Goal: Task Accomplishment & Management: Manage account settings

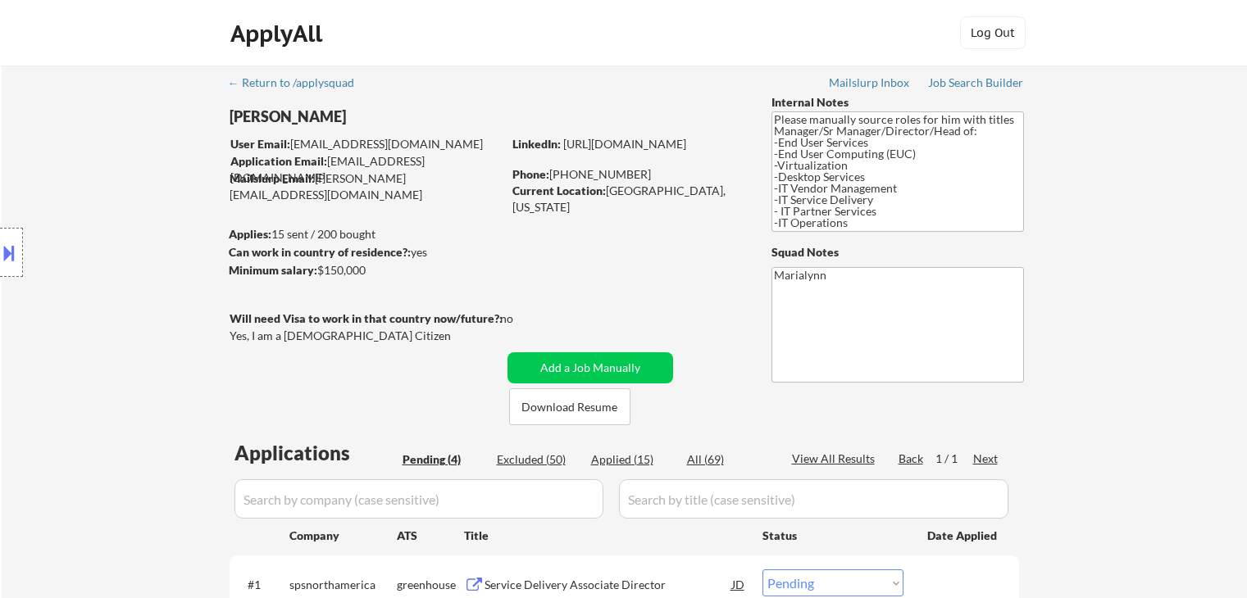
select select ""pending""
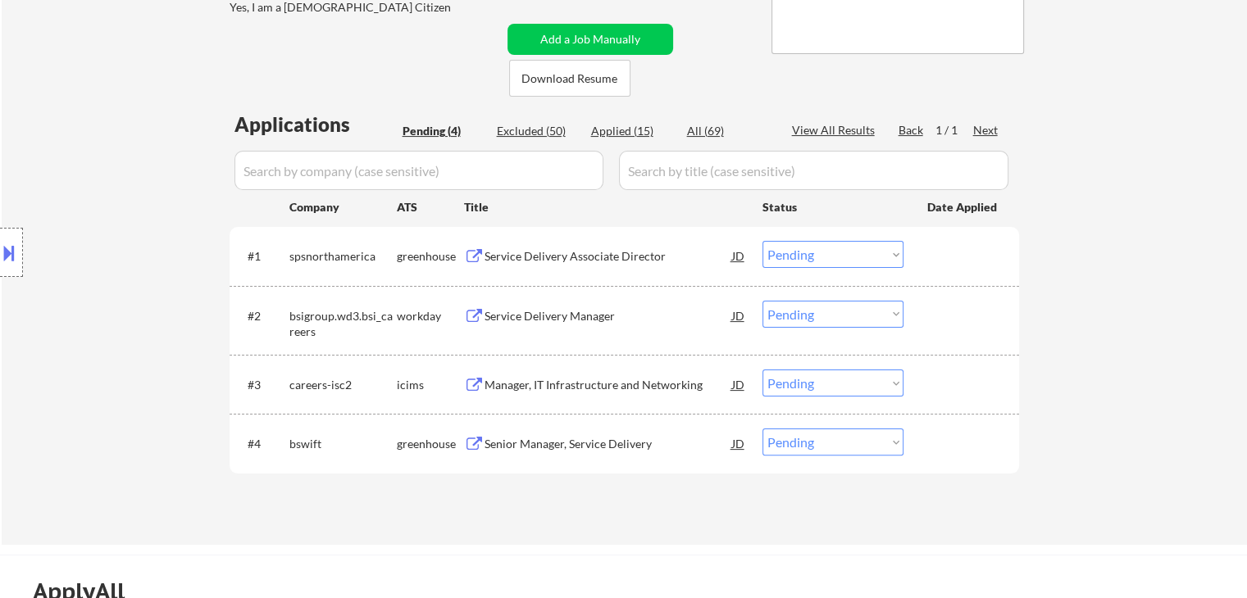
scroll to position [246, 0]
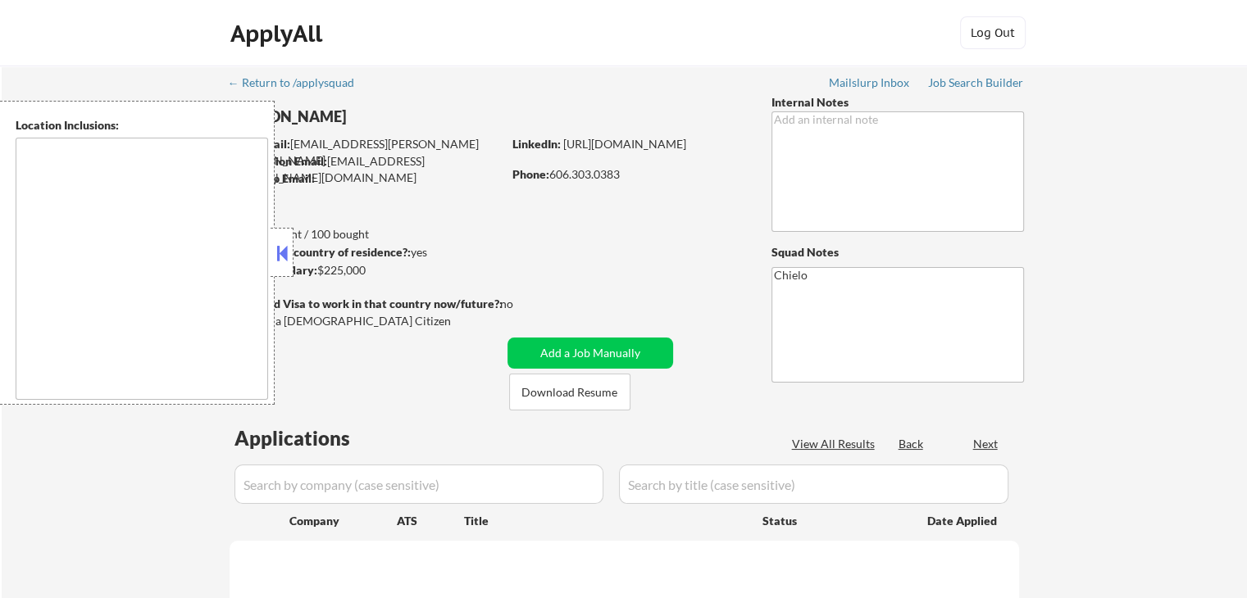
select select ""pending""
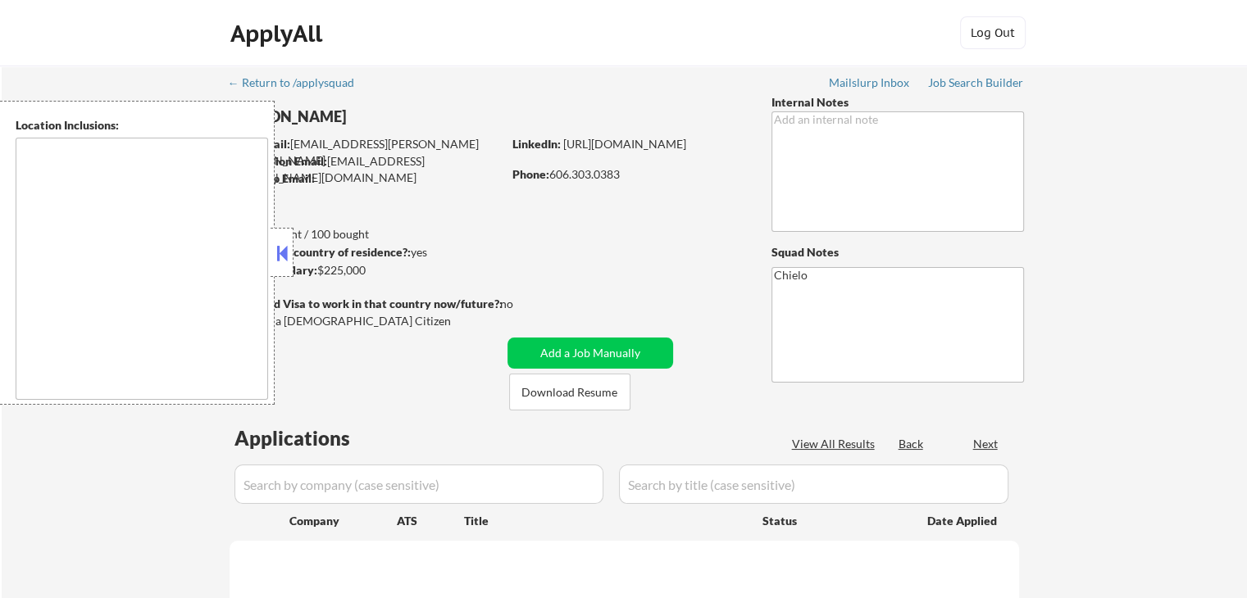
select select ""pending""
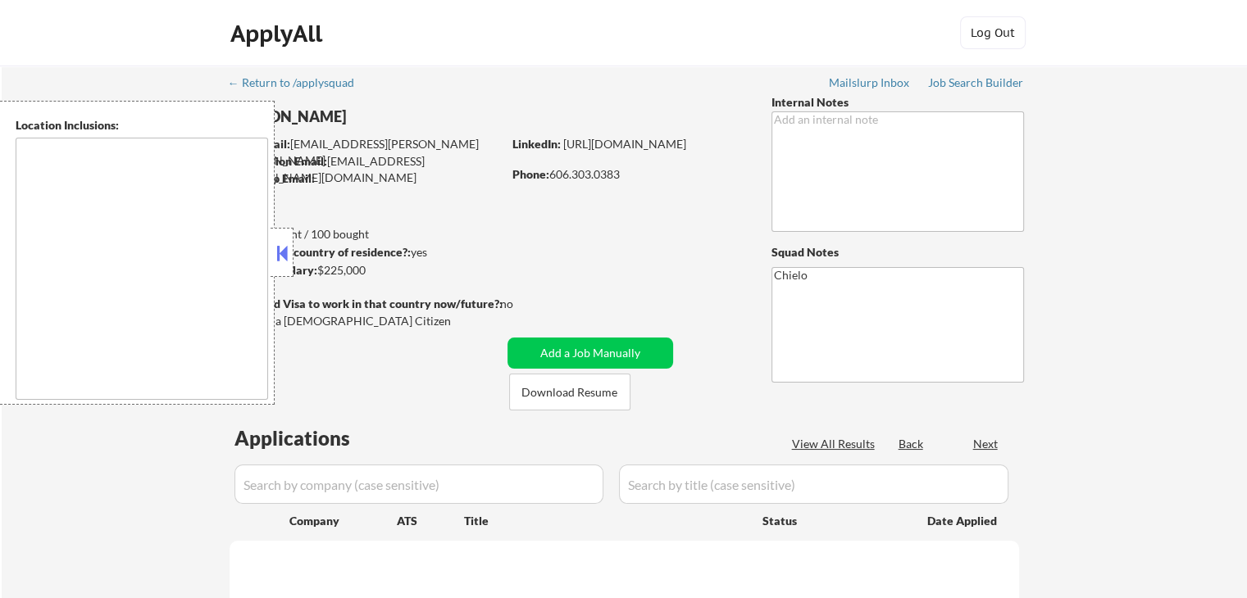
select select ""pending""
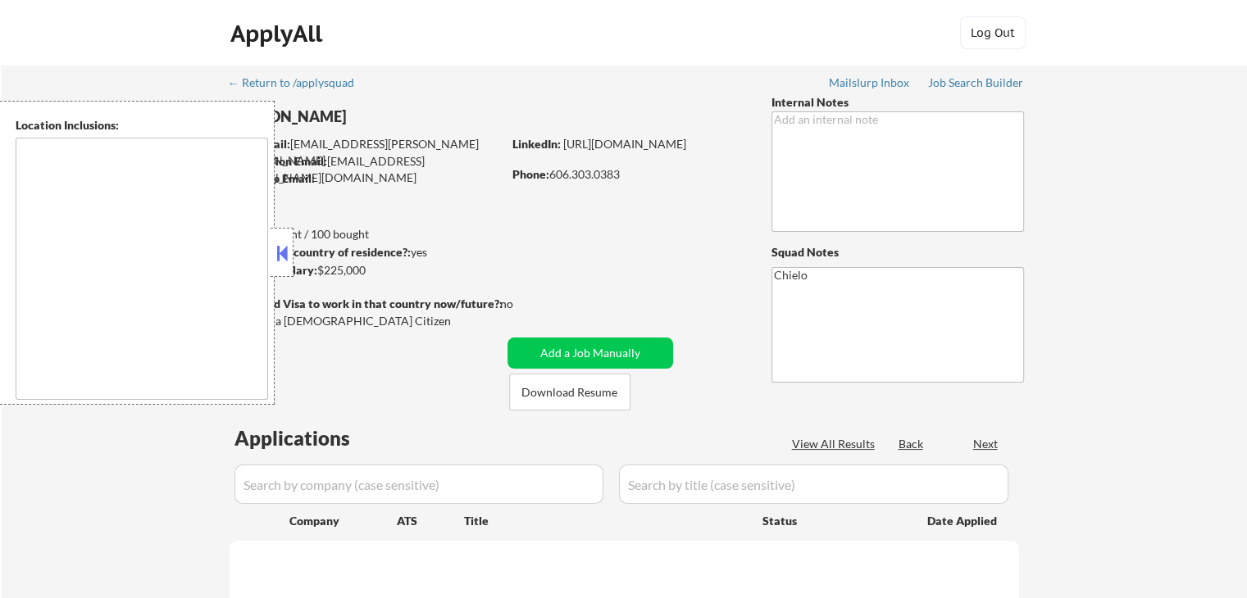
select select ""pending""
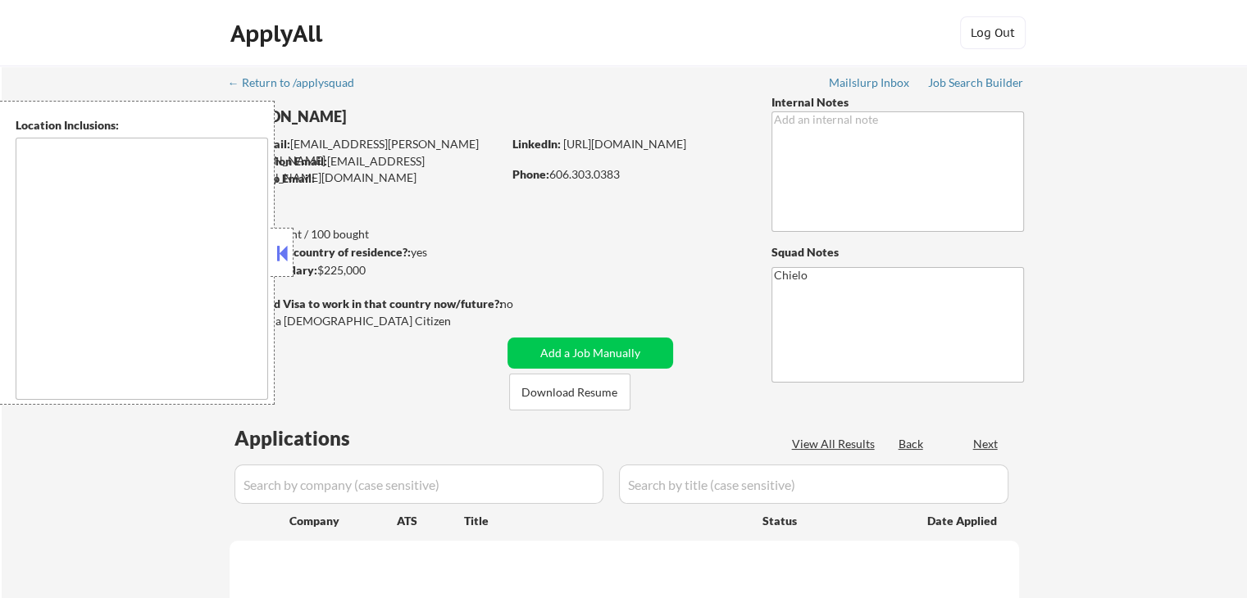
select select ""pending""
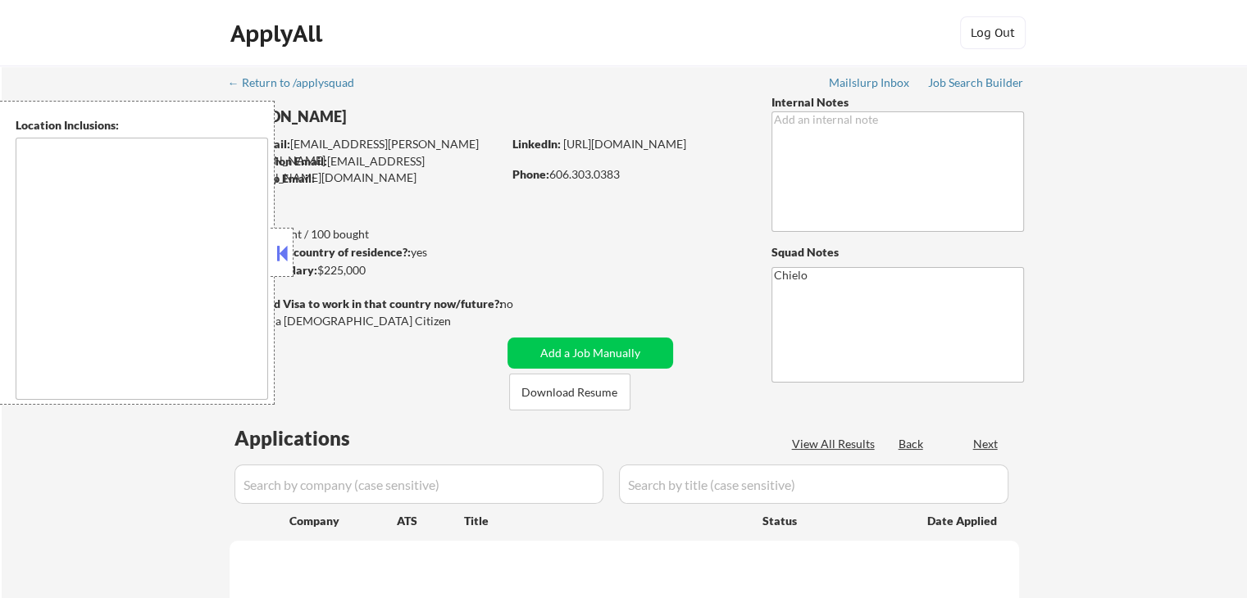
select select ""pending""
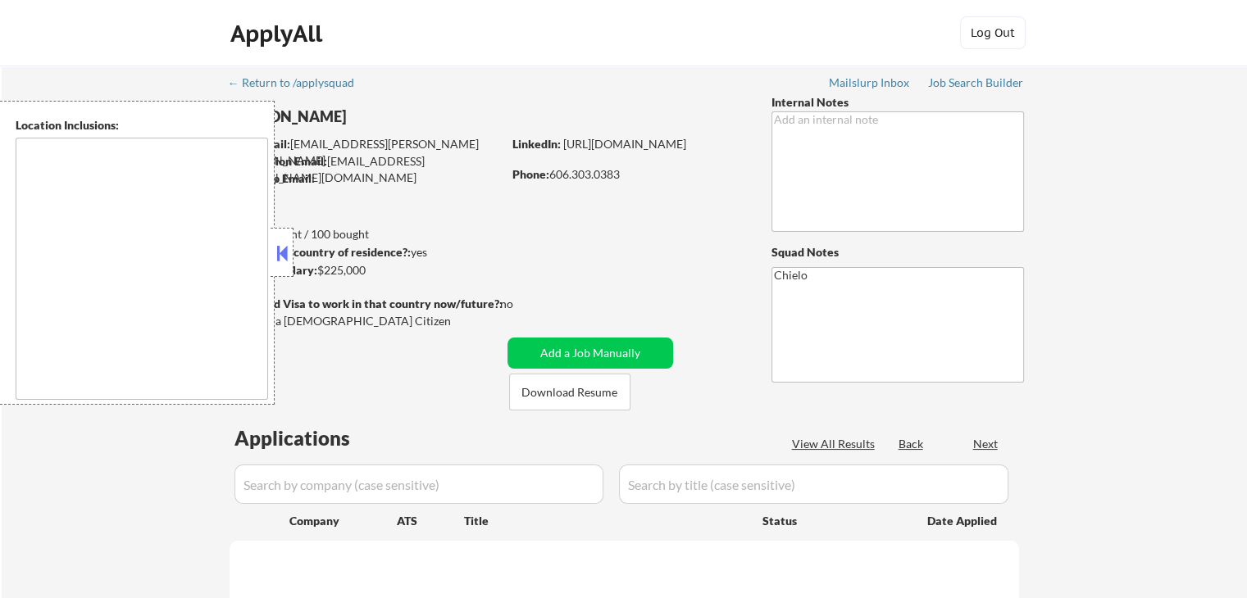
select select ""pending""
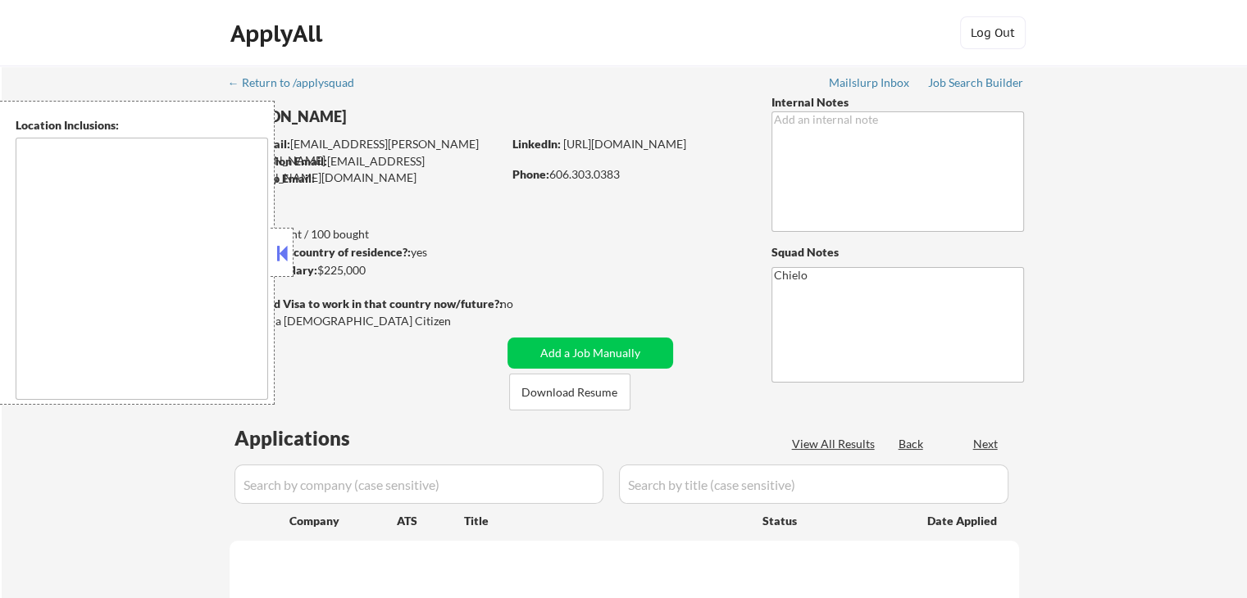
select select ""pending""
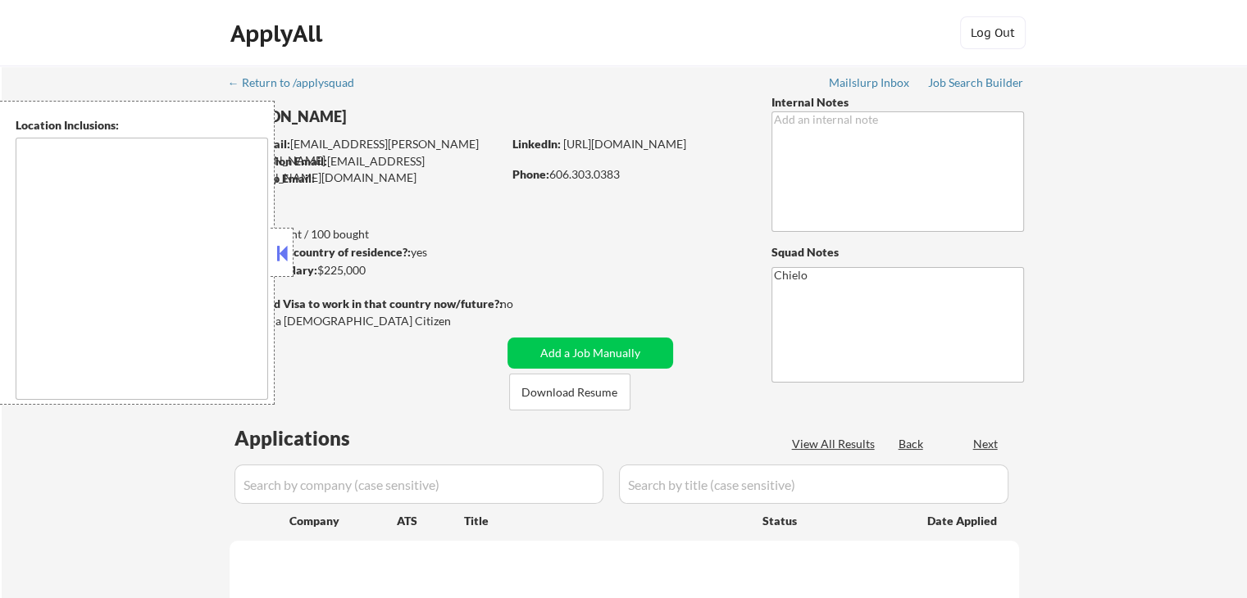
select select ""pending""
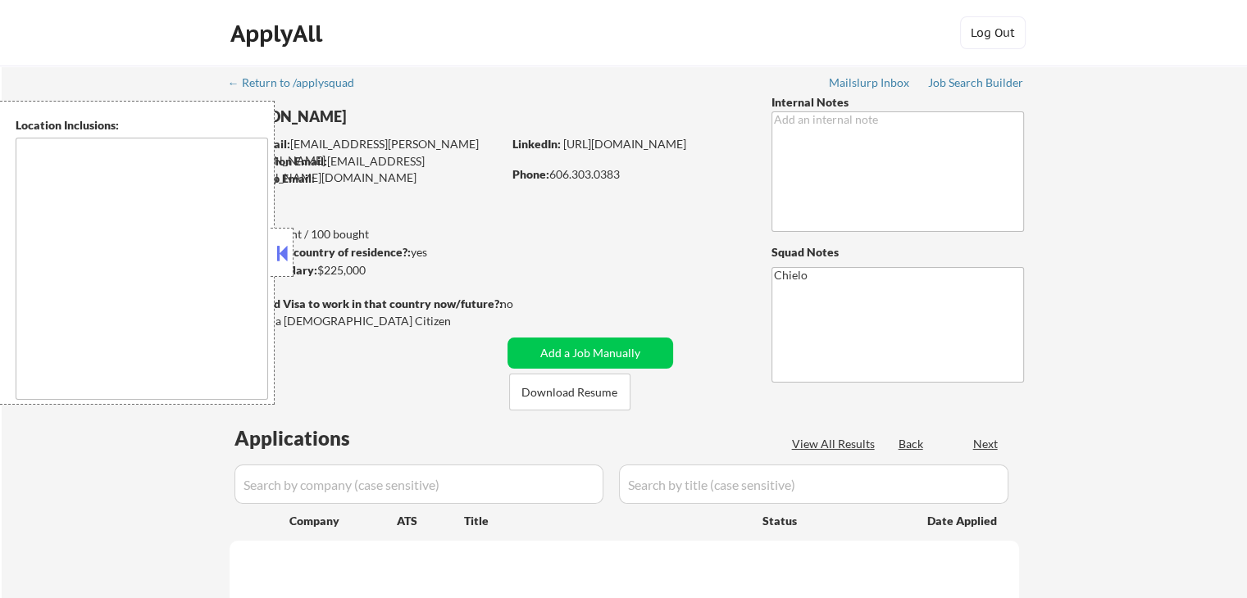
select select ""pending""
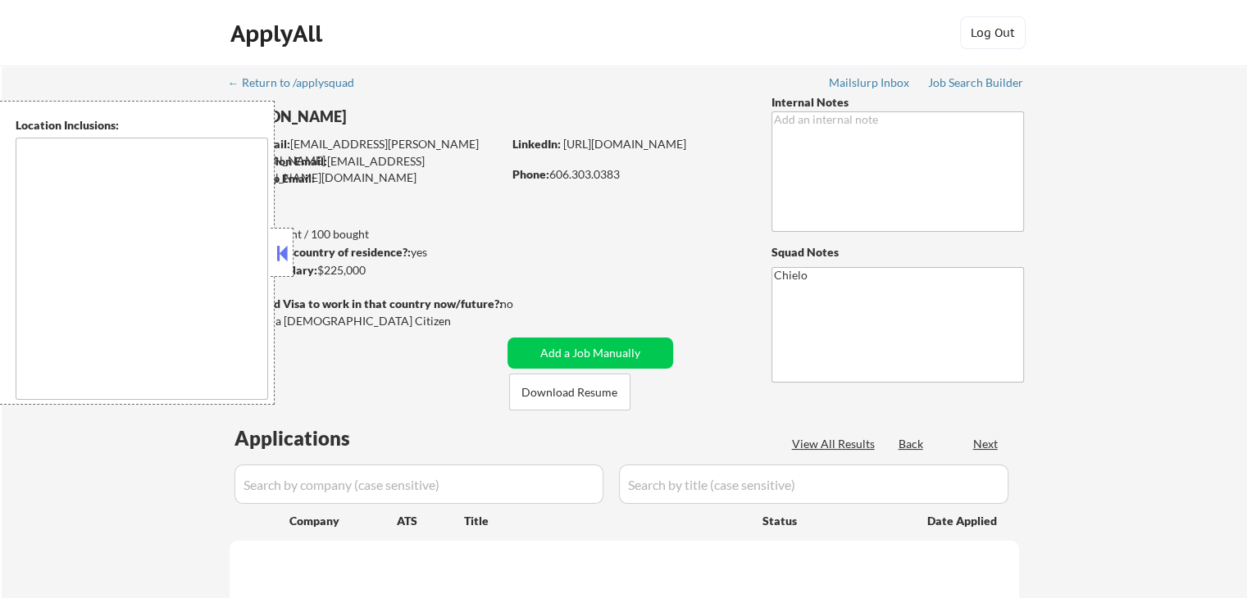
select select ""pending""
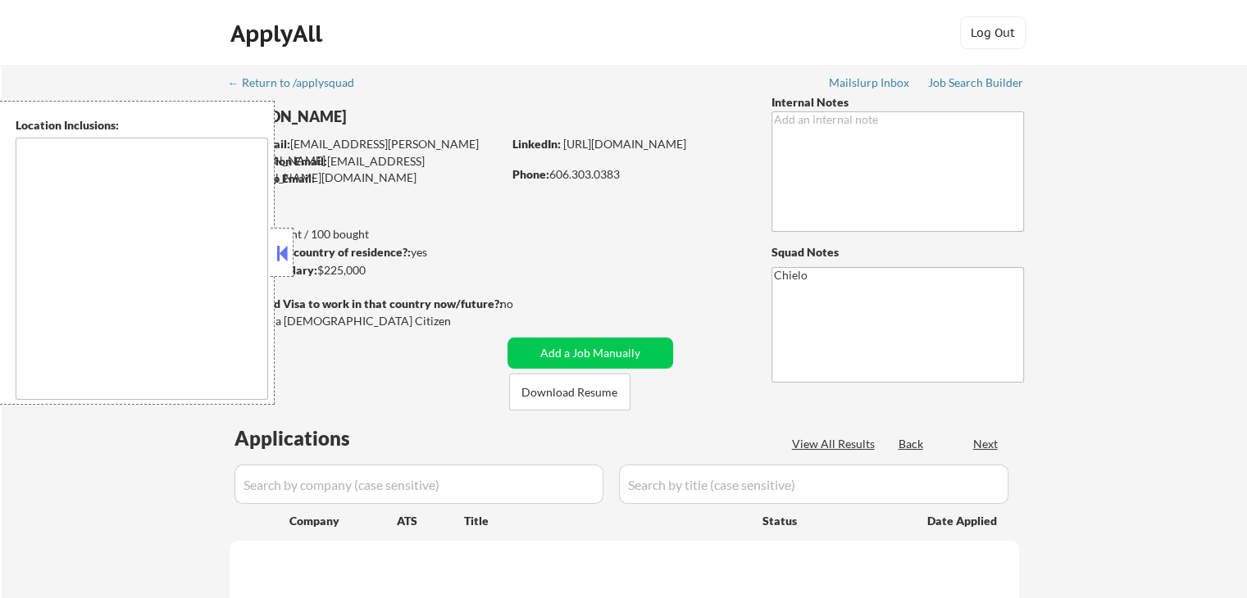
select select ""pending""
type textarea "Long Beach, NY New York, NY Jersey City, NJ Hoboken, NJ Weehawken, NJ Union Cit…"
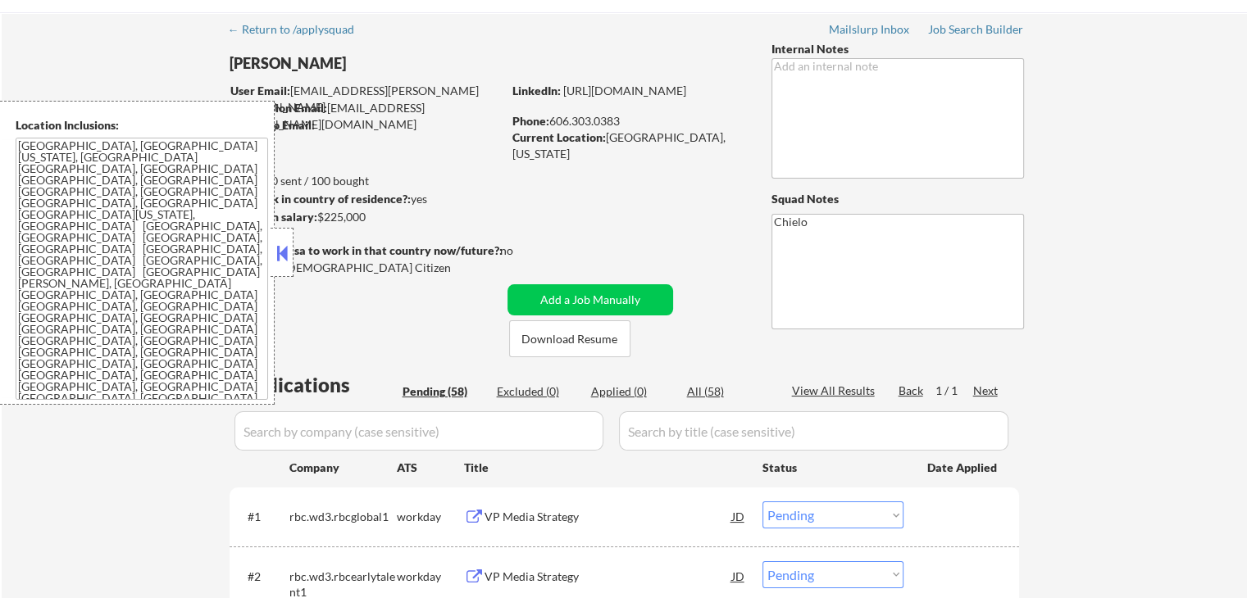
scroll to position [164, 0]
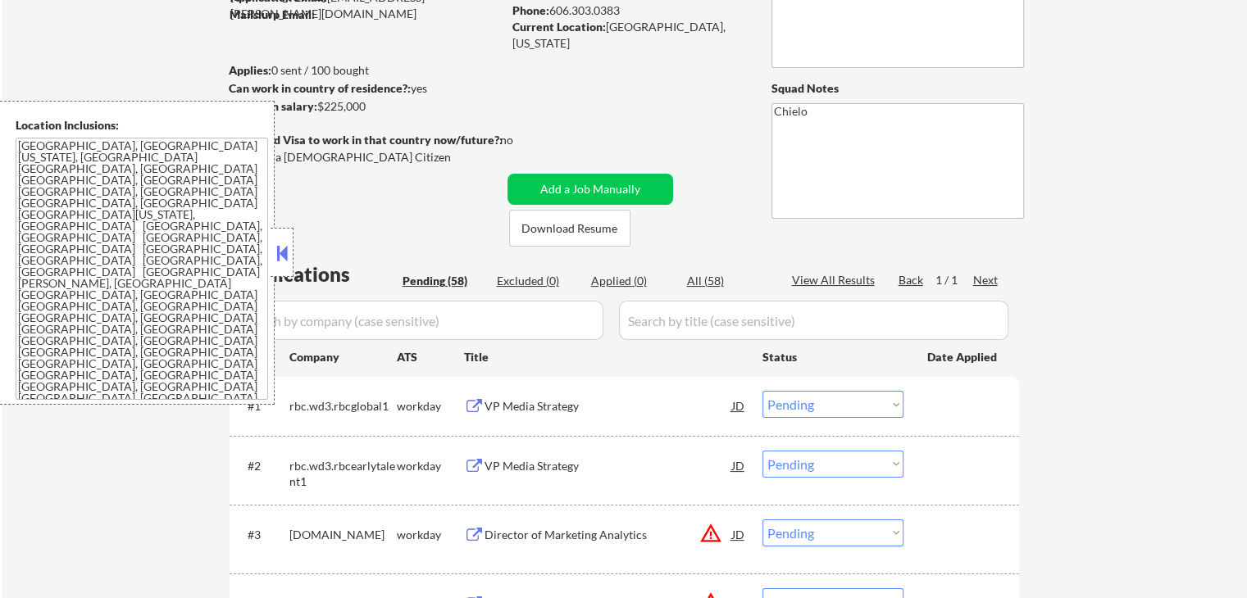
click at [278, 258] on button at bounding box center [282, 253] width 18 height 25
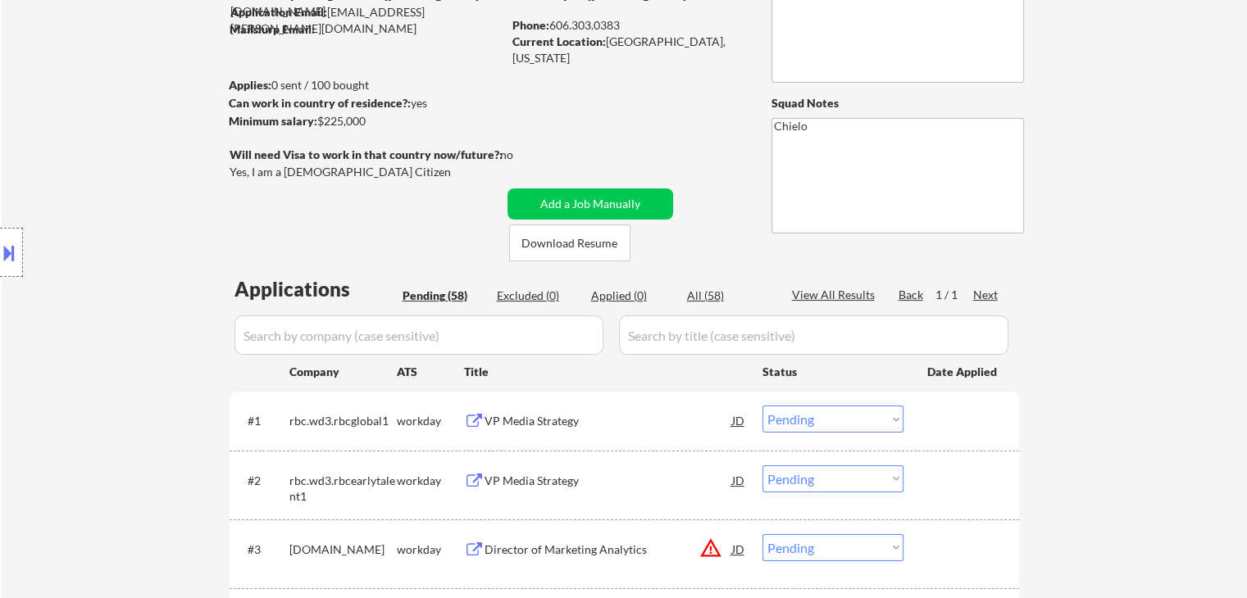
scroll to position [0, 0]
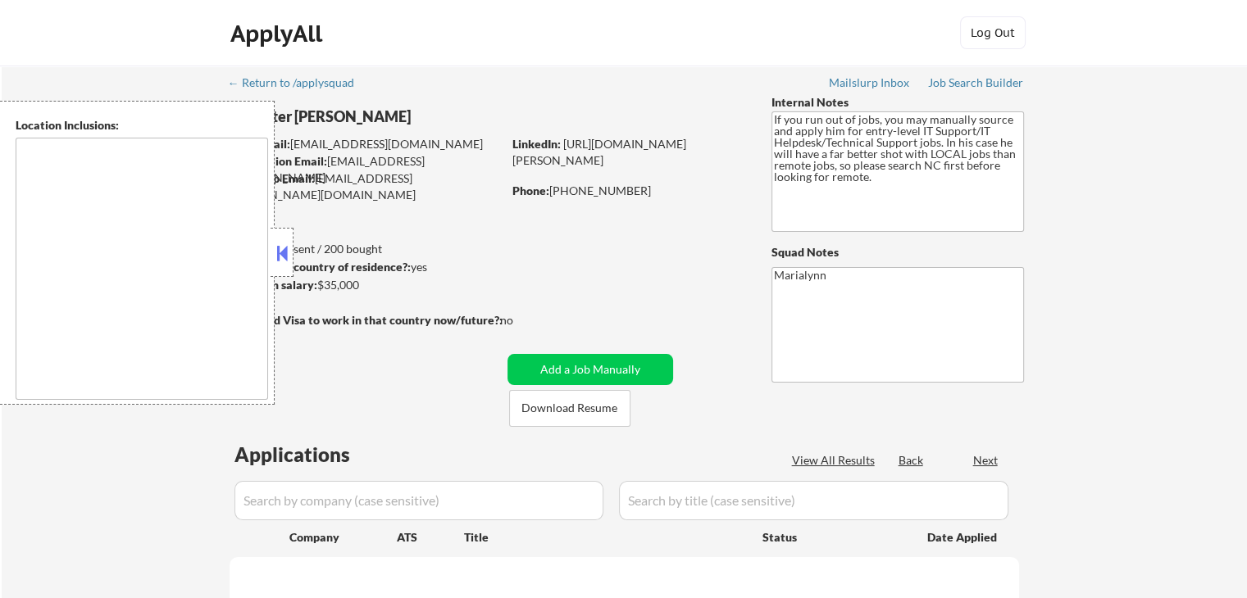
select select ""pending""
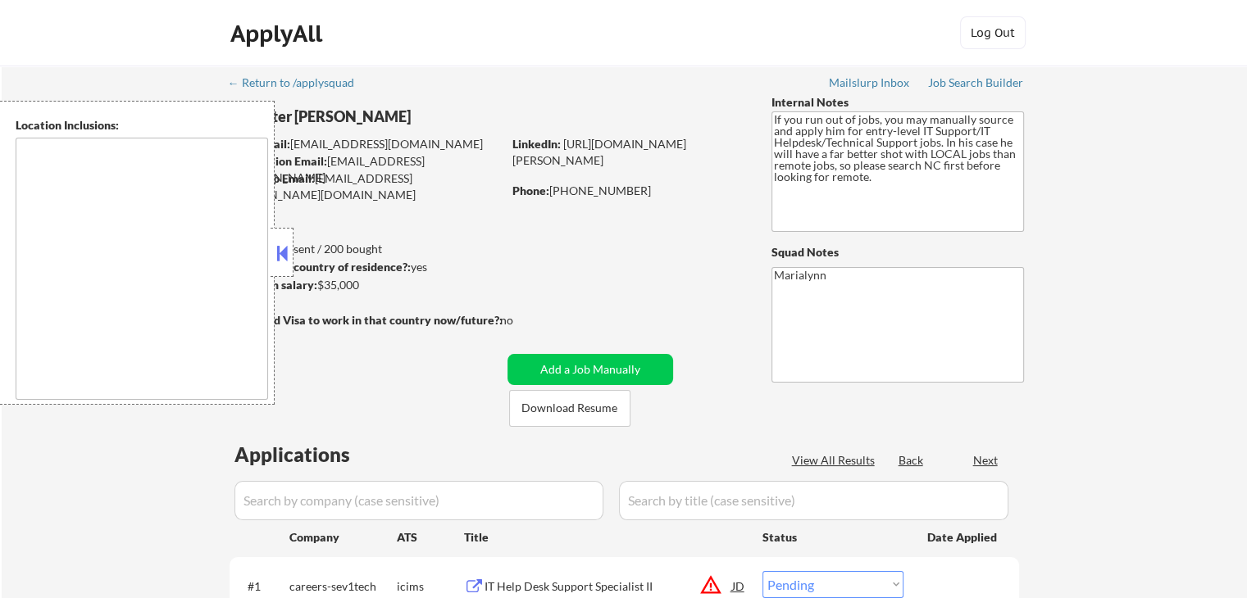
type textarea "[GEOGRAPHIC_DATA], [GEOGRAPHIC_DATA] [GEOGRAPHIC_DATA], [GEOGRAPHIC_DATA] [GEOG…"
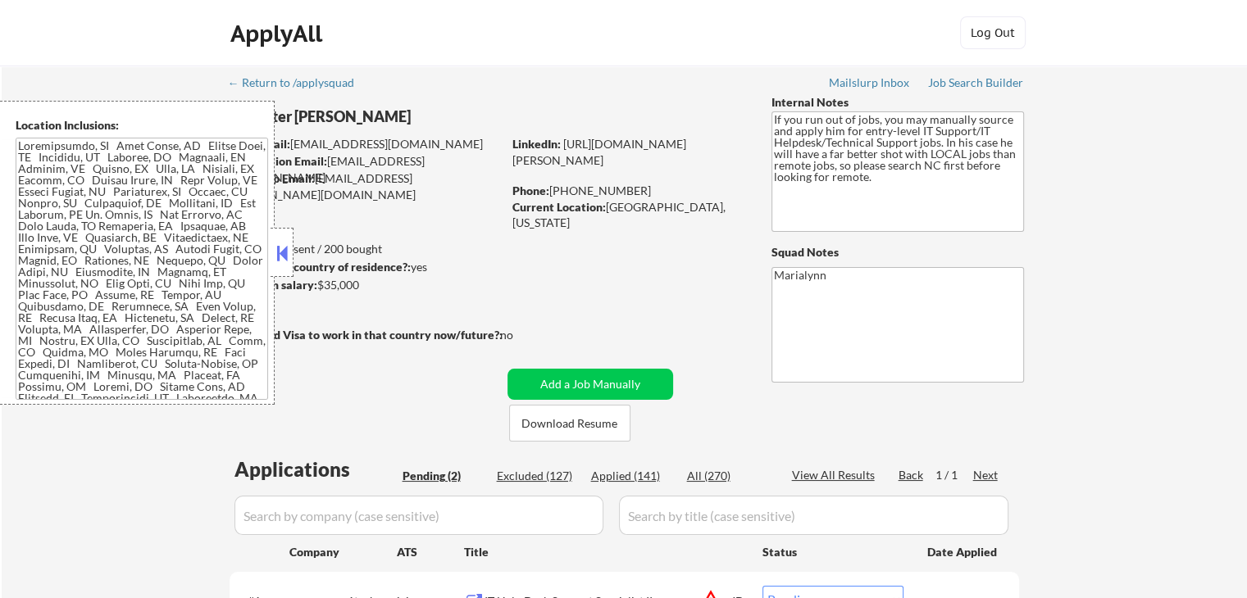
click at [284, 252] on button at bounding box center [282, 253] width 18 height 25
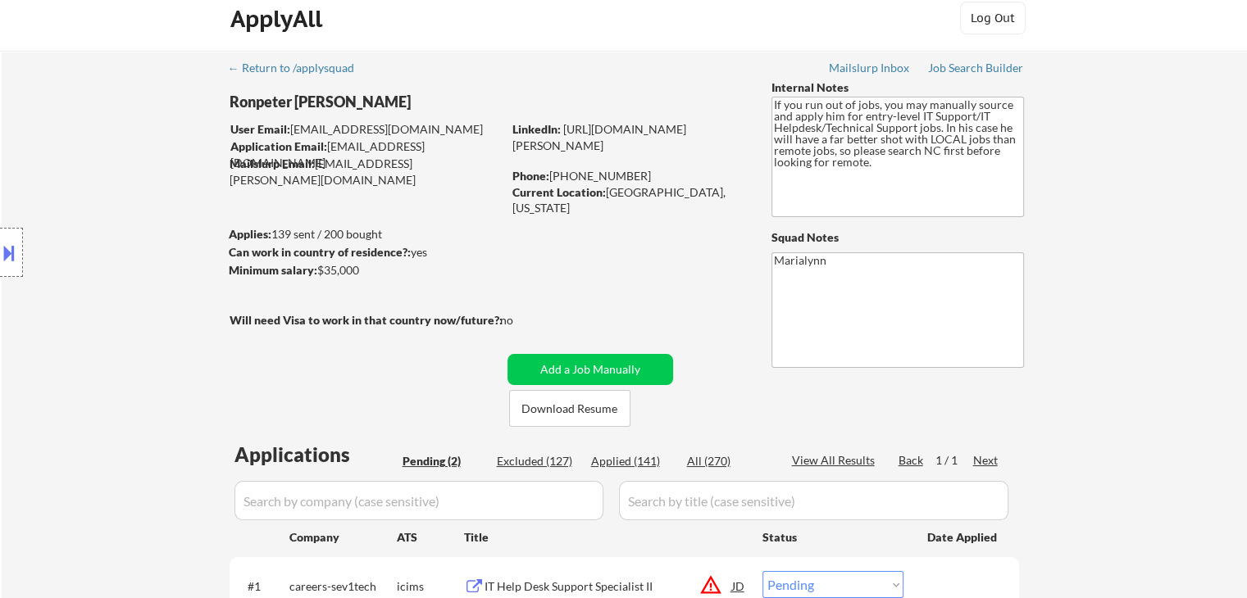
scroll to position [328, 0]
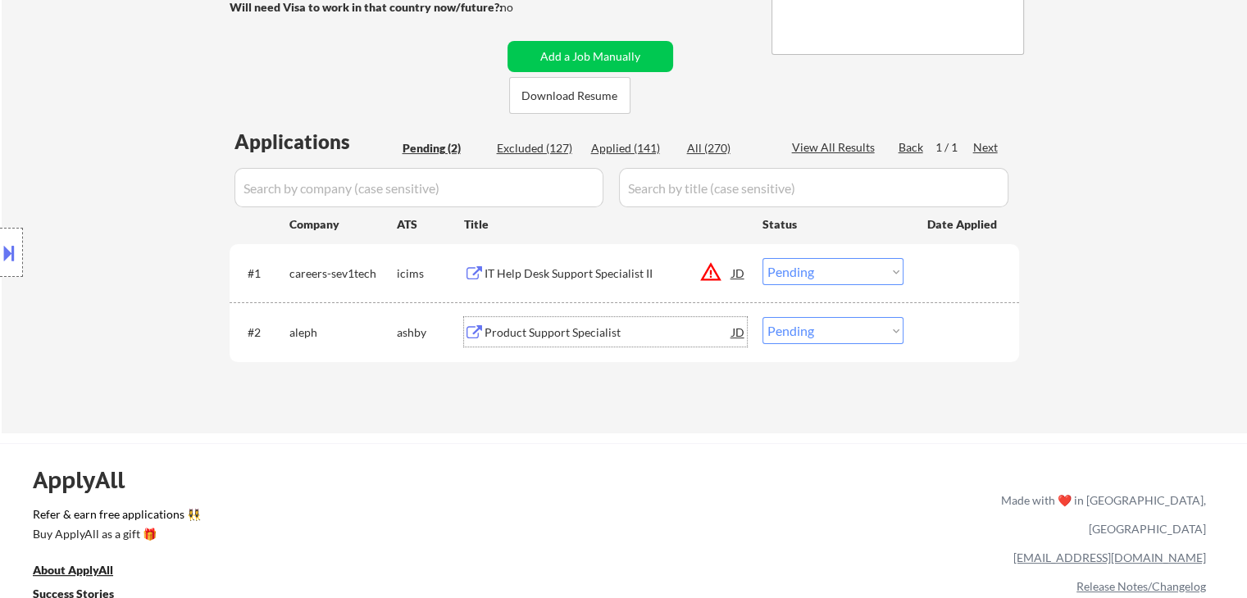
click at [525, 334] on div "Product Support Specialist" at bounding box center [608, 333] width 248 height 16
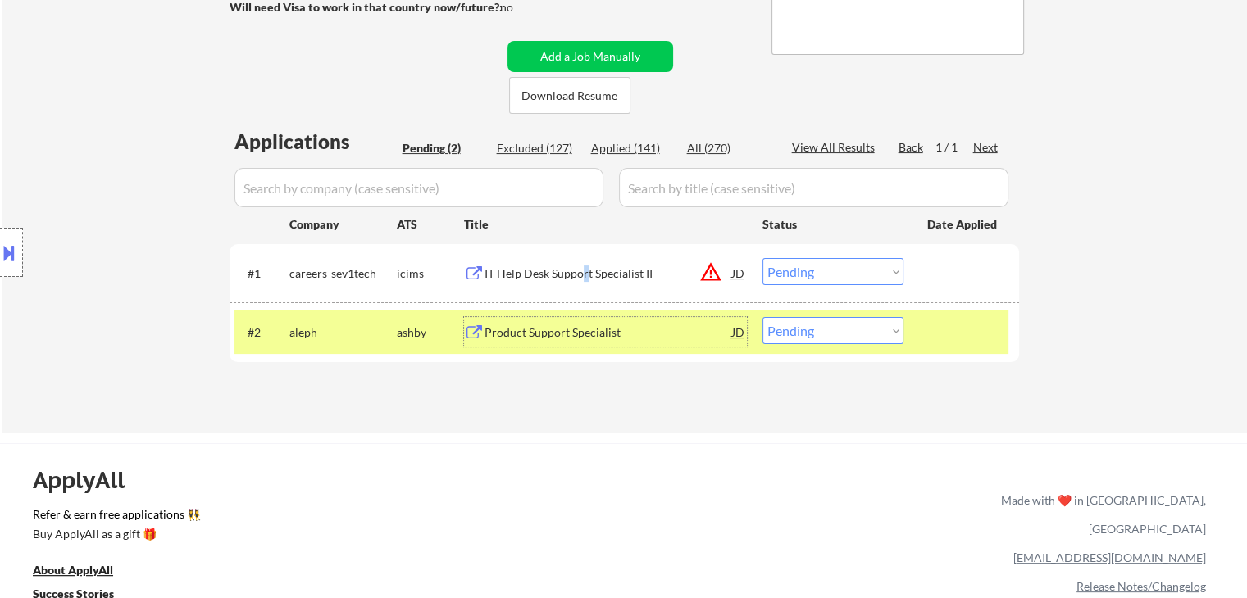
click at [584, 279] on div "IT Help Desk Support Specialist II" at bounding box center [608, 274] width 248 height 16
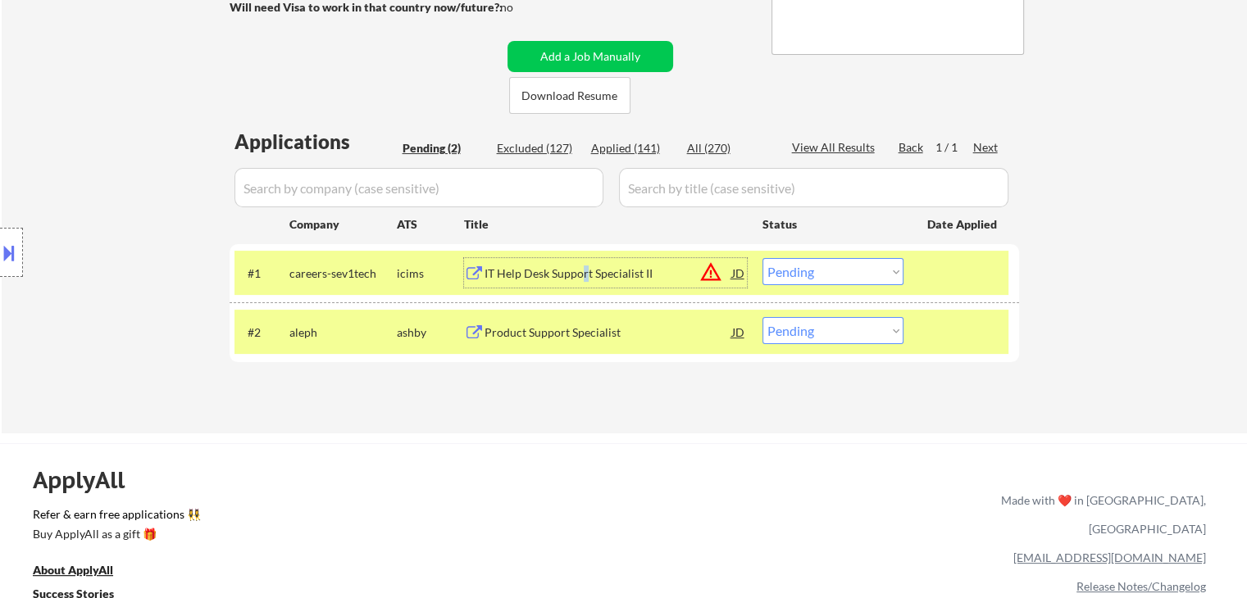
drag, startPoint x: 839, startPoint y: 270, endPoint x: 842, endPoint y: 283, distance: 13.3
click at [839, 270] on select "Choose an option... Pending Applied Excluded (Questions) Excluded (Expired) Exc…" at bounding box center [832, 271] width 141 height 27
click at [762, 258] on select "Choose an option... Pending Applied Excluded (Questions) Excluded (Expired) Exc…" at bounding box center [832, 271] width 141 height 27
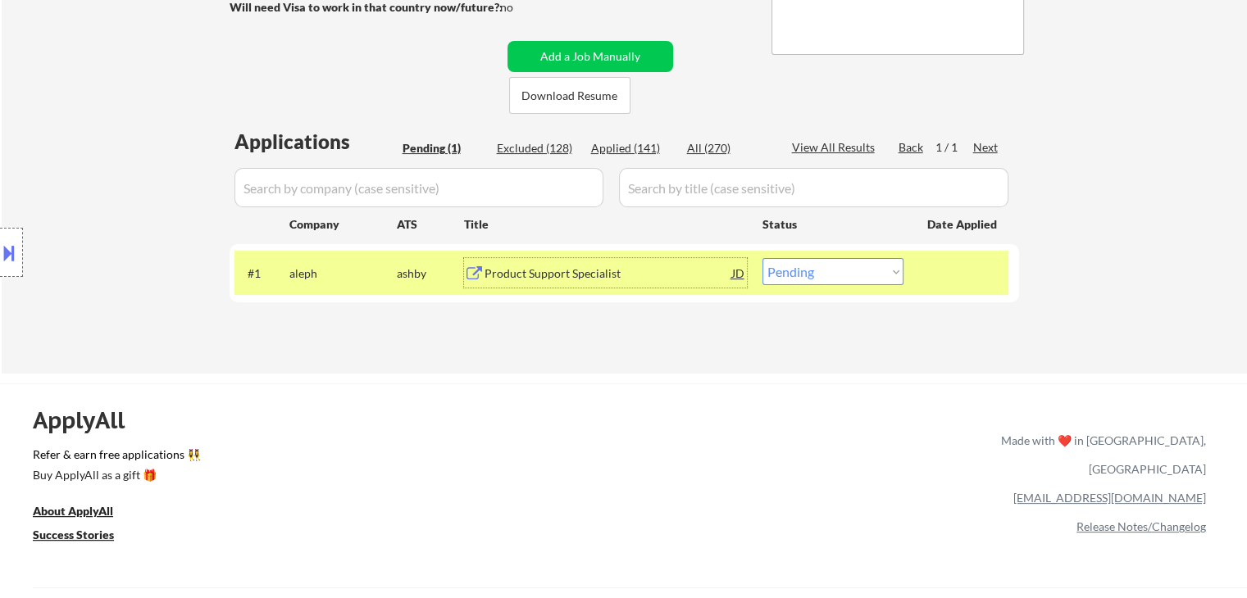
click at [524, 280] on div "Product Support Specialist" at bounding box center [608, 274] width 248 height 16
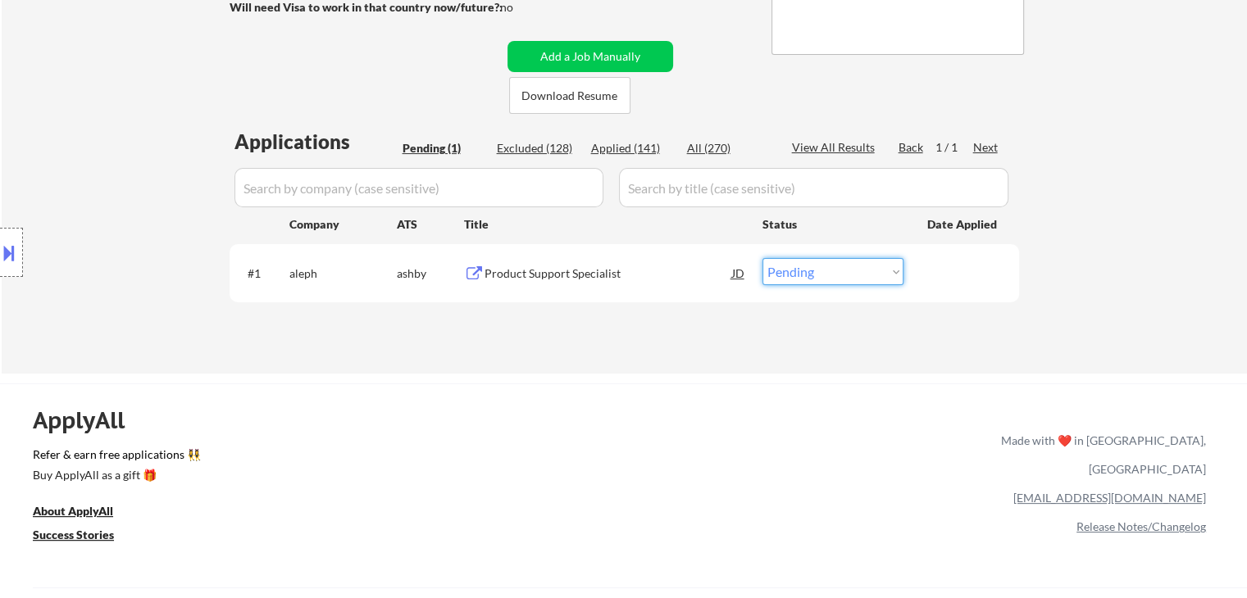
click at [830, 278] on select "Choose an option... Pending Applied Excluded (Questions) Excluded (Expired) Exc…" at bounding box center [832, 271] width 141 height 27
select select ""applied""
click at [762, 258] on select "Choose an option... Pending Applied Excluded (Questions) Excluded (Expired) Exc…" at bounding box center [832, 271] width 141 height 27
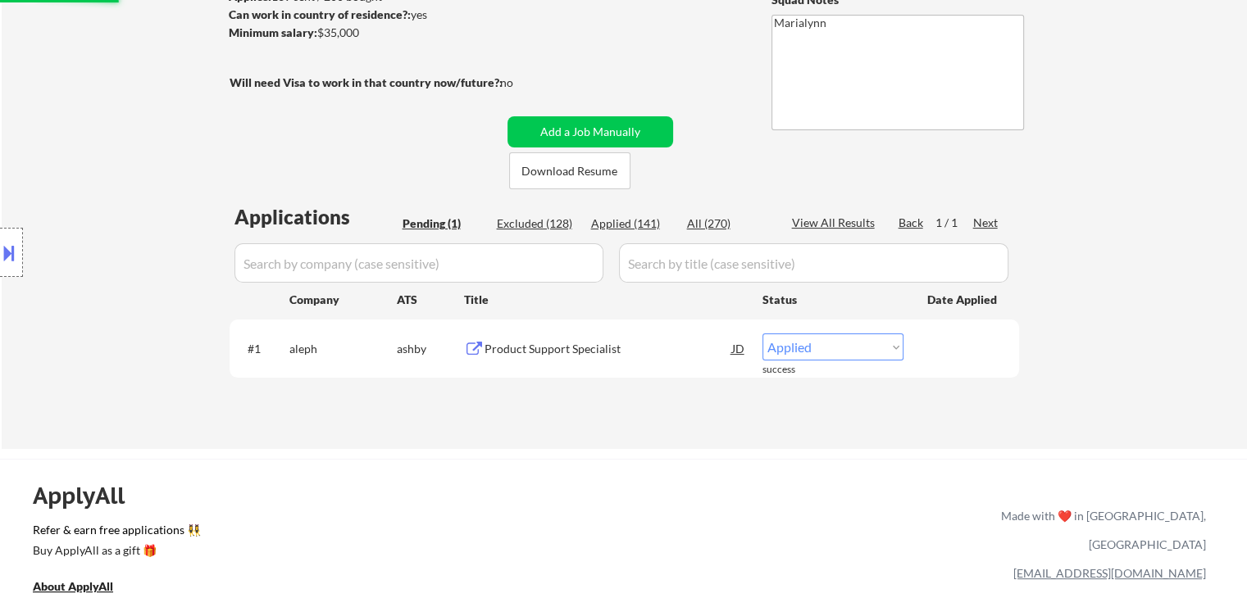
select select ""applied""
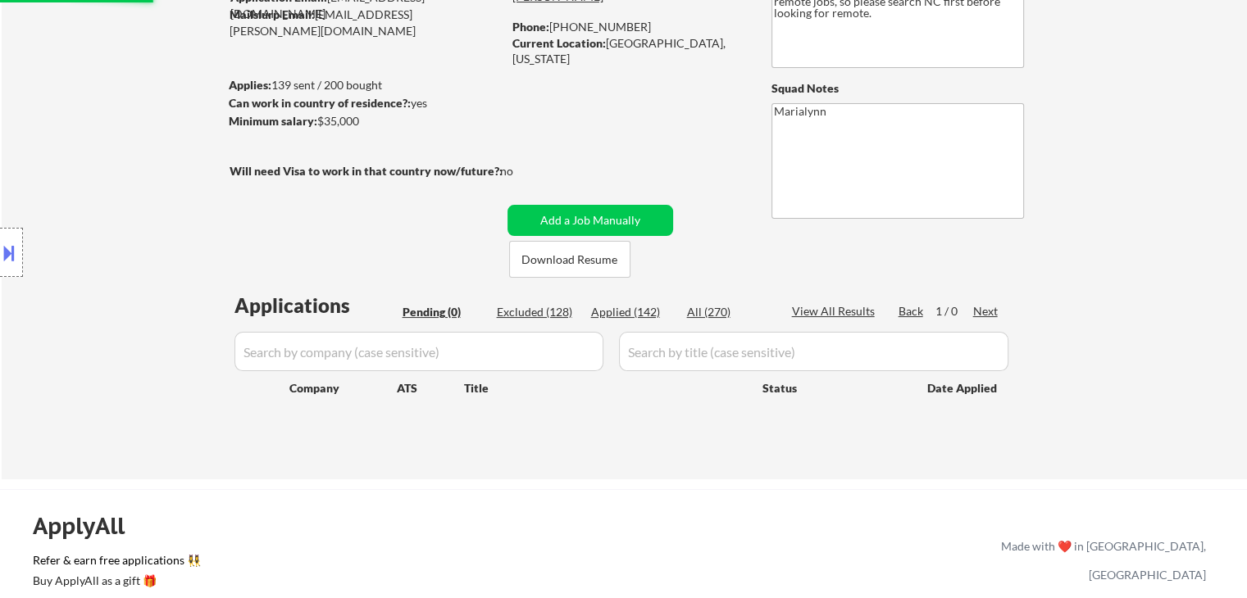
drag, startPoint x: 617, startPoint y: 306, endPoint x: 550, endPoint y: 0, distance: 313.0
click at [618, 306] on div "Applied (142)" at bounding box center [632, 312] width 82 height 16
click at [615, 309] on div "Applied (142)" at bounding box center [632, 312] width 82 height 16
select select ""applied""
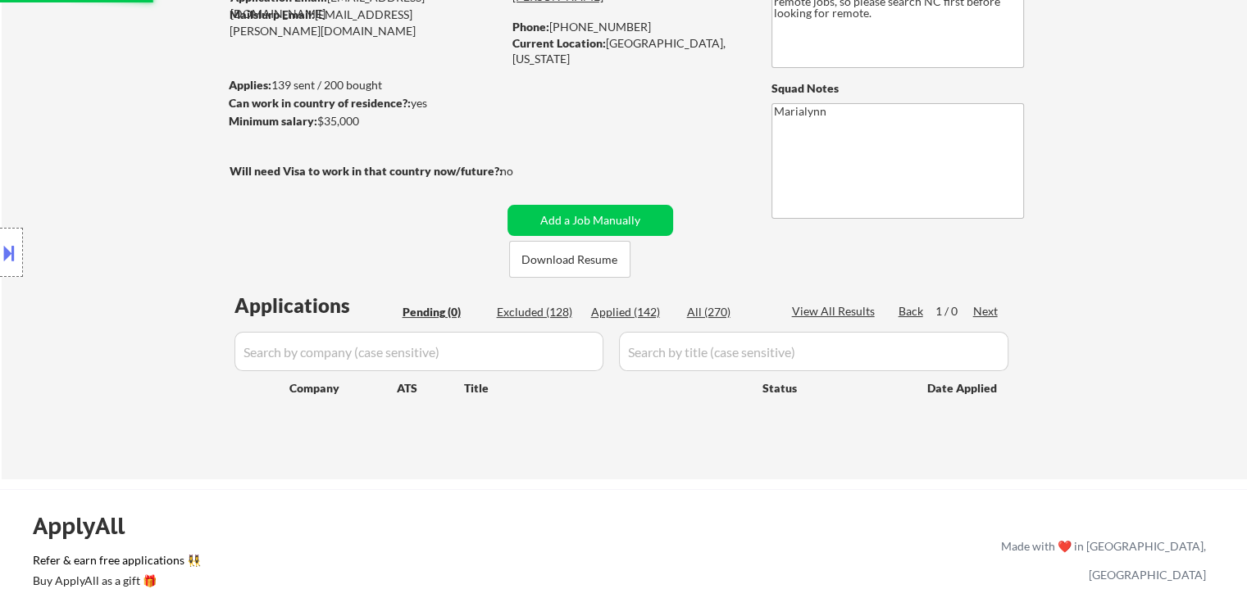
select select ""applied""
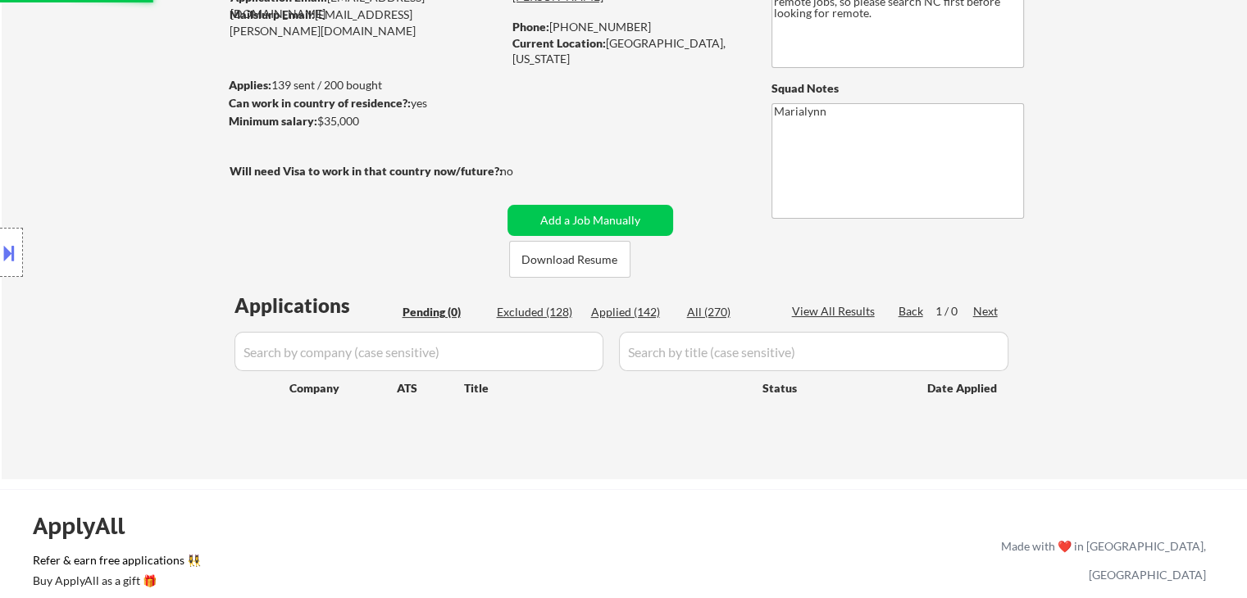
select select ""applied""
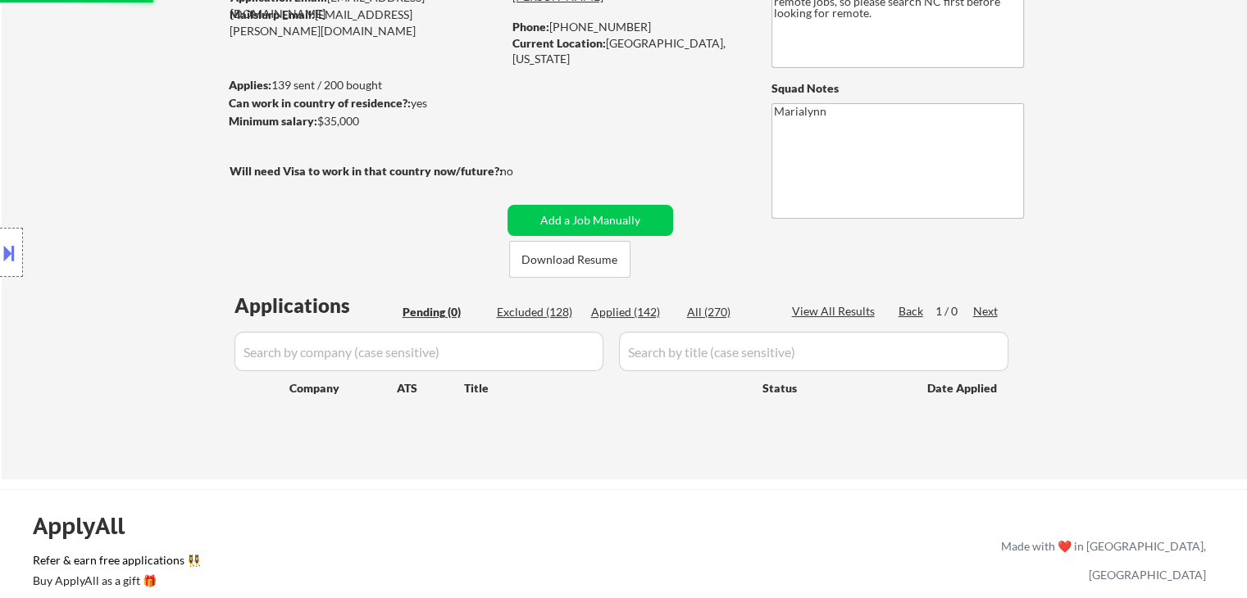
select select ""applied""
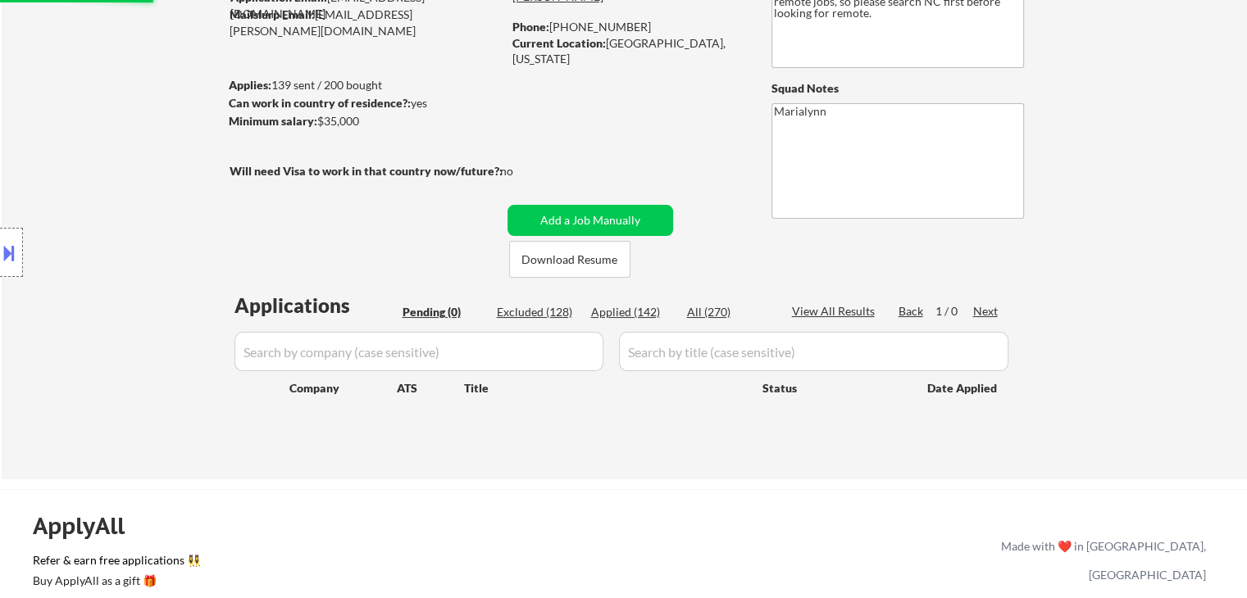
select select ""applied""
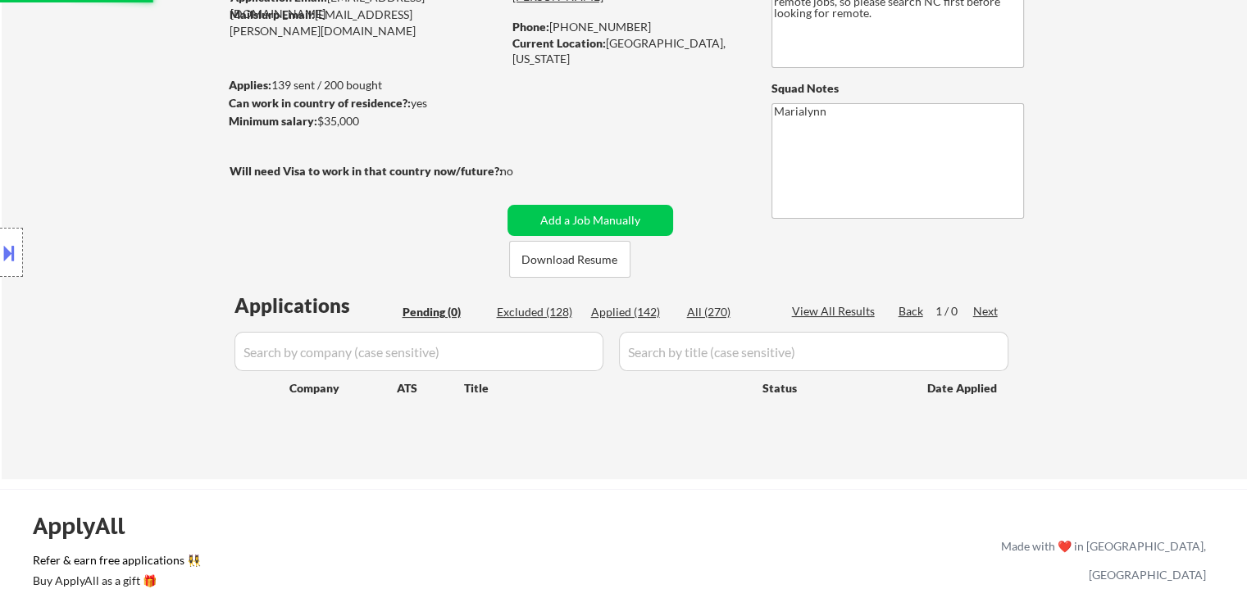
select select ""applied""
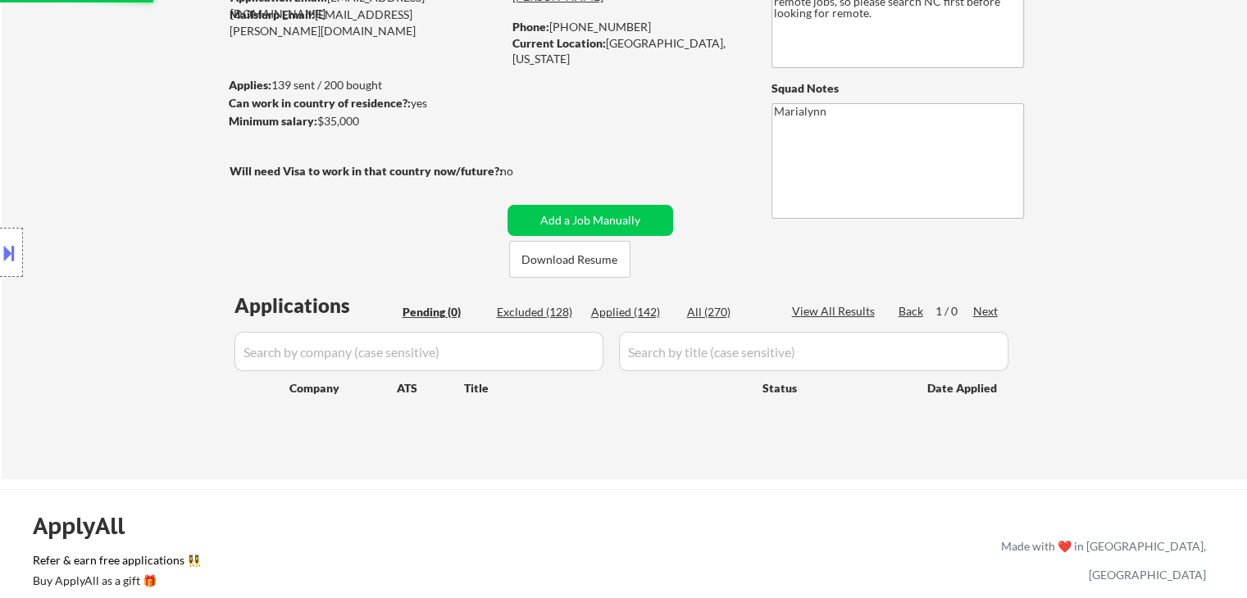
select select ""applied""
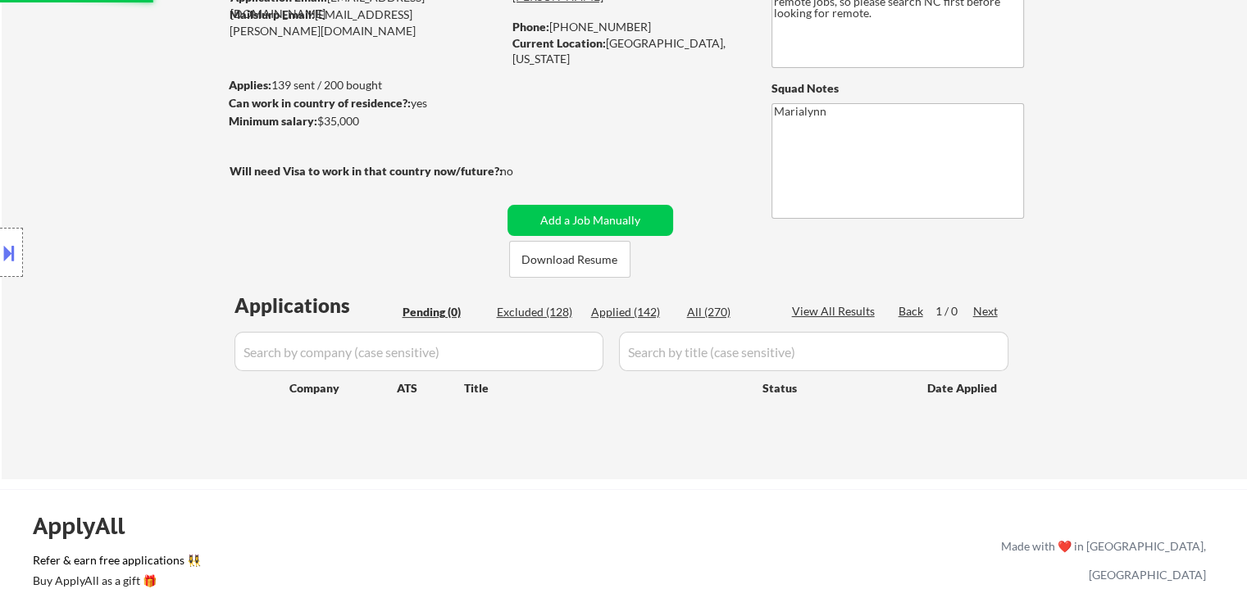
select select ""applied""
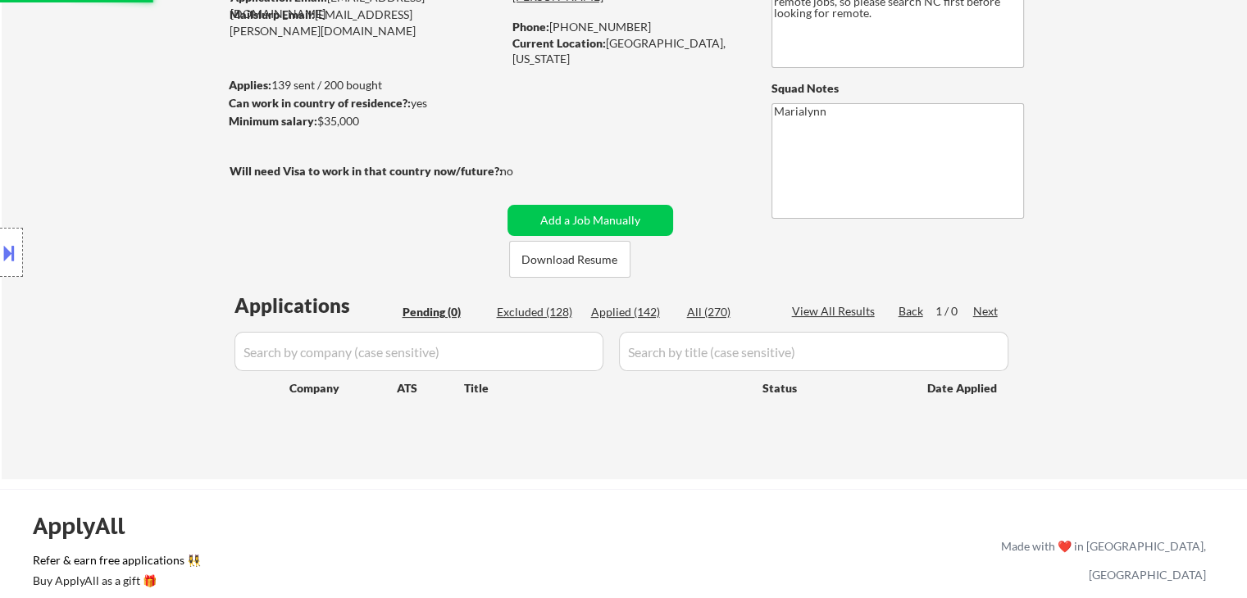
select select ""applied""
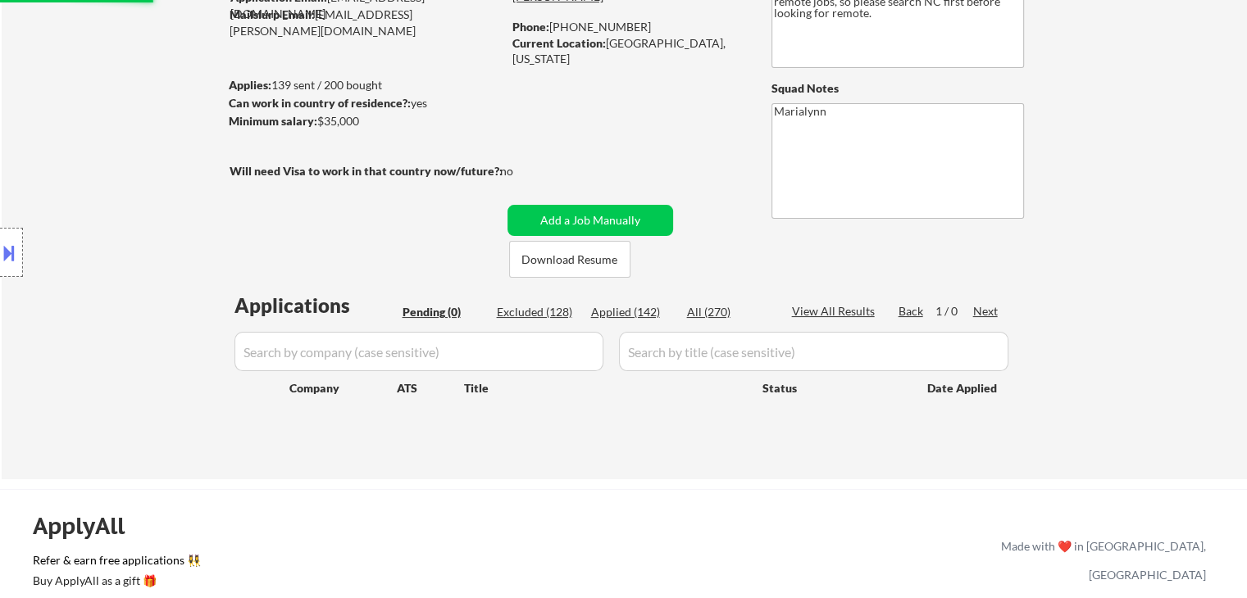
select select ""applied""
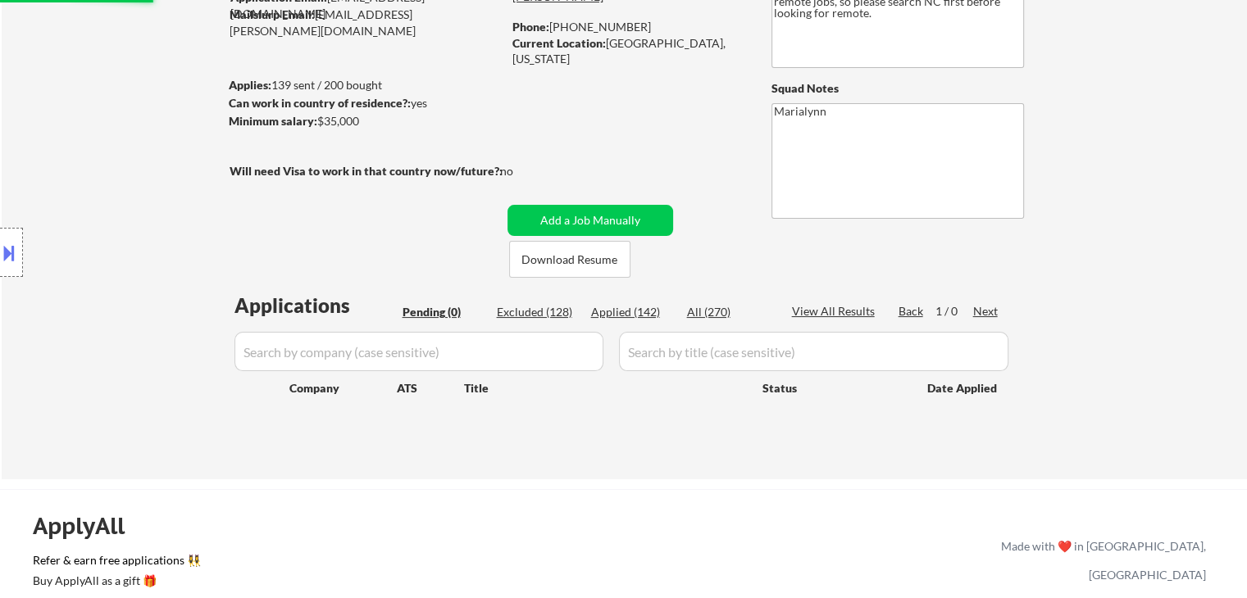
select select ""applied""
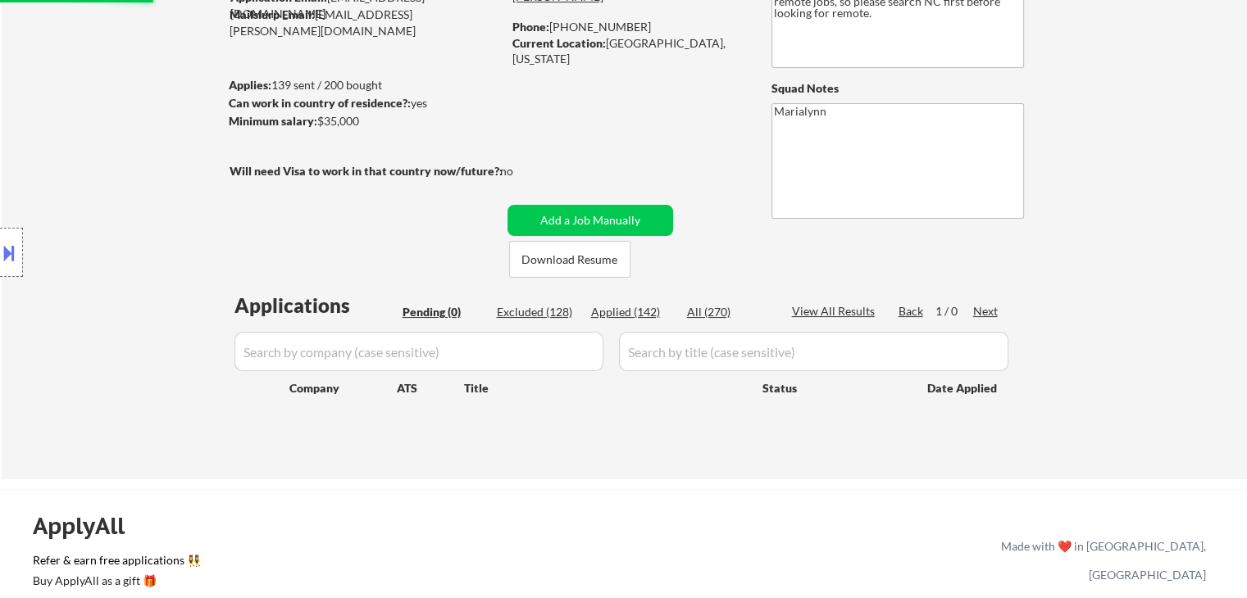
select select ""applied""
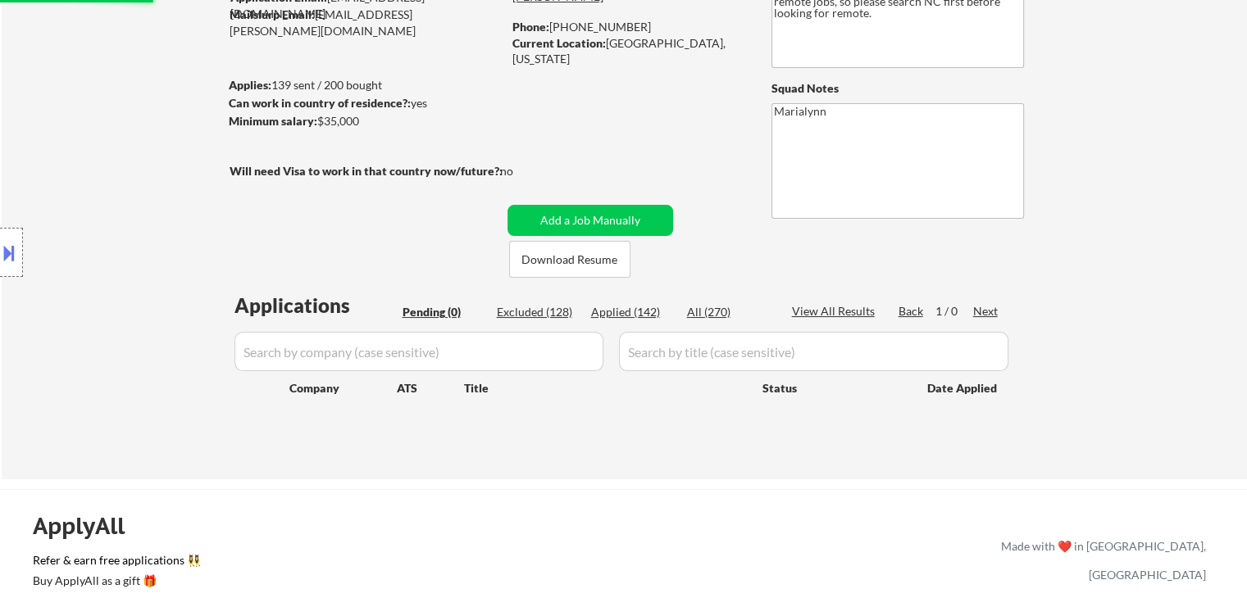
select select ""applied""
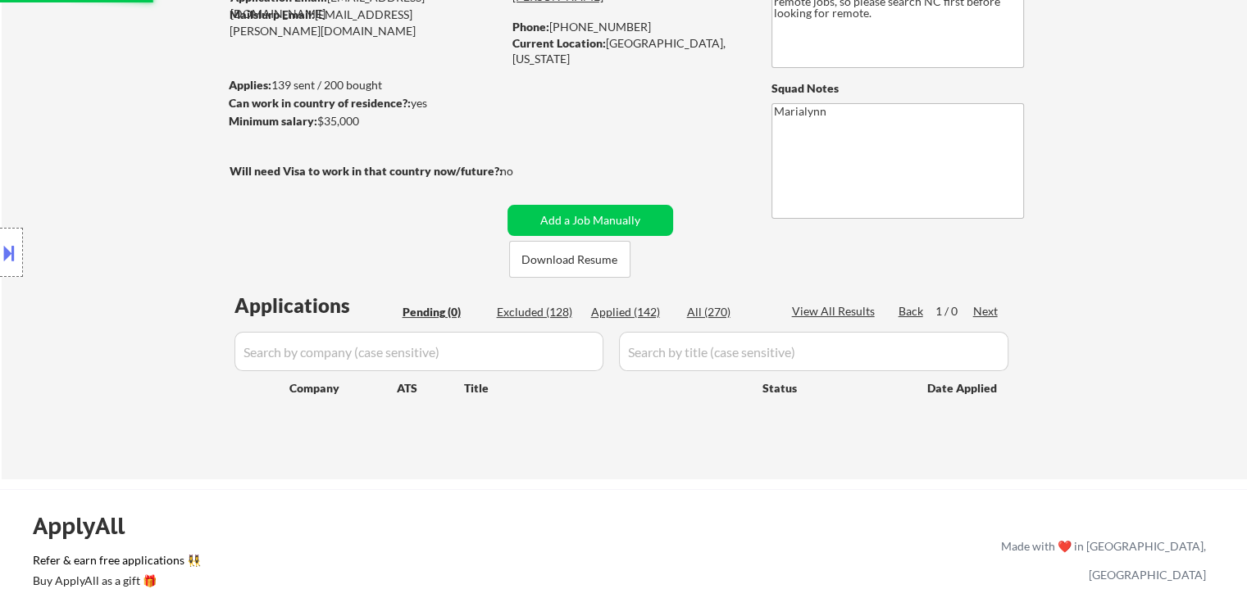
select select ""applied""
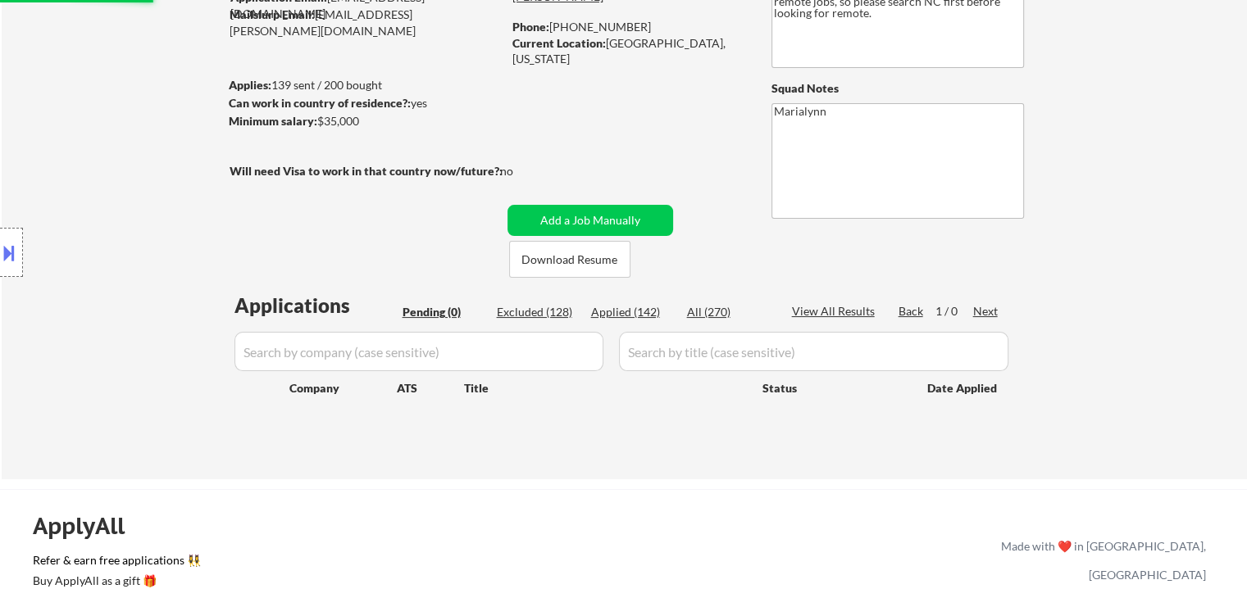
select select ""applied""
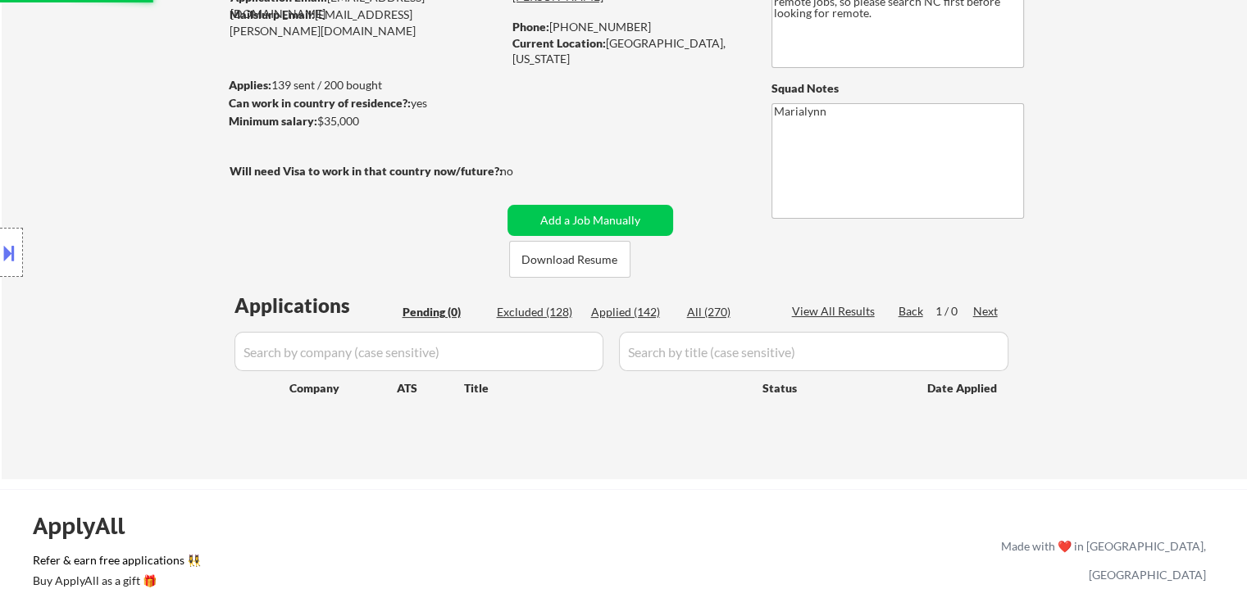
select select ""applied""
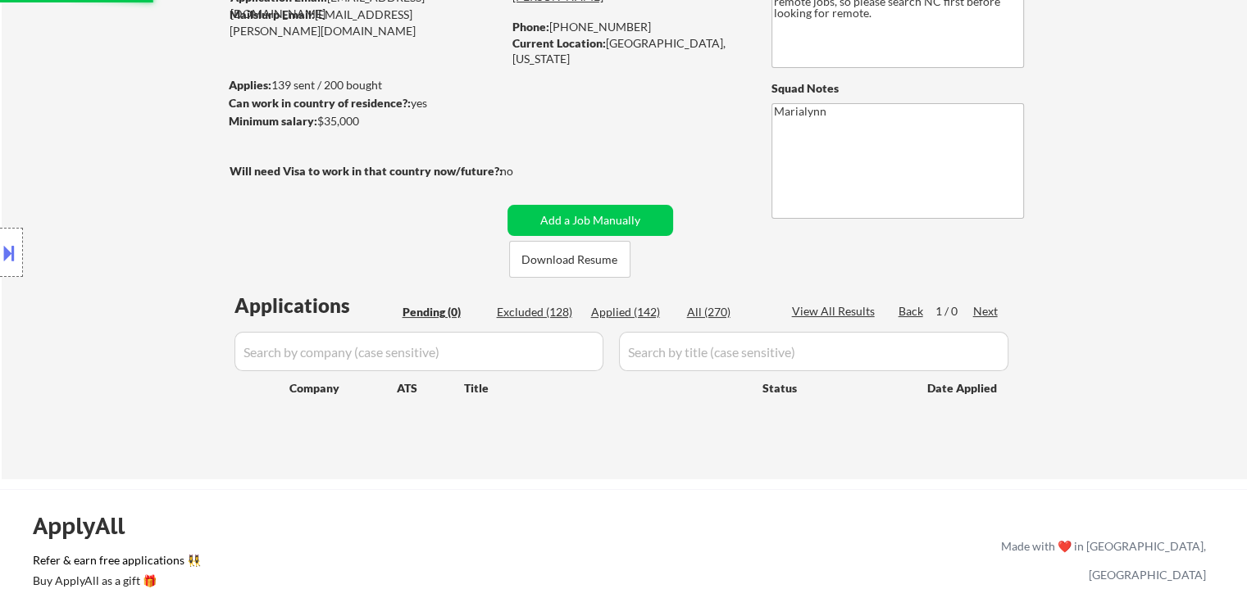
select select ""applied""
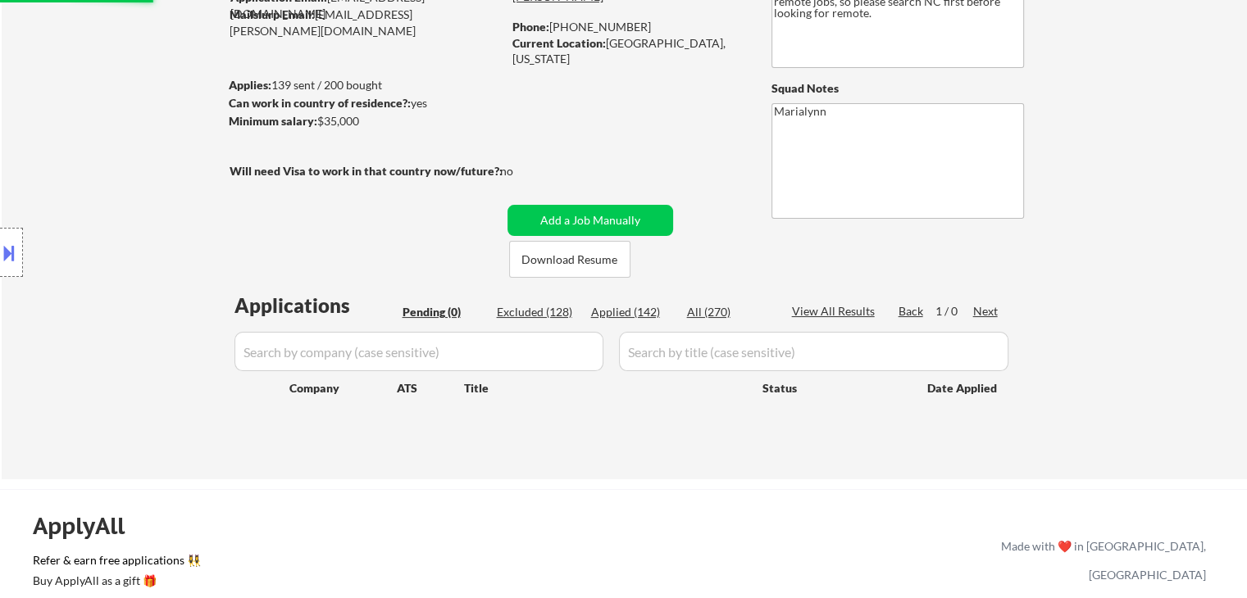
select select ""applied""
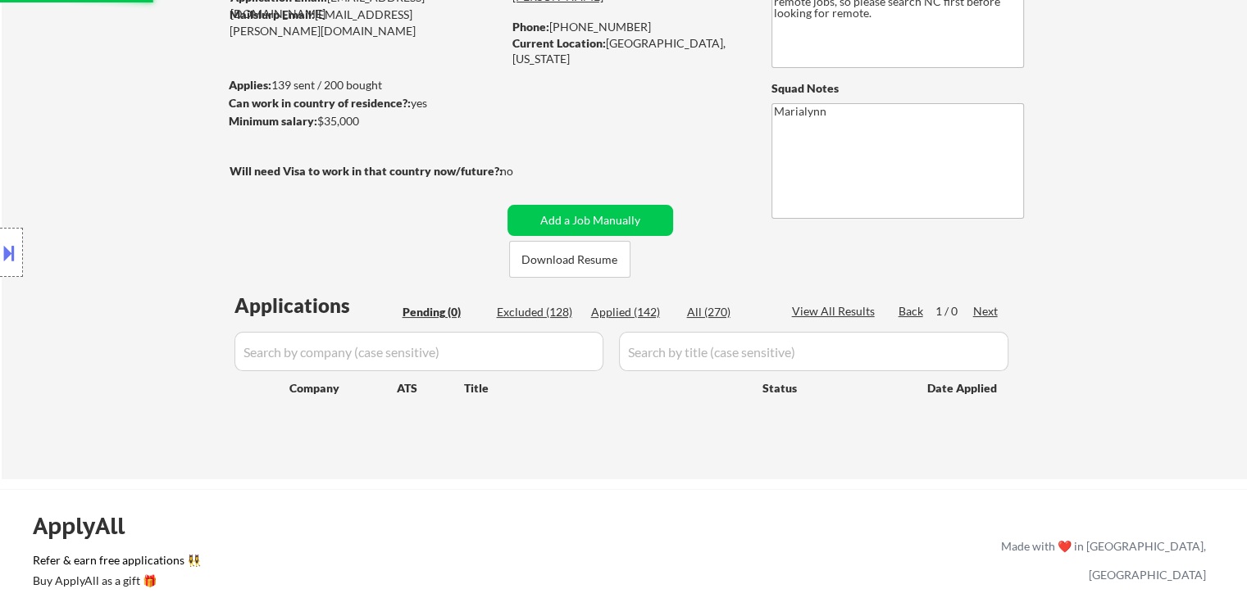
select select ""applied""
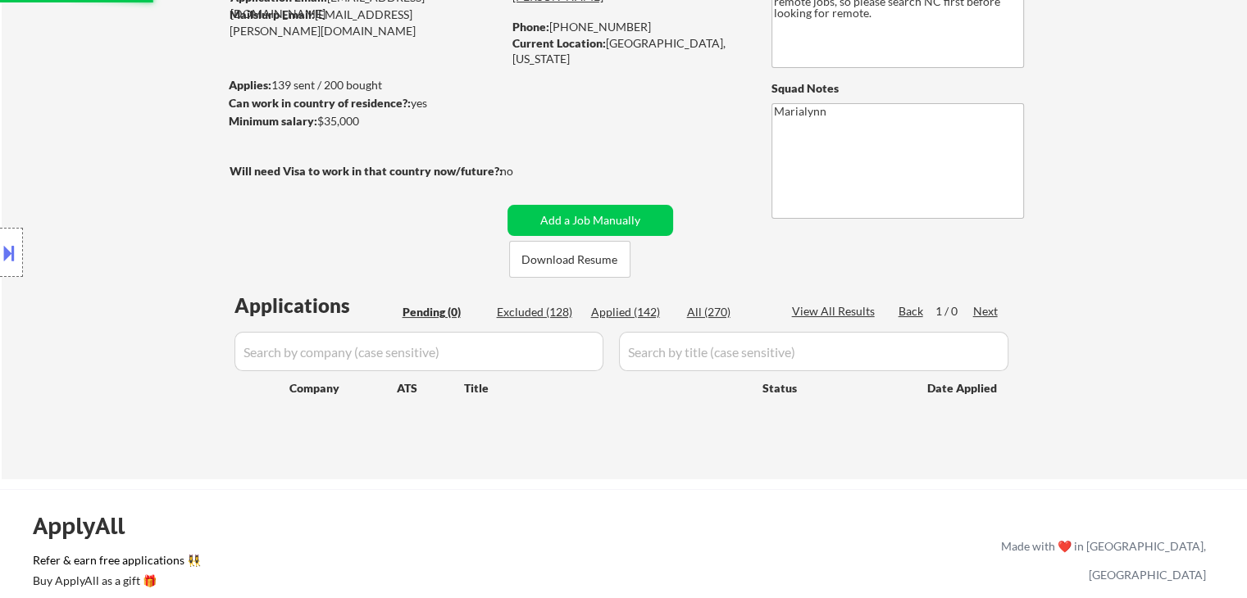
select select ""applied""
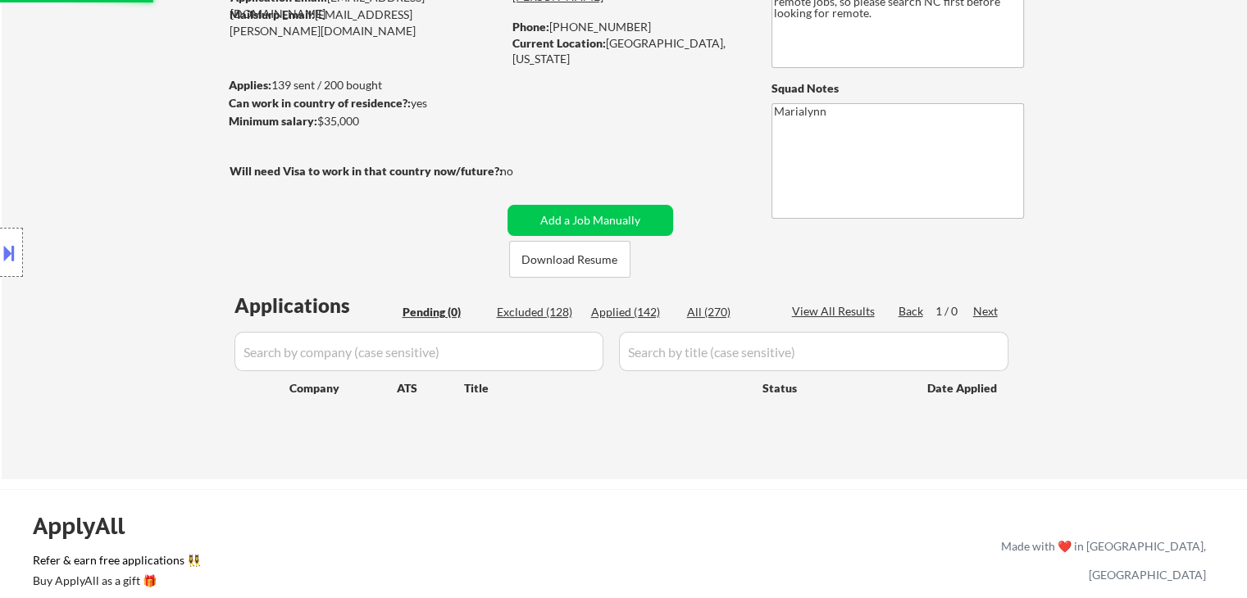
select select ""applied""
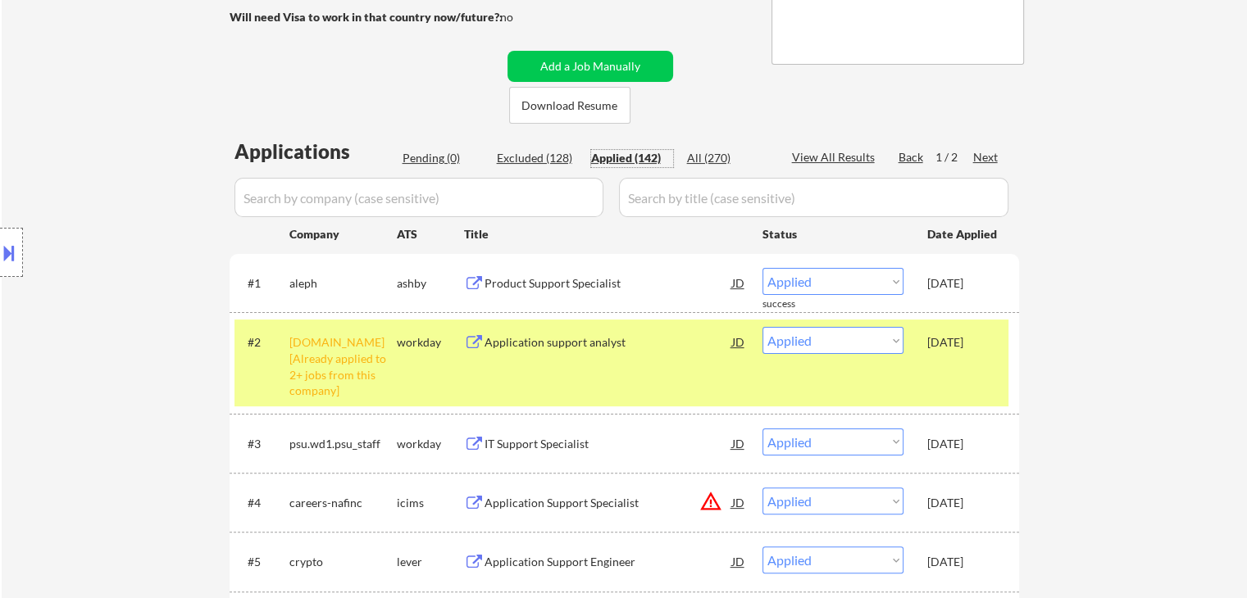
scroll to position [328, 0]
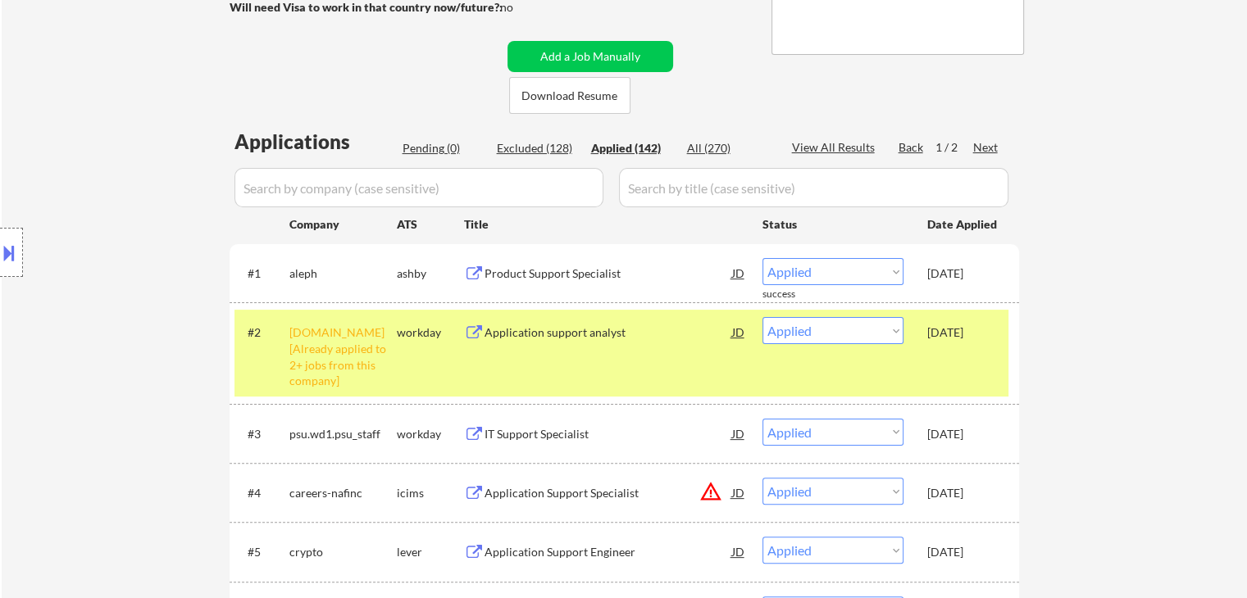
click at [275, 365] on div "Location Inclusions:" at bounding box center [146, 253] width 293 height 304
click at [427, 328] on div "workday" at bounding box center [430, 333] width 67 height 16
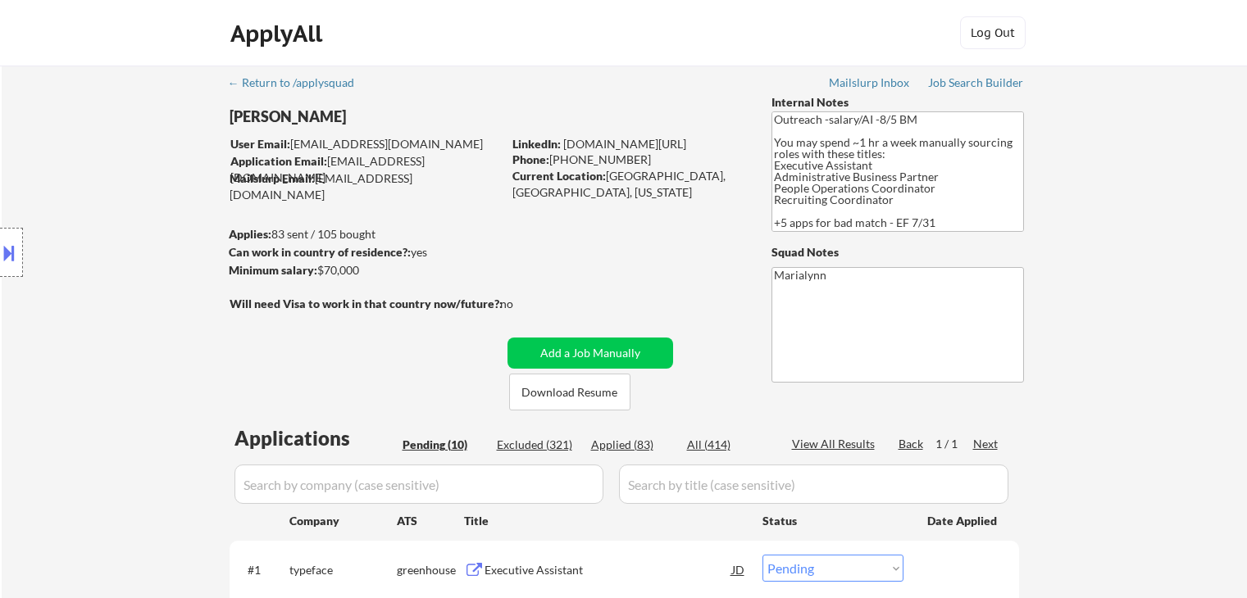
select select ""pending""
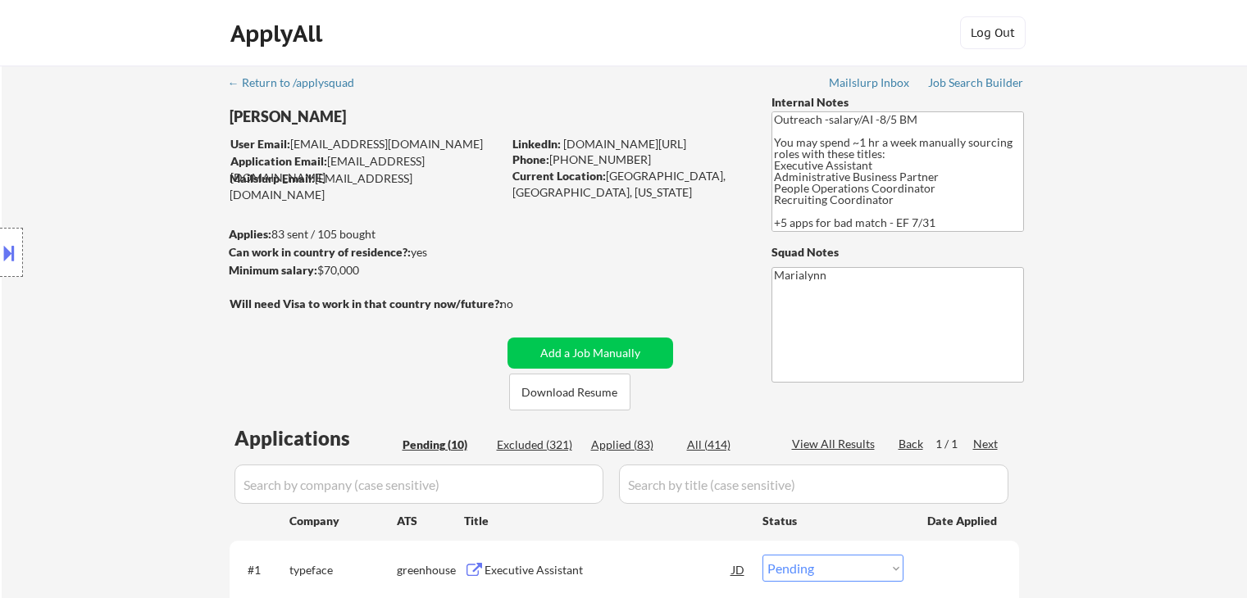
select select ""pending""
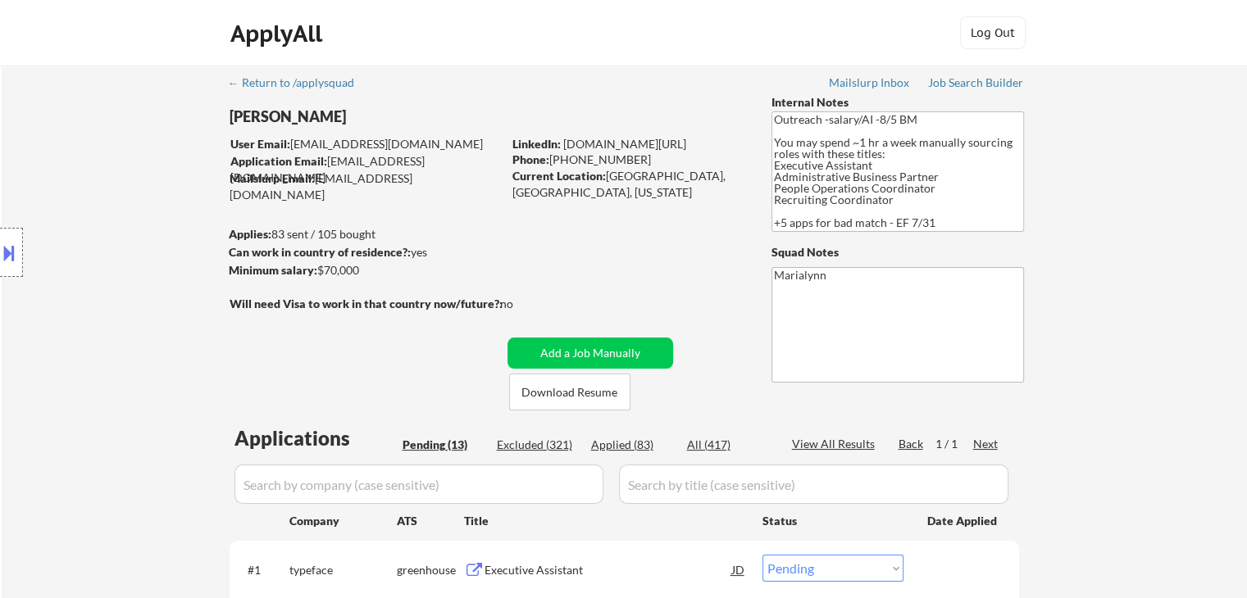
select select ""pending""
select select ""PLACEHOLDER_1427118222253""
select select ""pending""
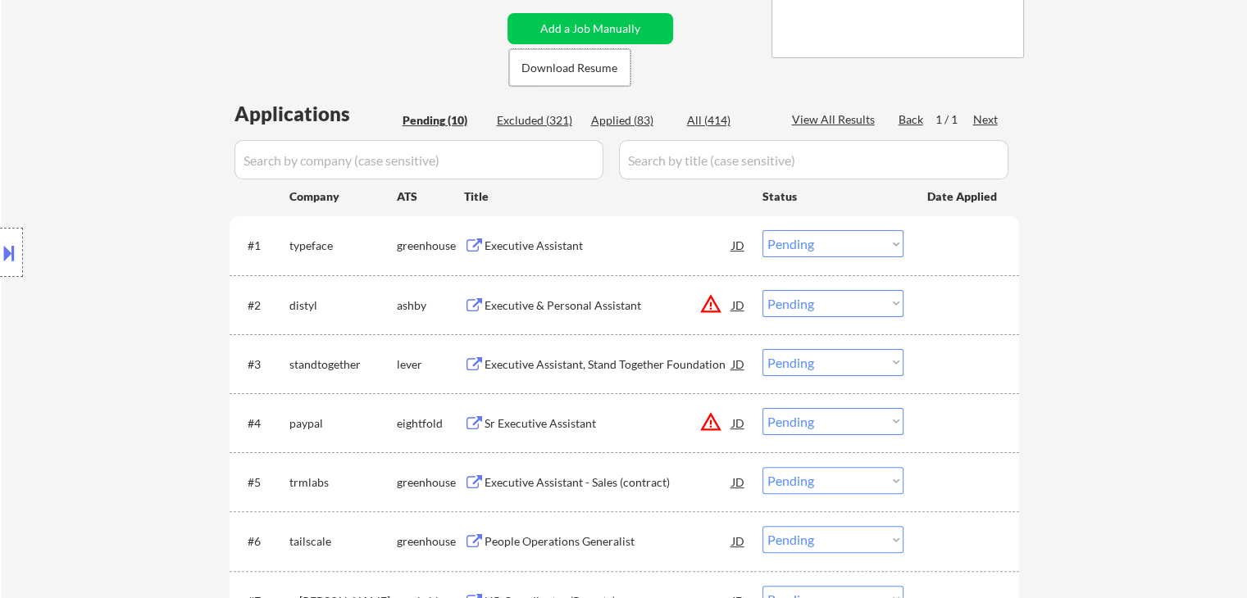
scroll to position [328, 0]
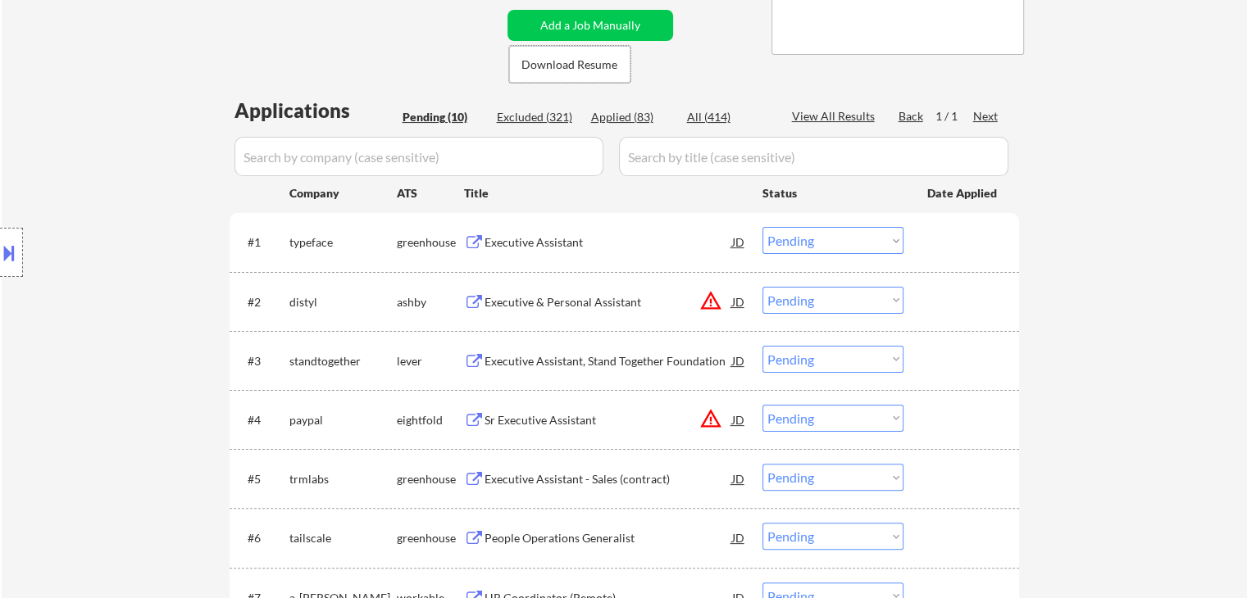
click at [548, 240] on div "Executive Assistant" at bounding box center [608, 242] width 248 height 16
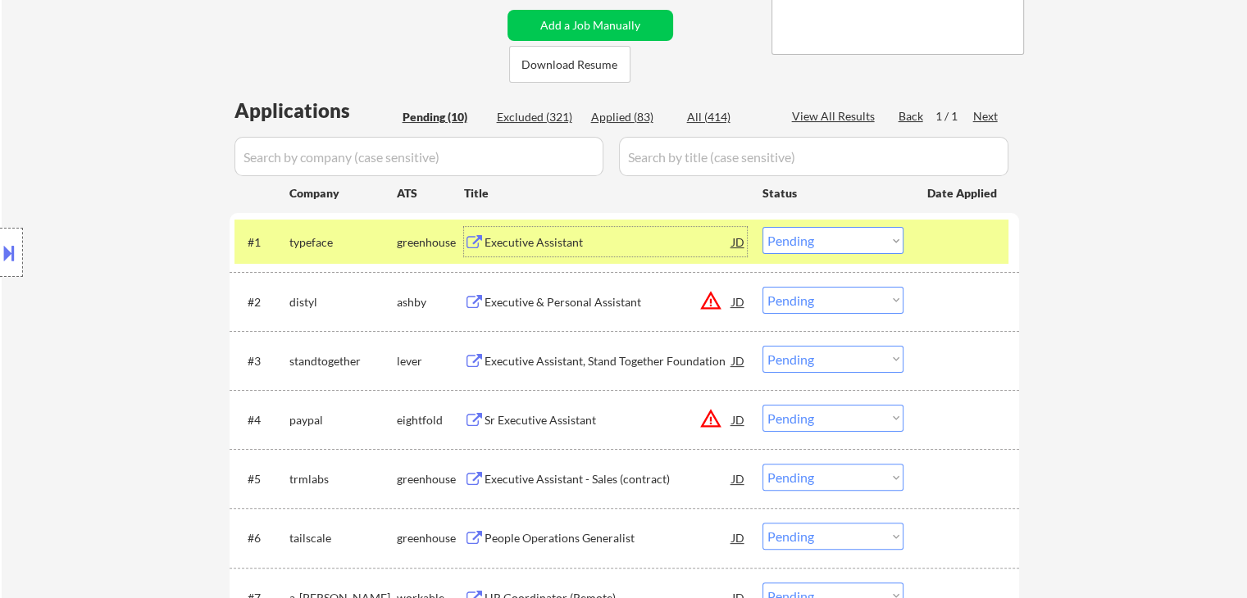
drag, startPoint x: 12, startPoint y: 265, endPoint x: 27, endPoint y: 262, distance: 15.0
click at [17, 264] on button at bounding box center [9, 252] width 18 height 27
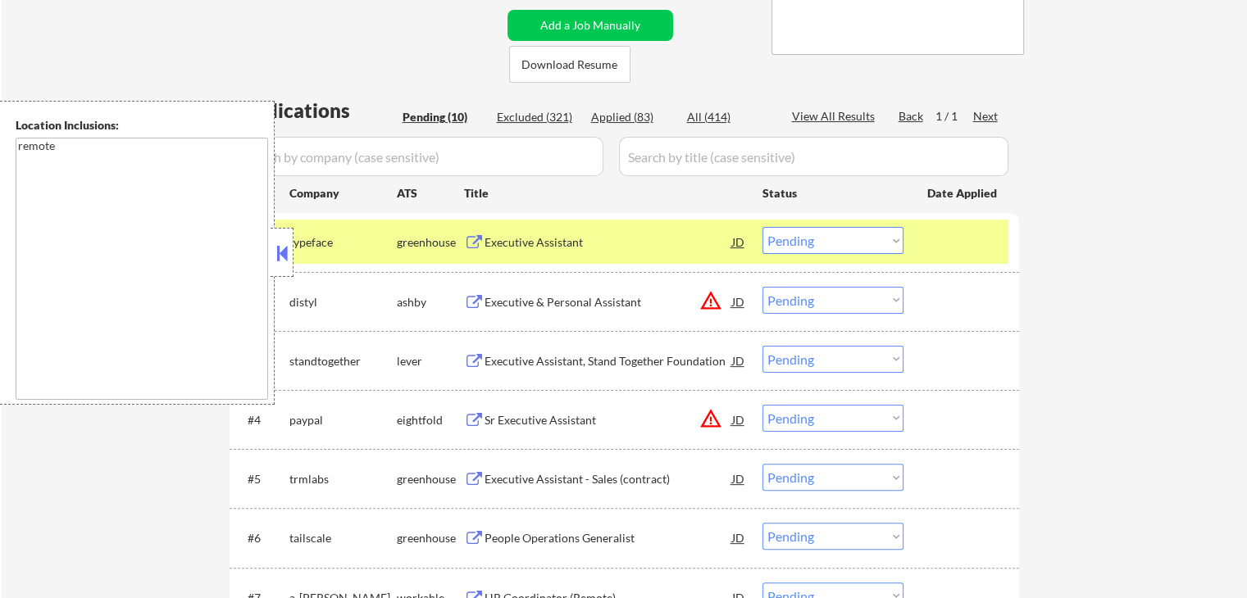
drag, startPoint x: 276, startPoint y: 257, endPoint x: 287, endPoint y: 253, distance: 11.1
click at [277, 257] on button at bounding box center [282, 253] width 18 height 25
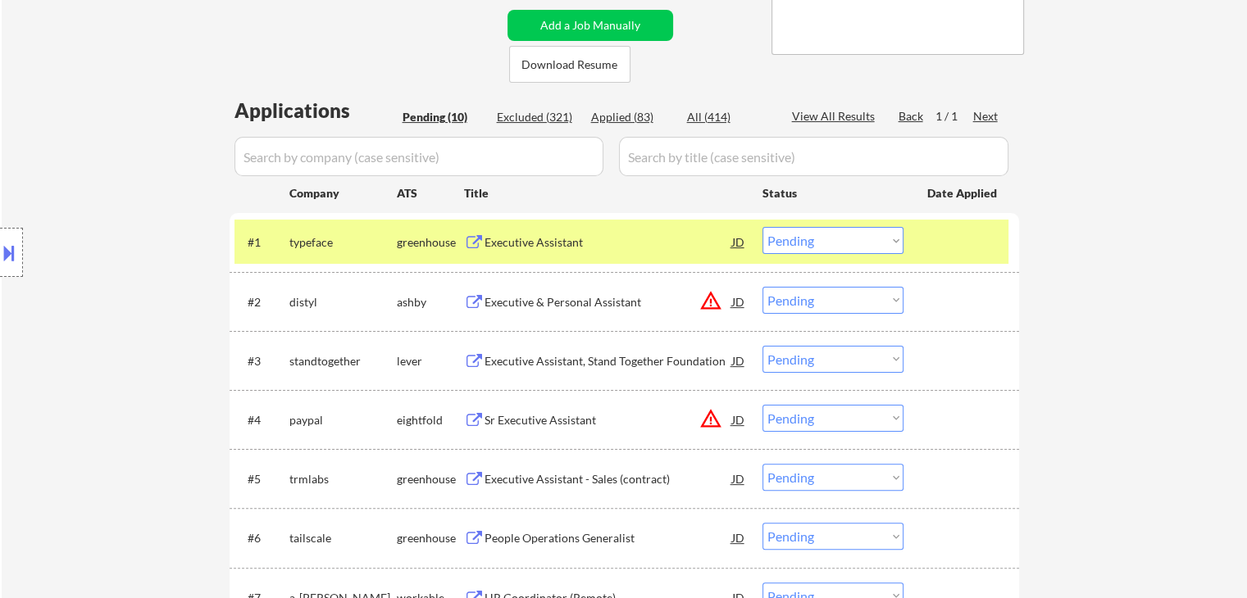
click at [25, 244] on div "Location Inclusions: remote" at bounding box center [146, 253] width 293 height 304
drag, startPoint x: 0, startPoint y: 247, endPoint x: 13, endPoint y: 248, distance: 13.1
click at [2, 247] on button at bounding box center [9, 252] width 18 height 27
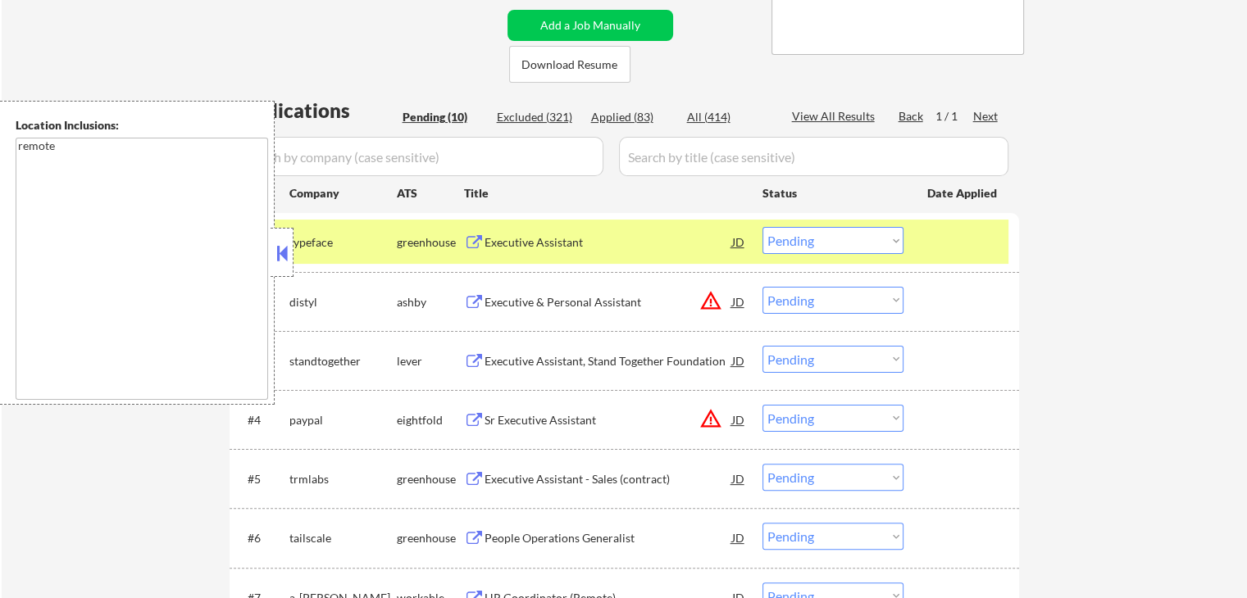
drag, startPoint x: 281, startPoint y: 249, endPoint x: 301, endPoint y: 257, distance: 21.0
click at [282, 250] on button at bounding box center [282, 253] width 18 height 25
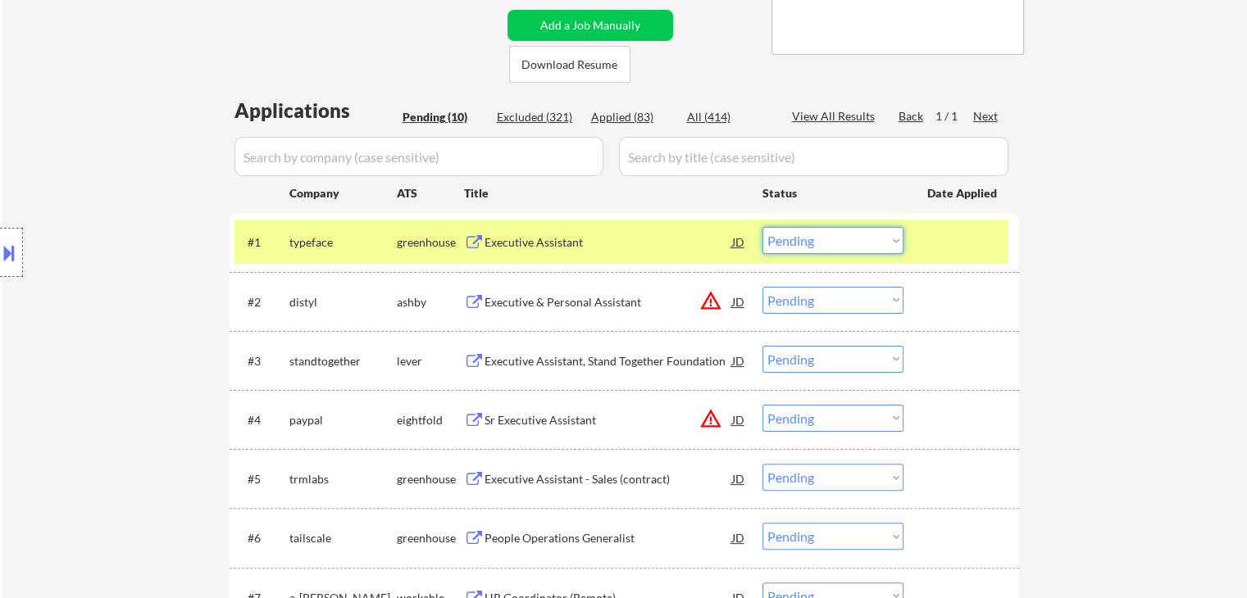
drag, startPoint x: 825, startPoint y: 239, endPoint x: 816, endPoint y: 253, distance: 17.3
click at [824, 242] on select "Choose an option... Pending Applied Excluded (Questions) Excluded (Expired) Exc…" at bounding box center [832, 240] width 141 height 27
click at [762, 227] on select "Choose an option... Pending Applied Excluded (Questions) Excluded (Expired) Exc…" at bounding box center [832, 240] width 141 height 27
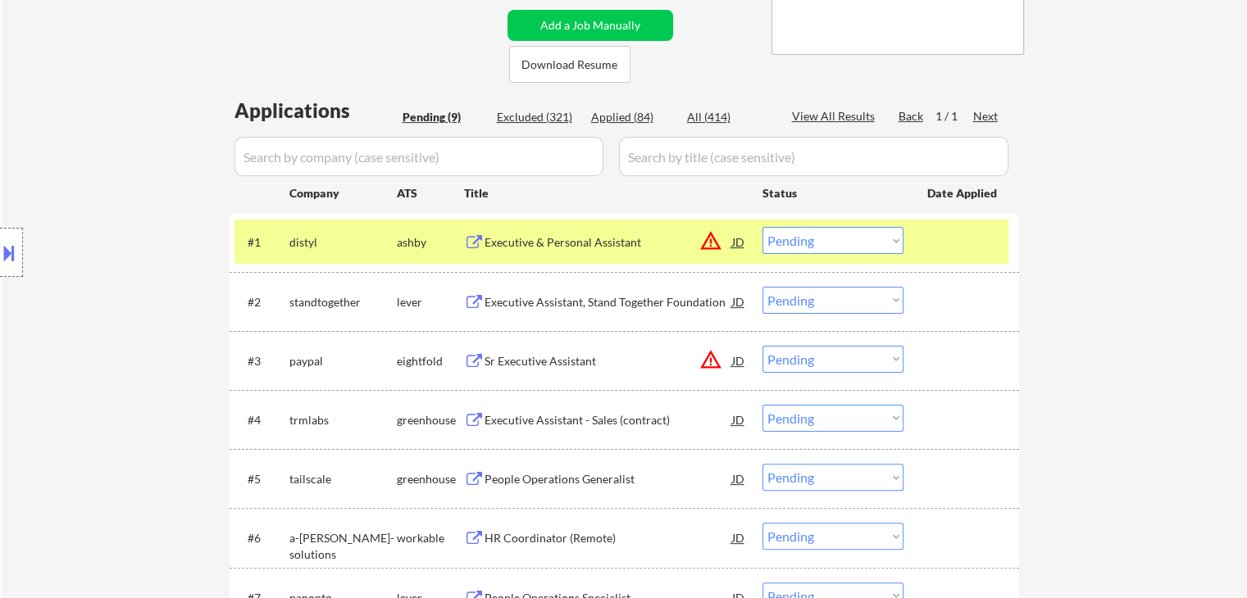
click at [592, 252] on div "Executive & Personal Assistant" at bounding box center [608, 242] width 248 height 30
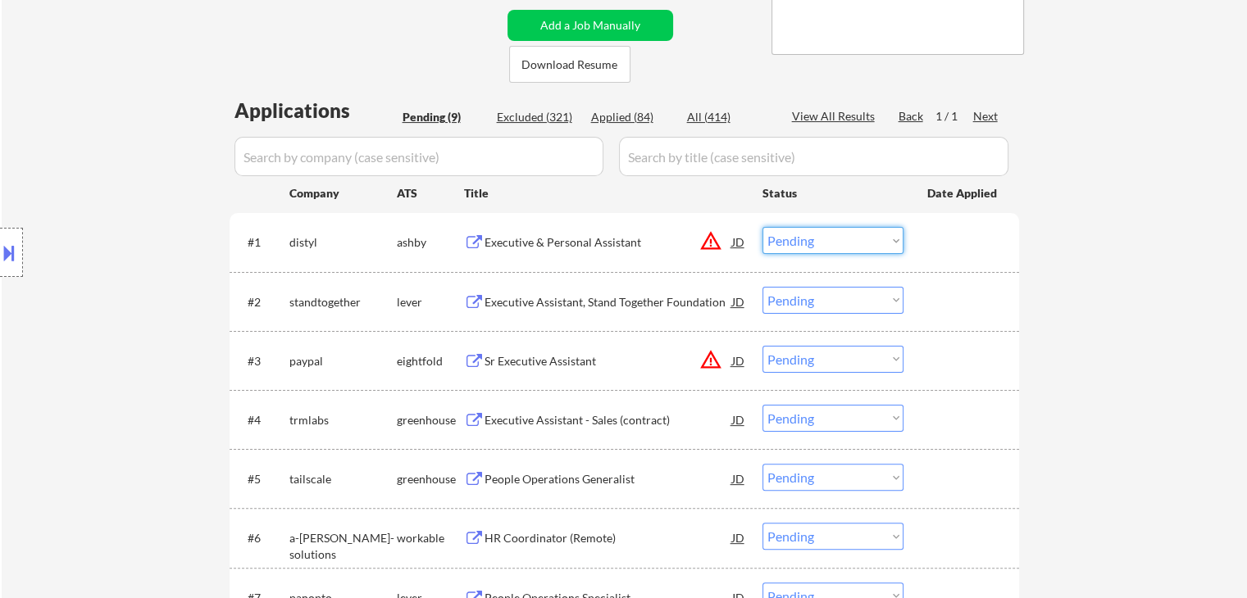
drag, startPoint x: 799, startPoint y: 245, endPoint x: 811, endPoint y: 253, distance: 14.1
click at [799, 246] on select "Choose an option... Pending Applied Excluded (Questions) Excluded (Expired) Exc…" at bounding box center [832, 240] width 141 height 27
click at [762, 227] on select "Choose an option... Pending Applied Excluded (Questions) Excluded (Expired) Exc…" at bounding box center [832, 240] width 141 height 27
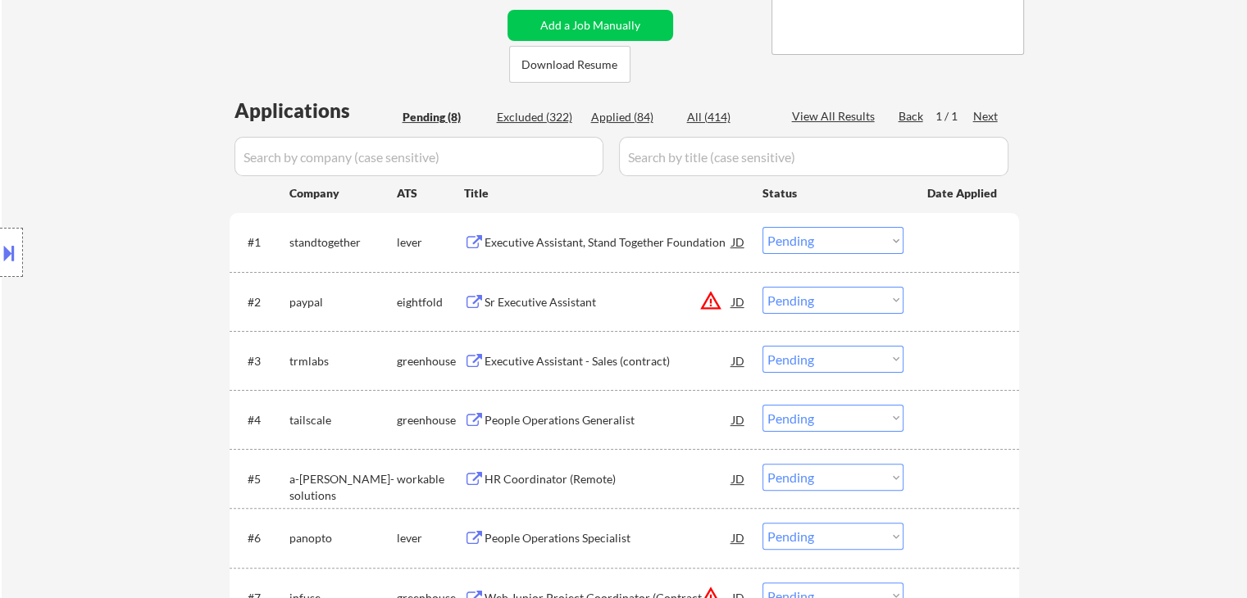
click at [533, 249] on div "Executive Assistant, Stand Together Foundation" at bounding box center [608, 242] width 248 height 16
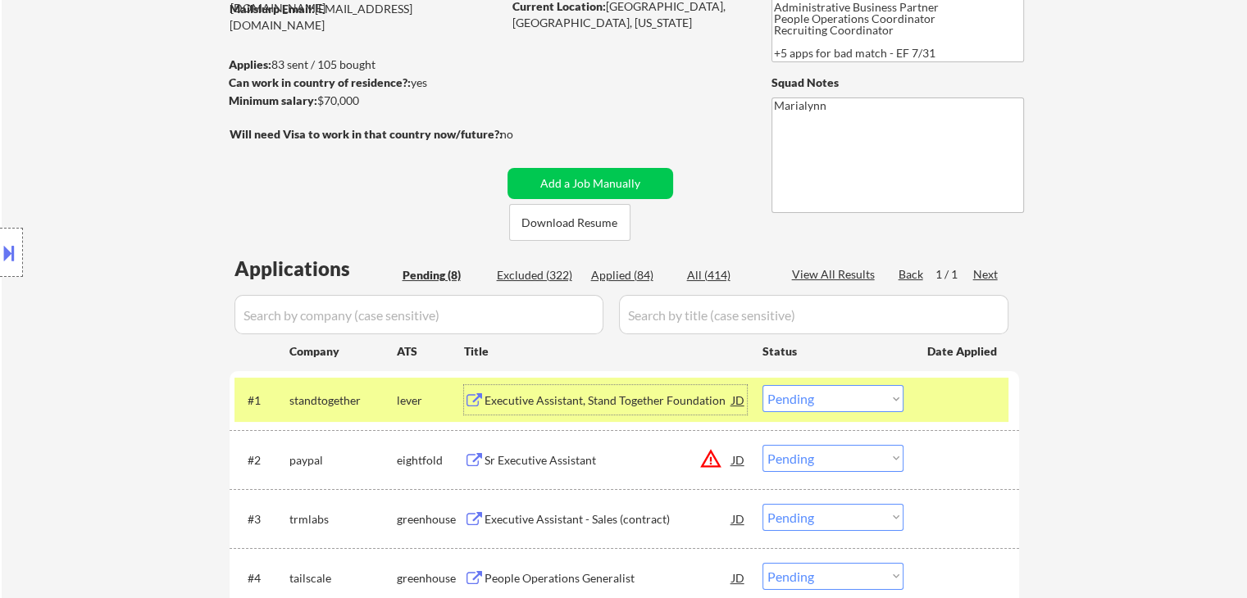
scroll to position [0, 0]
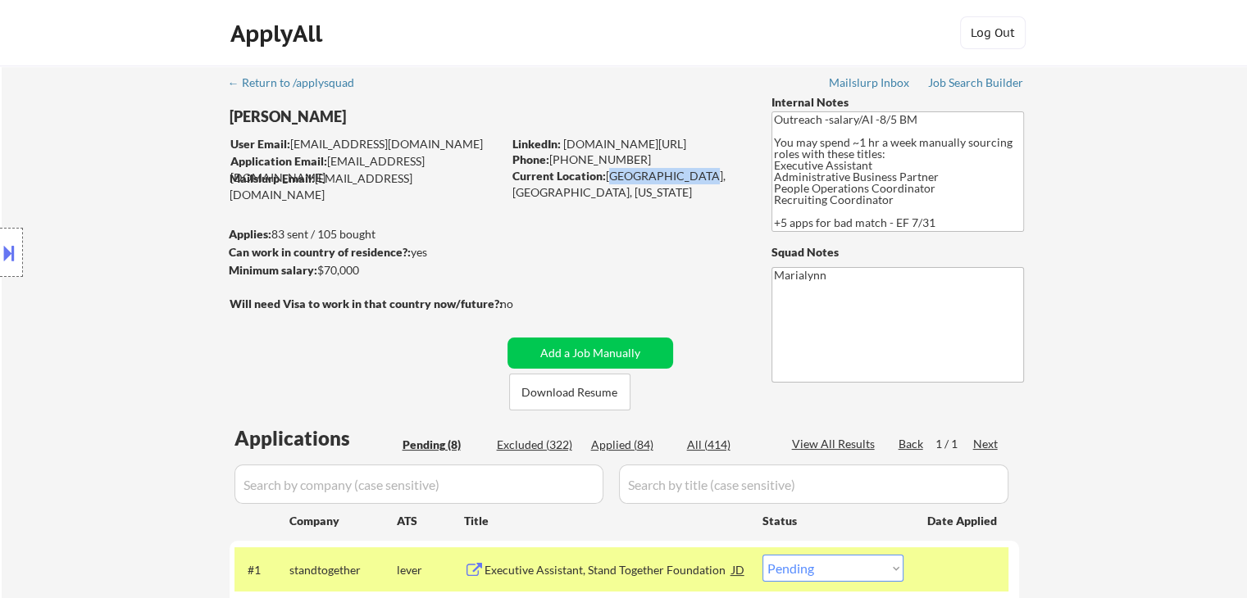
drag, startPoint x: 616, startPoint y: 173, endPoint x: 675, endPoint y: 176, distance: 58.3
click at [679, 174] on div "Current Location: Charleston, SC, South Carolina" at bounding box center [628, 184] width 232 height 32
copy div "Charleston, SC"
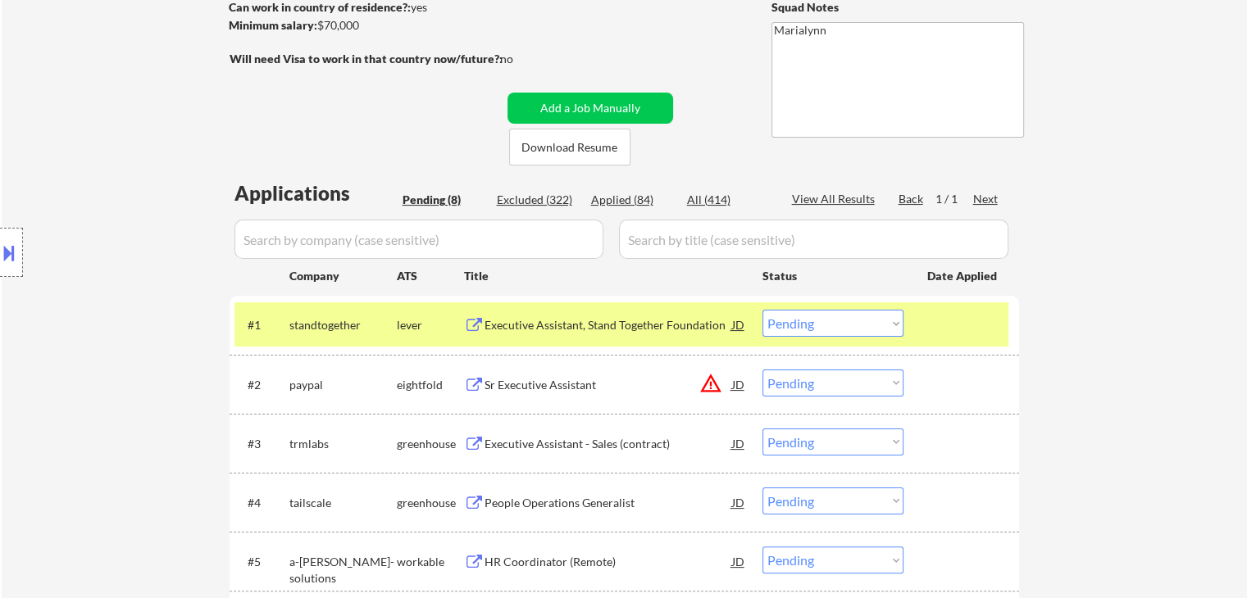
scroll to position [246, 0]
click at [811, 326] on select "Choose an option... Pending Applied Excluded (Questions) Excluded (Expired) Exc…" at bounding box center [832, 322] width 141 height 27
click at [762, 309] on select "Choose an option... Pending Applied Excluded (Questions) Excluded (Expired) Exc…" at bounding box center [832, 322] width 141 height 27
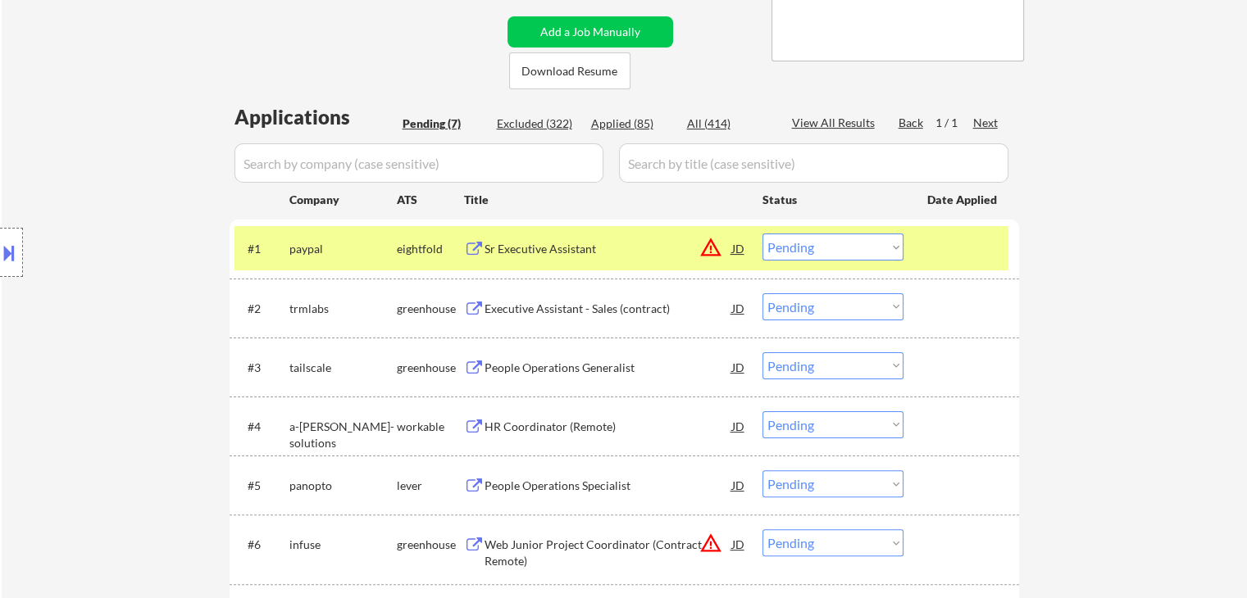
scroll to position [164, 0]
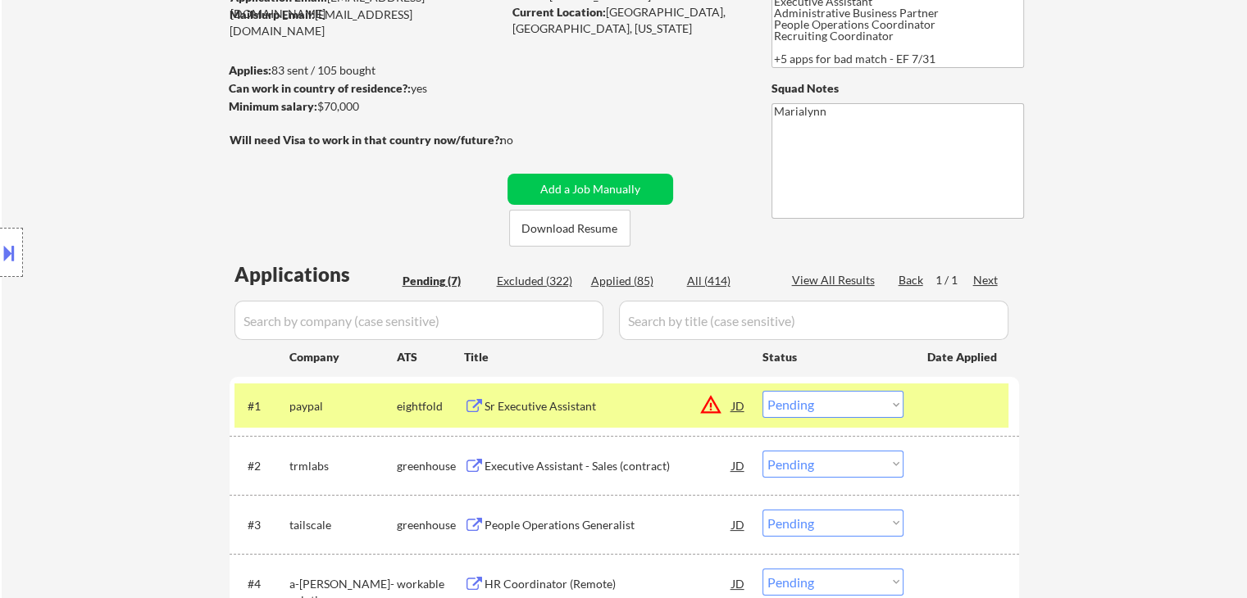
click at [561, 407] on div "Sr Executive Assistant" at bounding box center [608, 406] width 248 height 16
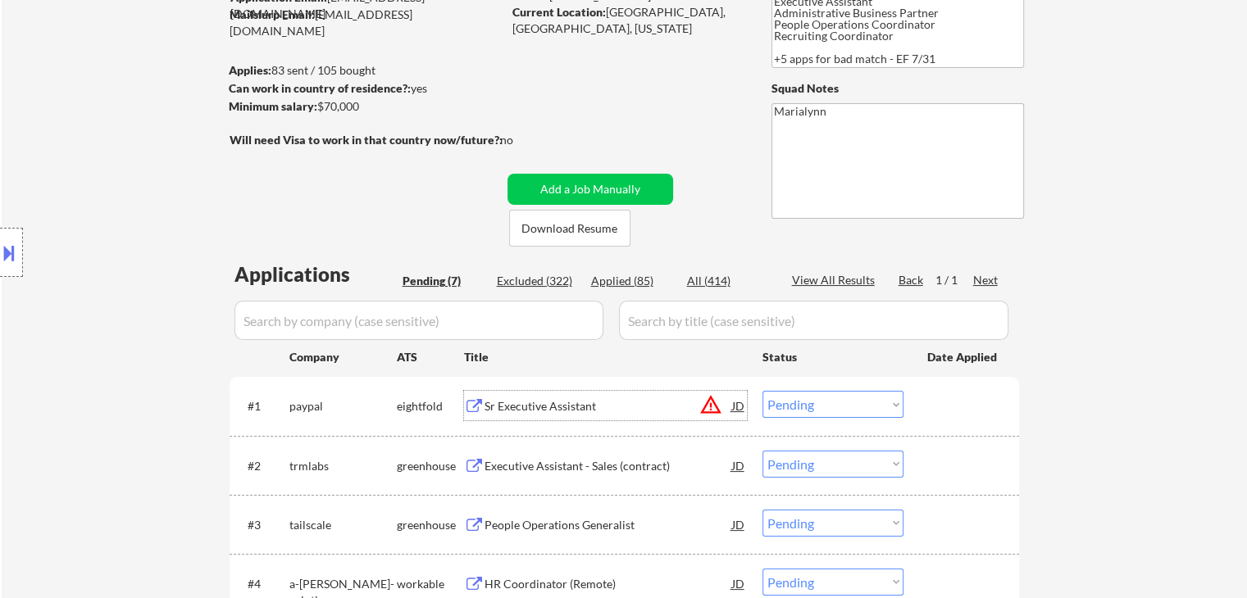
click at [826, 407] on select "Choose an option... Pending Applied Excluded (Questions) Excluded (Expired) Exc…" at bounding box center [832, 404] width 141 height 27
click at [762, 391] on select "Choose an option... Pending Applied Excluded (Questions) Excluded (Expired) Exc…" at bounding box center [832, 404] width 141 height 27
click at [528, 412] on div "Executive Assistant - Sales (contract)" at bounding box center [608, 406] width 248 height 16
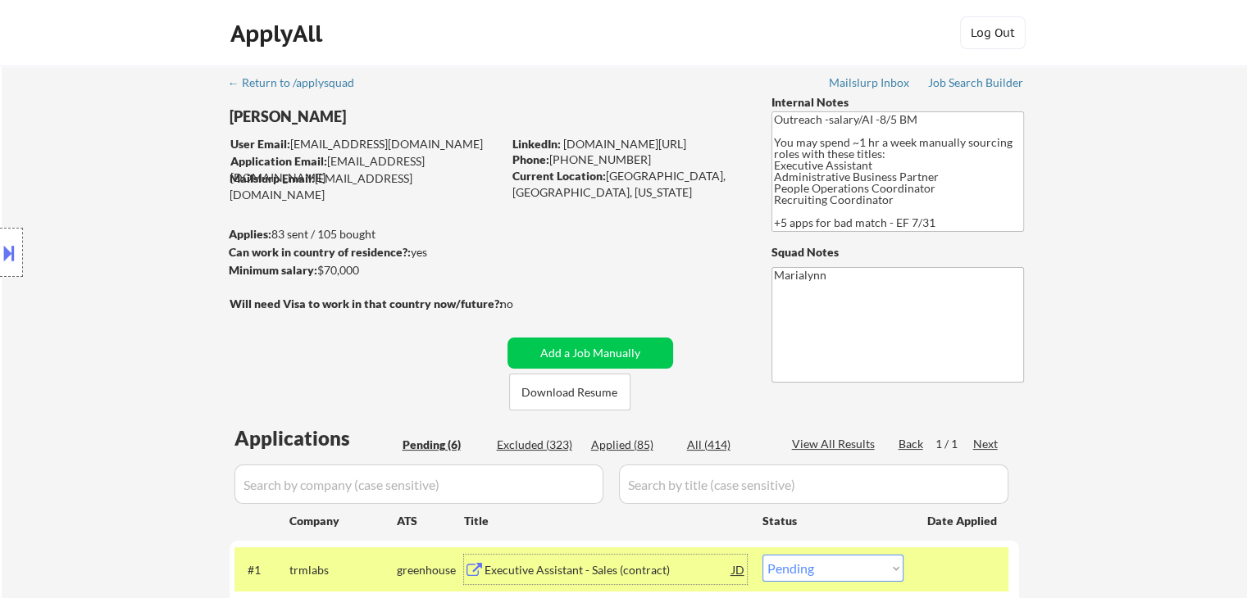
scroll to position [0, 0]
click at [654, 143] on link "www.linkedin.com/in/meaganjade" at bounding box center [624, 144] width 123 height 14
drag, startPoint x: 604, startPoint y: 174, endPoint x: 672, endPoint y: 178, distance: 68.2
click at [679, 175] on div "Current Location: Charleston, SC, South Carolina" at bounding box center [628, 184] width 232 height 32
copy div "Charleston, SC"
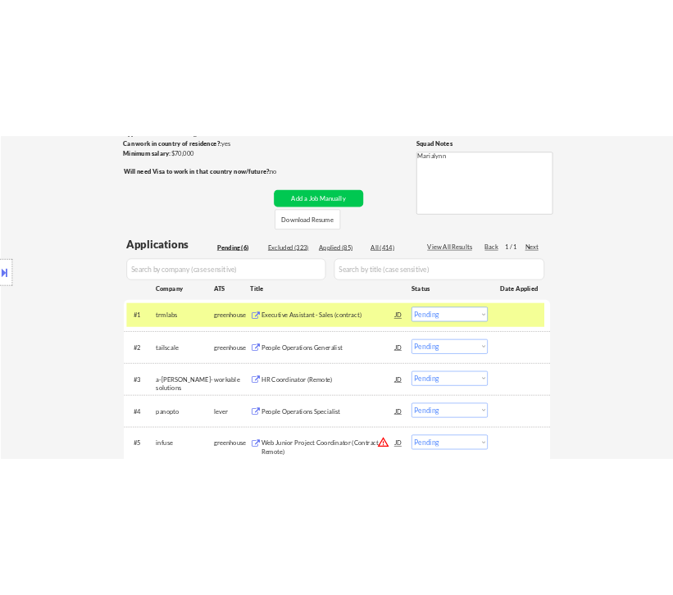
scroll to position [246, 0]
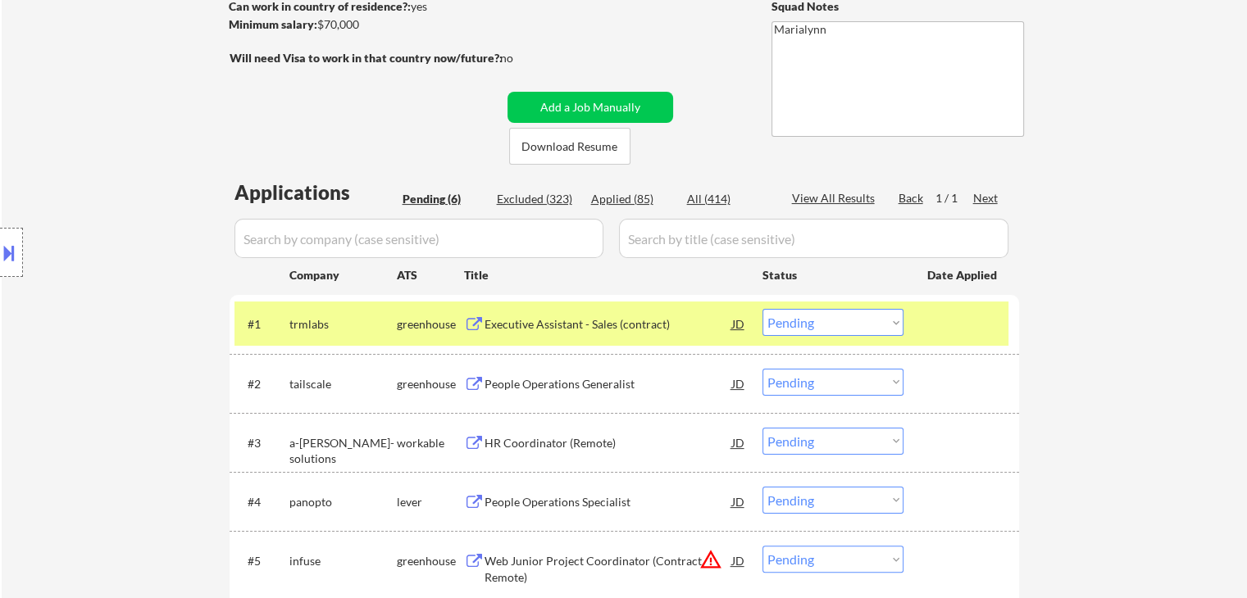
click at [863, 323] on select "Choose an option... Pending Applied Excluded (Questions) Excluded (Expired) Exc…" at bounding box center [832, 322] width 141 height 27
click at [762, 309] on select "Choose an option... Pending Applied Excluded (Questions) Excluded (Expired) Exc…" at bounding box center [832, 322] width 141 height 27
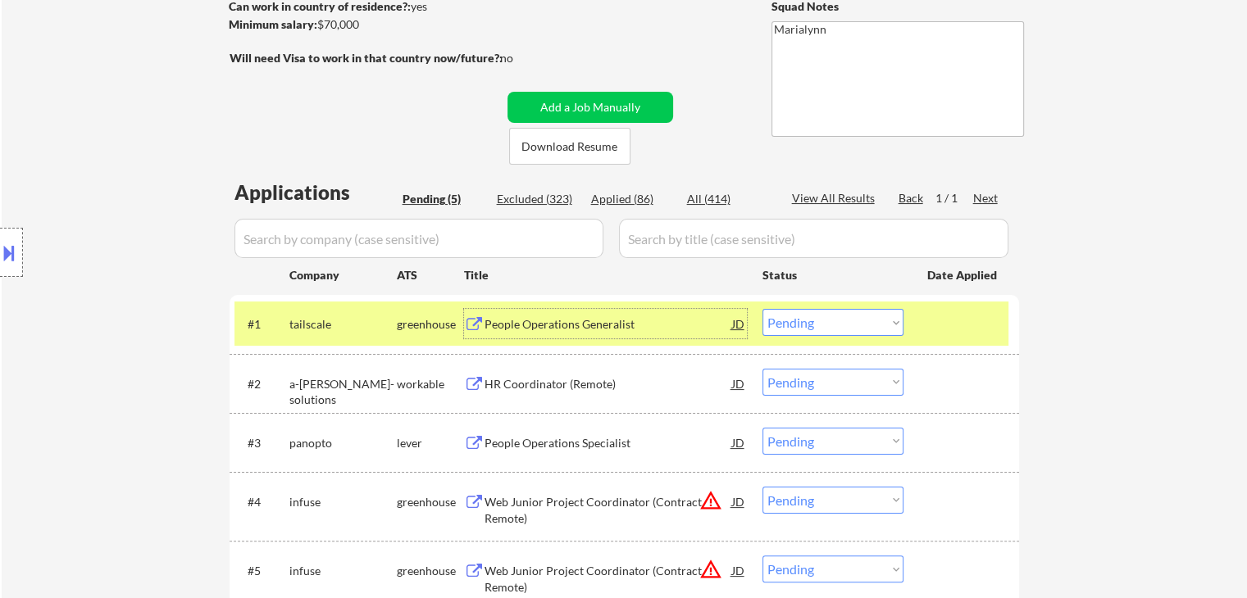
click at [542, 319] on div "People Operations Generalist" at bounding box center [608, 324] width 248 height 16
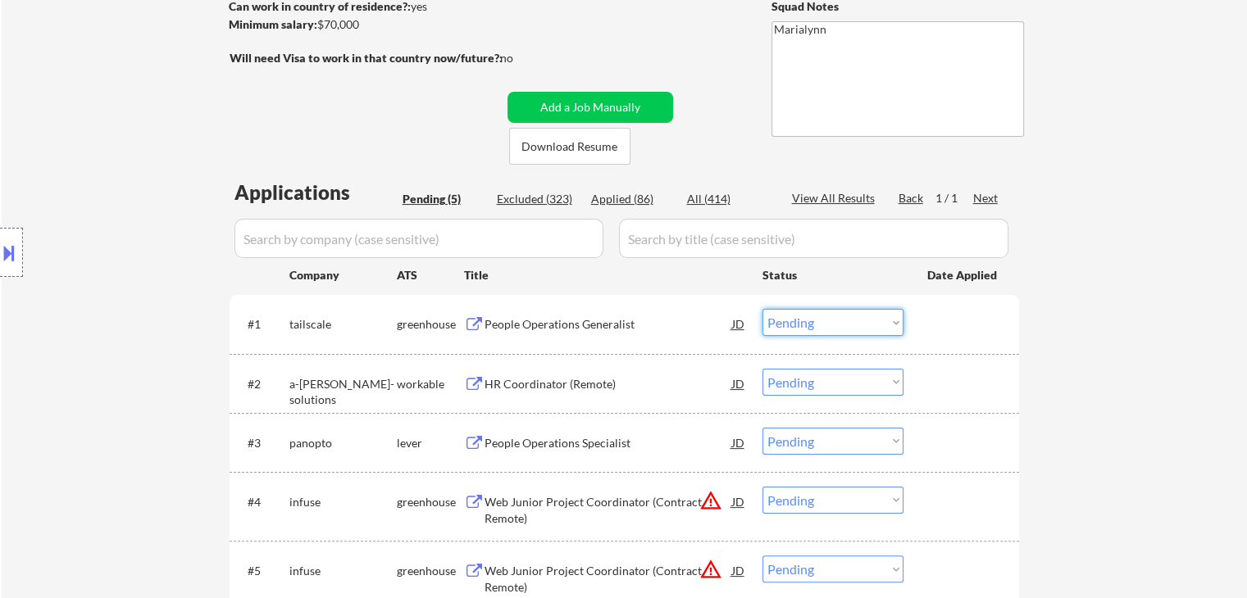
click at [820, 316] on select "Choose an option... Pending Applied Excluded (Questions) Excluded (Expired) Exc…" at bounding box center [832, 322] width 141 height 27
click at [762, 309] on select "Choose an option... Pending Applied Excluded (Questions) Excluded (Expired) Exc…" at bounding box center [832, 322] width 141 height 27
select select ""pending""
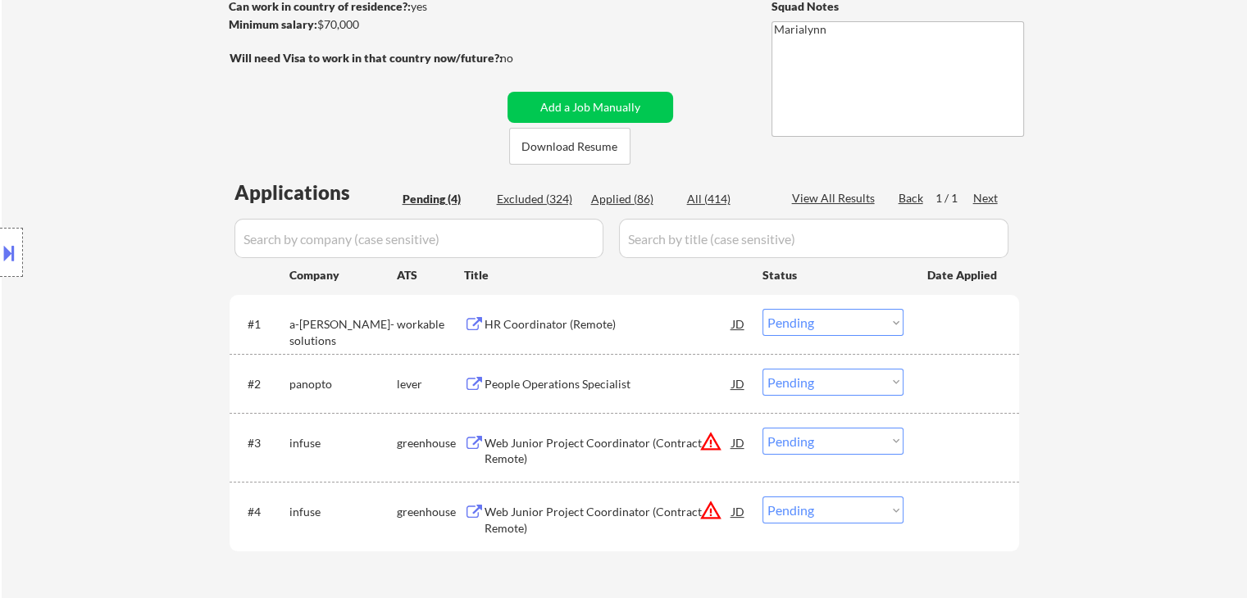
click at [554, 322] on div "HR Coordinator (Remote)" at bounding box center [608, 324] width 248 height 16
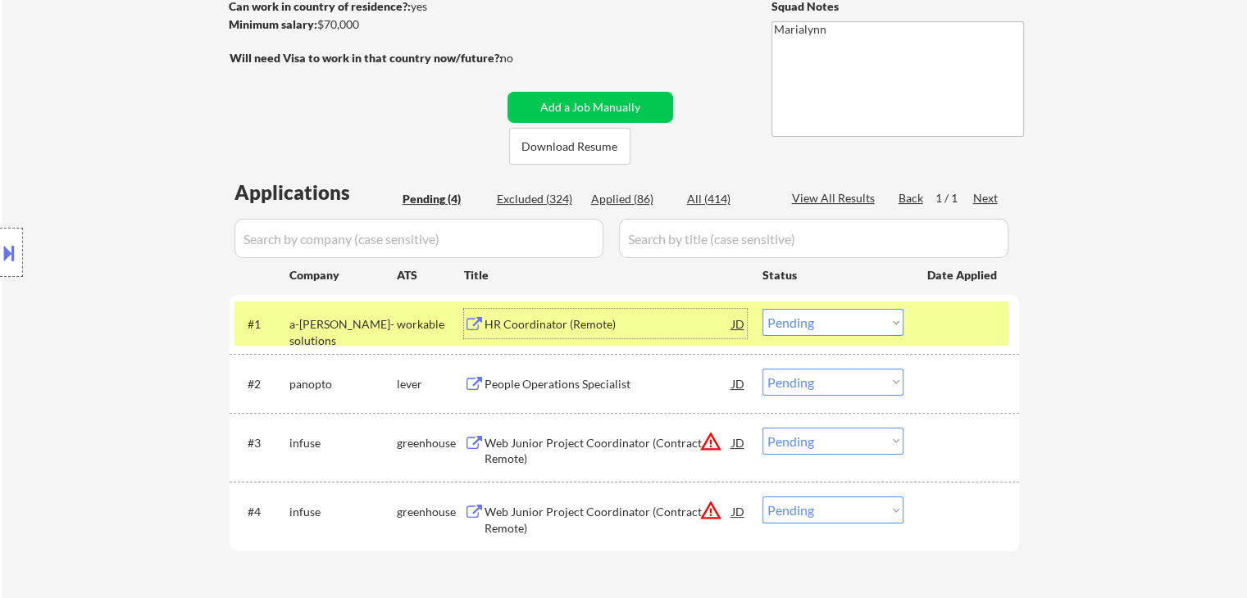
click at [852, 330] on select "Choose an option... Pending Applied Excluded (Questions) Excluded (Expired) Exc…" at bounding box center [832, 322] width 141 height 27
select select ""pending""
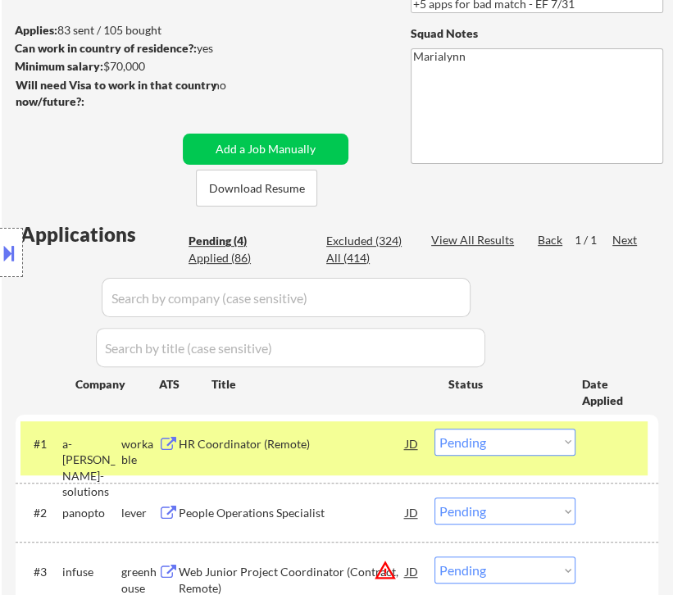
select select ""pending""
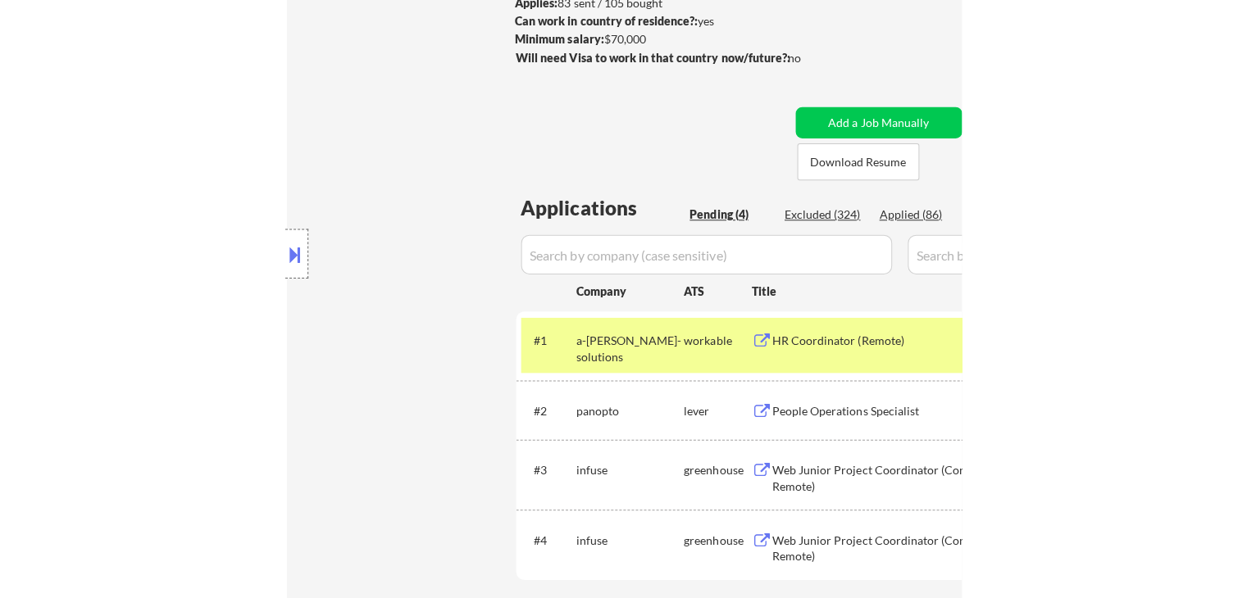
scroll to position [237, 0]
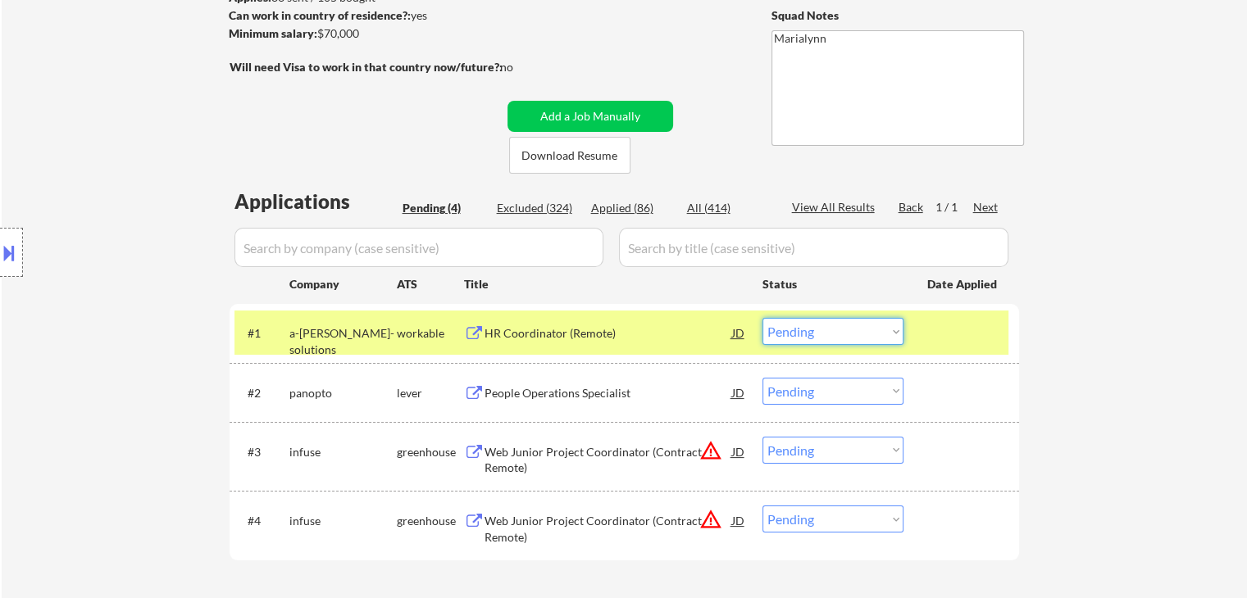
click at [881, 334] on select "Choose an option... Pending Applied Excluded (Questions) Excluded (Expired) Exc…" at bounding box center [832, 331] width 141 height 27
click at [762, 318] on select "Choose an option... Pending Applied Excluded (Questions) Excluded (Expired) Exc…" at bounding box center [832, 331] width 141 height 27
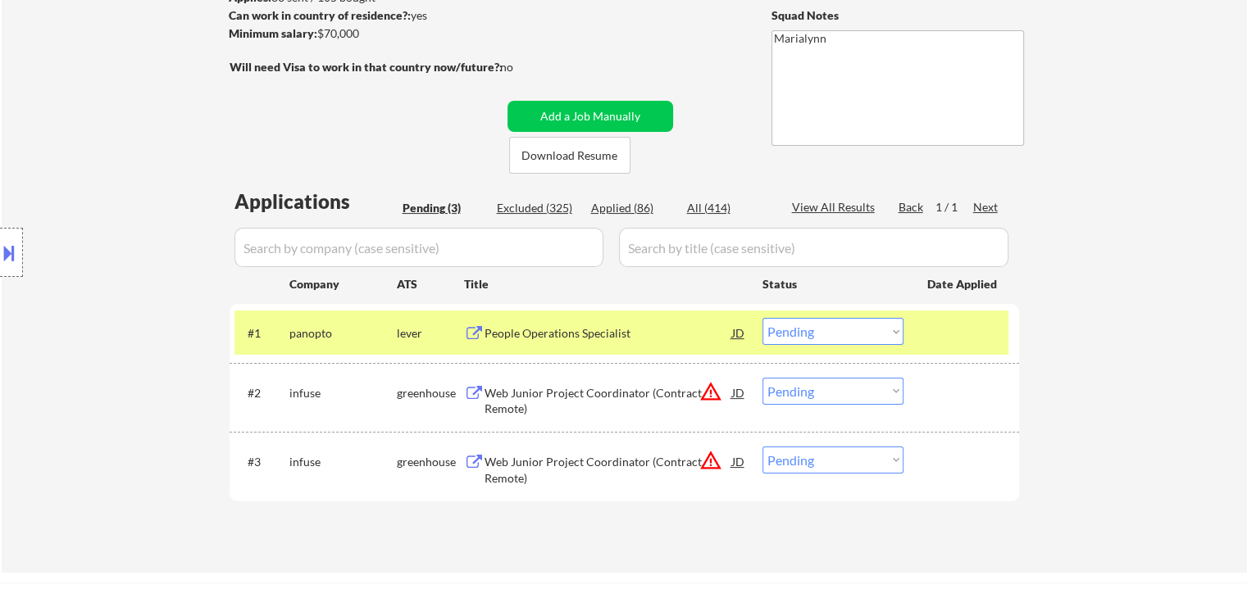
click at [525, 337] on div "People Operations Specialist" at bounding box center [608, 333] width 248 height 16
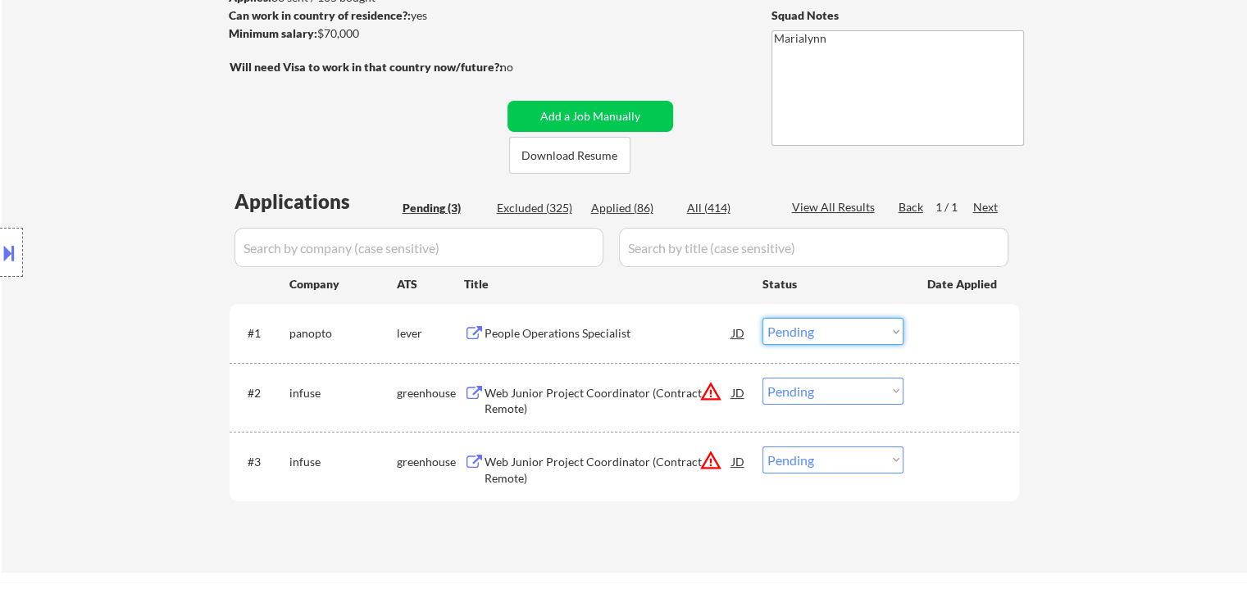
click at [823, 329] on select "Choose an option... Pending Applied Excluded (Questions) Excluded (Expired) Exc…" at bounding box center [832, 331] width 141 height 27
click at [762, 318] on select "Choose an option... Pending Applied Excluded (Questions) Excluded (Expired) Exc…" at bounding box center [832, 331] width 141 height 27
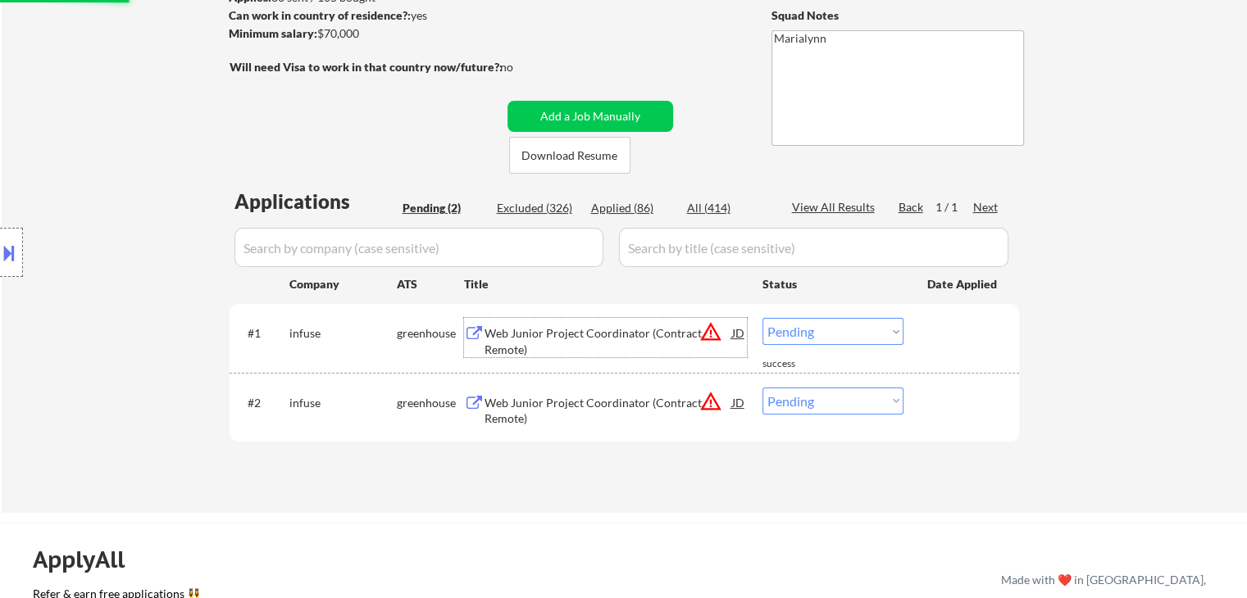
click at [580, 334] on div "Web Junior Project Coordinator (Contract, Remote)" at bounding box center [608, 341] width 248 height 32
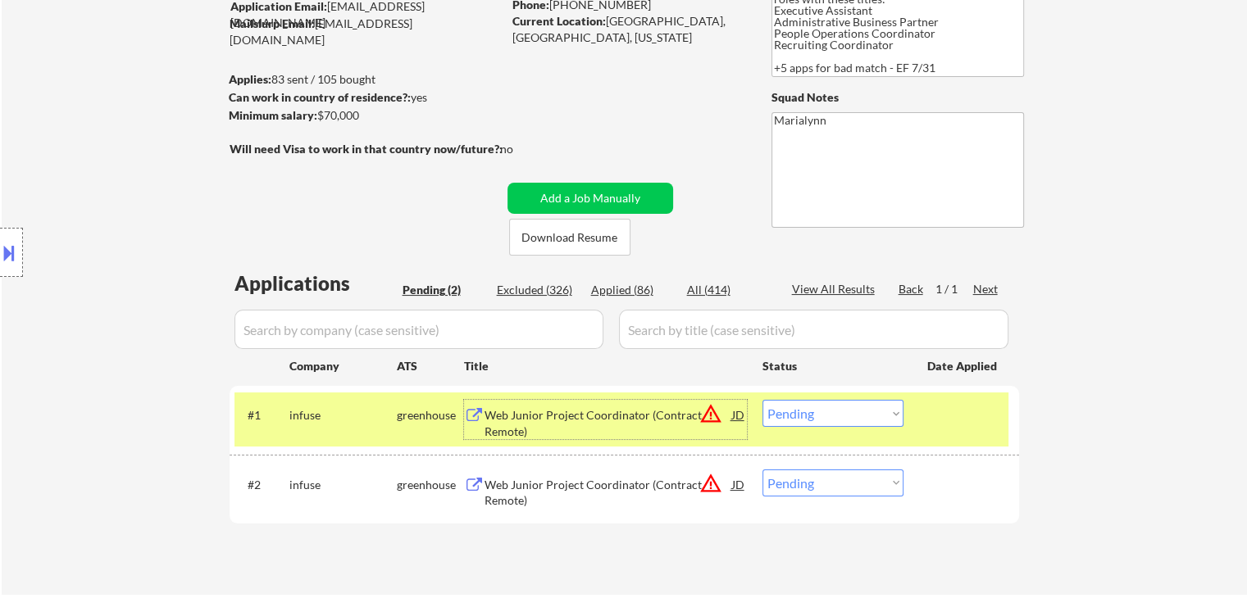
scroll to position [319, 0]
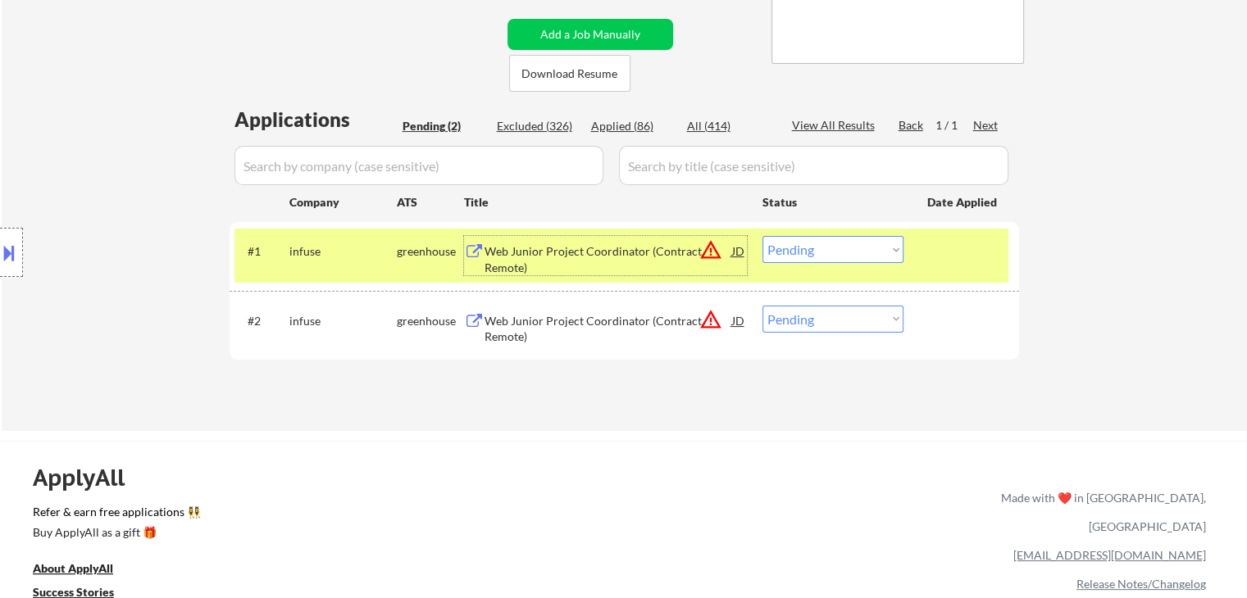
drag, startPoint x: 806, startPoint y: 252, endPoint x: 806, endPoint y: 261, distance: 9.0
click at [806, 252] on select "Choose an option... Pending Applied Excluded (Questions) Excluded (Expired) Exc…" at bounding box center [832, 249] width 141 height 27
click at [762, 236] on select "Choose an option... Pending Applied Excluded (Questions) Excluded (Expired) Exc…" at bounding box center [832, 249] width 141 height 27
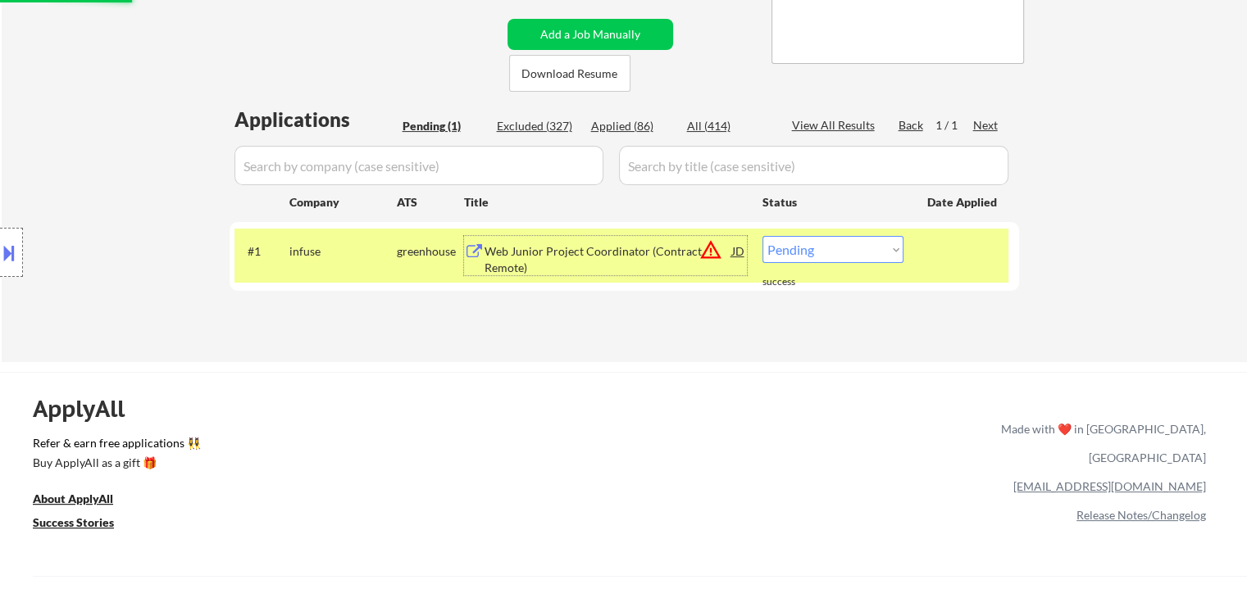
click at [554, 259] on div "Web Junior Project Coordinator (Contract, Remote)" at bounding box center [608, 259] width 248 height 32
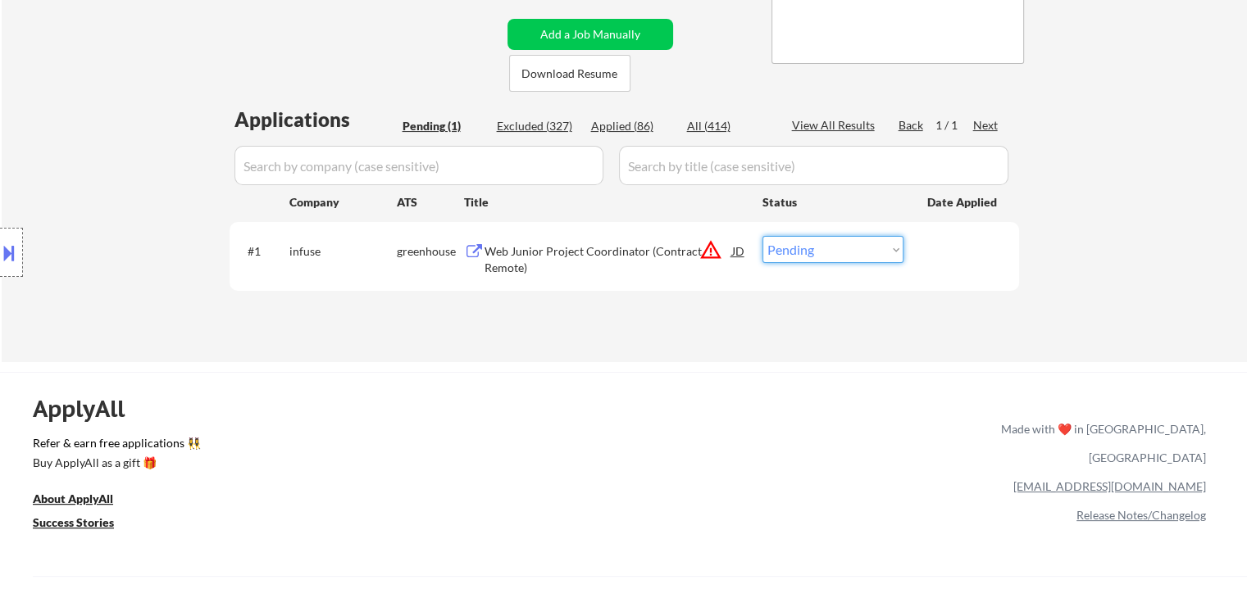
drag, startPoint x: 823, startPoint y: 252, endPoint x: 820, endPoint y: 261, distance: 9.3
click at [823, 254] on select "Choose an option... Pending Applied Excluded (Questions) Excluded (Expired) Exc…" at bounding box center [832, 249] width 141 height 27
select select ""applied""
click at [762, 236] on select "Choose an option... Pending Applied Excluded (Questions) Excluded (Expired) Exc…" at bounding box center [832, 249] width 141 height 27
select select ""applied""
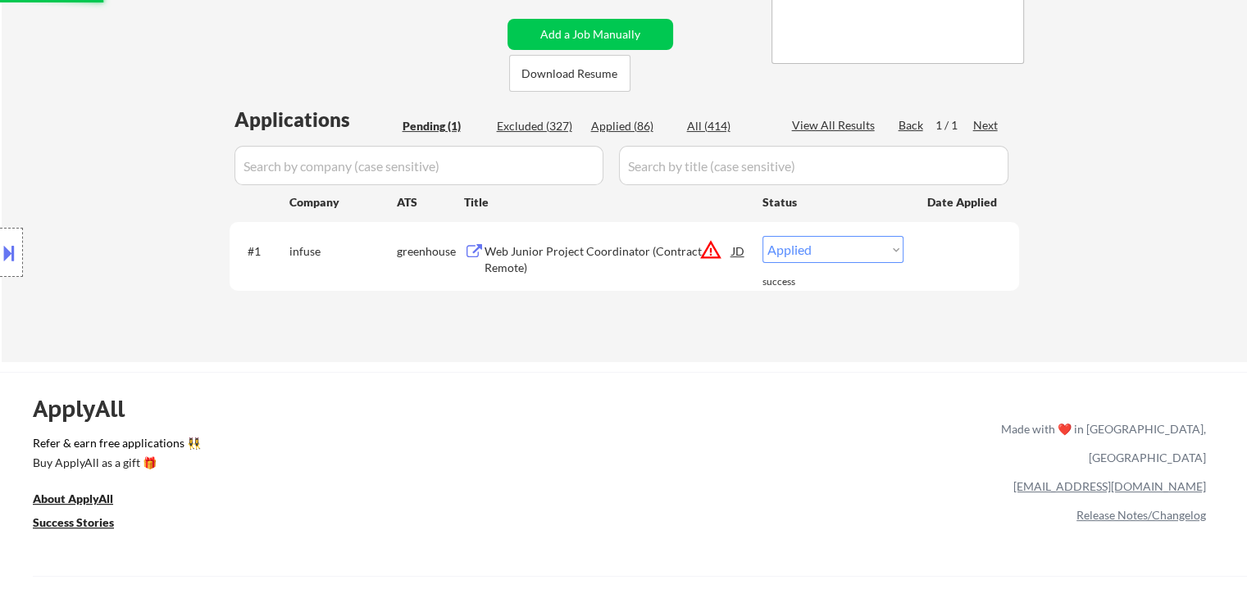
select select ""applied""
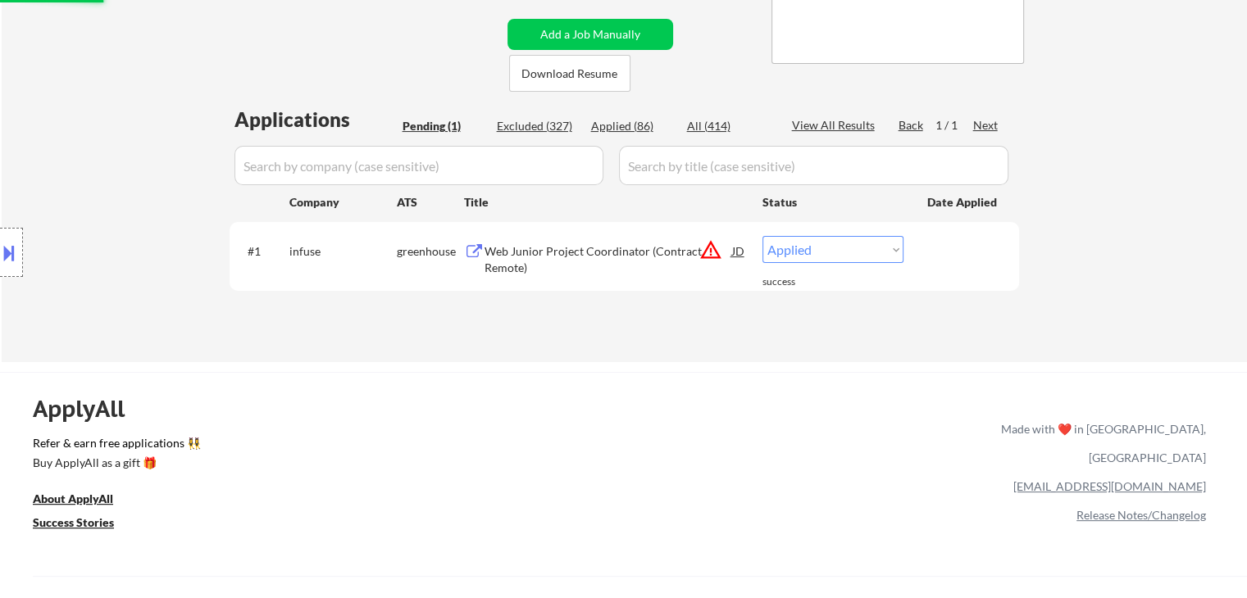
select select ""applied""
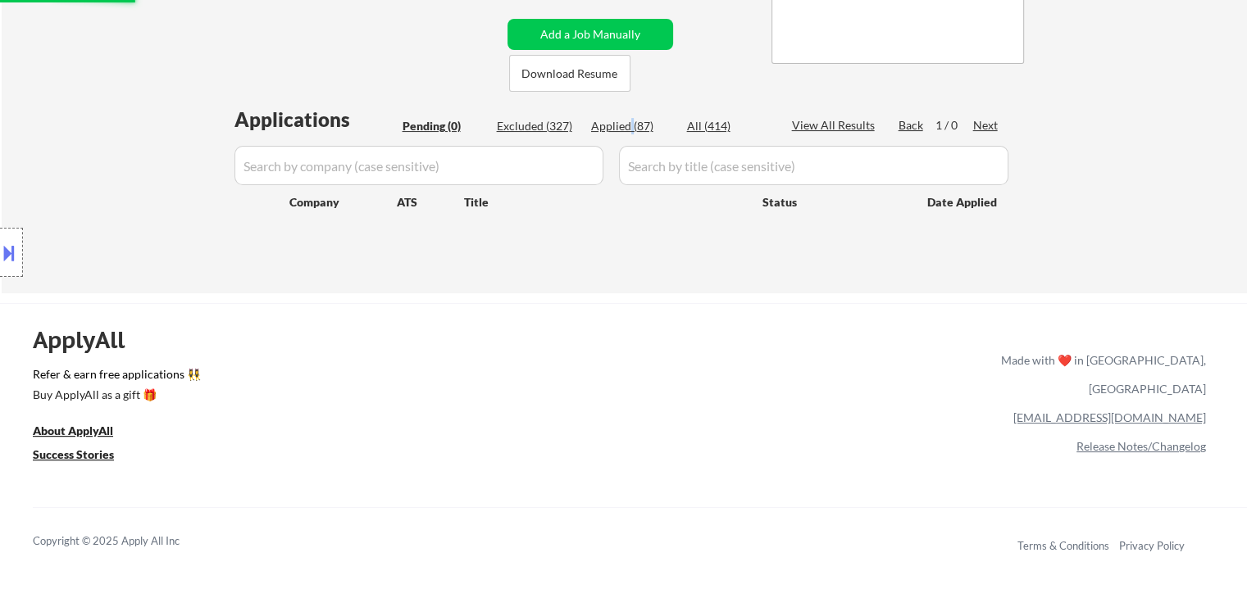
drag, startPoint x: 629, startPoint y: 125, endPoint x: 602, endPoint y: 105, distance: 34.1
click at [630, 124] on div "Applied (87)" at bounding box center [632, 126] width 82 height 16
select select ""applied""
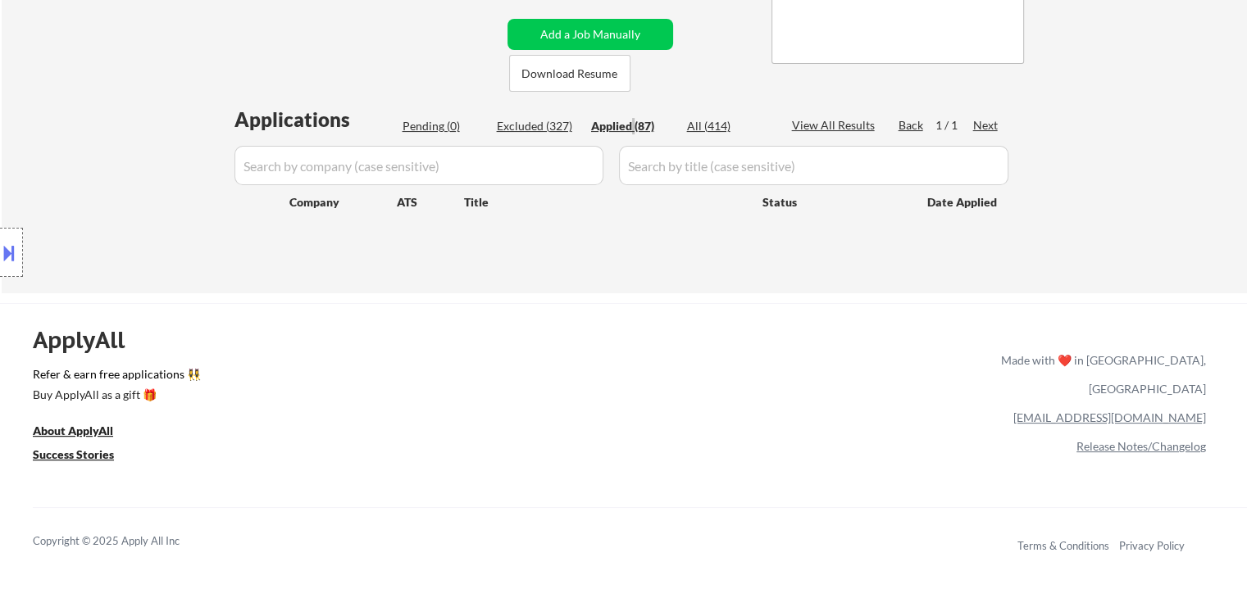
select select ""applied""
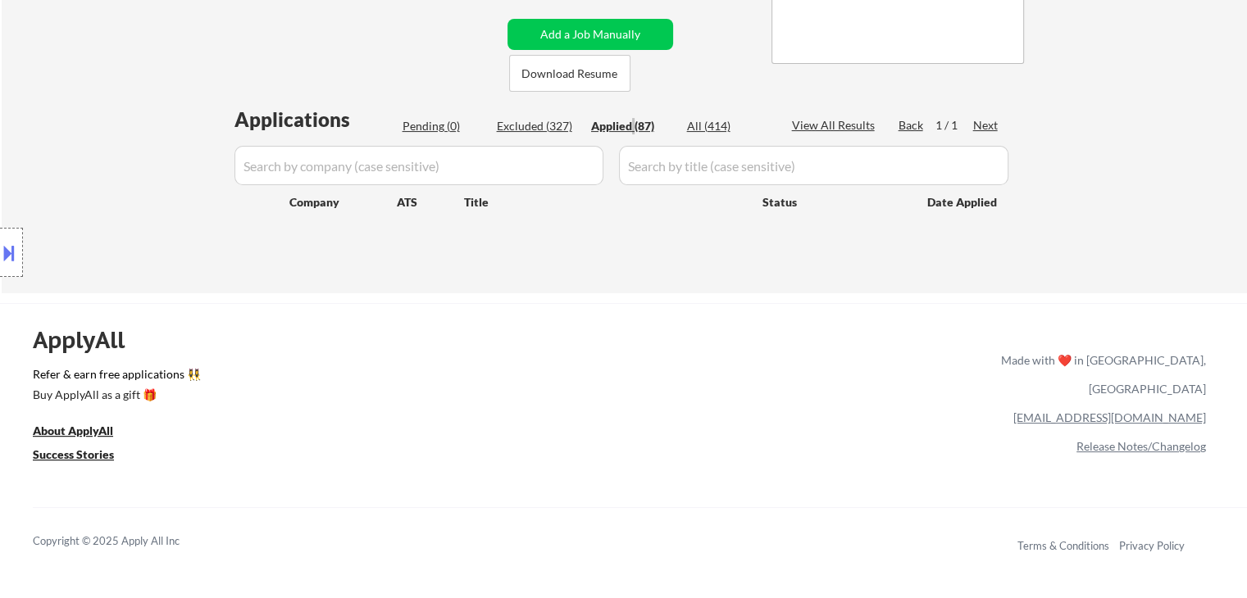
select select ""applied""
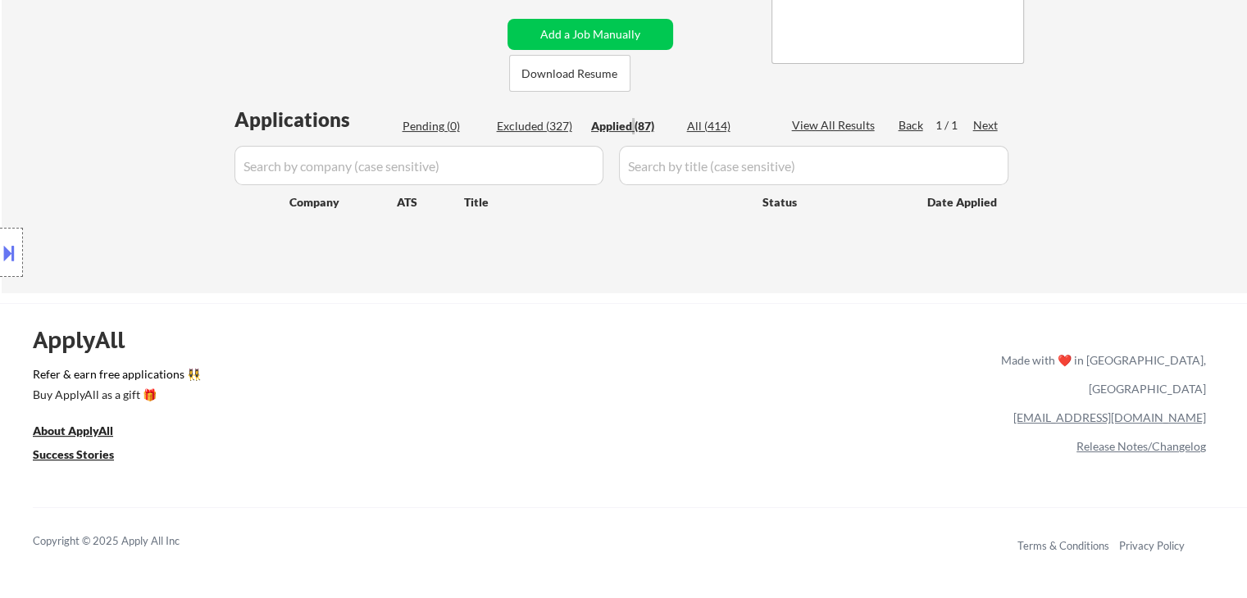
select select ""applied""
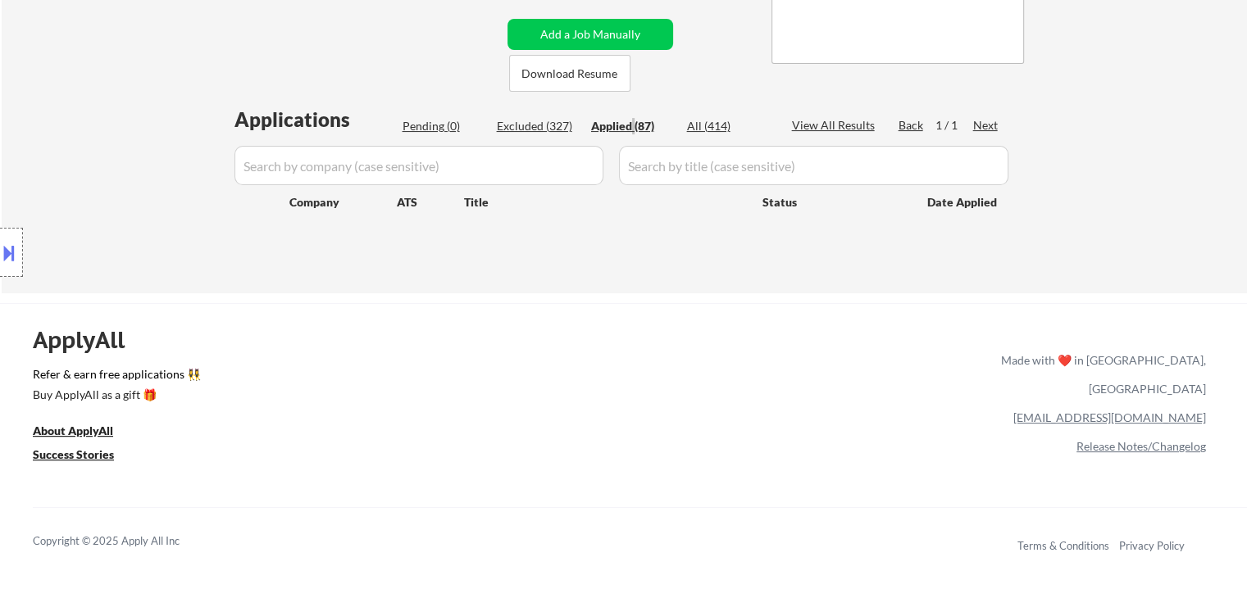
select select ""applied""
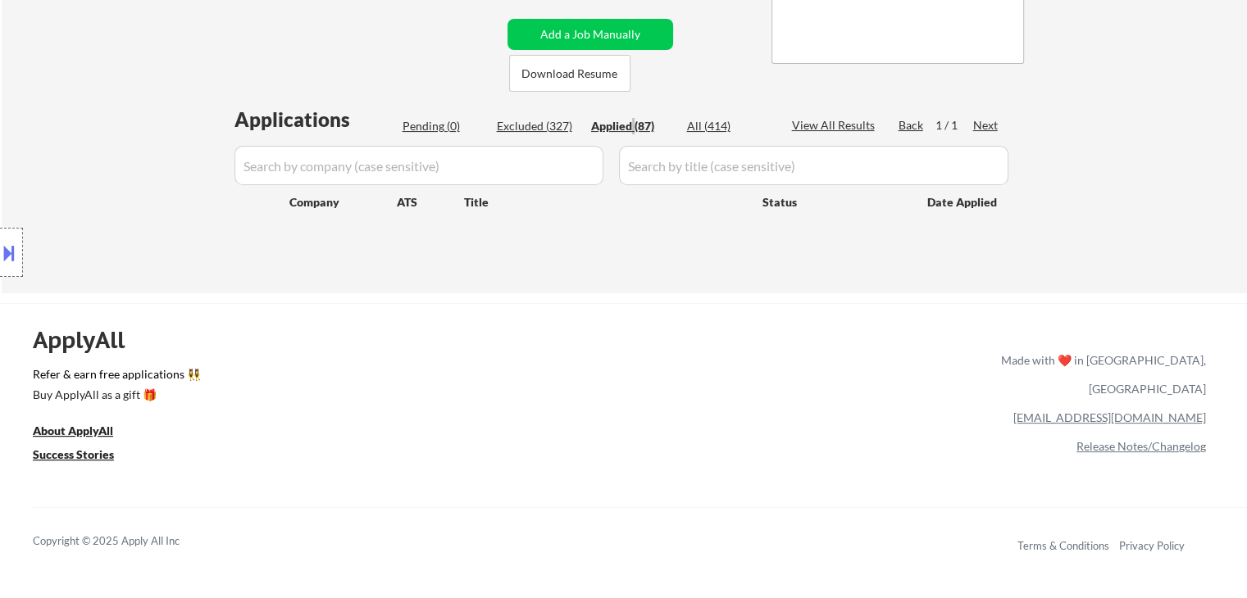
select select ""applied""
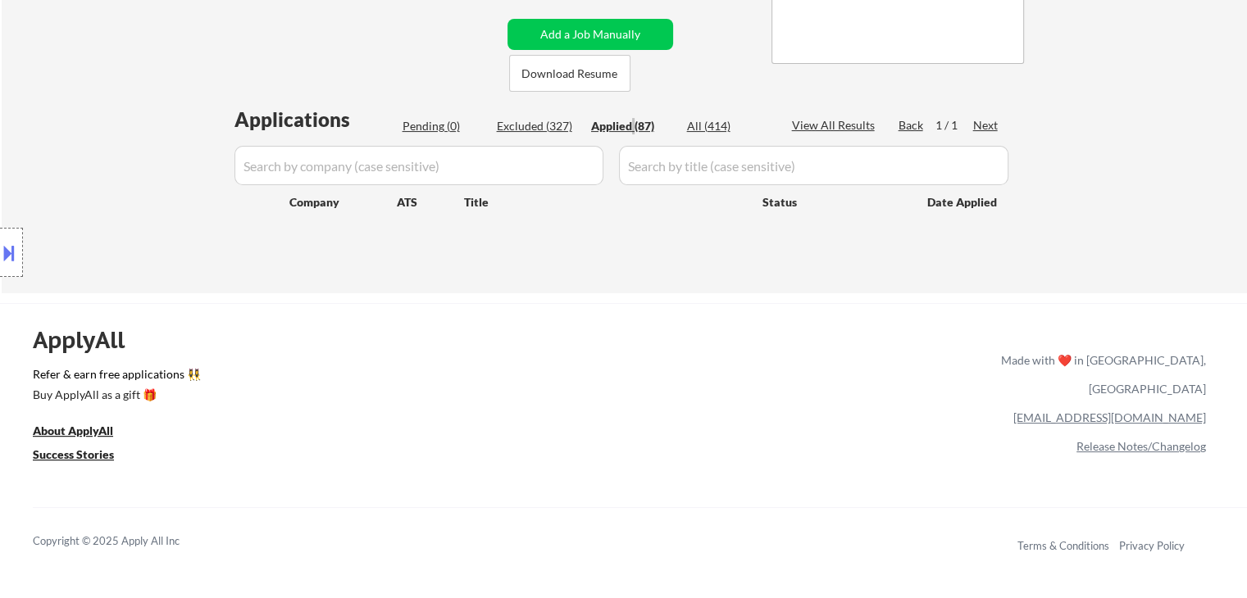
select select ""applied""
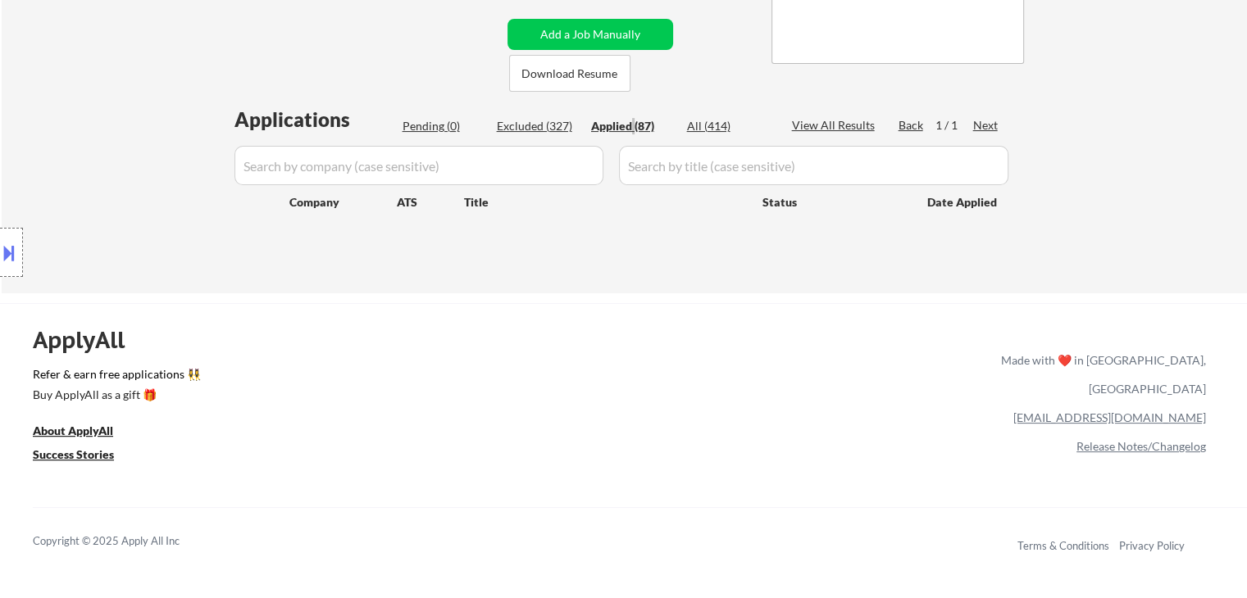
select select ""applied""
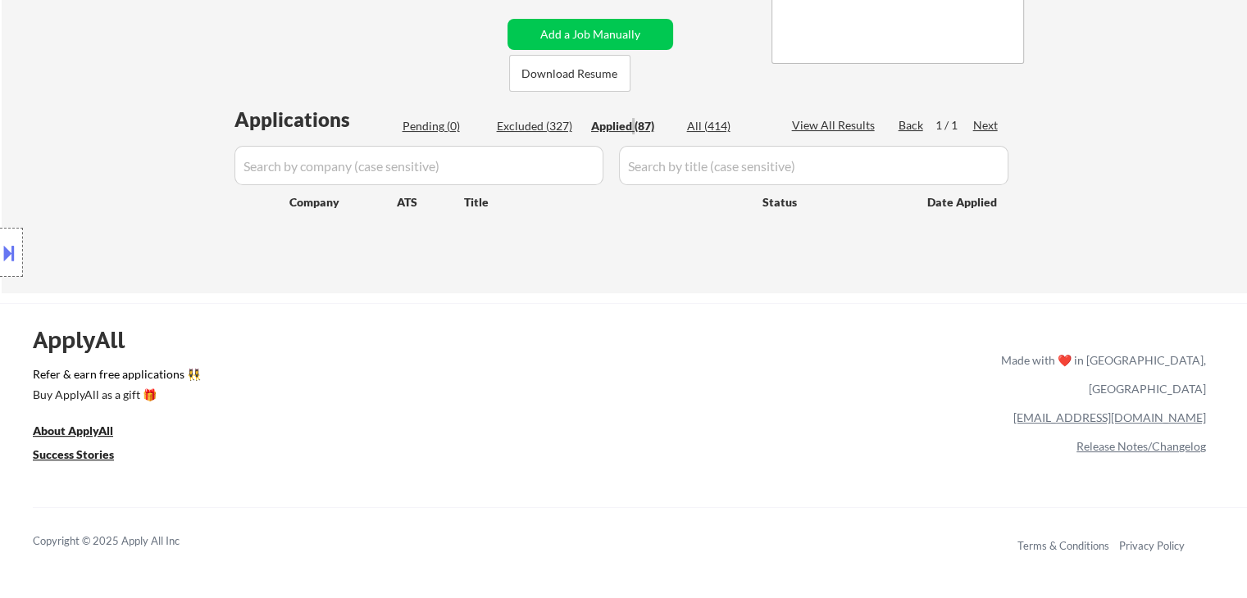
select select ""applied""
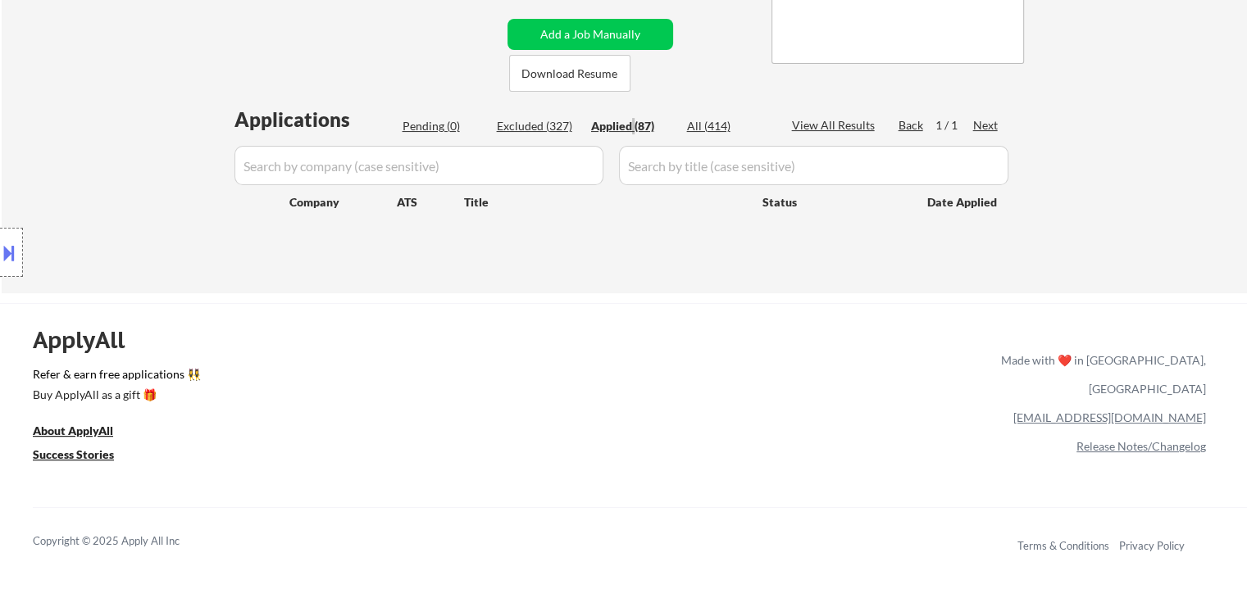
select select ""applied""
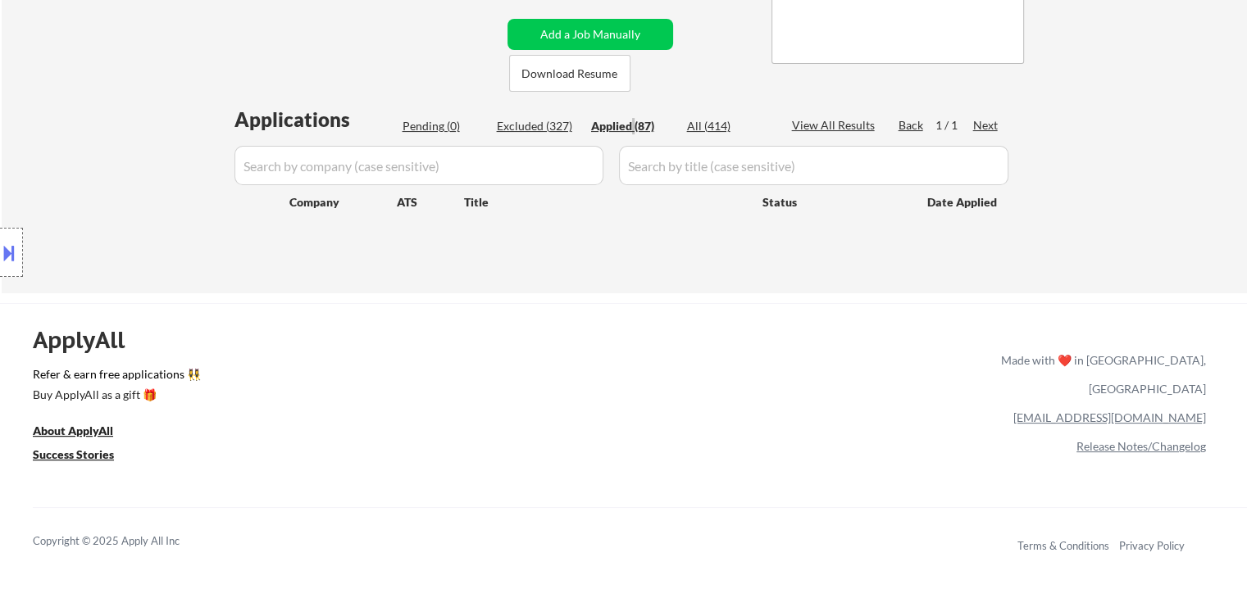
select select ""applied""
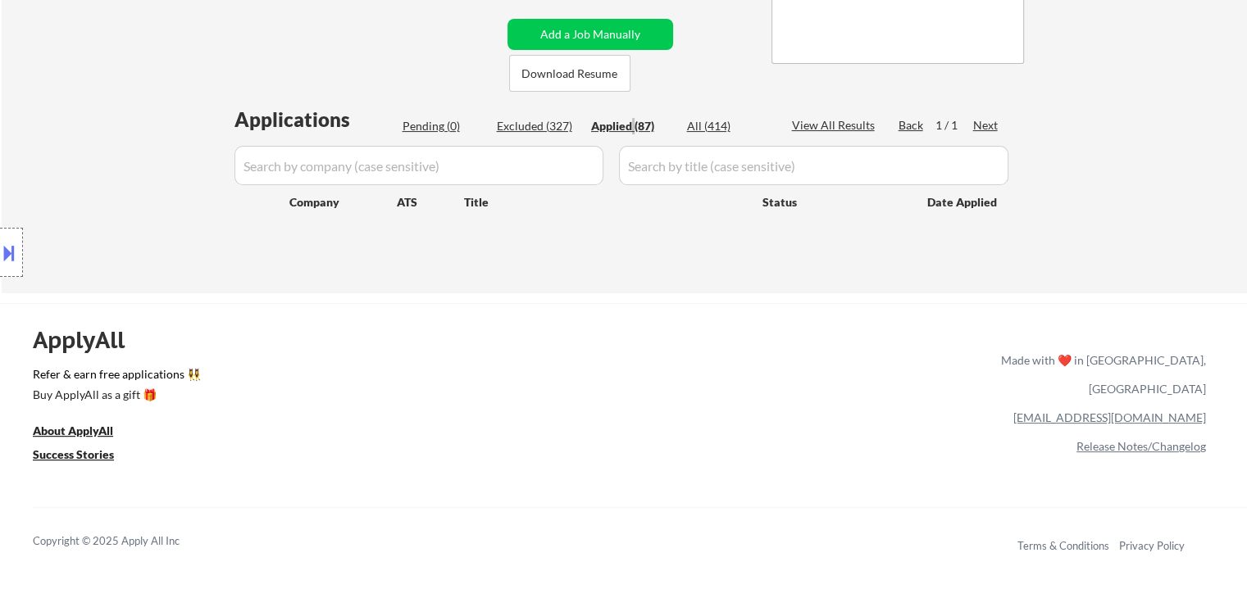
select select ""applied""
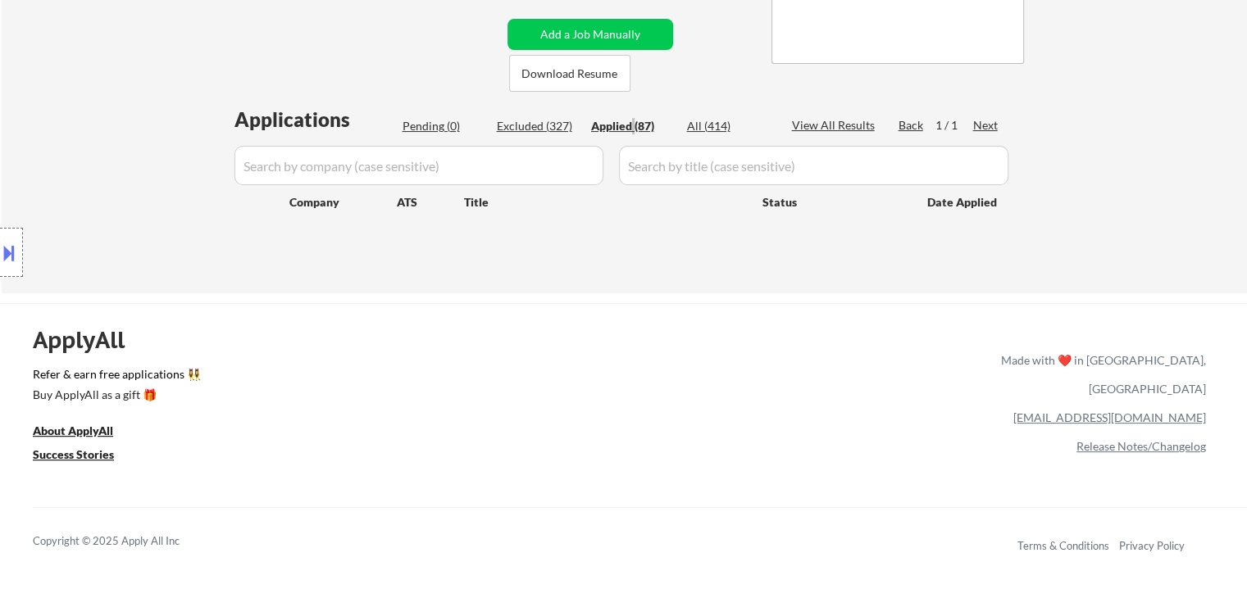
select select ""applied""
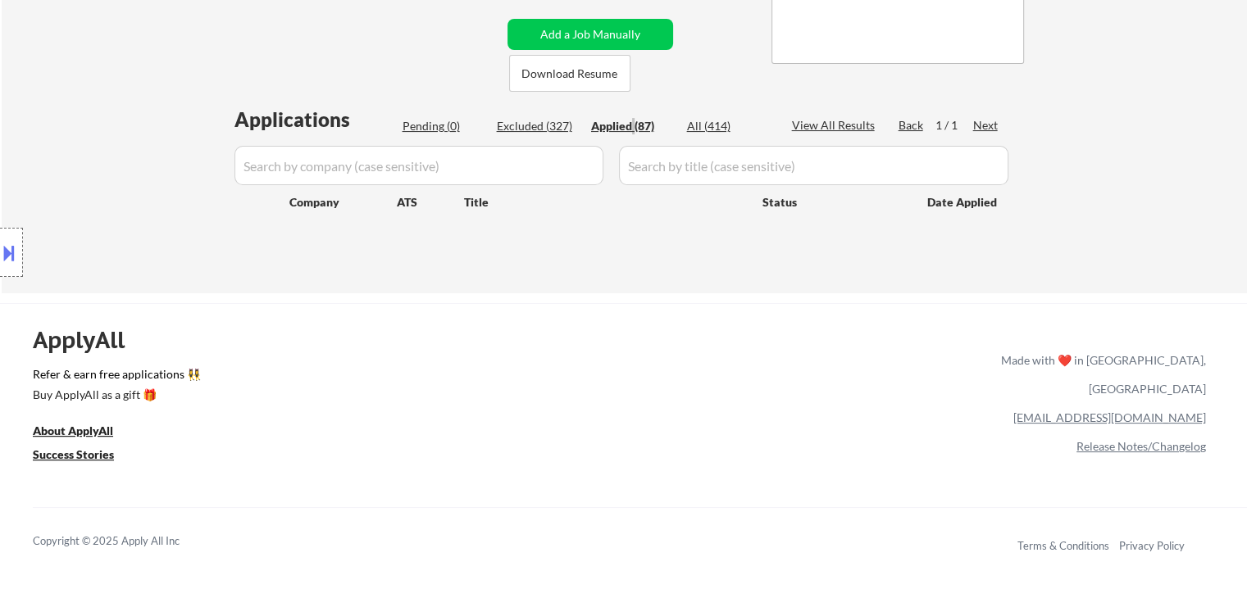
select select ""applied""
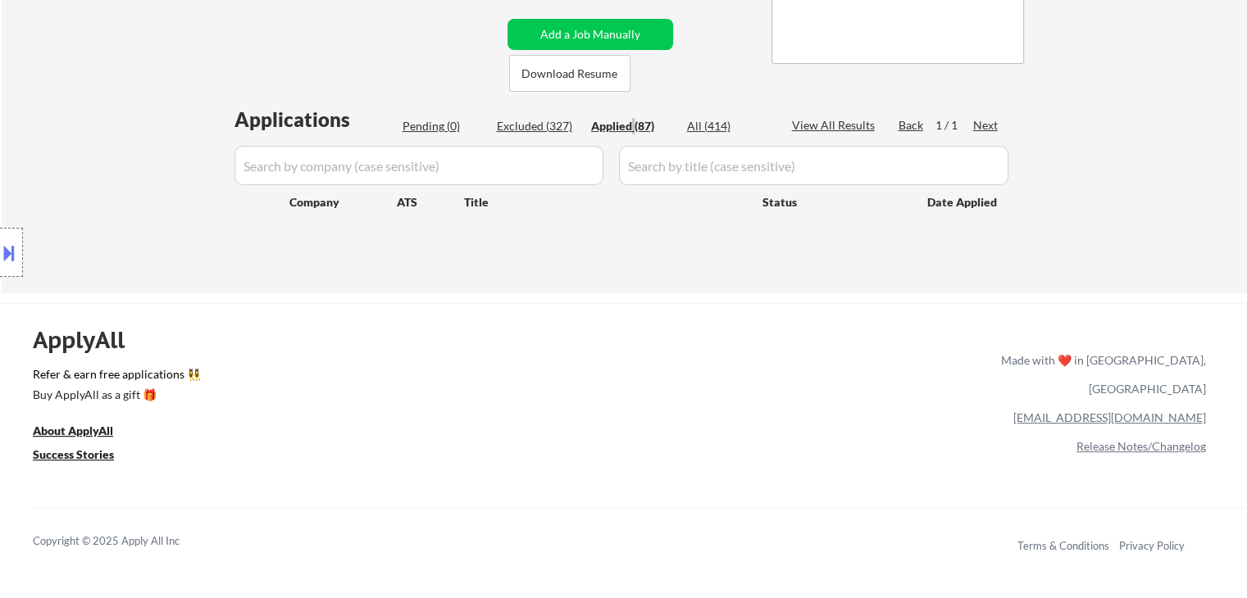
select select ""applied""
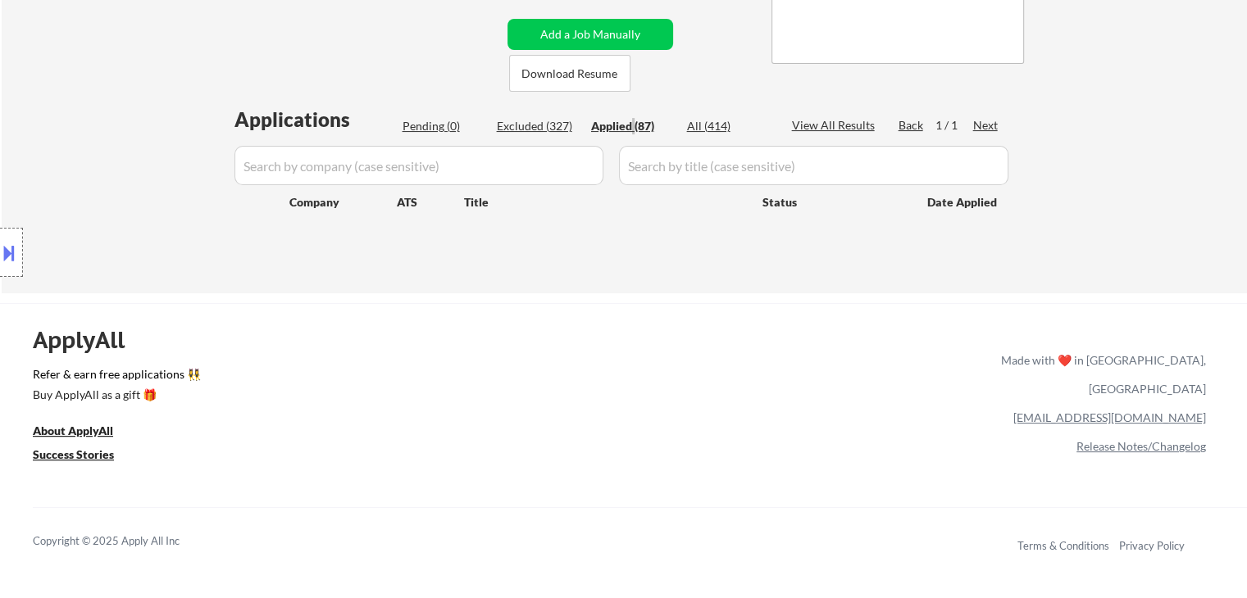
select select ""applied""
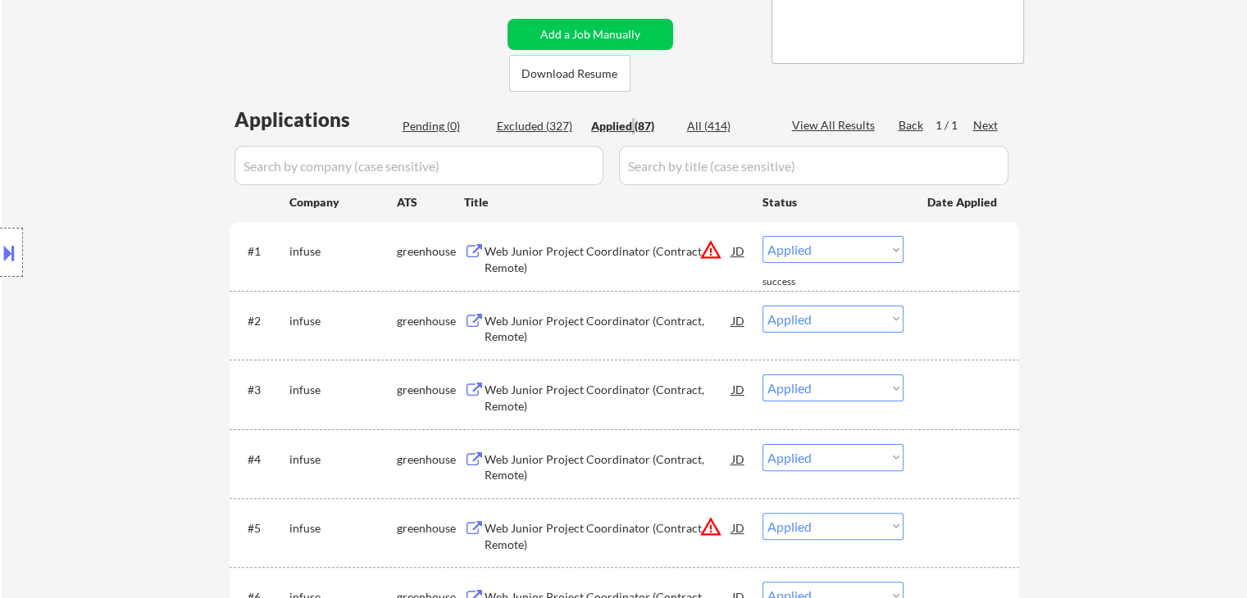
select select ""applied""
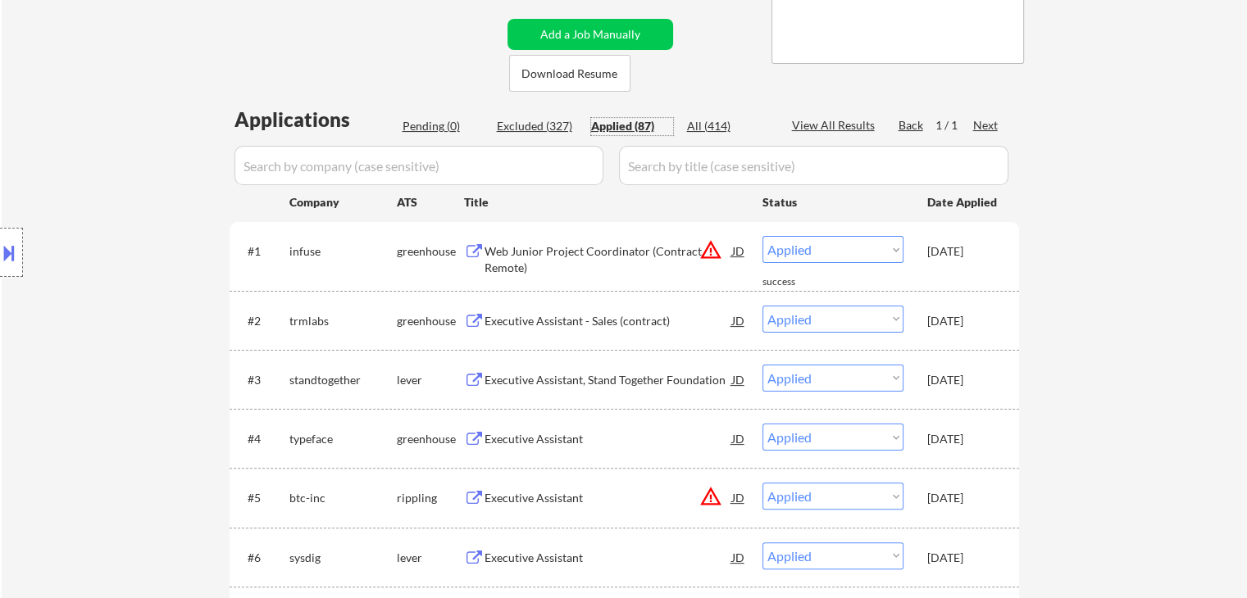
drag, startPoint x: 959, startPoint y: 260, endPoint x: 975, endPoint y: 276, distance: 23.2
click at [961, 264] on div "Sep 30, 2025" at bounding box center [963, 251] width 72 height 30
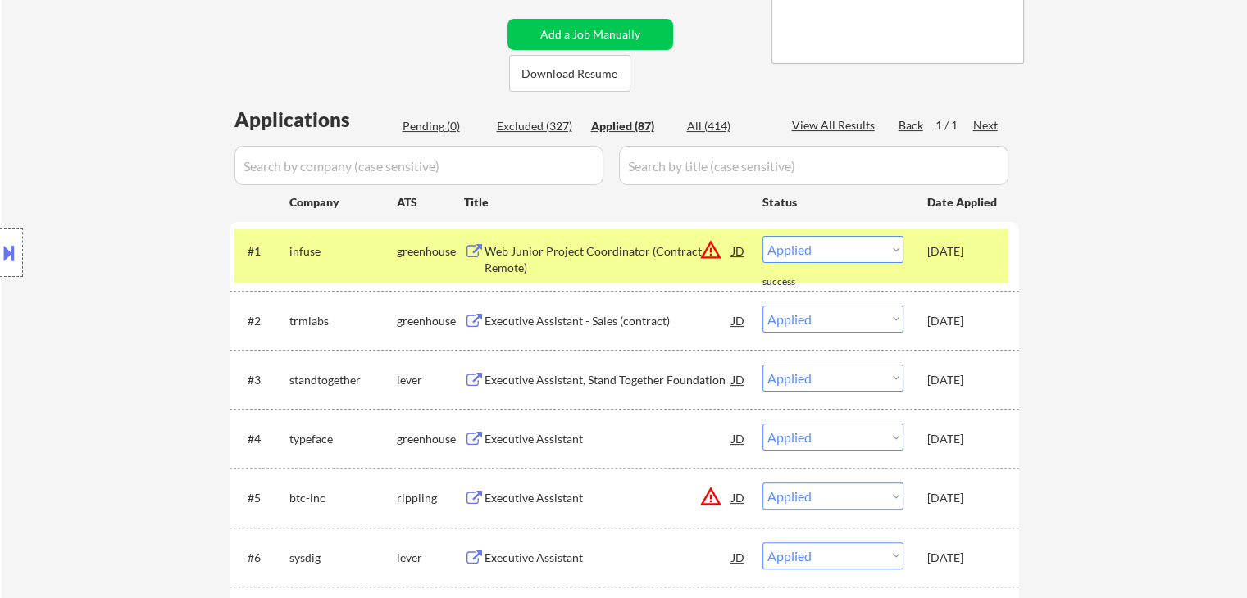
click at [980, 324] on div "Sep 30, 2025" at bounding box center [963, 321] width 72 height 16
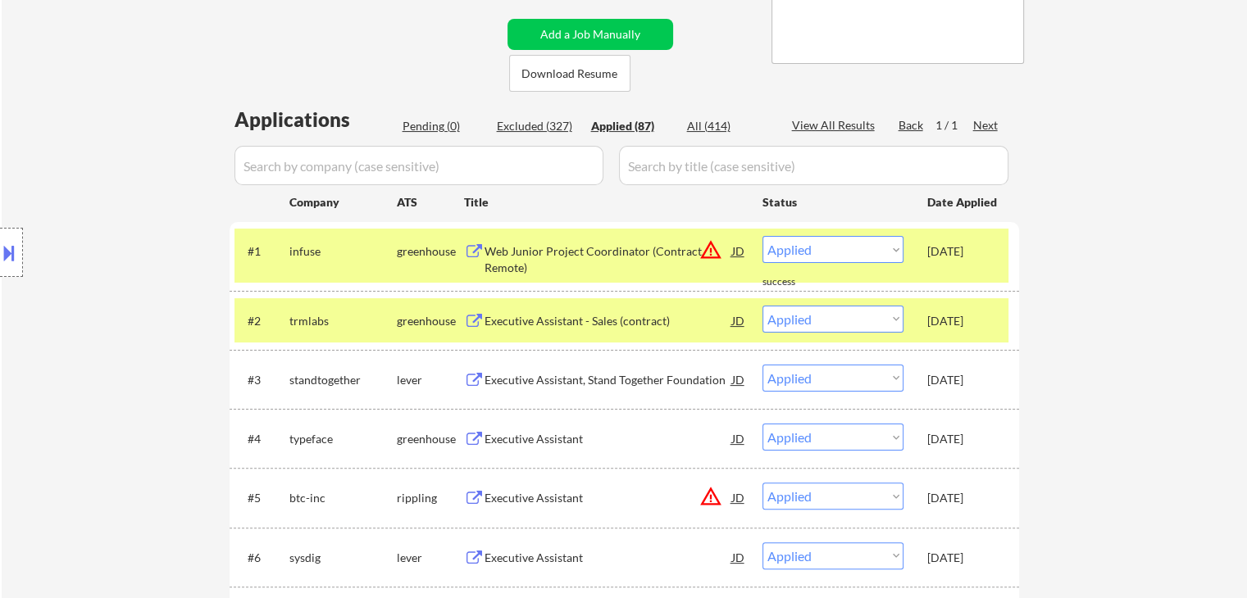
click at [967, 398] on div "#3 standtogether lever Executive Assistant, Stand Together Foundation JD warnin…" at bounding box center [621, 379] width 774 height 44
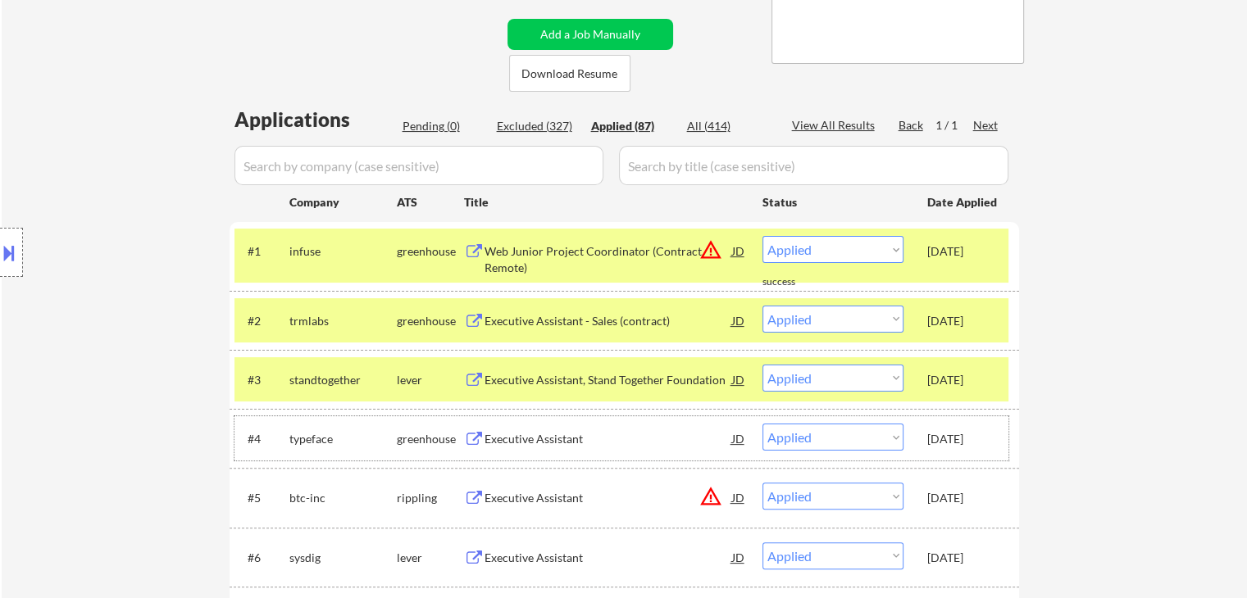
drag, startPoint x: 972, startPoint y: 436, endPoint x: 846, endPoint y: 329, distance: 165.2
click at [972, 434] on div "Sep 30, 2025" at bounding box center [963, 439] width 72 height 16
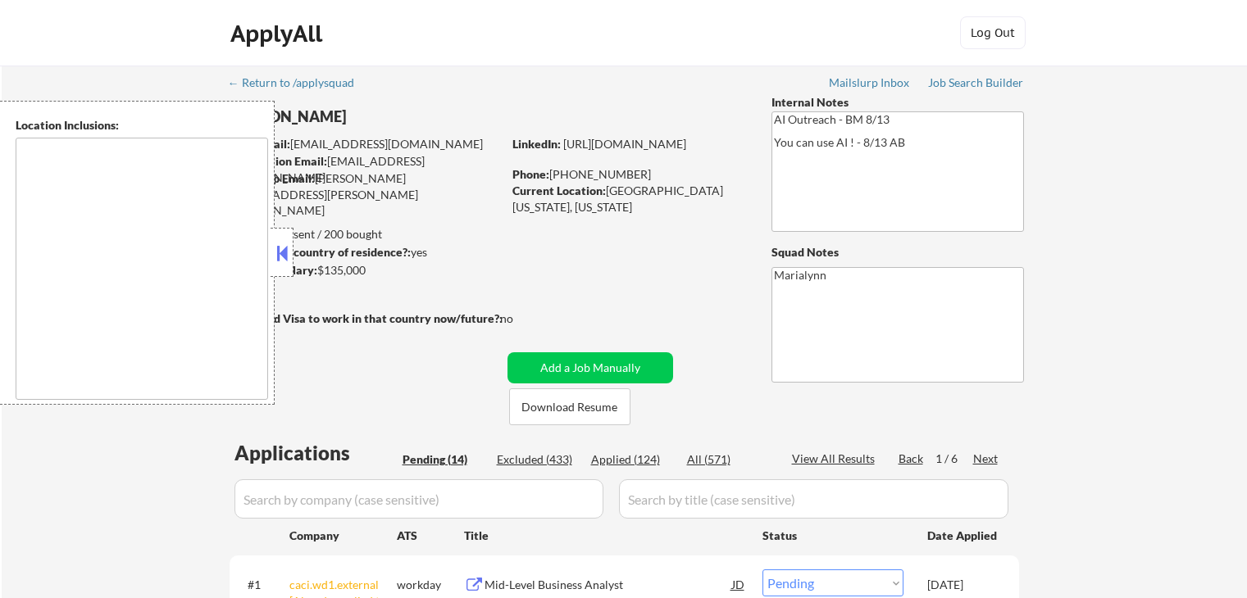
select select ""pending""
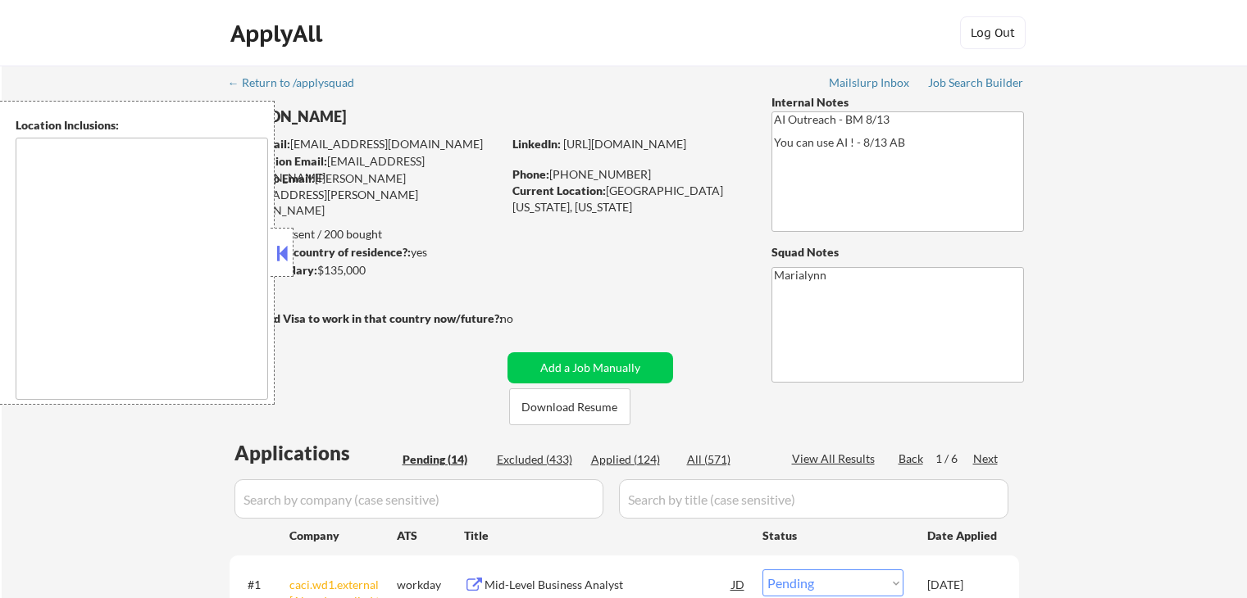
select select ""pending""
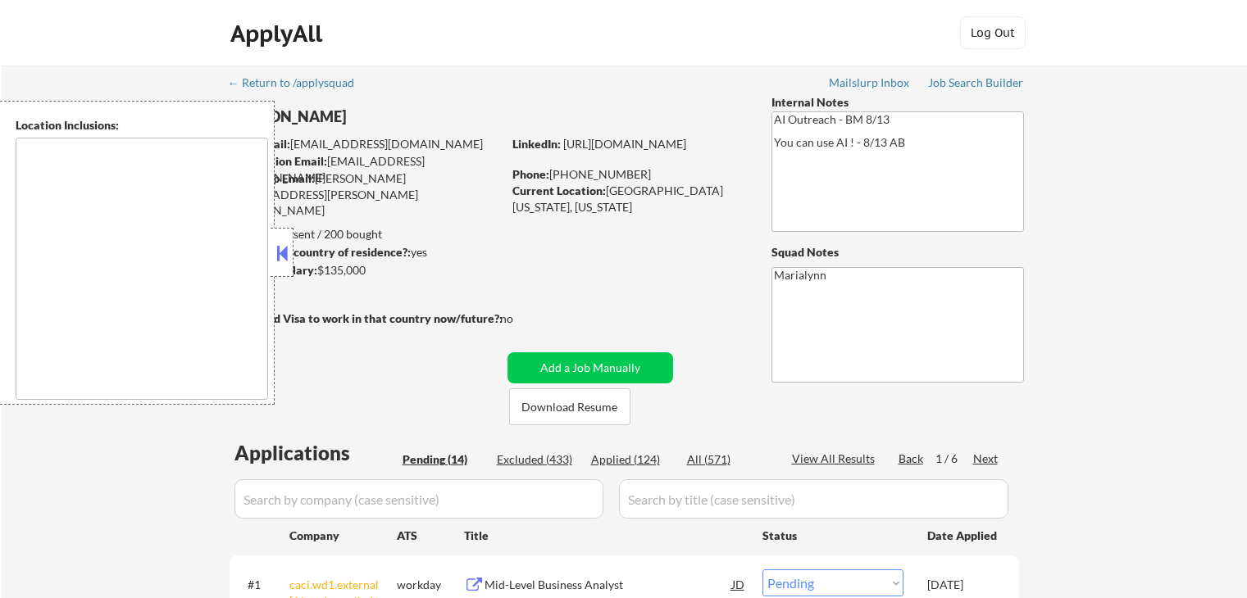
select select ""pending""
click at [597, 414] on button "Download Resume" at bounding box center [569, 407] width 121 height 37
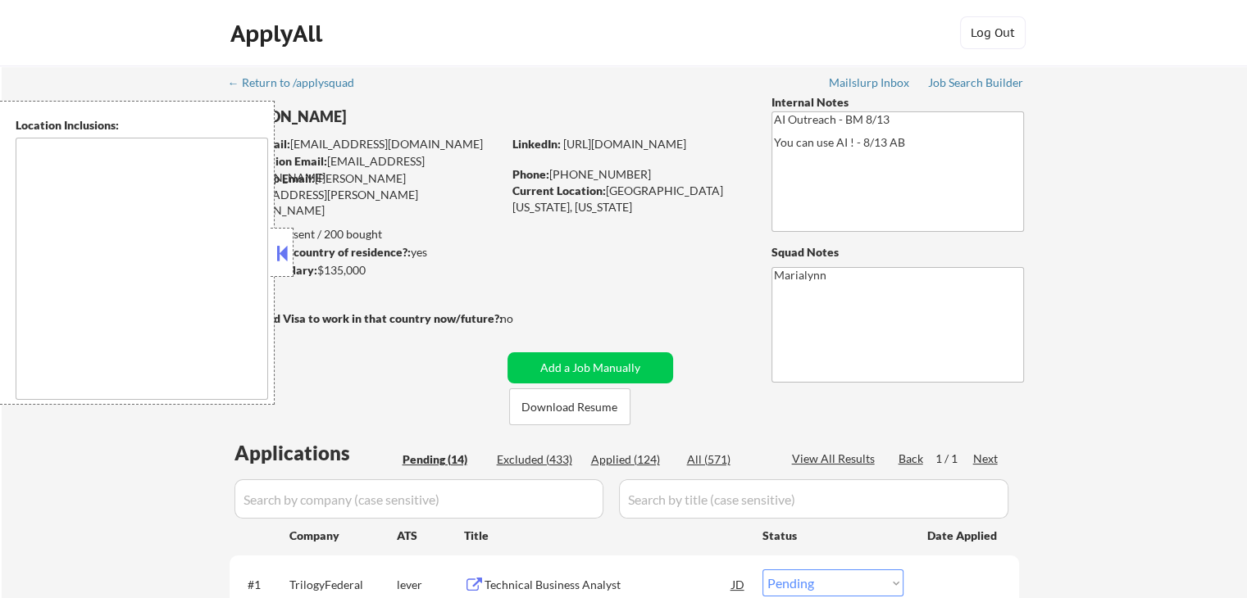
click at [284, 250] on button at bounding box center [282, 253] width 18 height 25
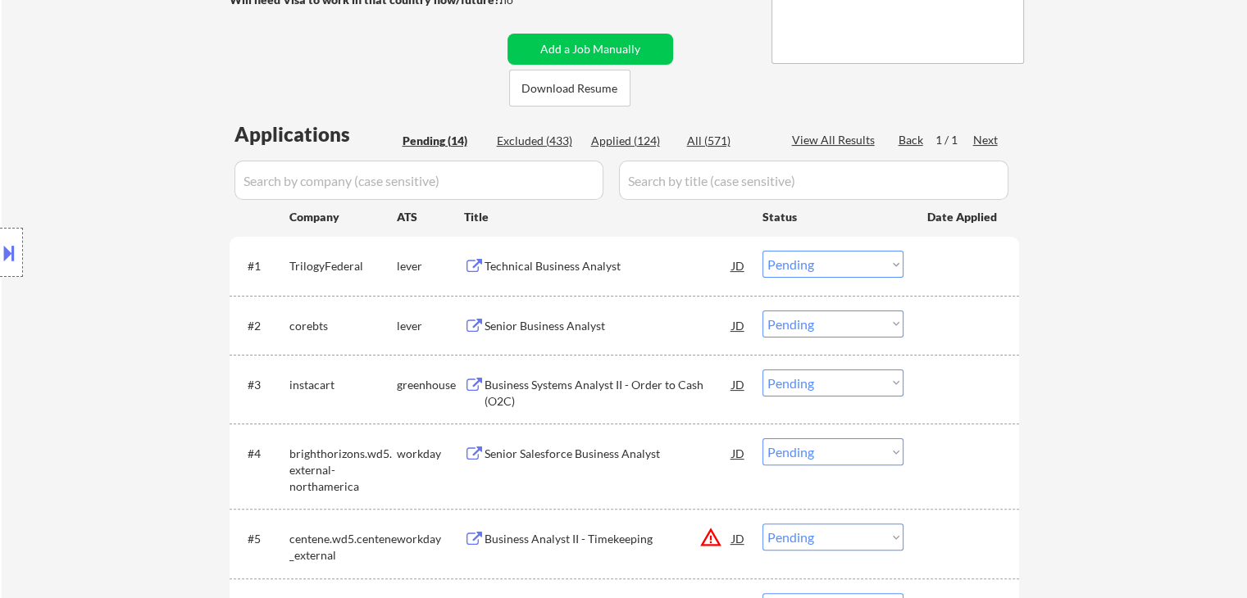
scroll to position [328, 0]
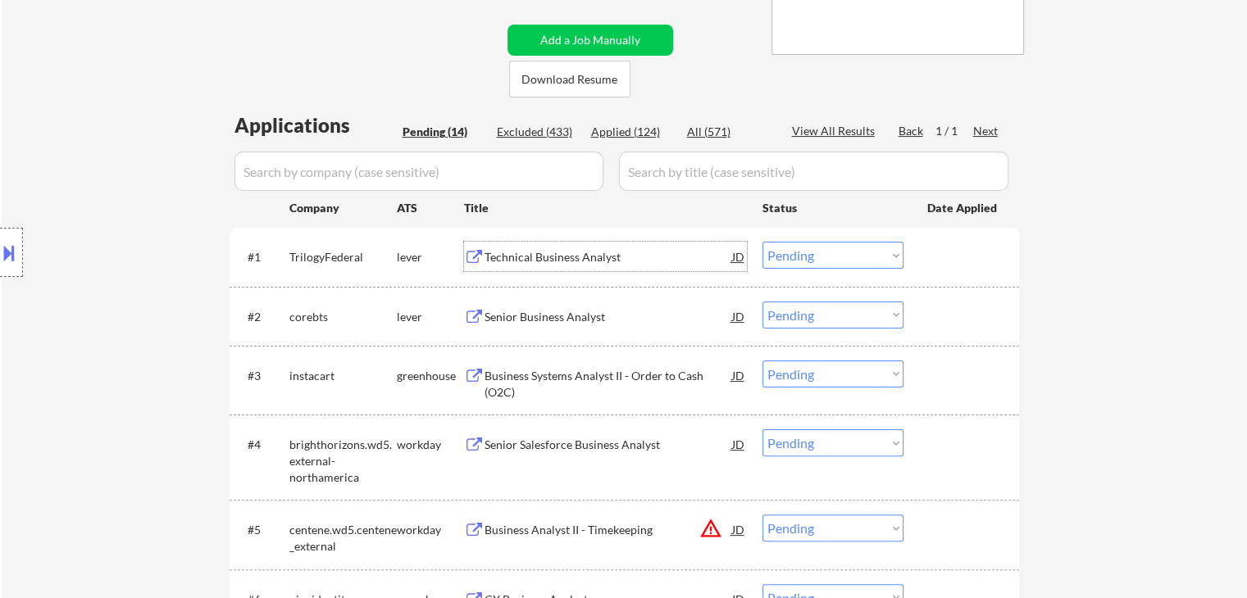
click at [583, 257] on div "Technical Business Analyst" at bounding box center [608, 257] width 248 height 16
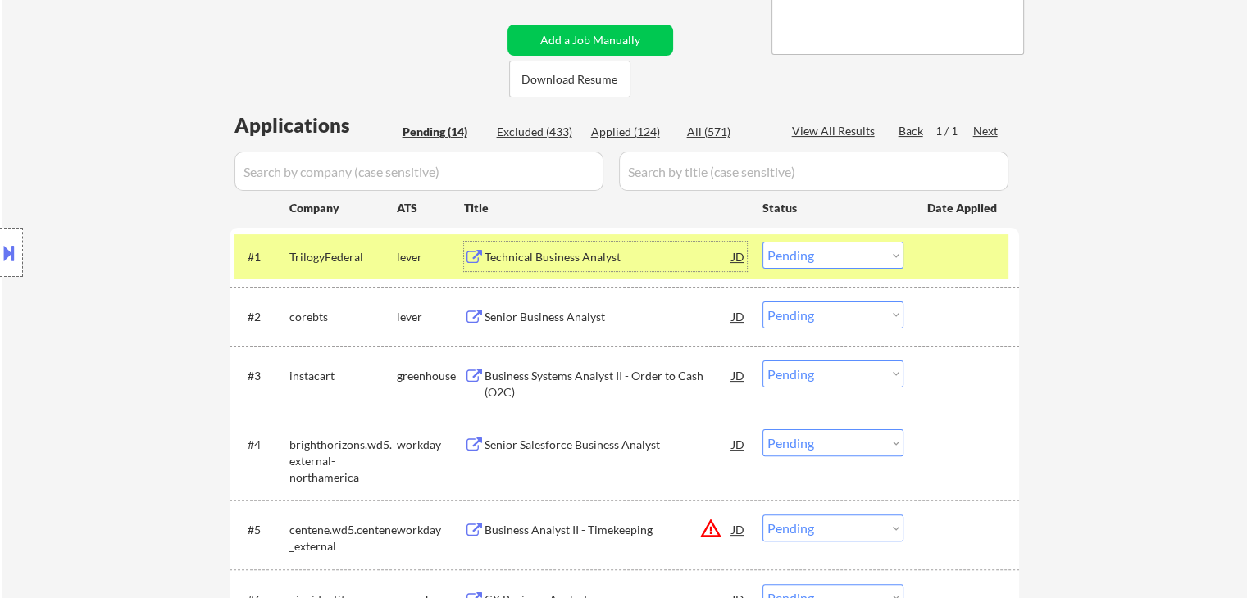
drag, startPoint x: 856, startPoint y: 238, endPoint x: 857, endPoint y: 250, distance: 12.4
click at [857, 247] on div "#1 TrilogyFederal lever Technical Business Analyst JD Choose an option... Pendi…" at bounding box center [621, 256] width 774 height 44
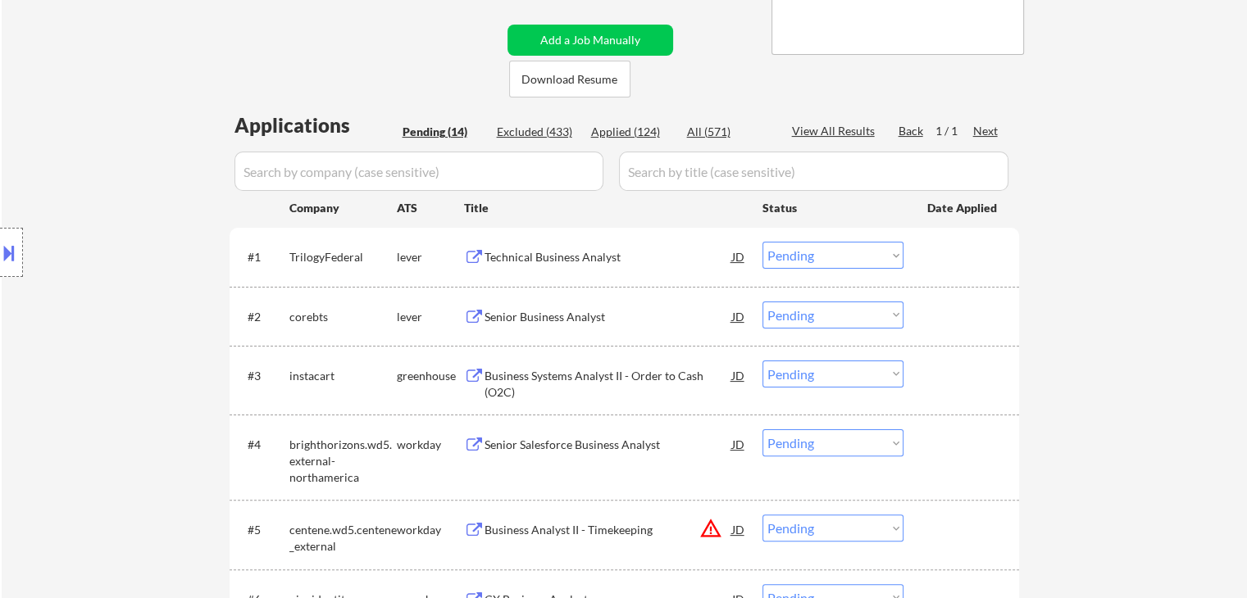
click at [856, 259] on select "Choose an option... Pending Applied Excluded (Questions) Excluded (Expired) Exc…" at bounding box center [832, 255] width 141 height 27
click at [762, 242] on select "Choose an option... Pending Applied Excluded (Questions) Excluded (Expired) Exc…" at bounding box center [832, 255] width 141 height 27
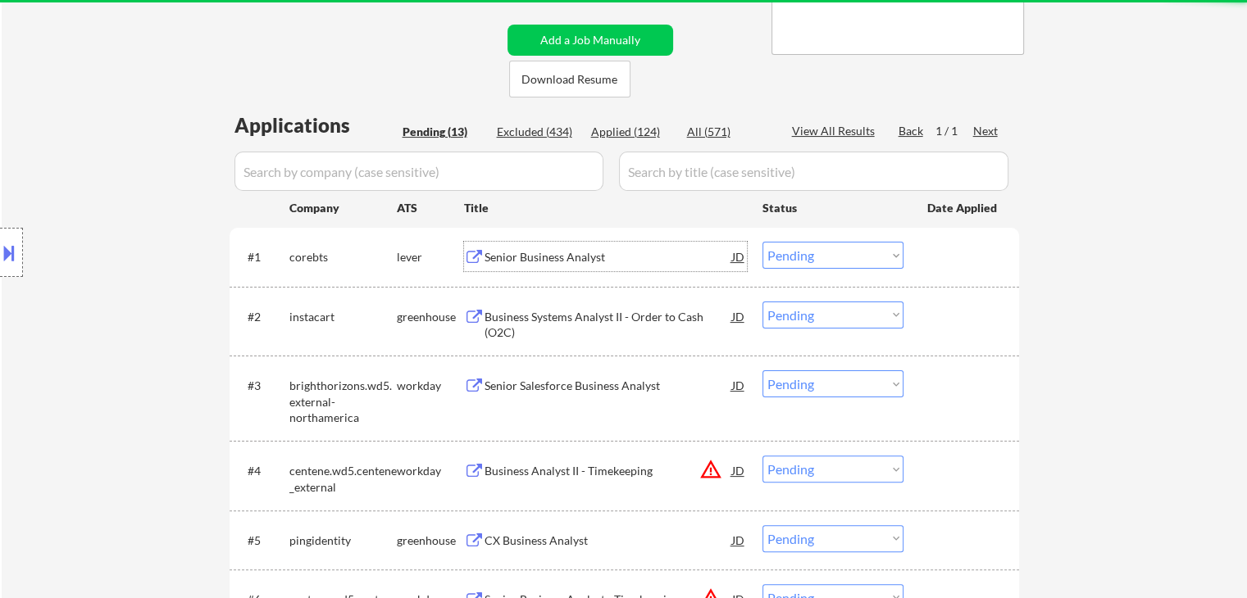
click at [564, 260] on div "Senior Business Analyst" at bounding box center [608, 257] width 248 height 16
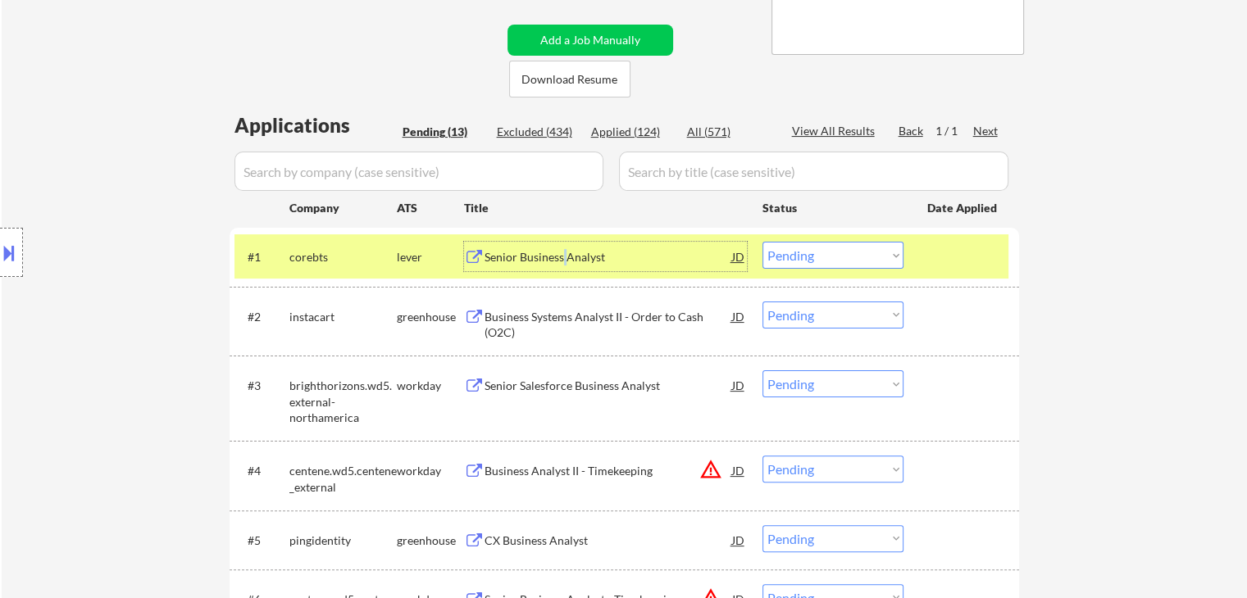
click at [849, 257] on select "Choose an option... Pending Applied Excluded (Questions) Excluded (Expired) Exc…" at bounding box center [832, 255] width 141 height 27
click at [762, 242] on select "Choose an option... Pending Applied Excluded (Questions) Excluded (Expired) Exc…" at bounding box center [832, 255] width 141 height 27
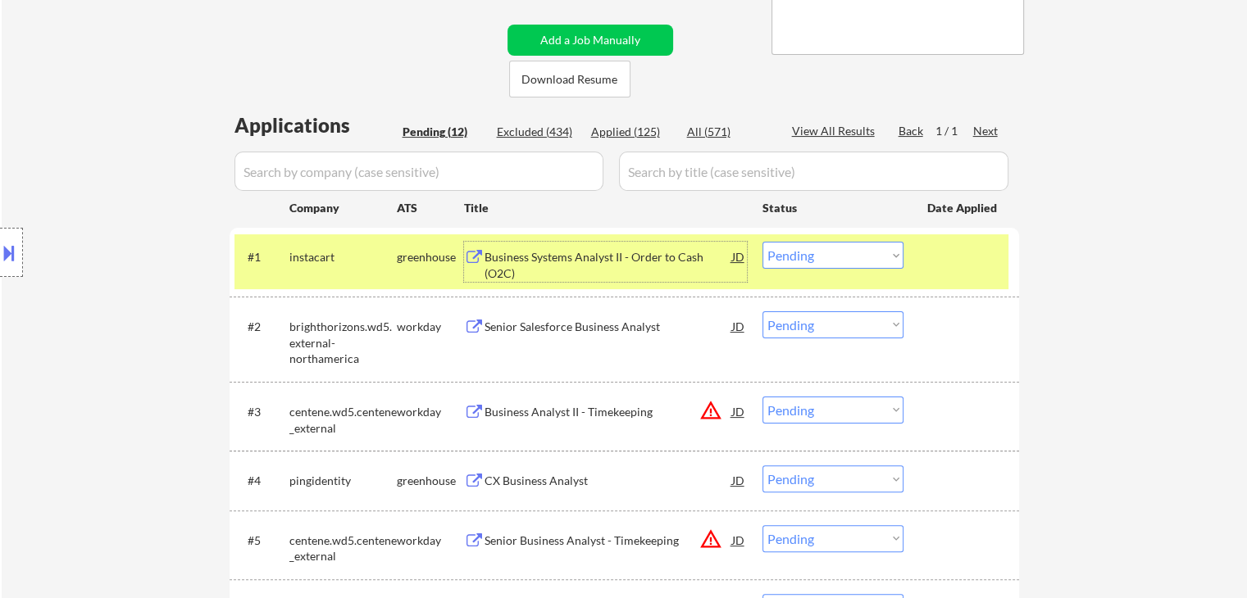
click at [529, 268] on div "Business Systems Analyst II - Order to Cash (O2C)" at bounding box center [608, 265] width 248 height 32
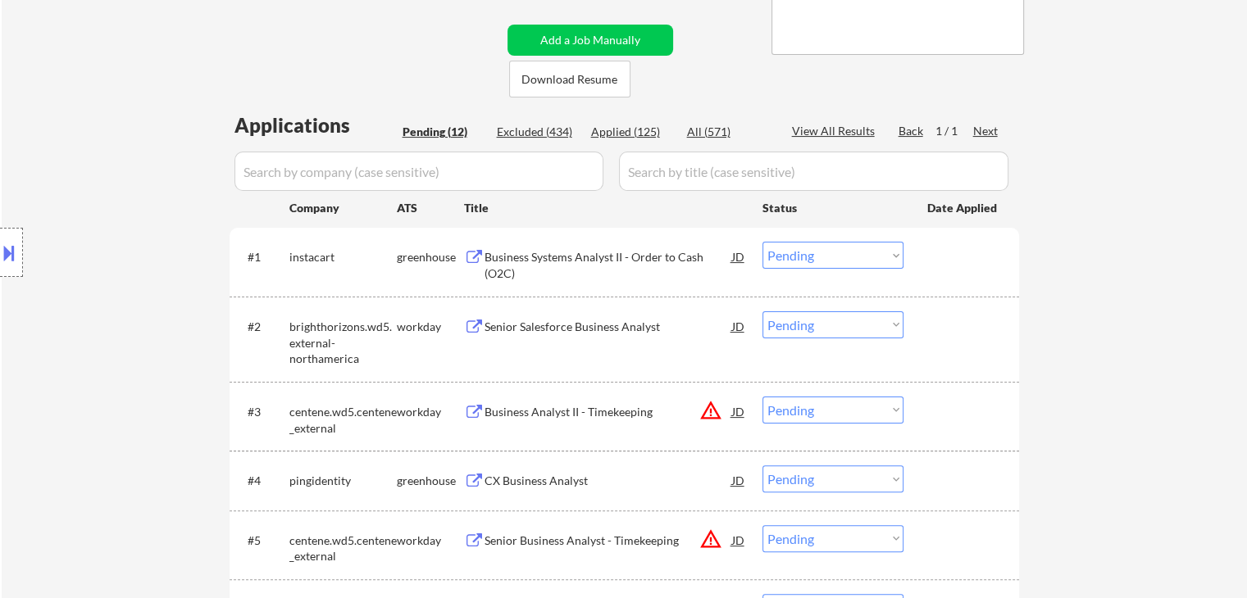
drag, startPoint x: 793, startPoint y: 257, endPoint x: 797, endPoint y: 267, distance: 10.4
click at [793, 260] on select "Choose an option... Pending Applied Excluded (Questions) Excluded (Expired) Exc…" at bounding box center [832, 255] width 141 height 27
click at [762, 242] on select "Choose an option... Pending Applied Excluded (Questions) Excluded (Expired) Exc…" at bounding box center [832, 255] width 141 height 27
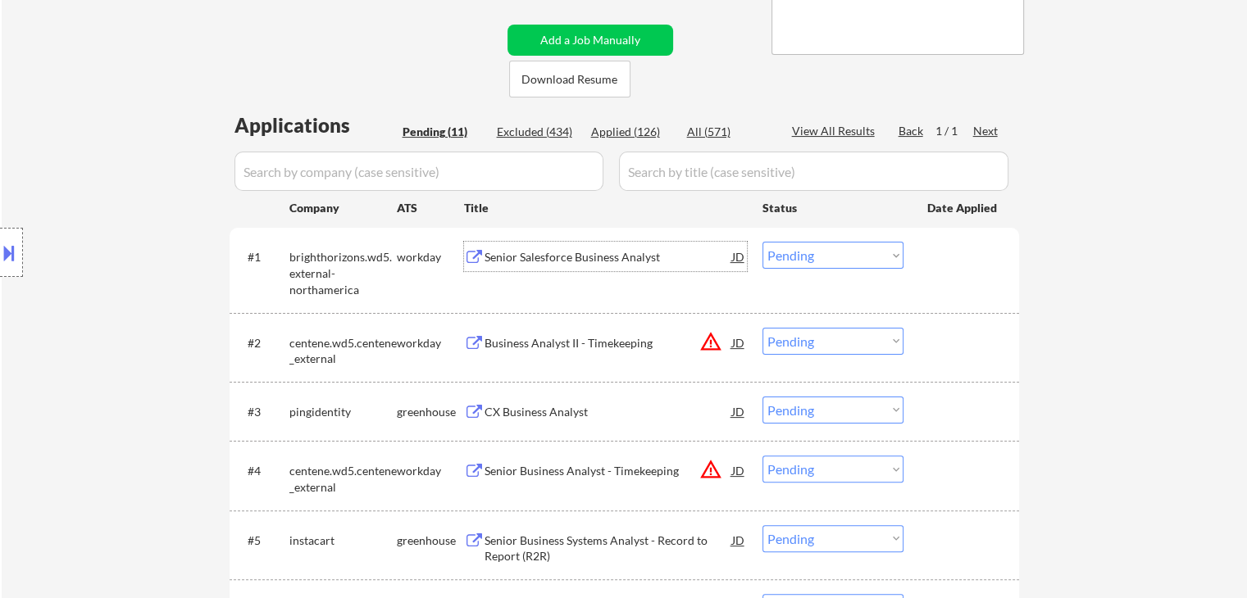
click at [533, 260] on div "Senior Salesforce Business Analyst" at bounding box center [608, 257] width 248 height 16
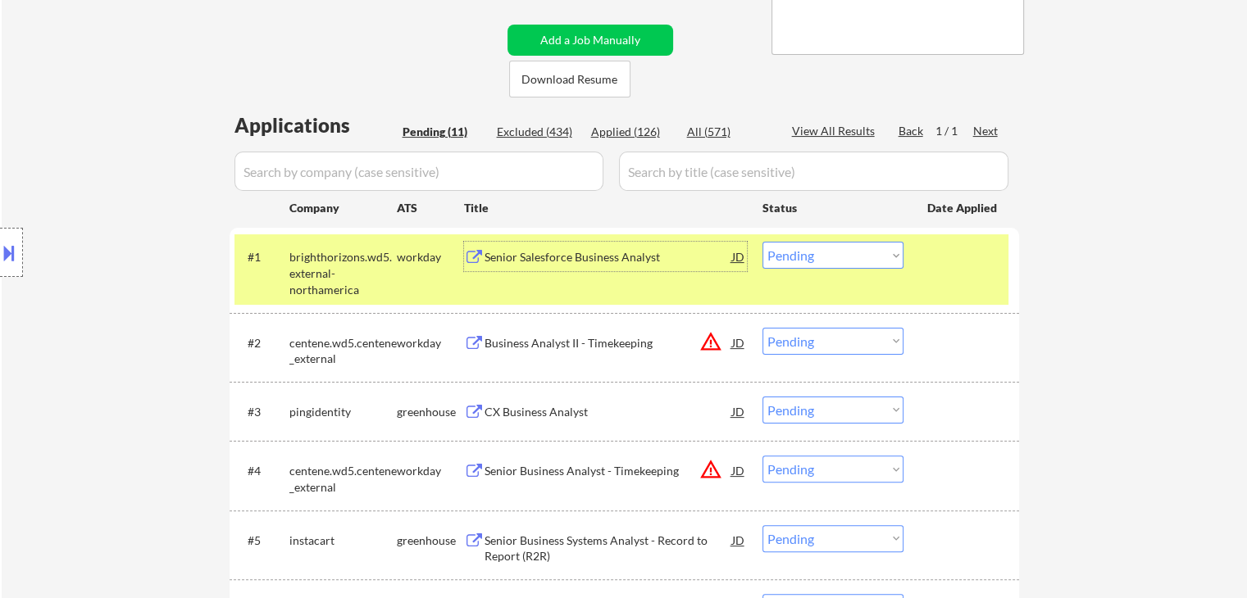
click at [815, 248] on select "Choose an option... Pending Applied Excluded (Questions) Excluded (Expired) Exc…" at bounding box center [832, 255] width 141 height 27
click at [762, 242] on select "Choose an option... Pending Applied Excluded (Questions) Excluded (Expired) Exc…" at bounding box center [832, 255] width 141 height 27
select select ""pending""
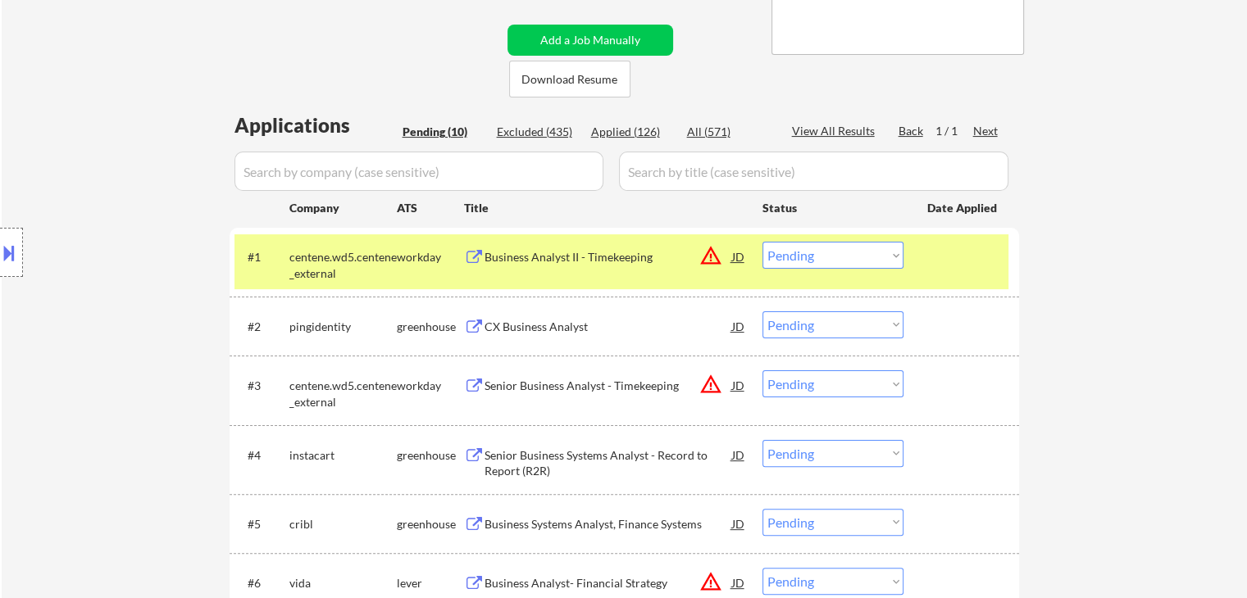
drag, startPoint x: 400, startPoint y: 260, endPoint x: 409, endPoint y: 266, distance: 11.1
click at [403, 263] on div "workday" at bounding box center [430, 257] width 67 height 16
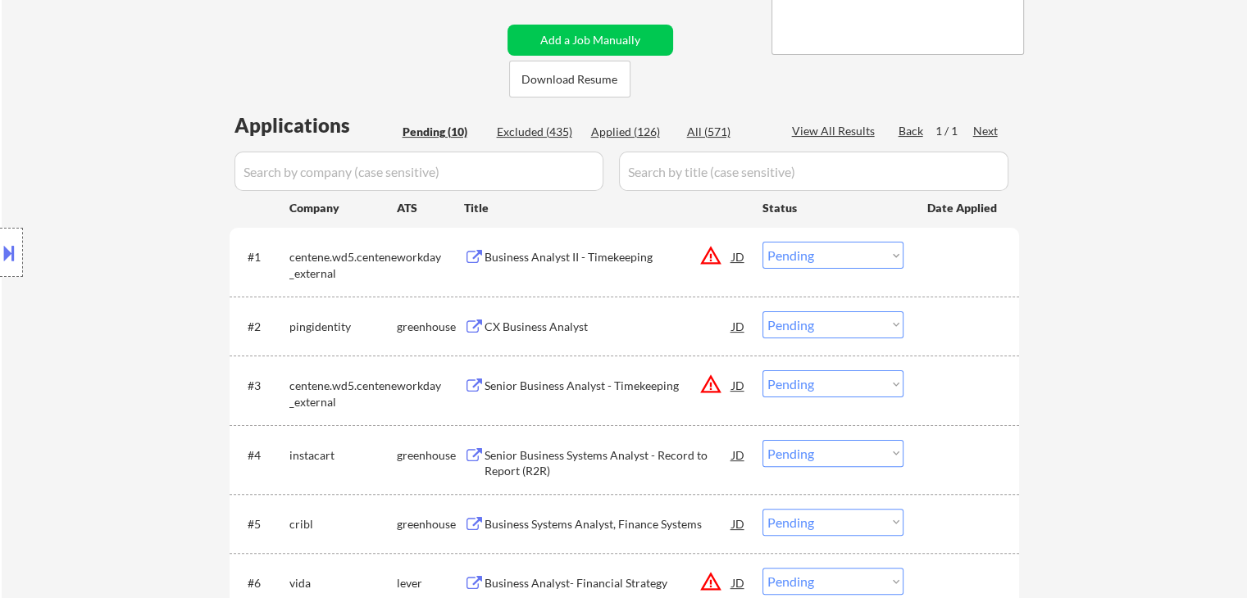
click at [551, 333] on div "CX Business Analyst" at bounding box center [608, 327] width 248 height 16
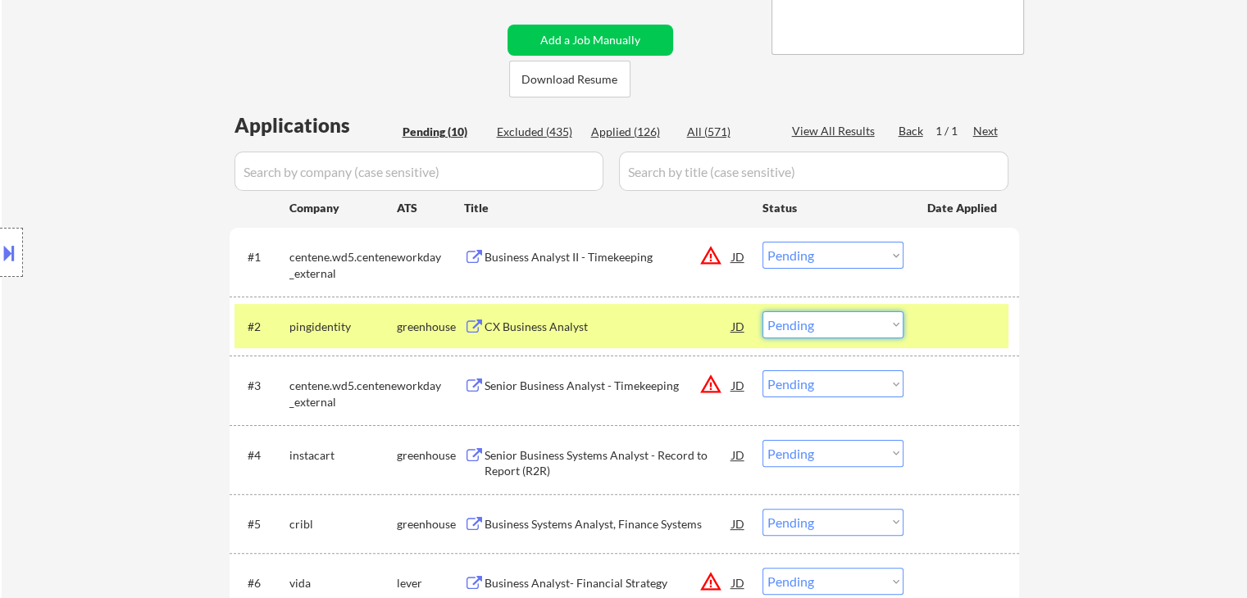
drag, startPoint x: 808, startPoint y: 313, endPoint x: 811, endPoint y: 336, distance: 23.2
click at [809, 323] on select "Choose an option... Pending Applied Excluded (Questions) Excluded (Expired) Exc…" at bounding box center [832, 324] width 141 height 27
click at [762, 311] on select "Choose an option... Pending Applied Excluded (Questions) Excluded (Expired) Exc…" at bounding box center [832, 324] width 141 height 27
select select ""pending""
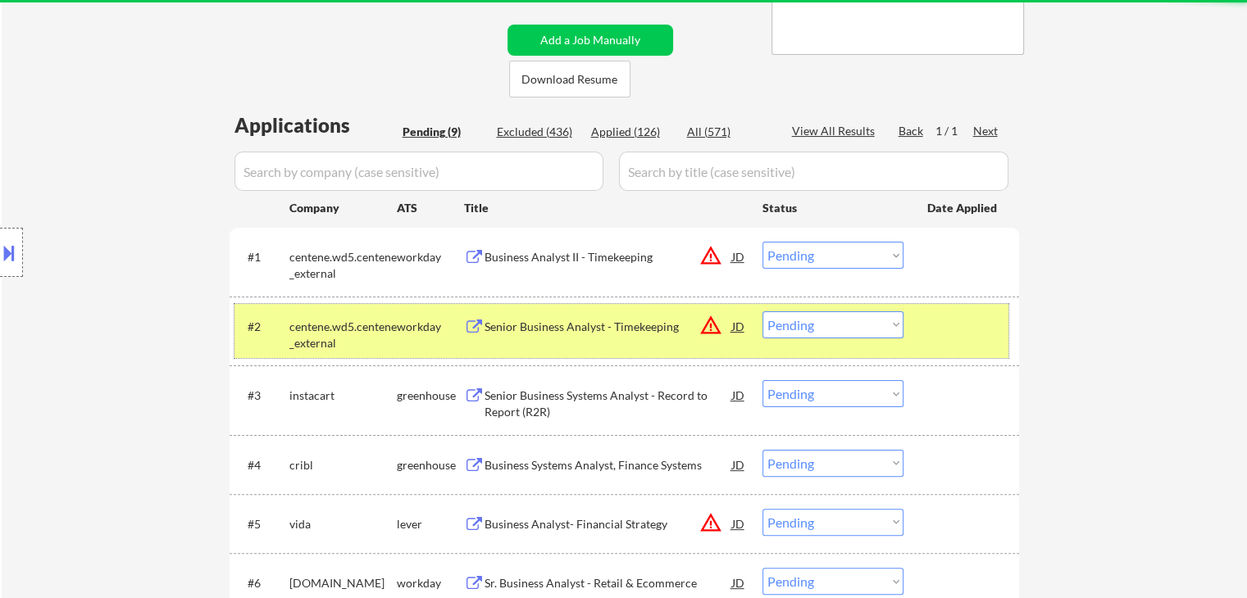
drag, startPoint x: 423, startPoint y: 329, endPoint x: 442, endPoint y: 332, distance: 19.0
click at [425, 331] on div "workday" at bounding box center [430, 327] width 67 height 16
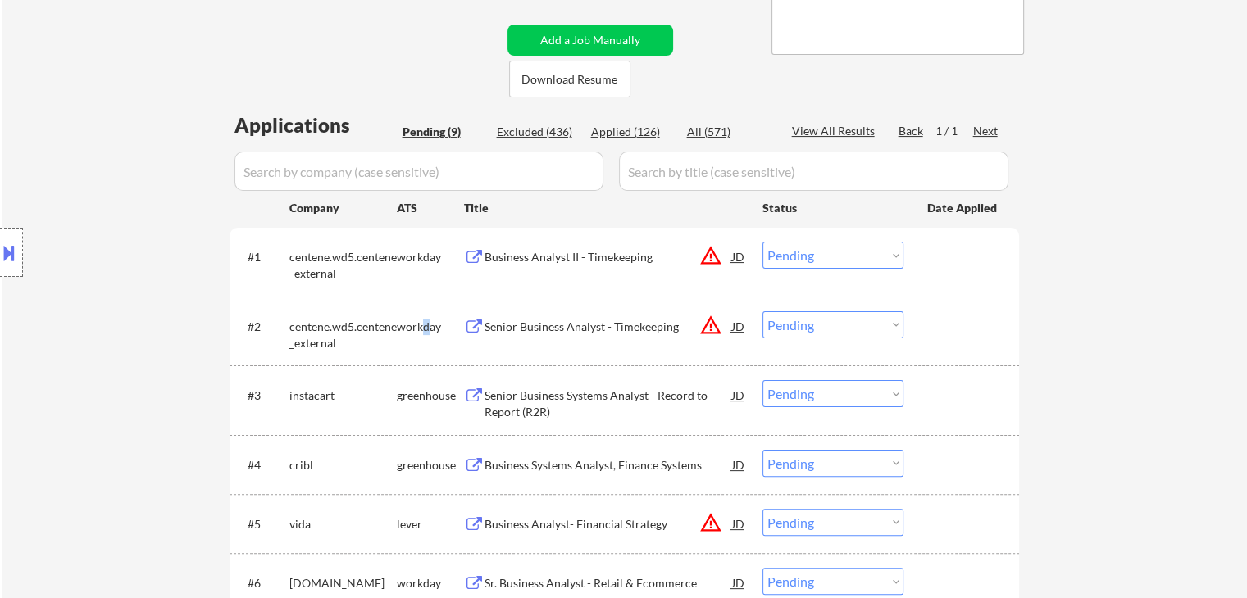
scroll to position [492, 0]
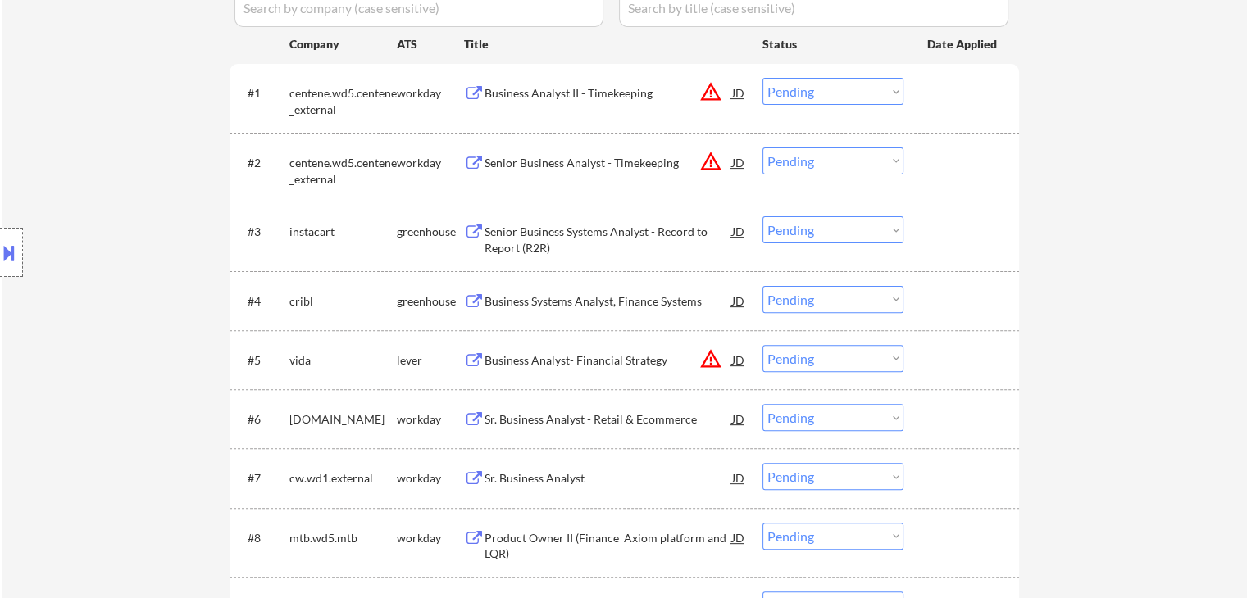
click at [548, 237] on div "Senior Business Systems Analyst - Record to Report (R2R)" at bounding box center [608, 240] width 248 height 32
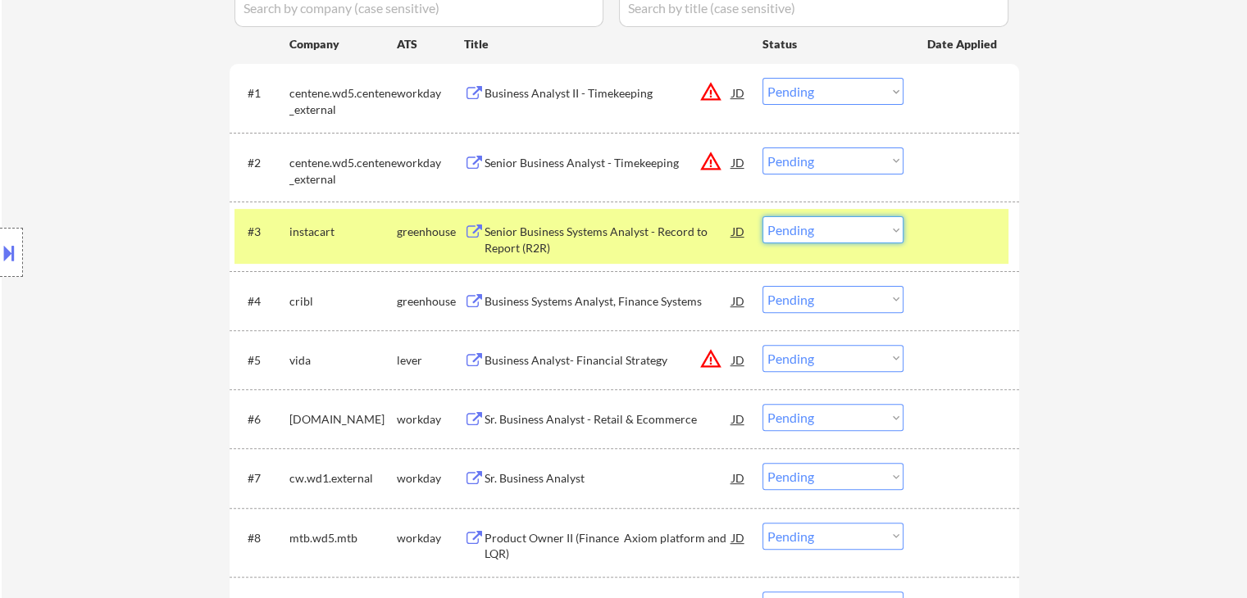
click at [840, 233] on select "Choose an option... Pending Applied Excluded (Questions) Excluded (Expired) Exc…" at bounding box center [832, 229] width 141 height 27
click at [762, 216] on select "Choose an option... Pending Applied Excluded (Questions) Excluded (Expired) Exc…" at bounding box center [832, 229] width 141 height 27
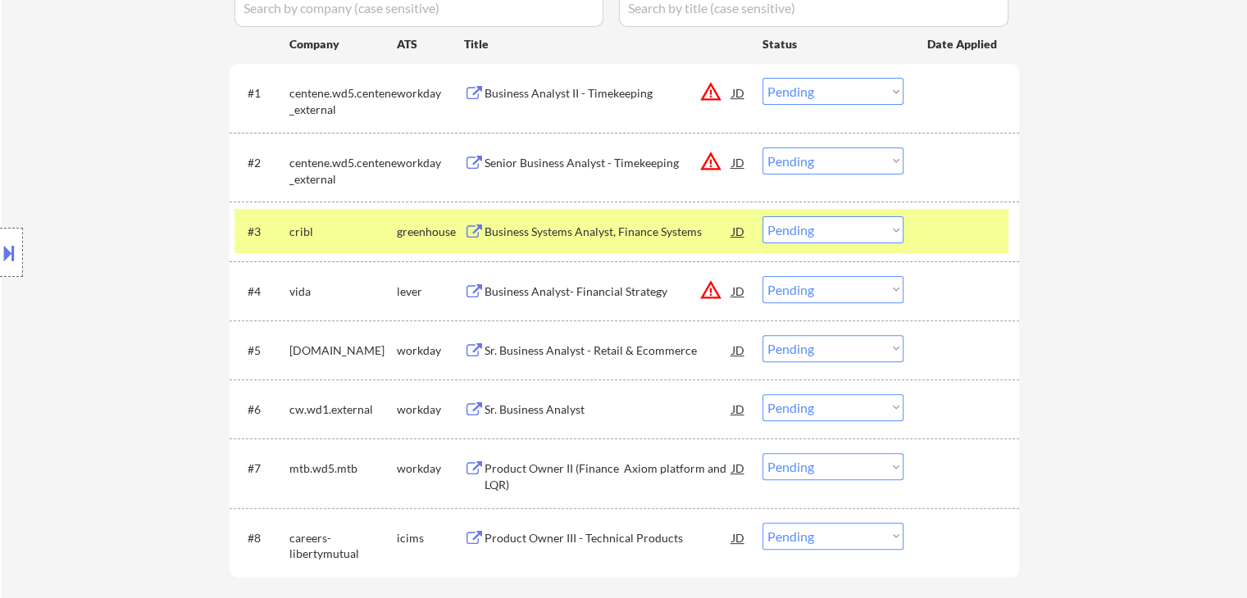
click at [524, 234] on div "Business Systems Analyst, Finance Systems" at bounding box center [608, 232] width 248 height 16
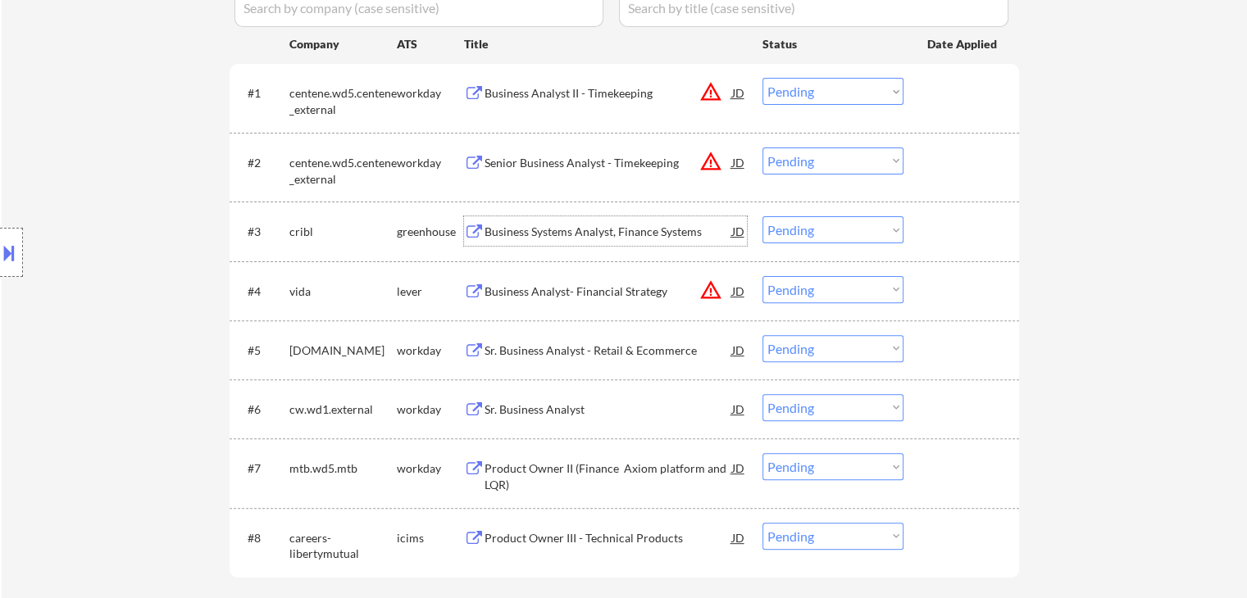
click at [796, 230] on select "Choose an option... Pending Applied Excluded (Questions) Excluded (Expired) Exc…" at bounding box center [832, 229] width 141 height 27
click at [762, 216] on select "Choose an option... Pending Applied Excluded (Questions) Excluded (Expired) Exc…" at bounding box center [832, 229] width 141 height 27
select select ""pending""
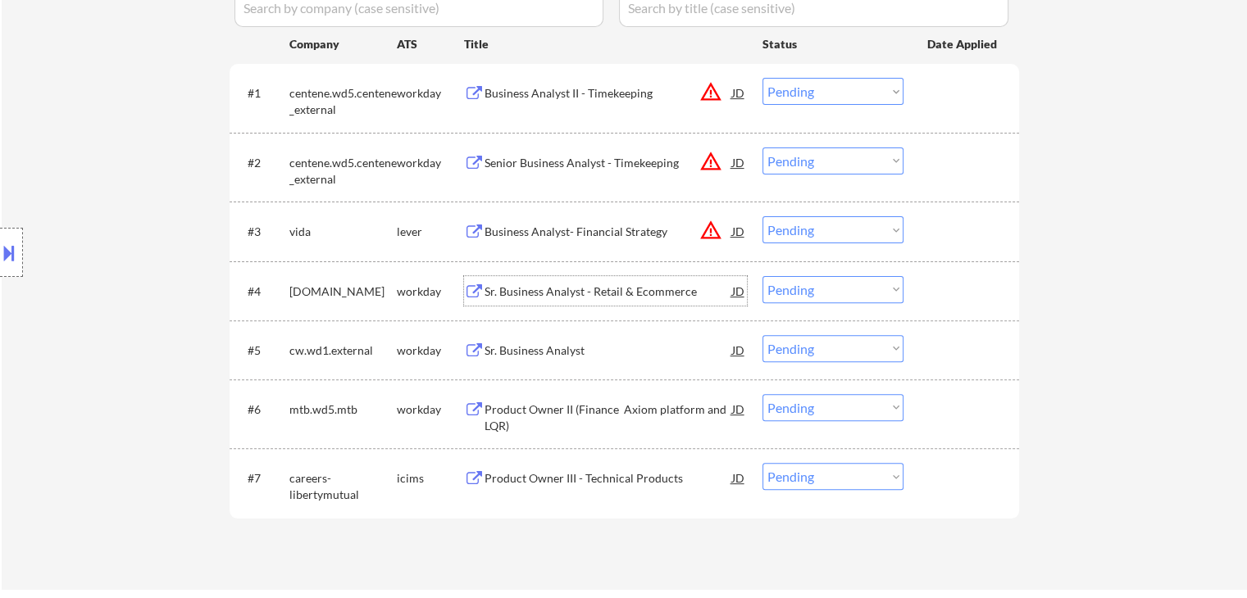
click at [554, 287] on div "Sr. Business Analyst - Retail & Ecommerce" at bounding box center [608, 292] width 248 height 16
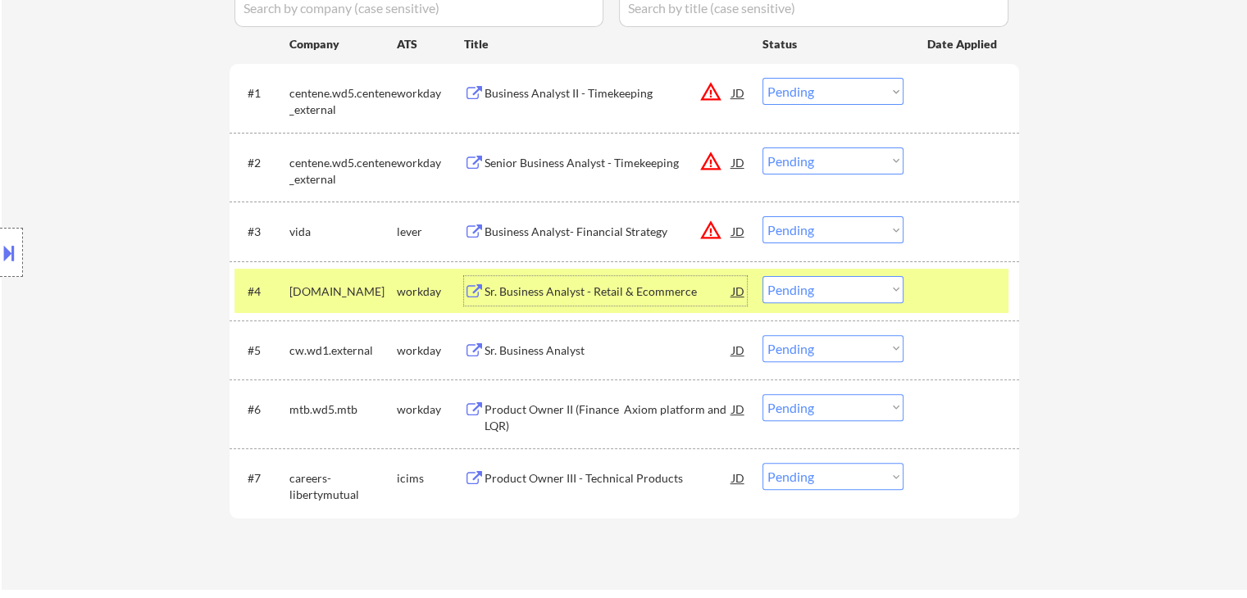
drag, startPoint x: 821, startPoint y: 284, endPoint x: 821, endPoint y: 302, distance: 17.2
click at [821, 287] on select "Choose an option... Pending Applied Excluded (Questions) Excluded (Expired) Exc…" at bounding box center [832, 289] width 141 height 27
click at [762, 276] on select "Choose an option... Pending Applied Excluded (Questions) Excluded (Expired) Exc…" at bounding box center [832, 289] width 141 height 27
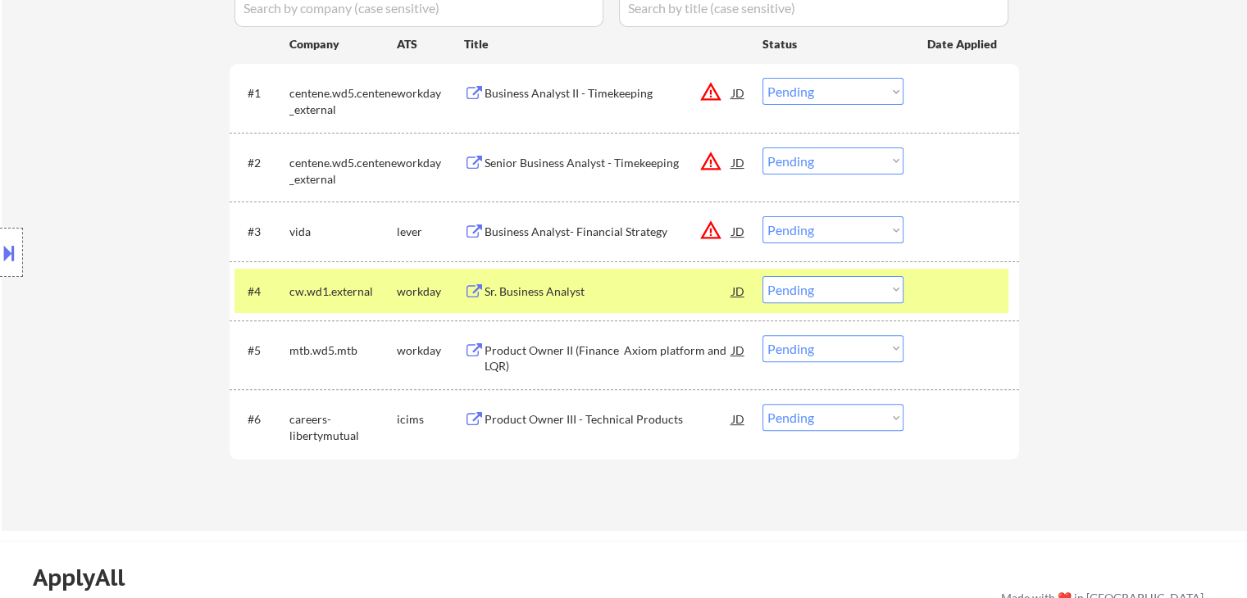
click at [540, 289] on div "Sr. Business Analyst" at bounding box center [608, 292] width 248 height 16
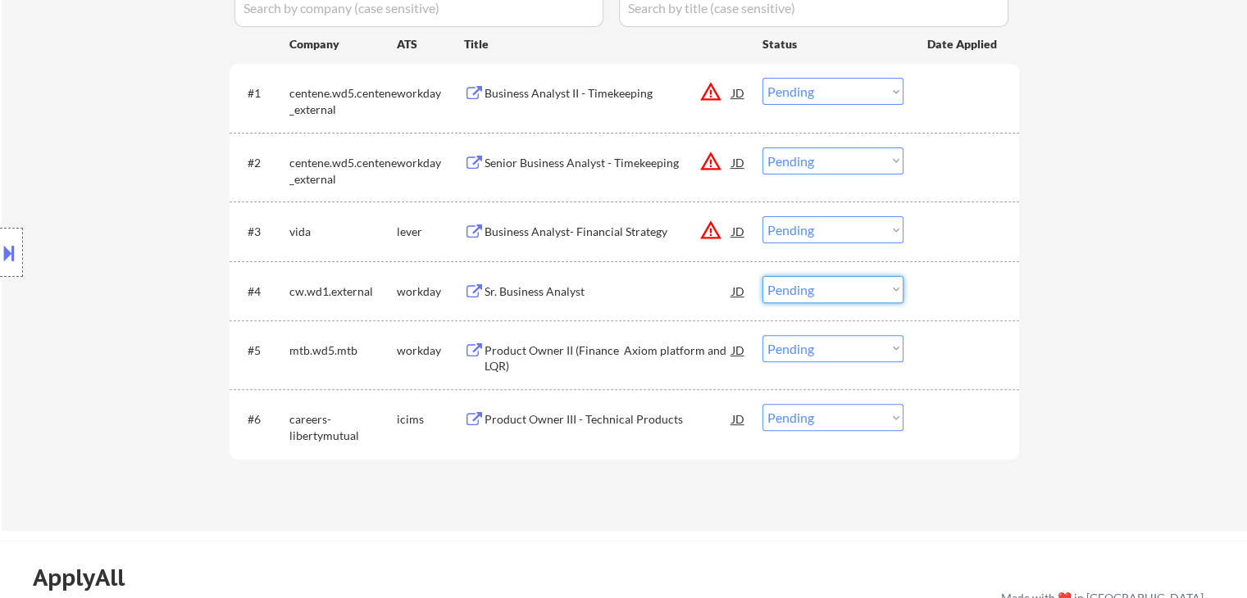
click at [823, 294] on select "Choose an option... Pending Applied Excluded (Questions) Excluded (Expired) Exc…" at bounding box center [832, 289] width 141 height 27
click at [762, 276] on select "Choose an option... Pending Applied Excluded (Questions) Excluded (Expired) Exc…" at bounding box center [832, 289] width 141 height 27
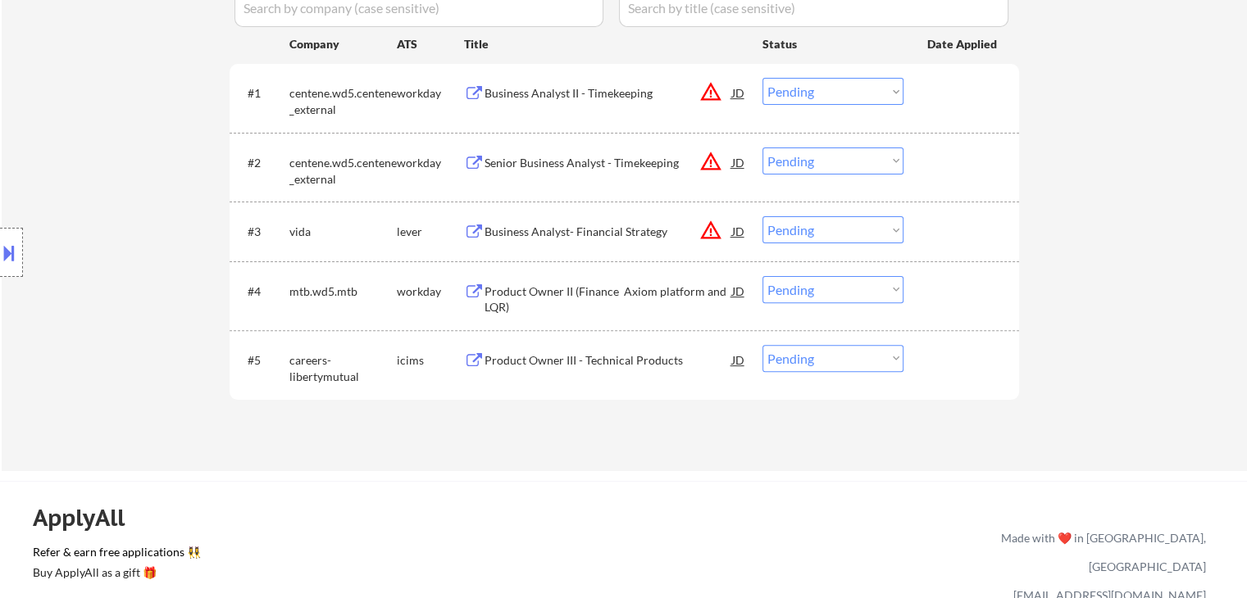
click at [610, 299] on div "Product Owner II (Finance Axiom platform and LQR)" at bounding box center [608, 300] width 248 height 32
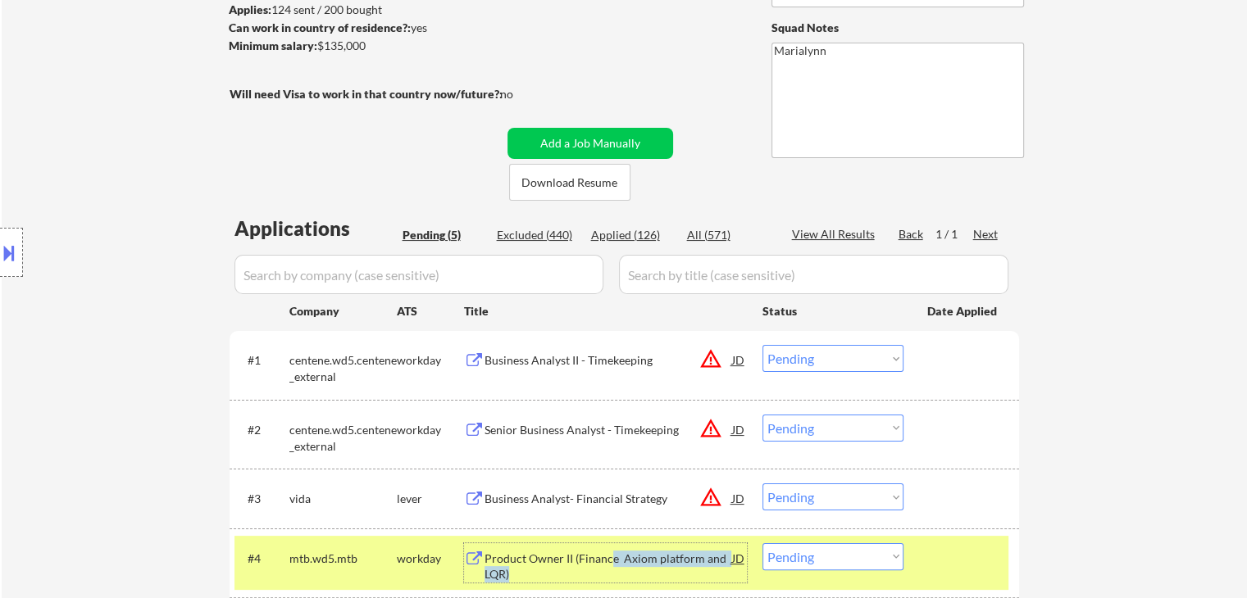
scroll to position [328, 0]
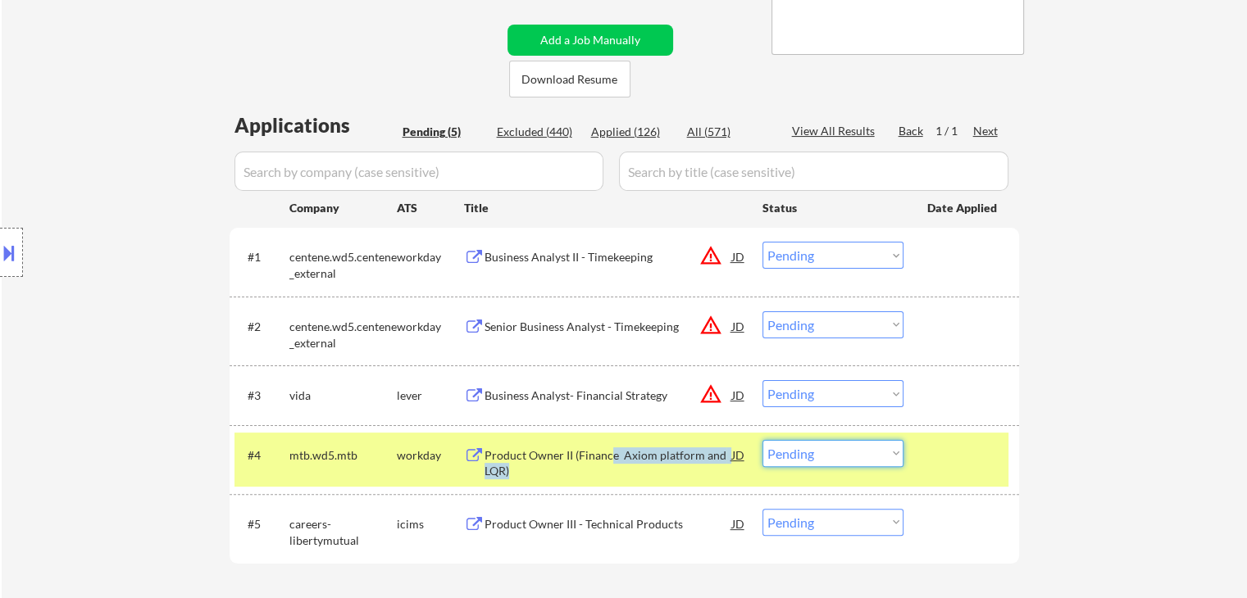
drag, startPoint x: 816, startPoint y: 450, endPoint x: 816, endPoint y: 441, distance: 9.1
click at [816, 450] on select "Choose an option... Pending Applied Excluded (Questions) Excluded (Expired) Exc…" at bounding box center [832, 453] width 141 height 27
click at [762, 440] on select "Choose an option... Pending Applied Excluded (Questions) Excluded (Expired) Exc…" at bounding box center [832, 453] width 141 height 27
click at [793, 451] on select "Choose an option... Pending Applied Excluded (Questions) Excluded (Expired) Exc…" at bounding box center [832, 453] width 141 height 27
click at [762, 440] on select "Choose an option... Pending Applied Excluded (Questions) Excluded (Expired) Exc…" at bounding box center [832, 453] width 141 height 27
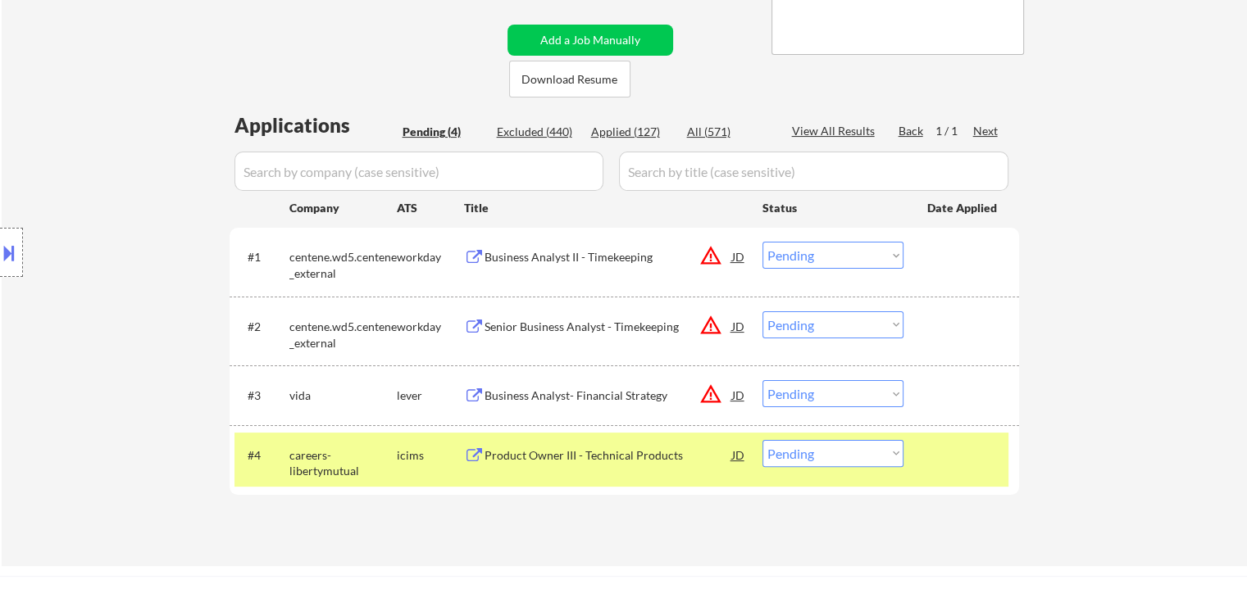
click at [612, 435] on div "#4 careers-libertymutual icims Product Owner III - Technical Products JD warnin…" at bounding box center [621, 460] width 774 height 54
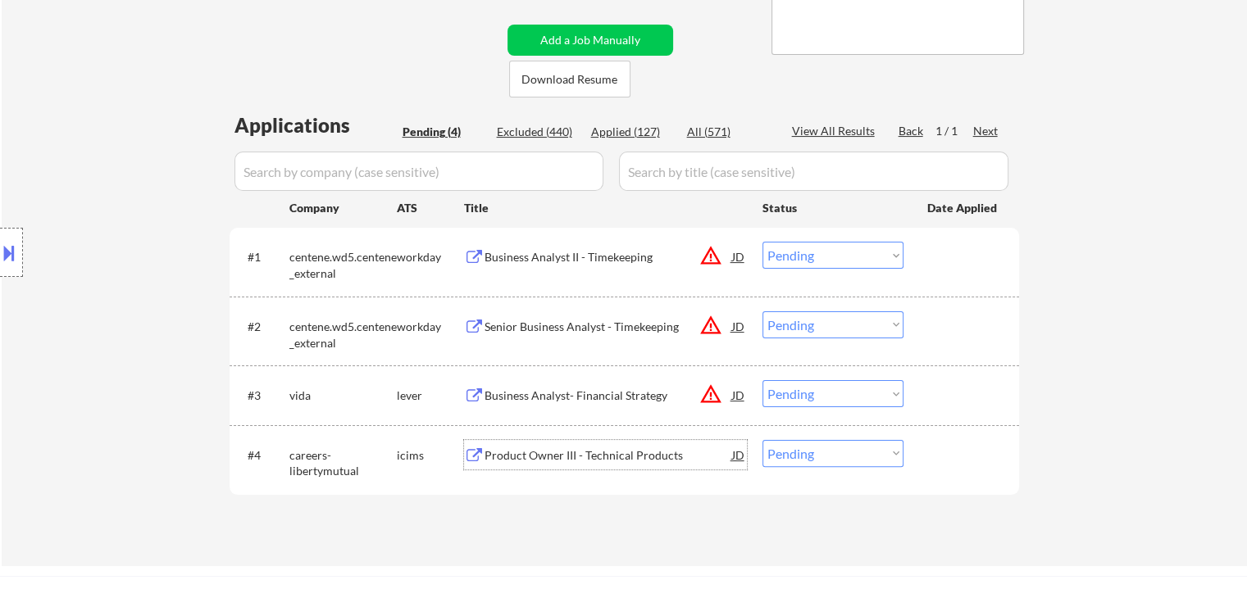
click at [607, 459] on div "Product Owner III - Technical Products" at bounding box center [608, 456] width 248 height 16
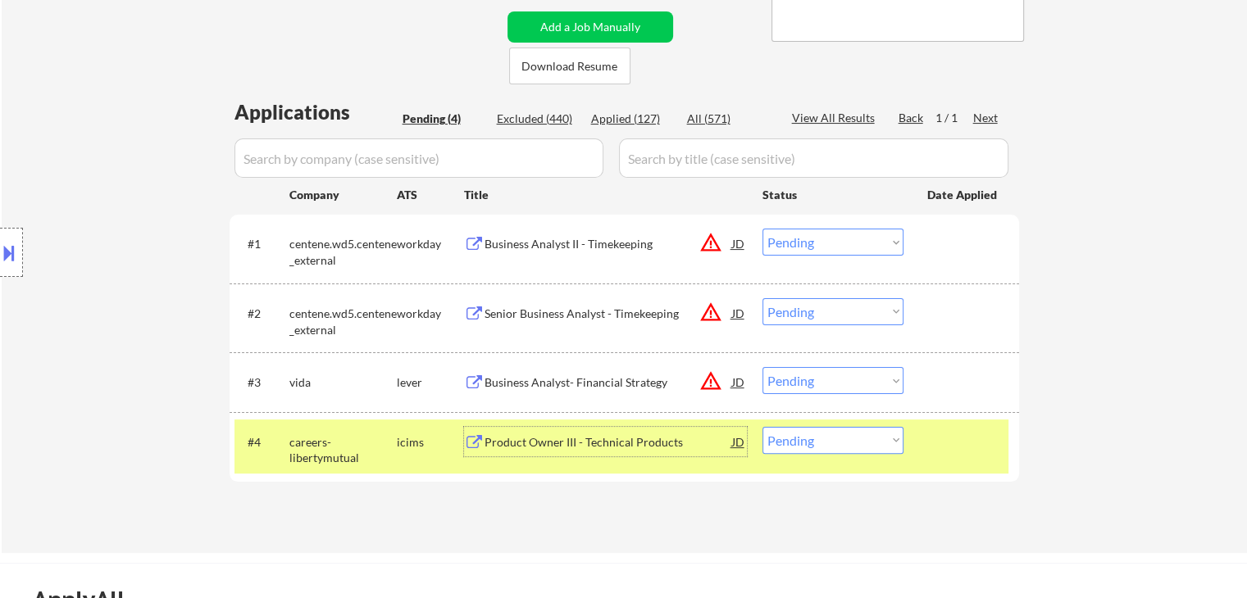
scroll to position [410, 0]
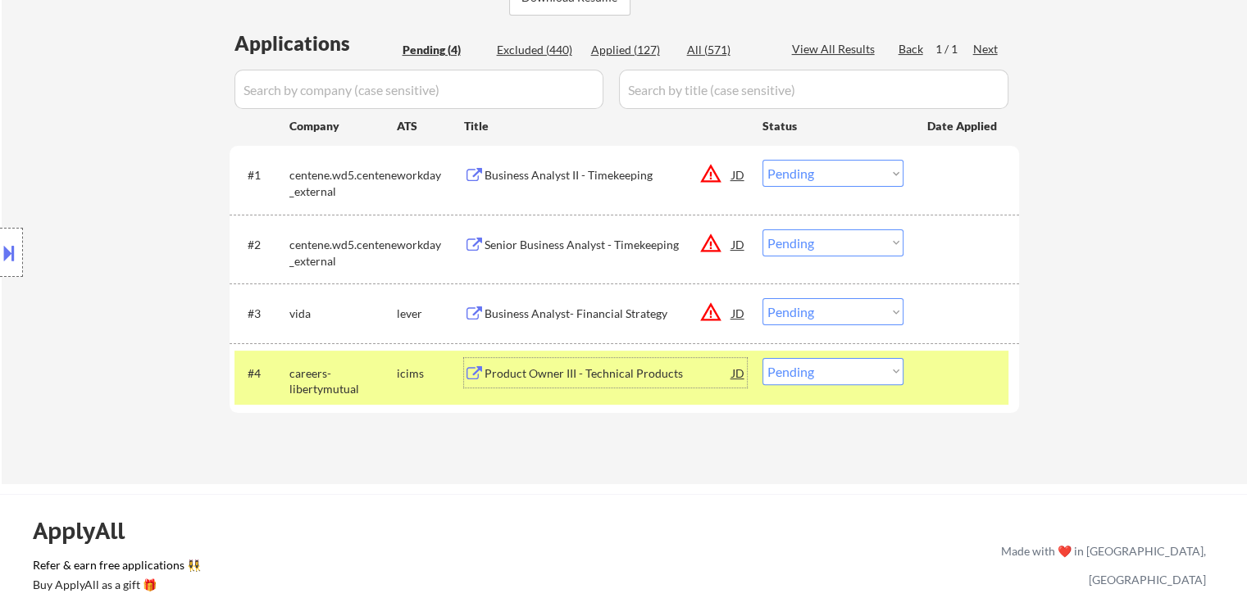
click at [835, 363] on select "Choose an option... Pending Applied Excluded (Questions) Excluded (Expired) Exc…" at bounding box center [832, 371] width 141 height 27
select select ""applied""
click at [762, 358] on select "Choose an option... Pending Applied Excluded (Questions) Excluded (Expired) Exc…" at bounding box center [832, 371] width 141 height 27
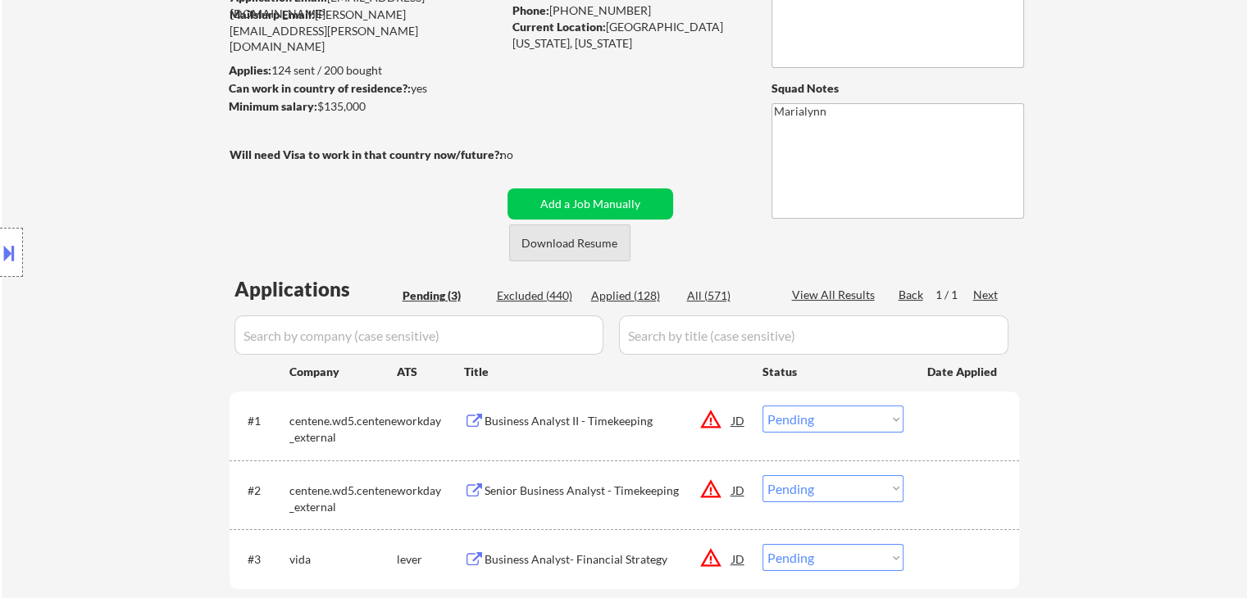
scroll to position [246, 0]
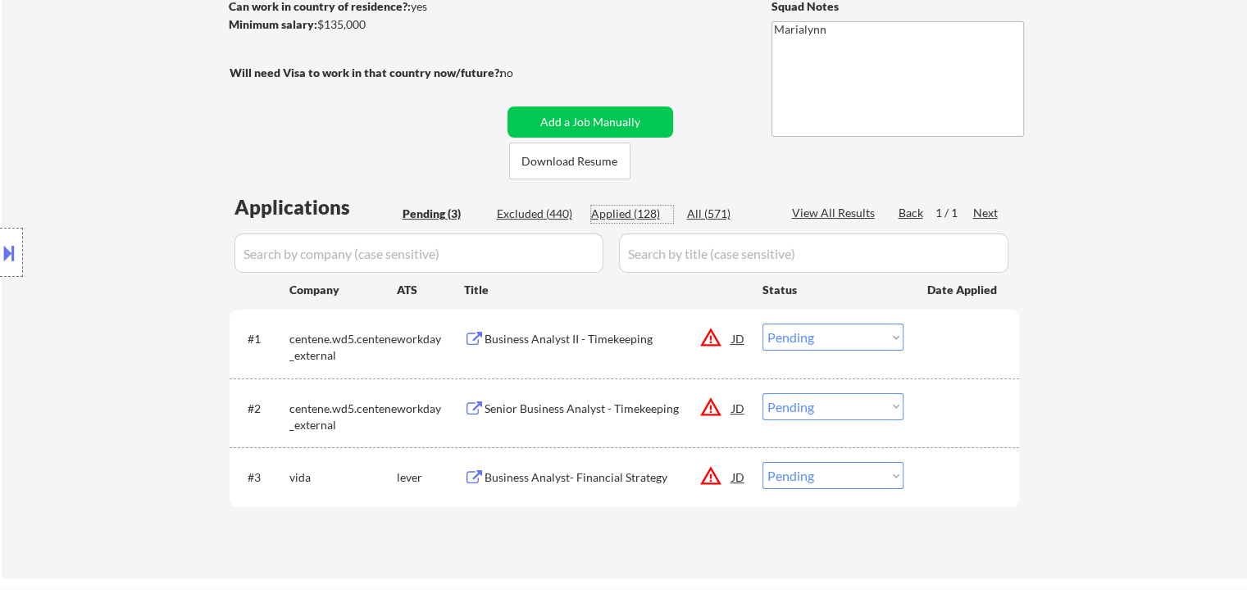
click at [637, 218] on div "Applied (128)" at bounding box center [632, 214] width 82 height 16
select select ""applied""
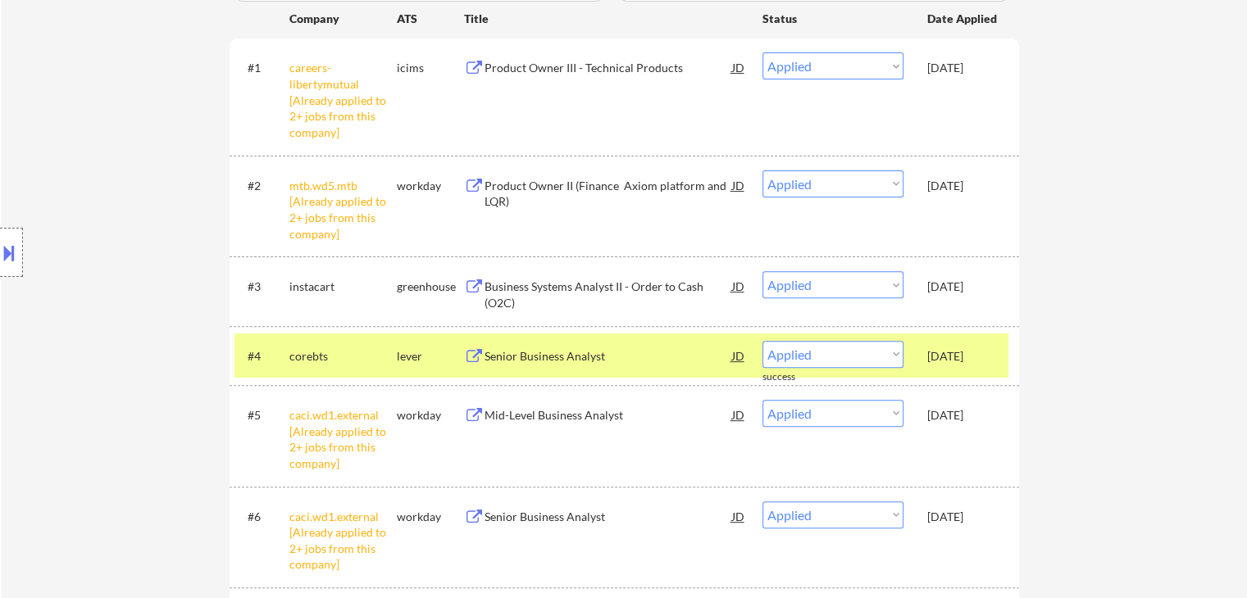
scroll to position [738, 0]
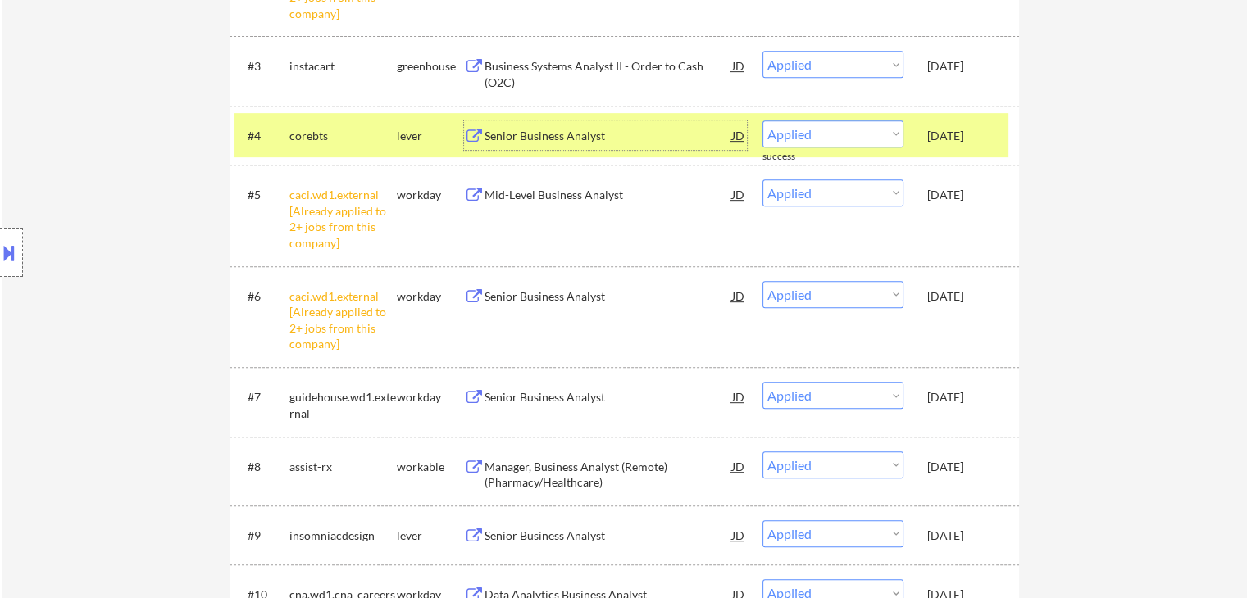
click at [688, 134] on div "Senior Business Analyst" at bounding box center [608, 136] width 248 height 16
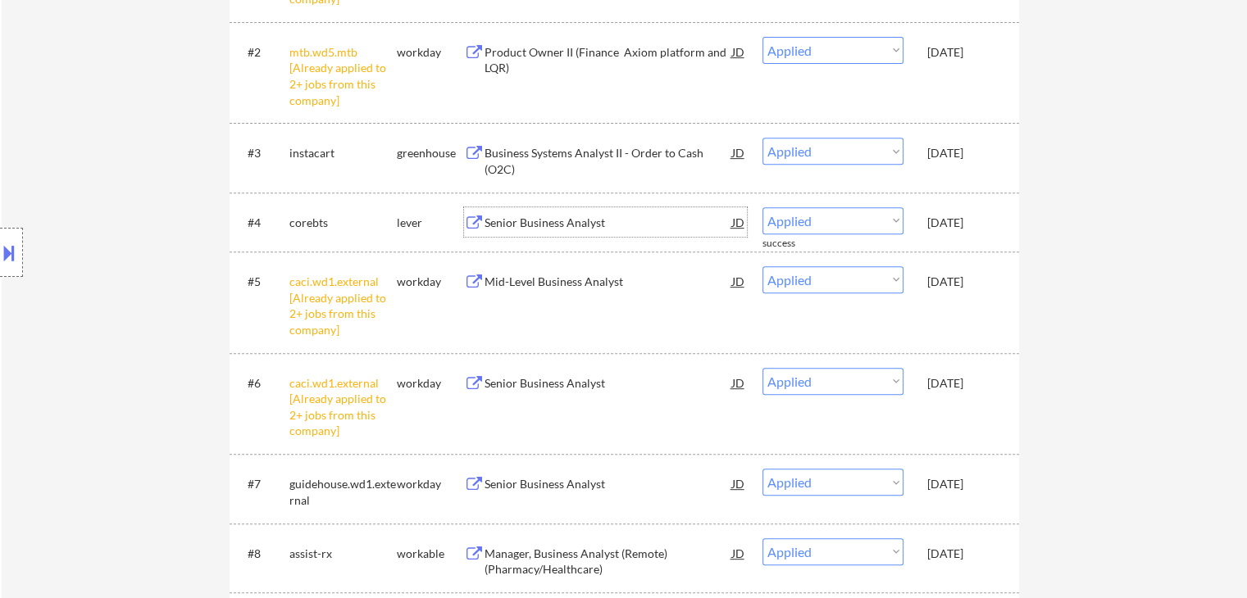
scroll to position [574, 0]
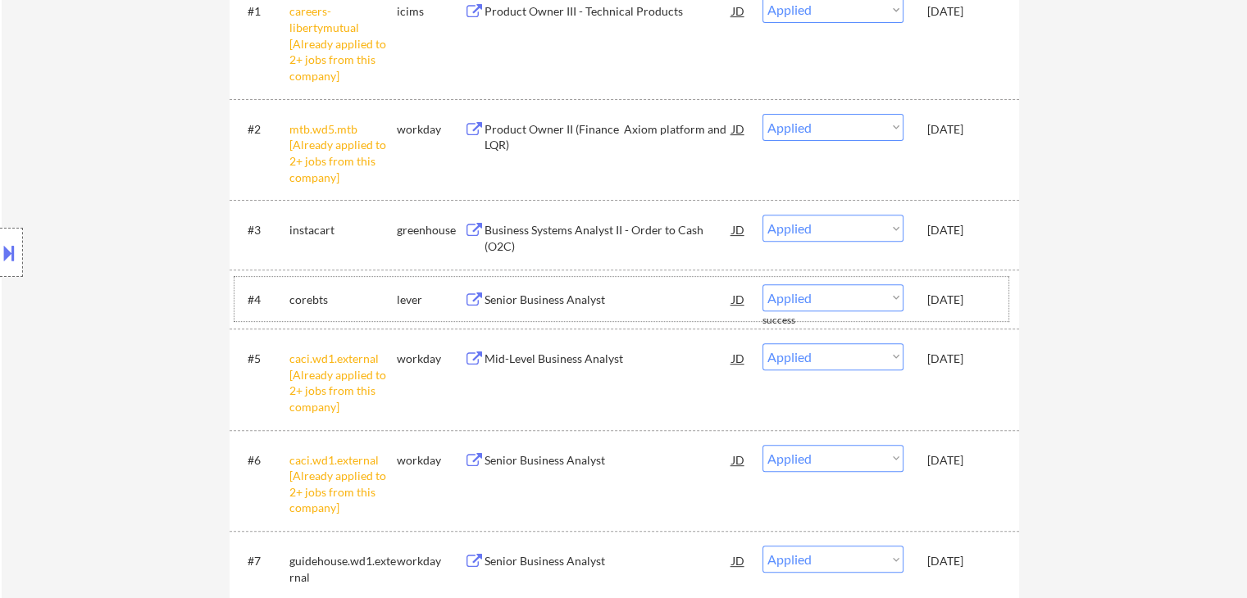
click at [995, 302] on div "Sep 30, 2025" at bounding box center [963, 300] width 72 height 16
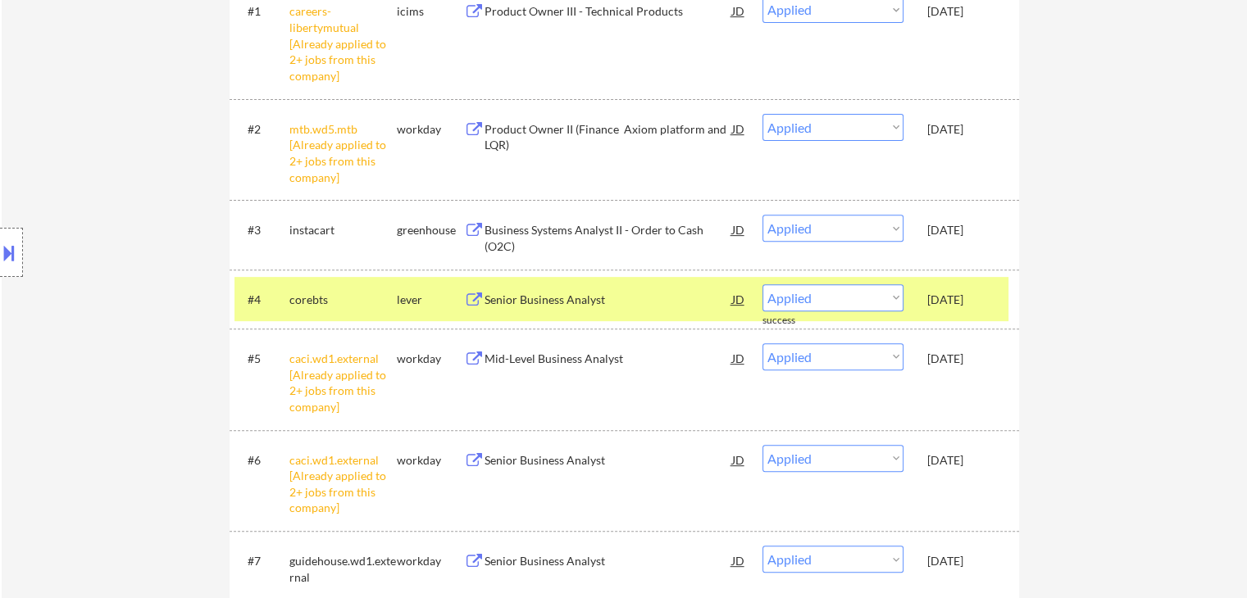
scroll to position [410, 0]
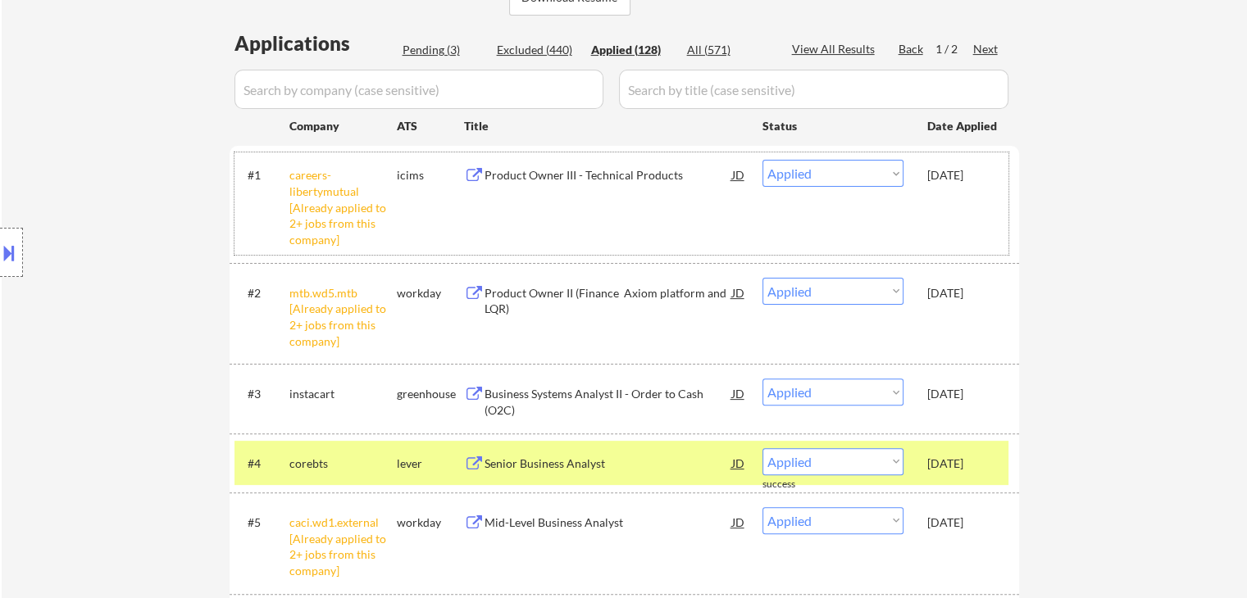
click at [975, 176] on div "Sep 30, 2025" at bounding box center [963, 175] width 72 height 16
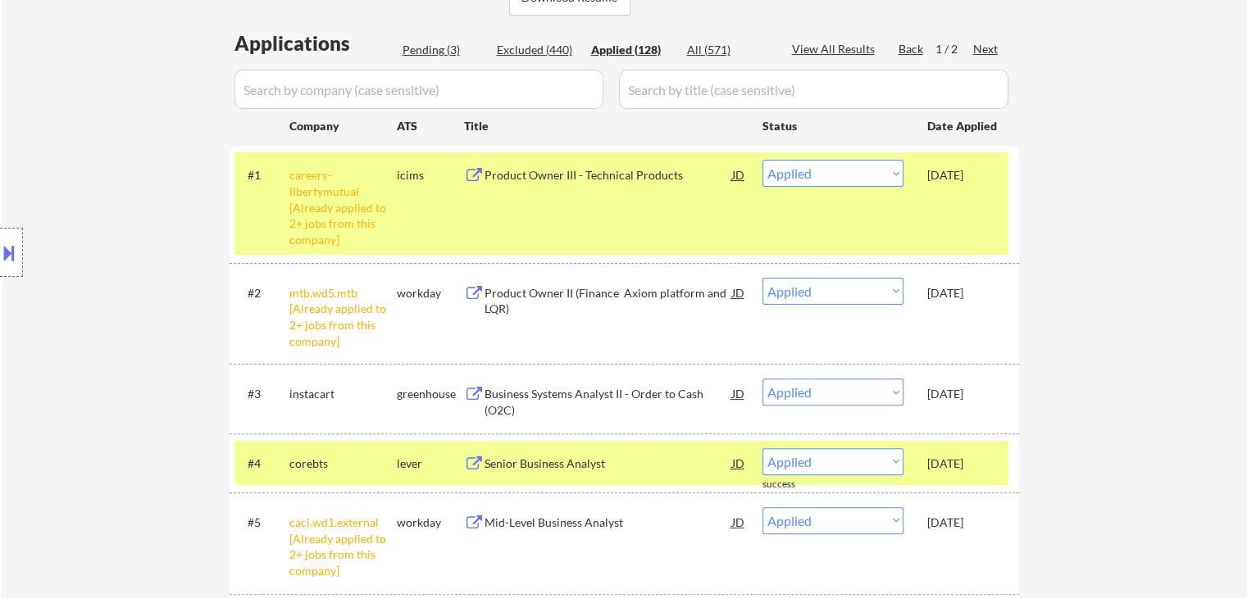
drag, startPoint x: 964, startPoint y: 307, endPoint x: 964, endPoint y: 317, distance: 9.8
click at [964, 306] on div "#2 mtb.wd5.mtb [Already applied to 2+ jobs from this company] workday Product O…" at bounding box center [621, 313] width 774 height 86
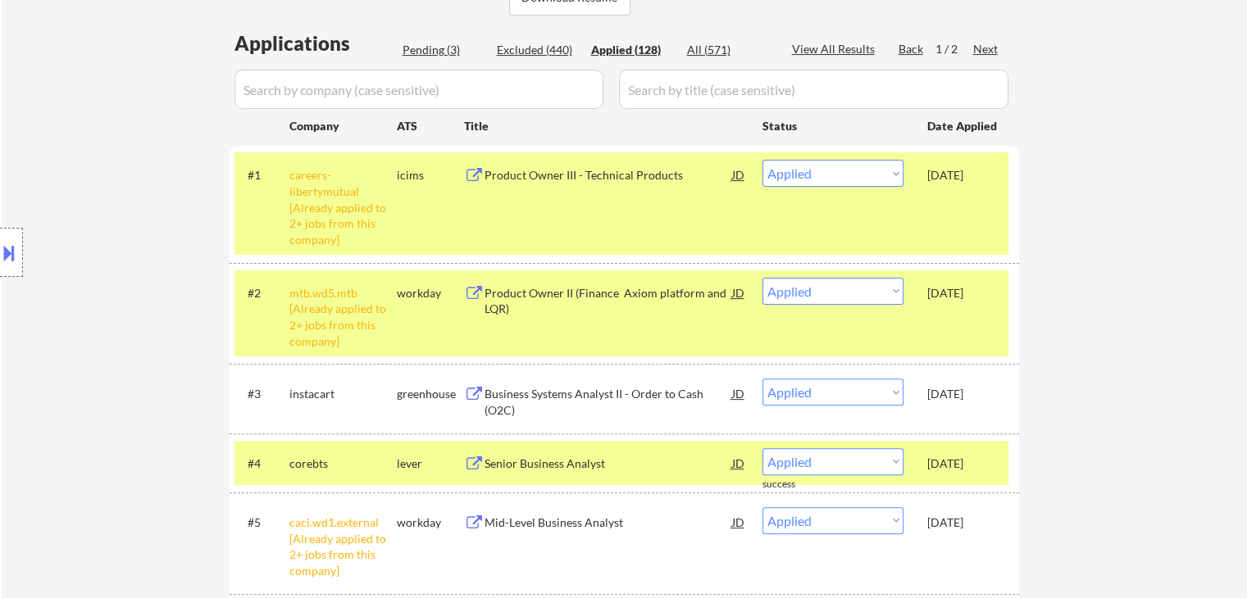
click at [961, 394] on div "Sep 30, 2025" at bounding box center [963, 394] width 72 height 16
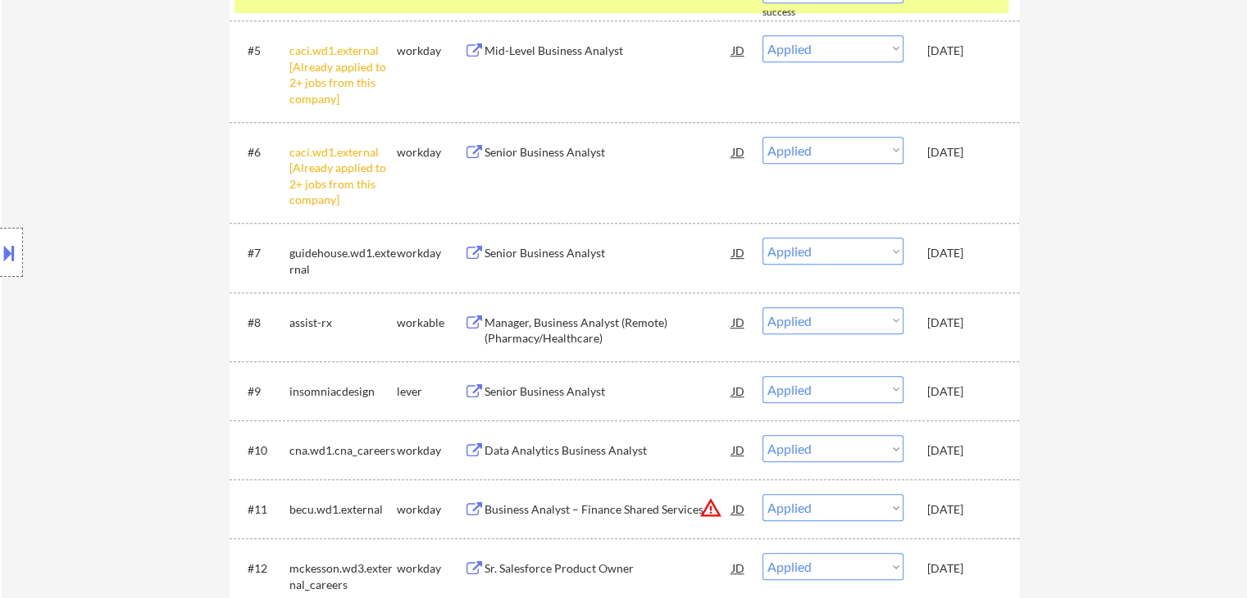
scroll to position [902, 0]
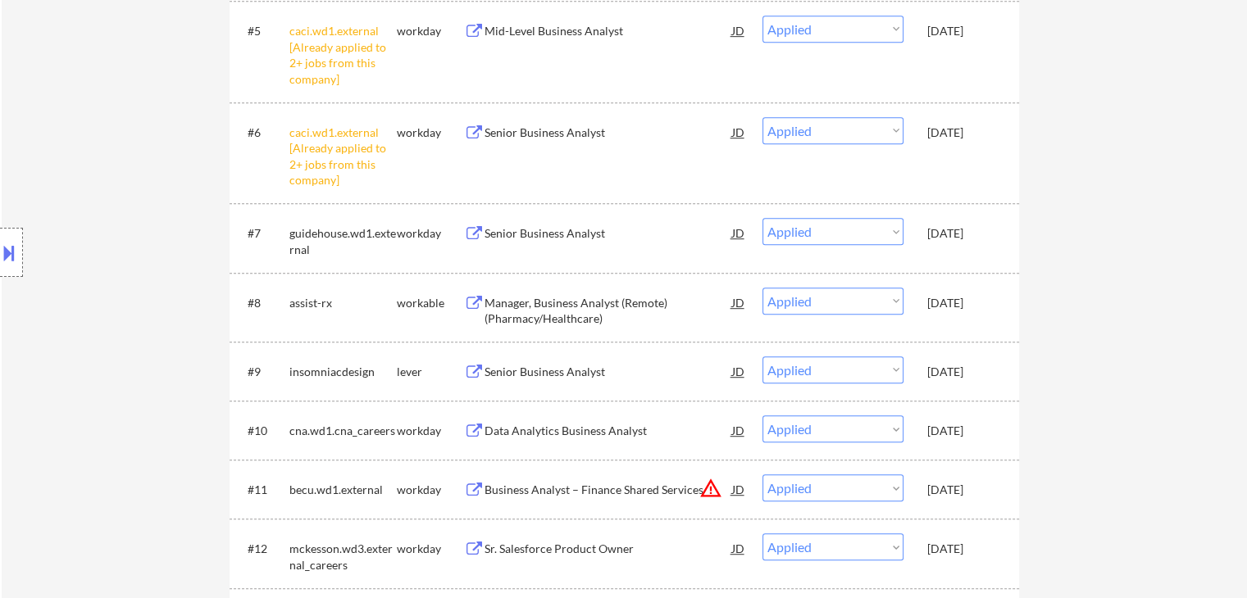
drag, startPoint x: 968, startPoint y: 433, endPoint x: 965, endPoint y: 422, distance: 11.1
click at [967, 430] on div "Sep 26, 2025" at bounding box center [963, 431] width 72 height 16
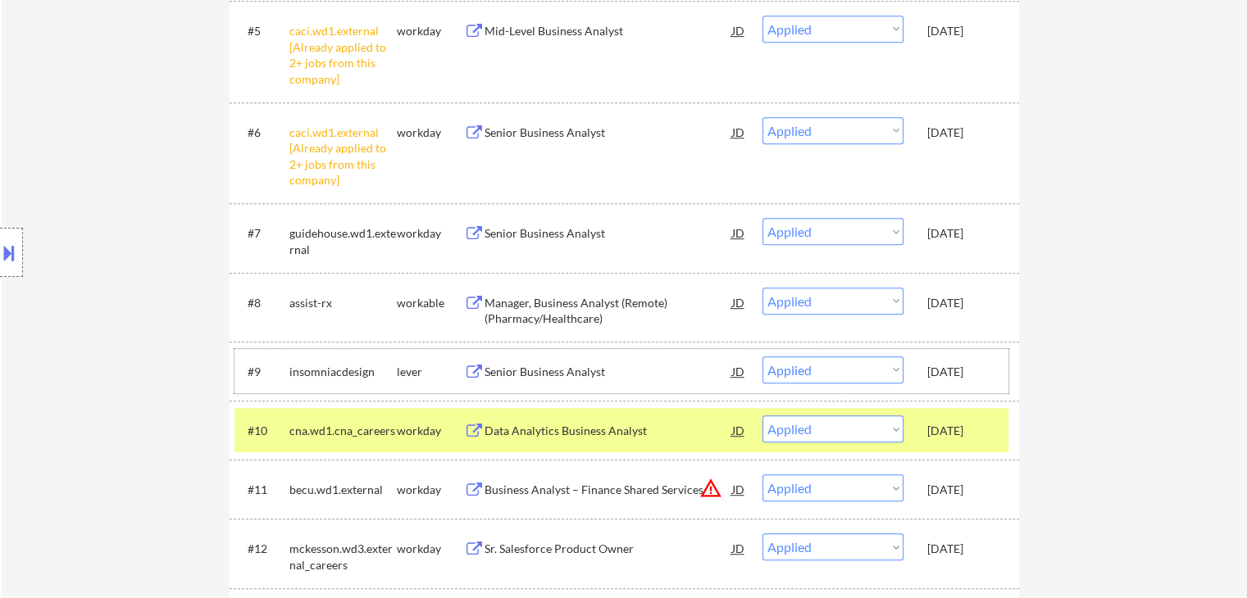
click at [973, 375] on div "Sep 26, 2025" at bounding box center [963, 372] width 72 height 16
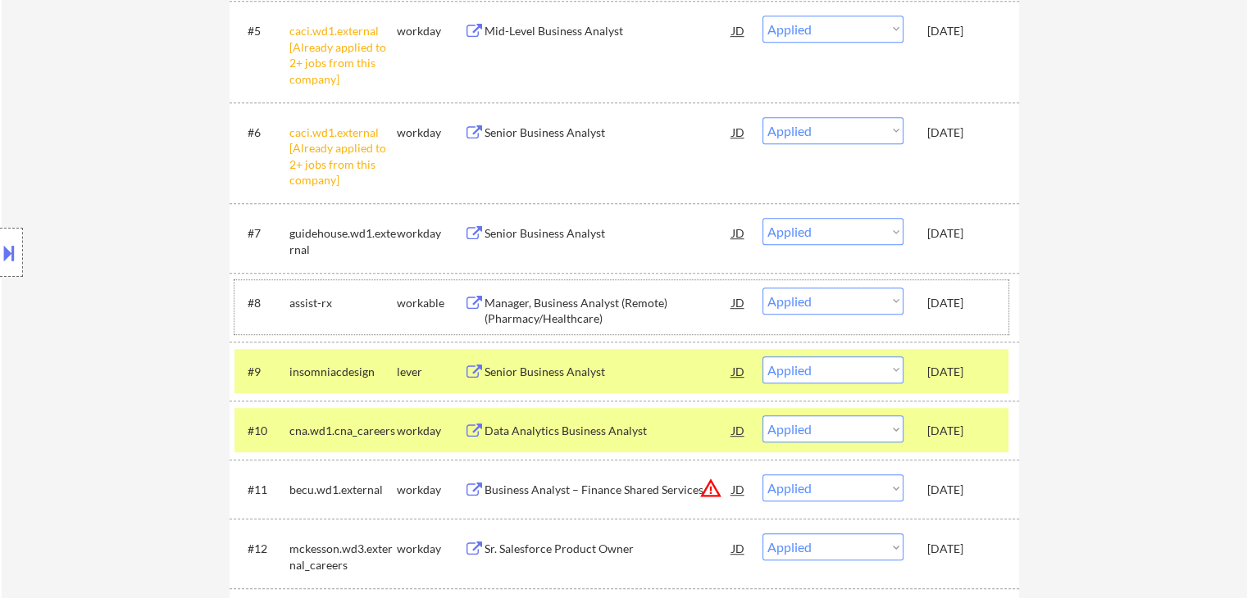
click at [966, 307] on div "Sep 26, 2025" at bounding box center [963, 303] width 72 height 16
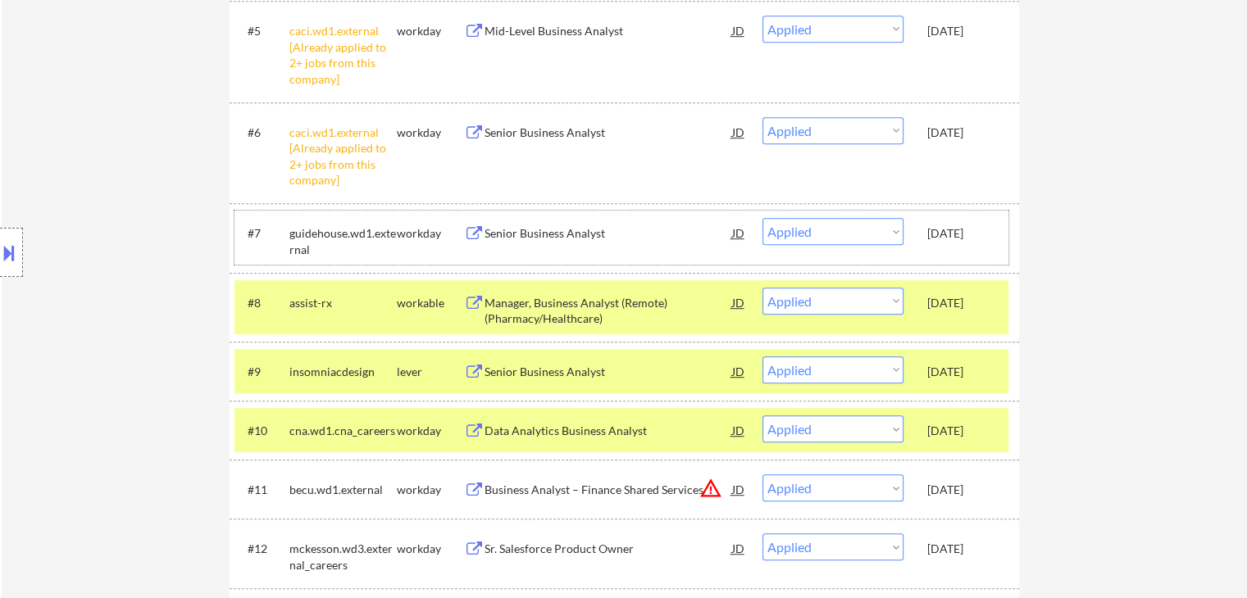
click at [967, 228] on div "Sep 26, 2025" at bounding box center [963, 233] width 72 height 16
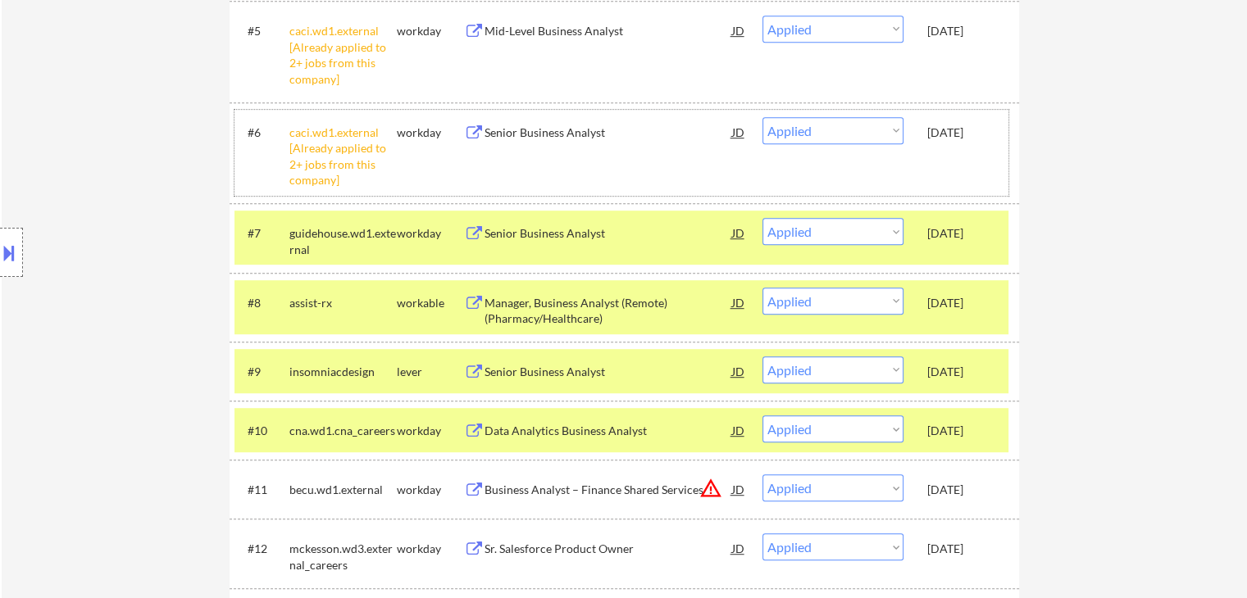
click at [952, 144] on div "Sep 26, 2025" at bounding box center [963, 132] width 72 height 30
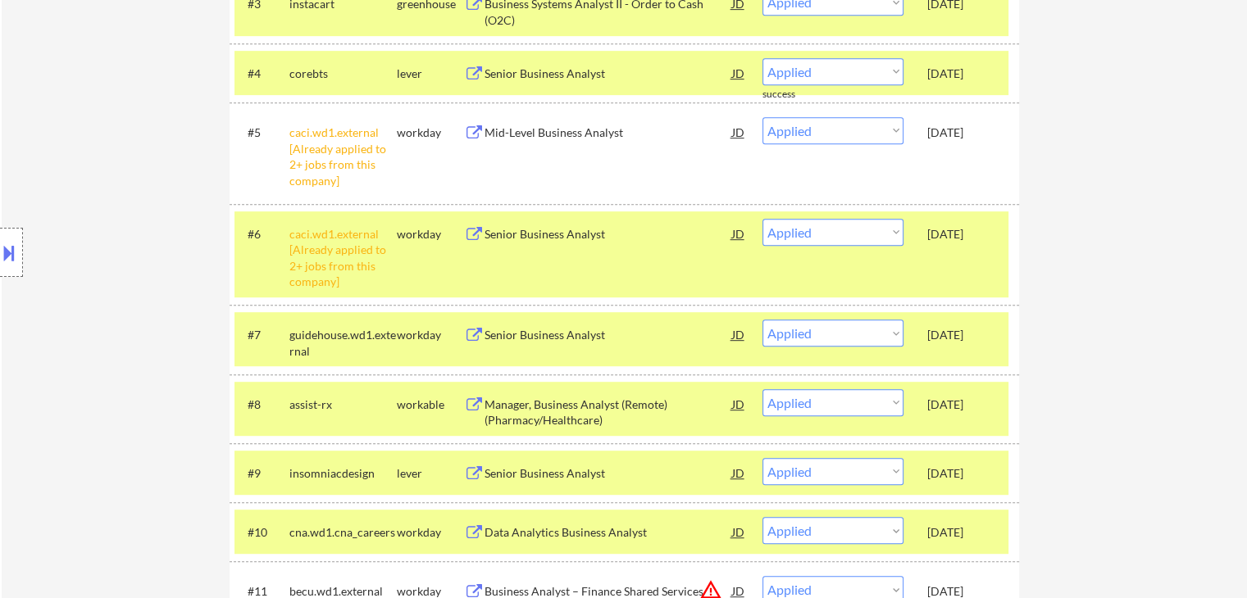
scroll to position [738, 0]
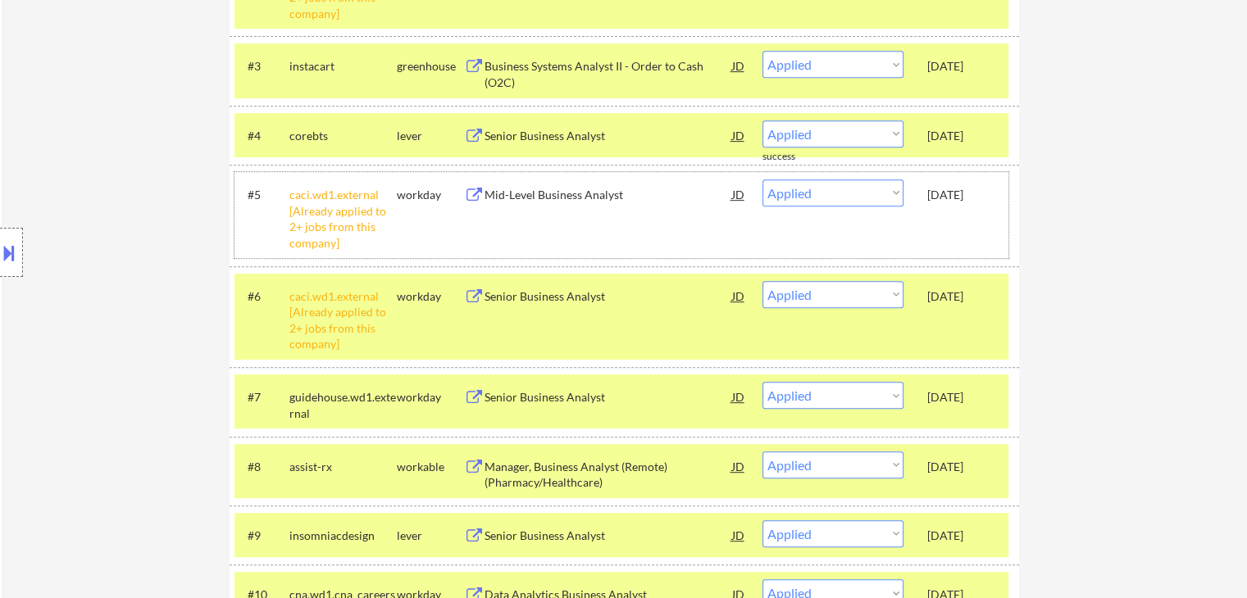
click at [967, 211] on div "#5 caci.wd1.external [Already applied to 2+ jobs from this company] workday Mid…" at bounding box center [621, 215] width 774 height 86
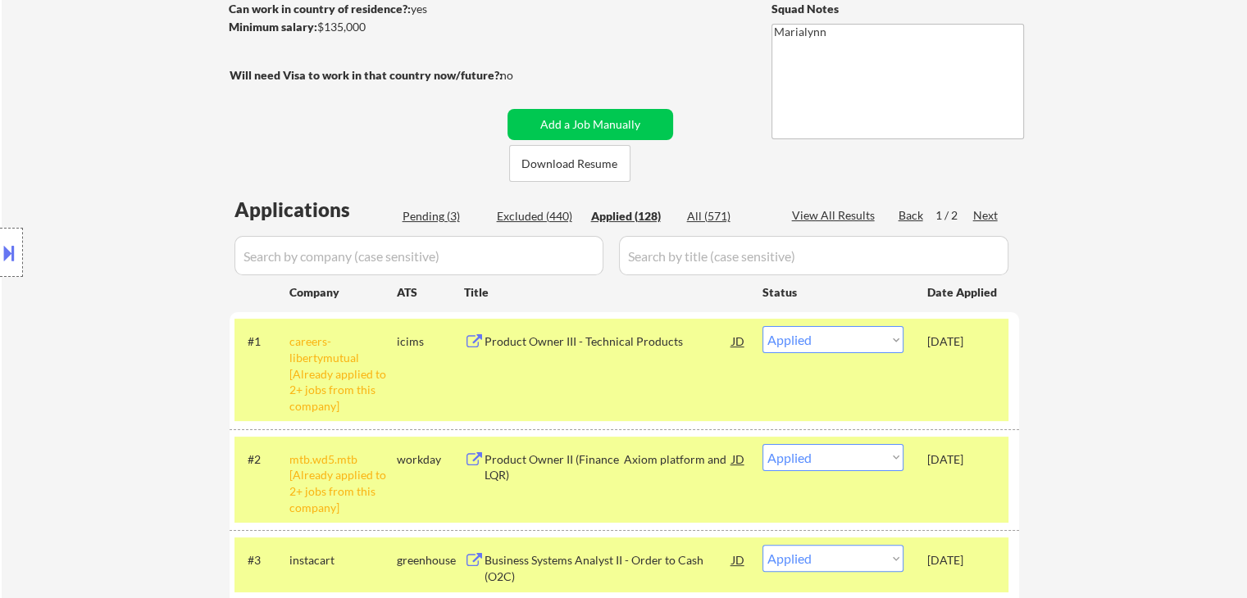
scroll to position [246, 0]
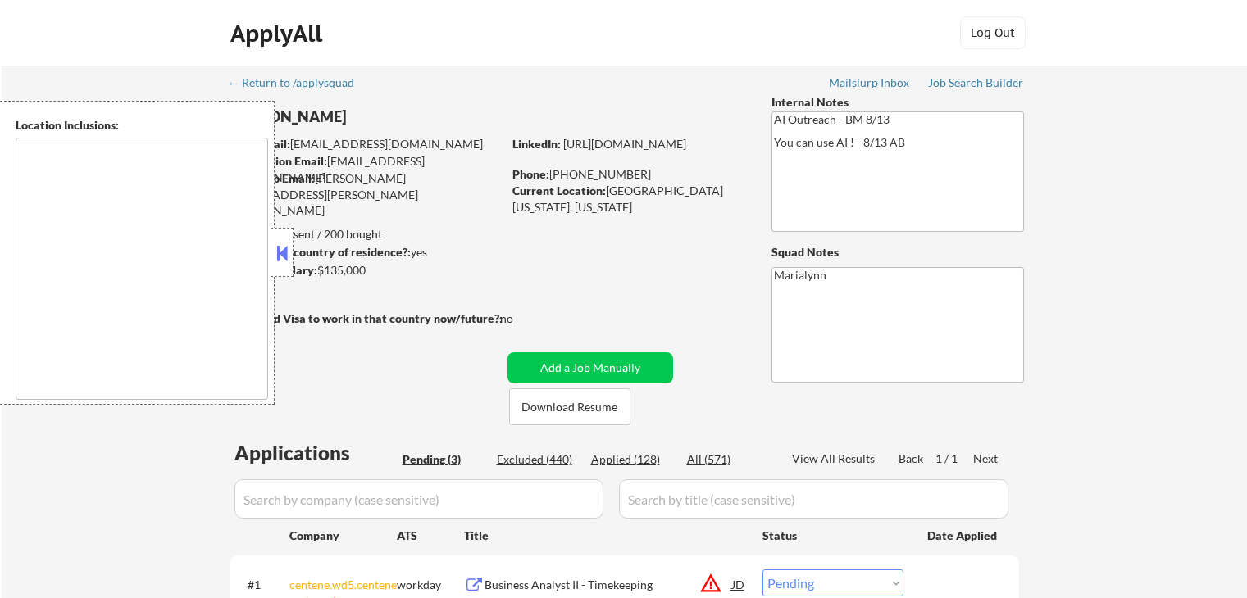
select select ""pending""
click at [284, 248] on button at bounding box center [282, 253] width 18 height 25
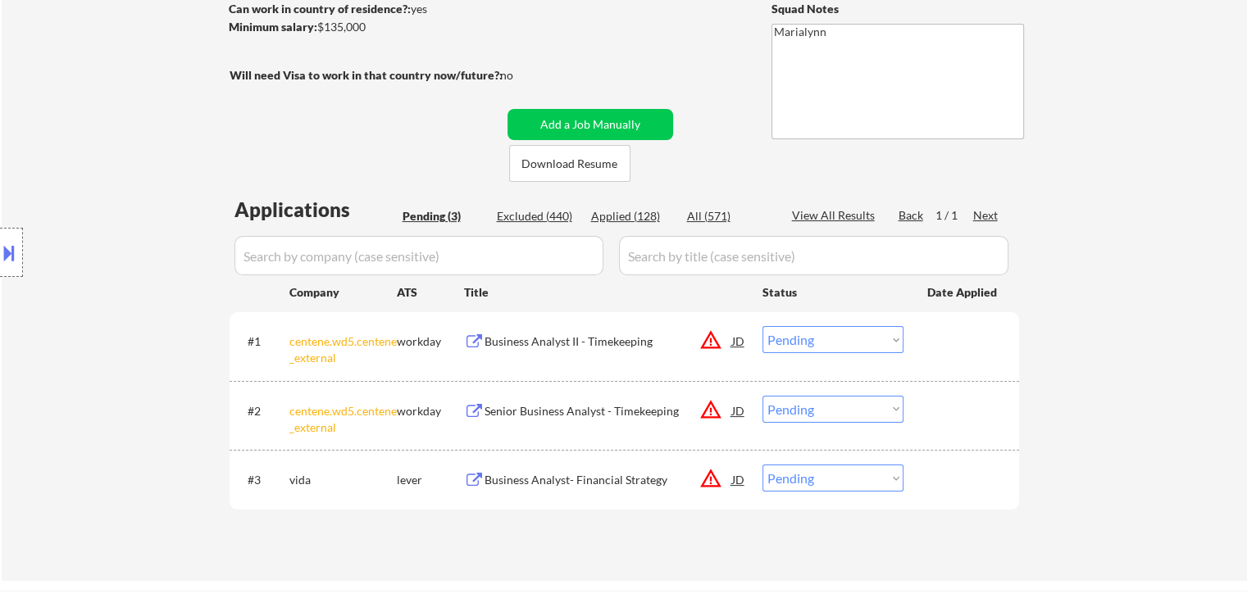
scroll to position [246, 0]
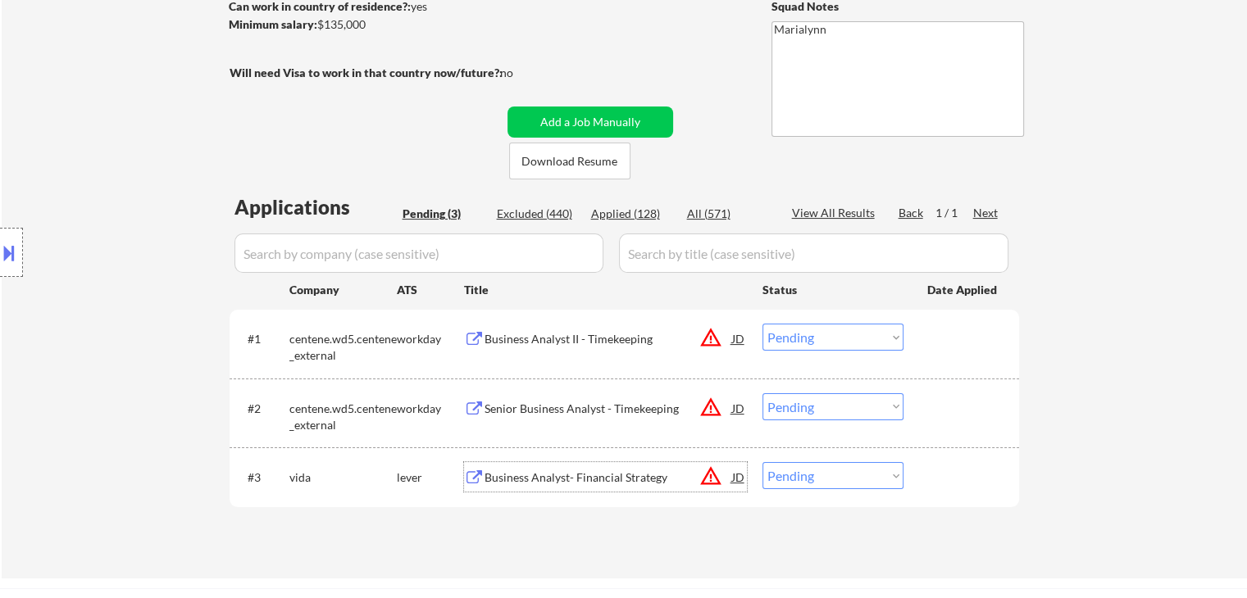
click at [522, 481] on div "Business Analyst- Financial Strategy" at bounding box center [608, 478] width 248 height 16
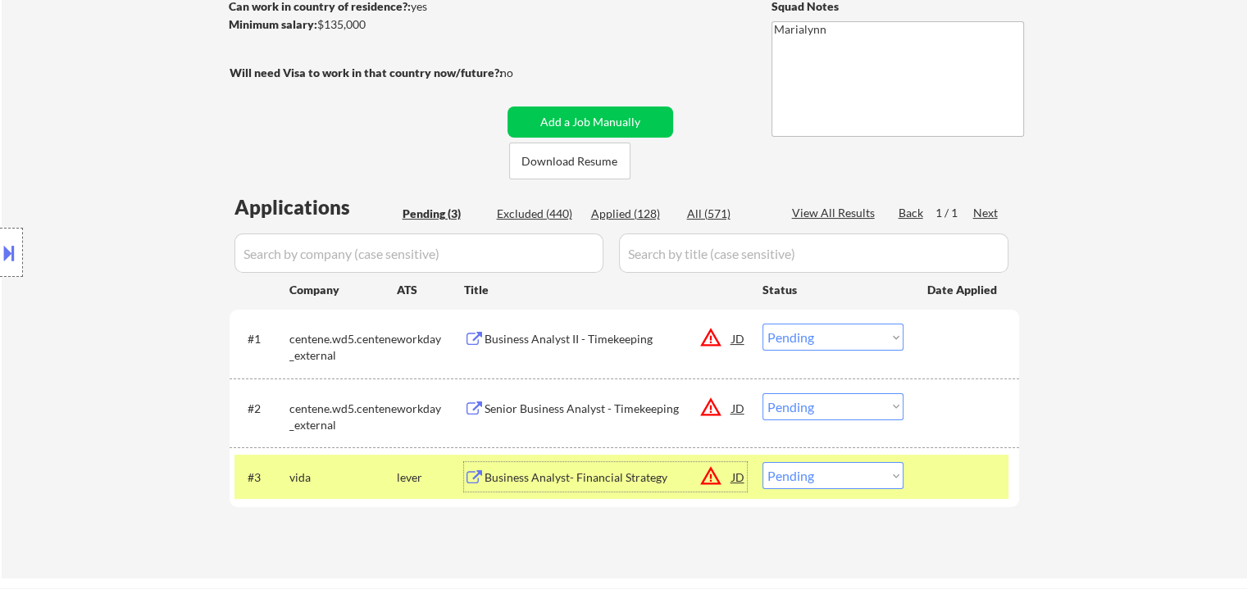
click at [822, 475] on select "Choose an option... Pending Applied Excluded (Questions) Excluded (Expired) Exc…" at bounding box center [832, 475] width 141 height 27
select select ""excluded__salary_""
click at [762, 462] on select "Choose an option... Pending Applied Excluded (Questions) Excluded (Expired) Exc…" at bounding box center [832, 475] width 141 height 27
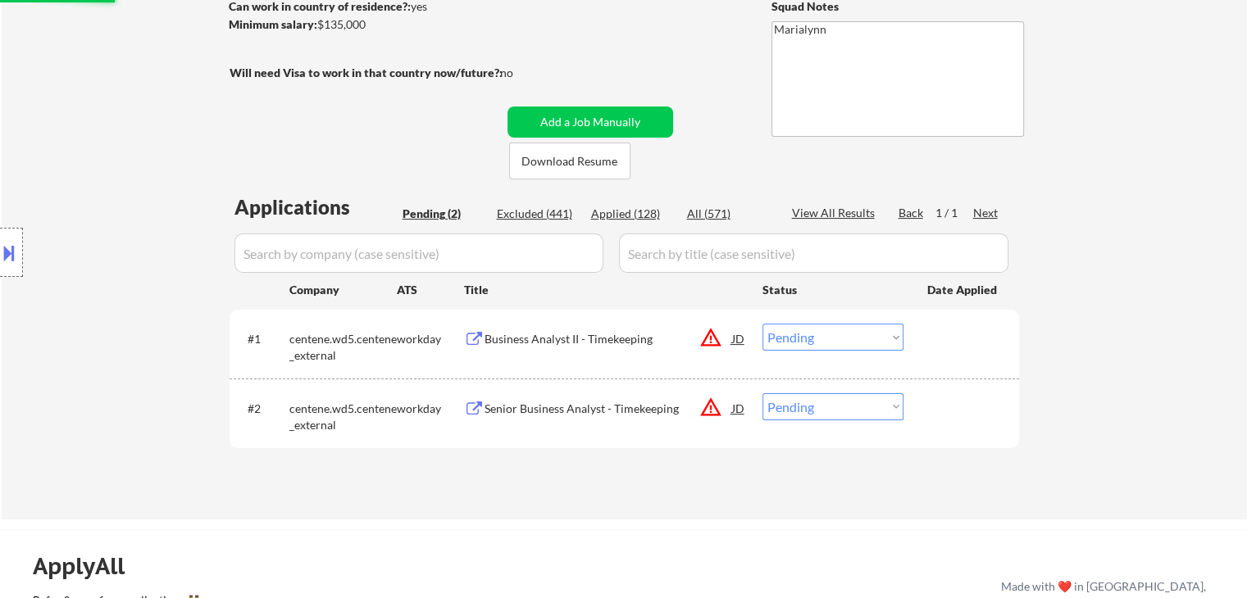
click at [529, 407] on div "Senior Business Analyst - Timekeeping" at bounding box center [608, 409] width 248 height 16
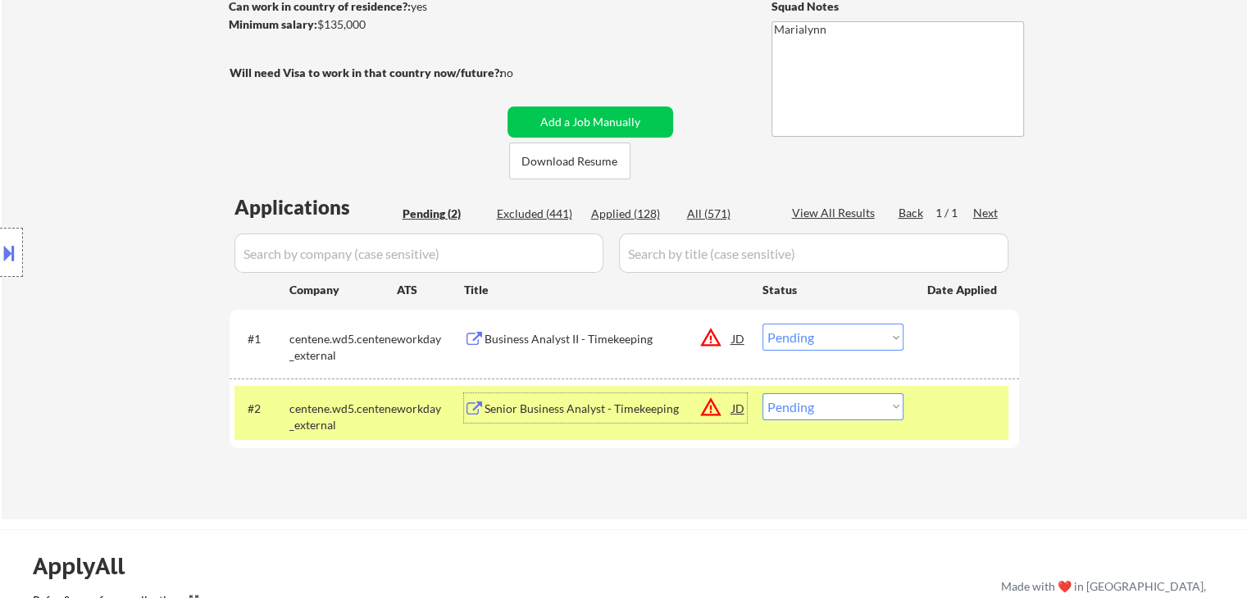
click at [841, 399] on select "Choose an option... Pending Applied Excluded (Questions) Excluded (Expired) Exc…" at bounding box center [832, 406] width 141 height 27
select select ""excluded__location_""
click at [762, 393] on select "Choose an option... Pending Applied Excluded (Questions) Excluded (Expired) Exc…" at bounding box center [832, 406] width 141 height 27
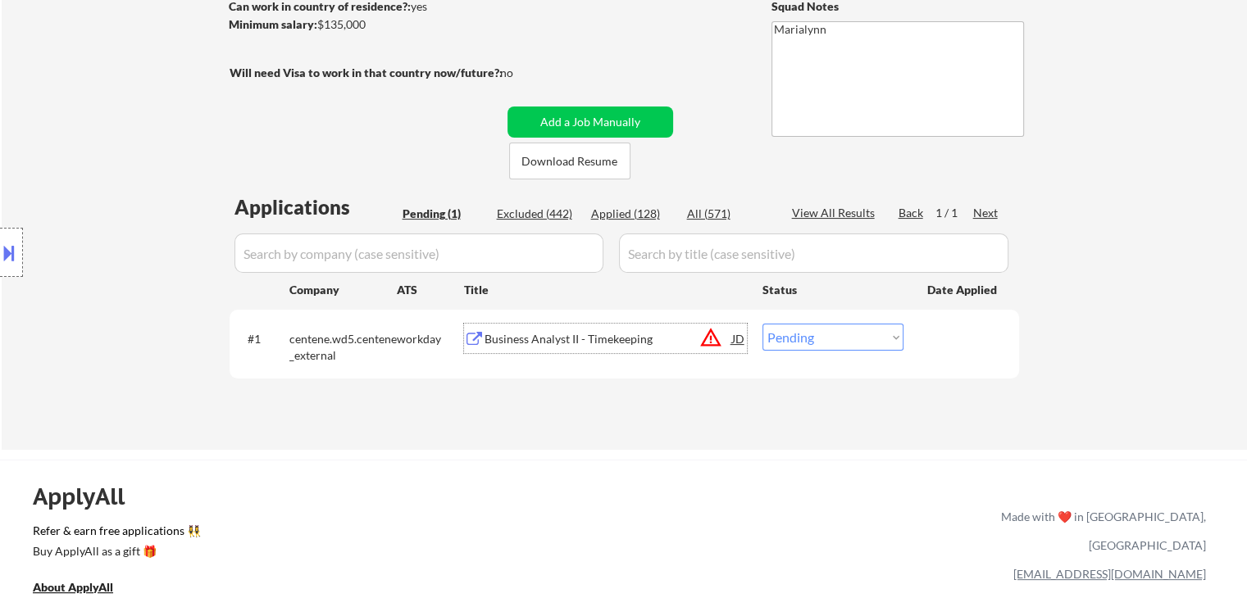
click at [622, 333] on div "Business Analyst II - Timekeeping" at bounding box center [608, 339] width 248 height 30
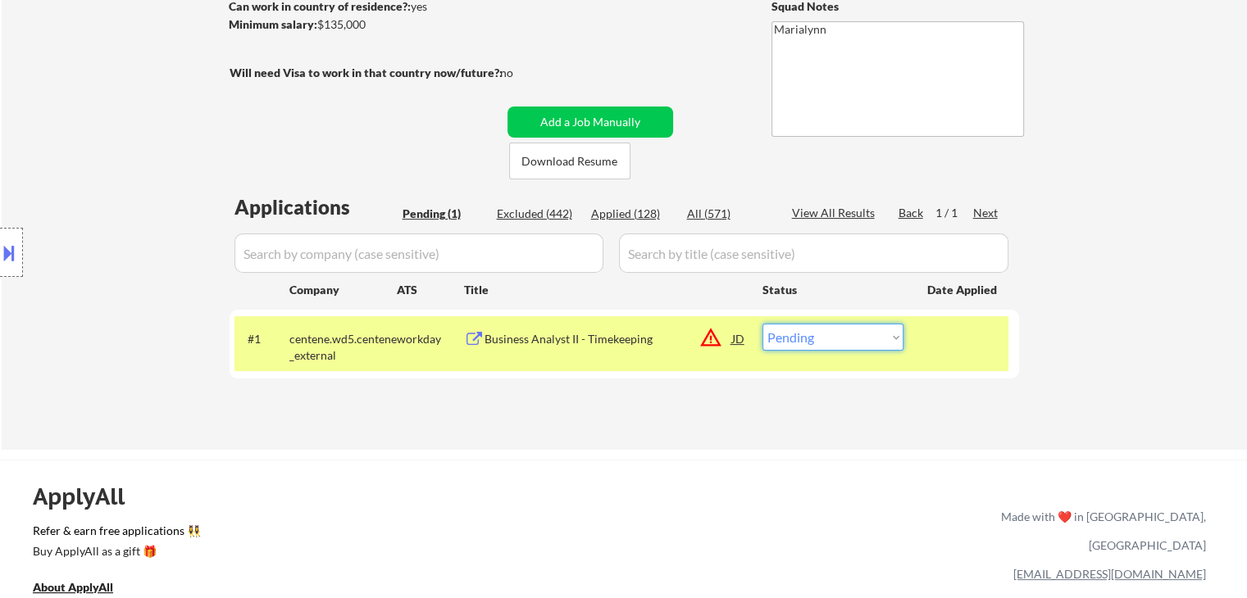
drag, startPoint x: 826, startPoint y: 339, endPoint x: 827, endPoint y: 349, distance: 10.7
click at [826, 339] on select "Choose an option... Pending Applied Excluded (Questions) Excluded (Expired) Exc…" at bounding box center [832, 337] width 141 height 27
select select ""excluded__bad_match_""
click at [762, 324] on select "Choose an option... Pending Applied Excluded (Questions) Excluded (Expired) Exc…" at bounding box center [832, 337] width 141 height 27
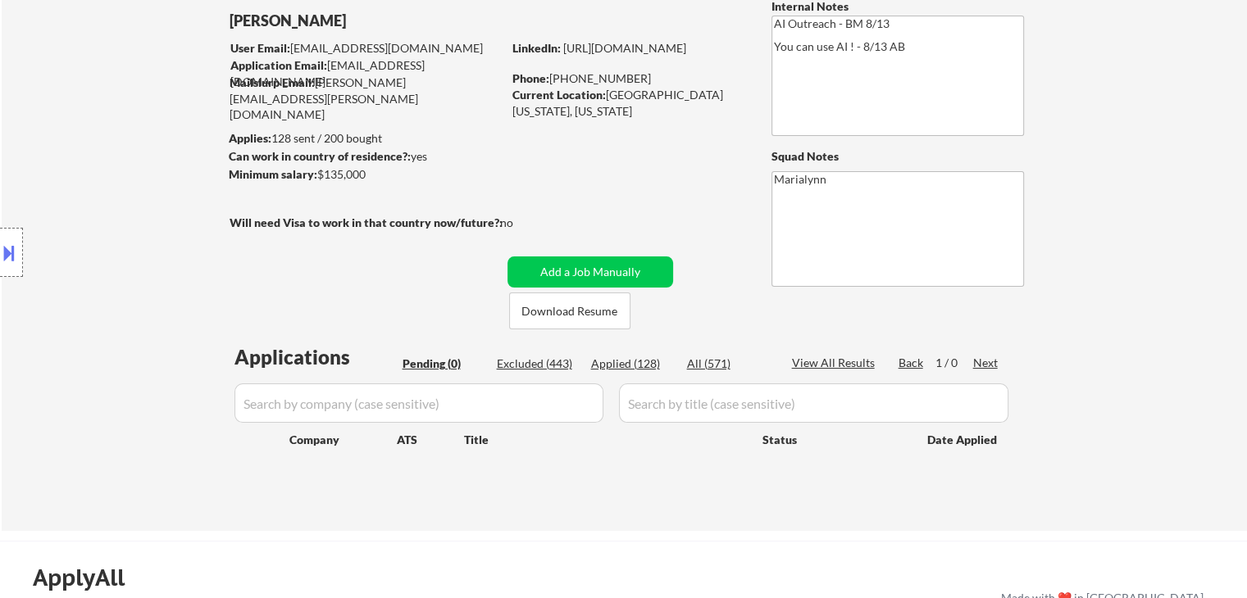
scroll to position [0, 0]
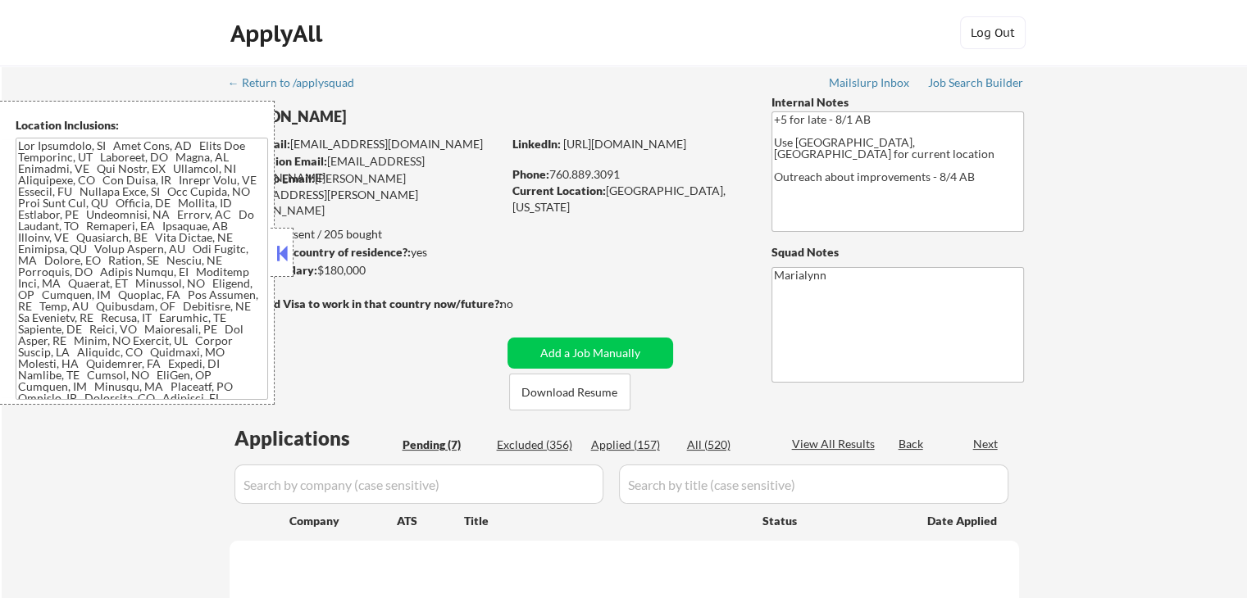
select select ""pending""
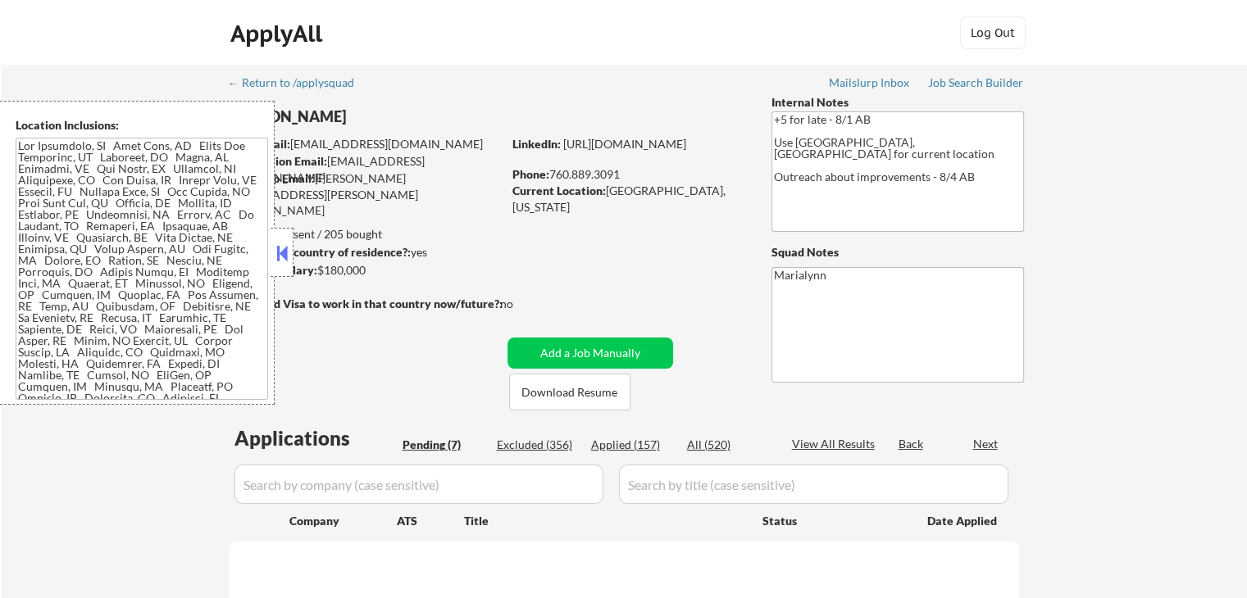
select select ""pending""
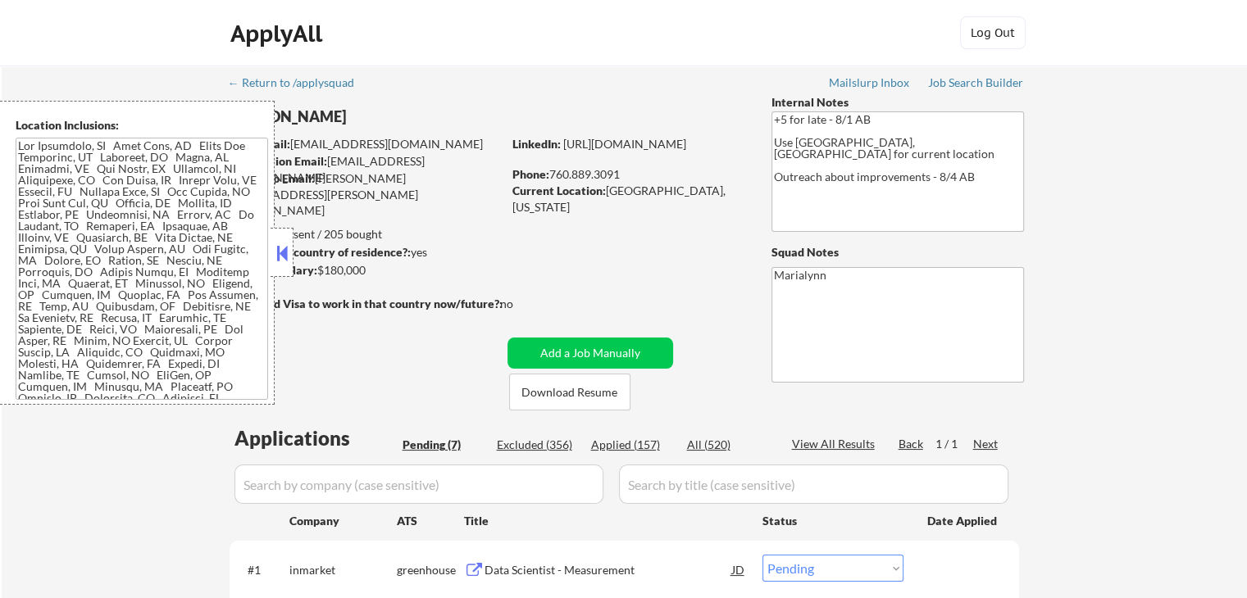
drag, startPoint x: 282, startPoint y: 254, endPoint x: 305, endPoint y: 267, distance: 26.4
click at [284, 253] on button at bounding box center [282, 253] width 18 height 25
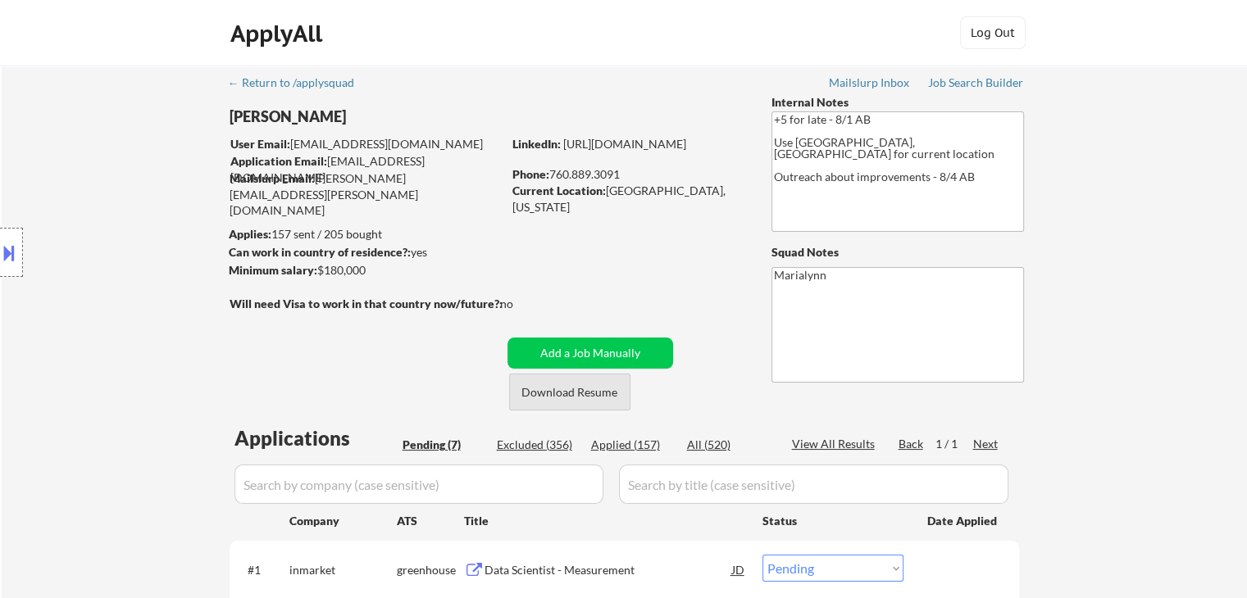
click at [598, 394] on button "Download Resume" at bounding box center [569, 392] width 121 height 37
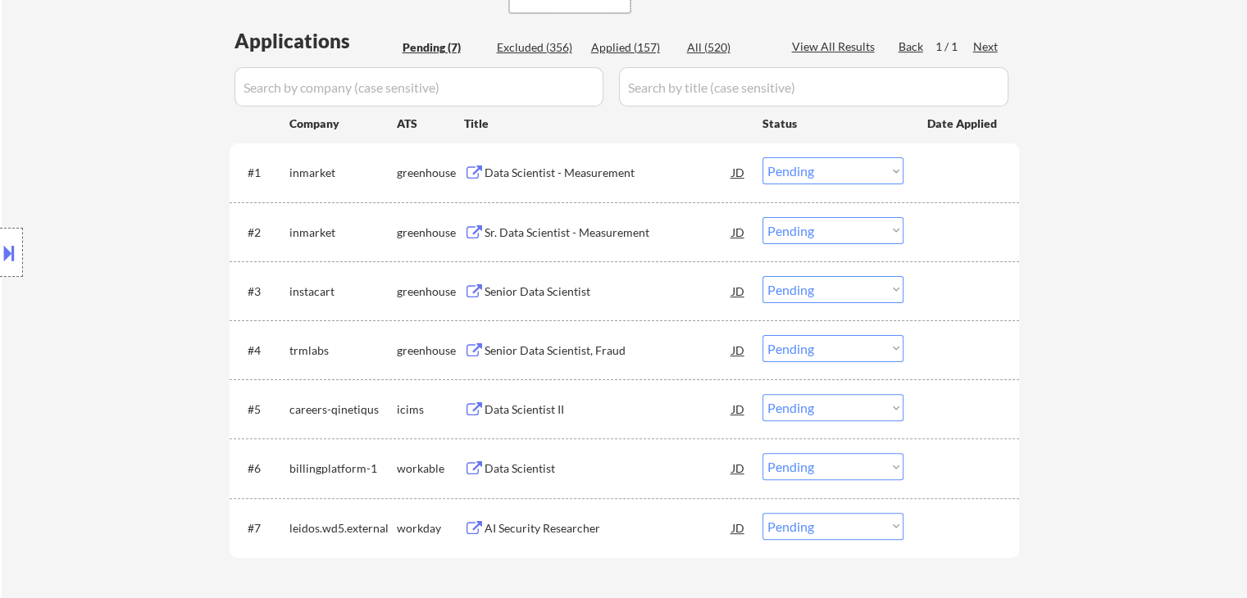
scroll to position [574, 0]
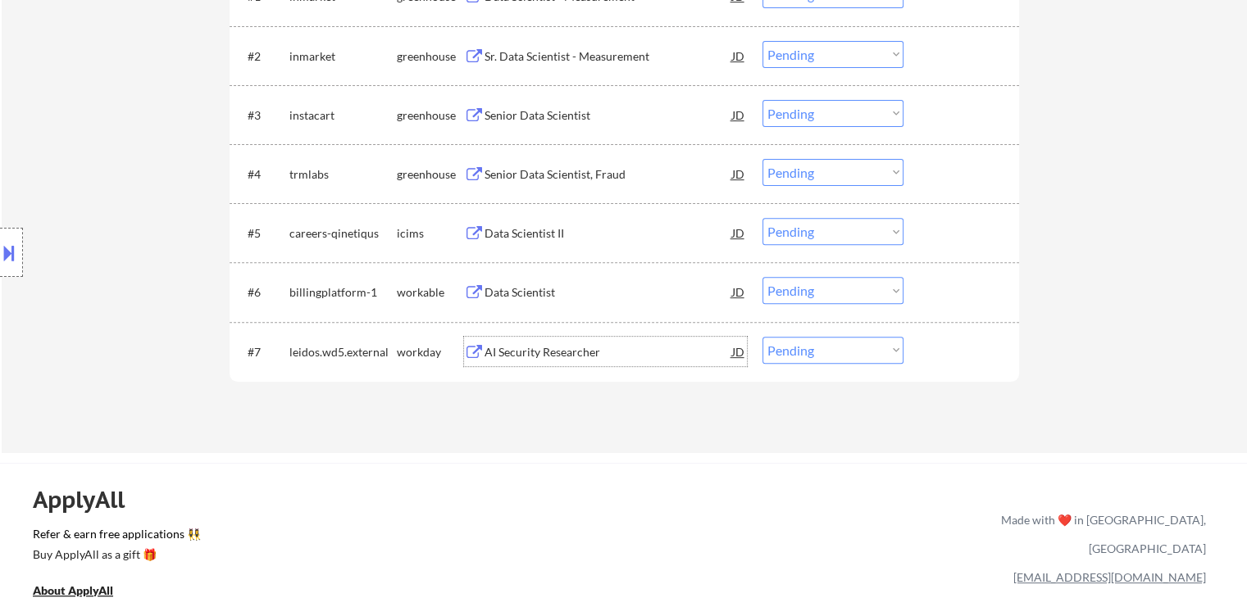
click at [570, 352] on div "AI Security Researcher" at bounding box center [608, 352] width 248 height 16
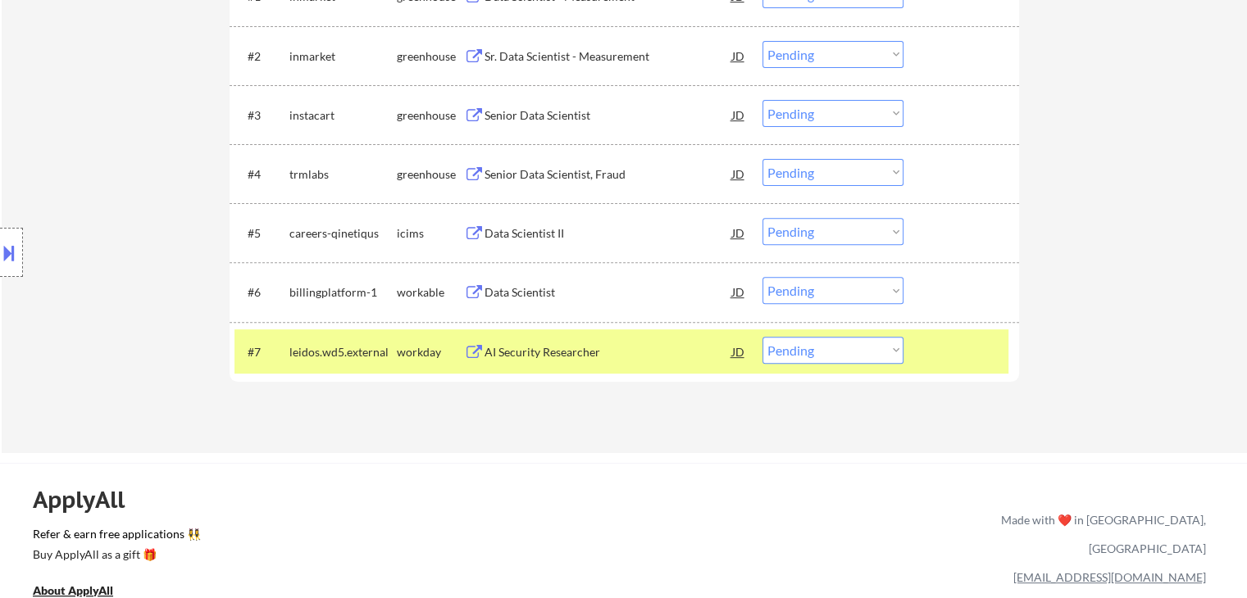
select select ""pending""
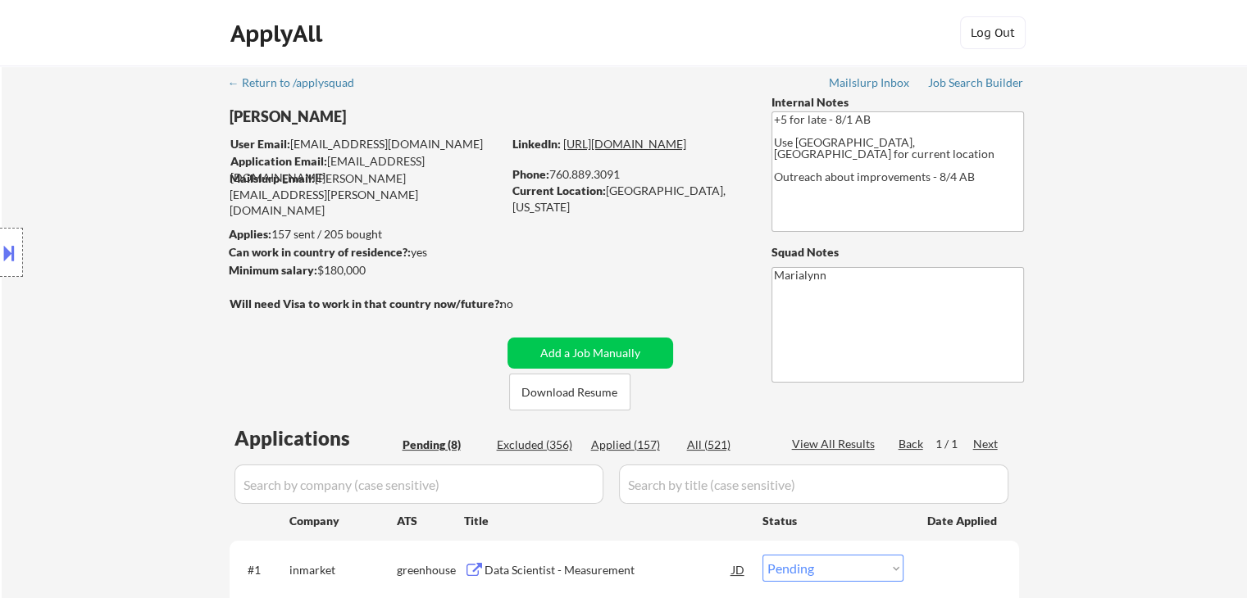
scroll to position [0, 0]
click at [605, 165] on div "LinkedIn: [URL][DOMAIN_NAME] Phone: [PHONE_NUMBER] Current Location: [GEOGRAPHI…" at bounding box center [629, 168] width 234 height 64
click at [551, 168] on div "Phone: [PHONE_NUMBER]" at bounding box center [628, 174] width 232 height 16
click at [574, 191] on strong "Current Location:" at bounding box center [558, 191] width 93 height 14
drag, startPoint x: 559, startPoint y: 175, endPoint x: 625, endPoint y: 172, distance: 66.5
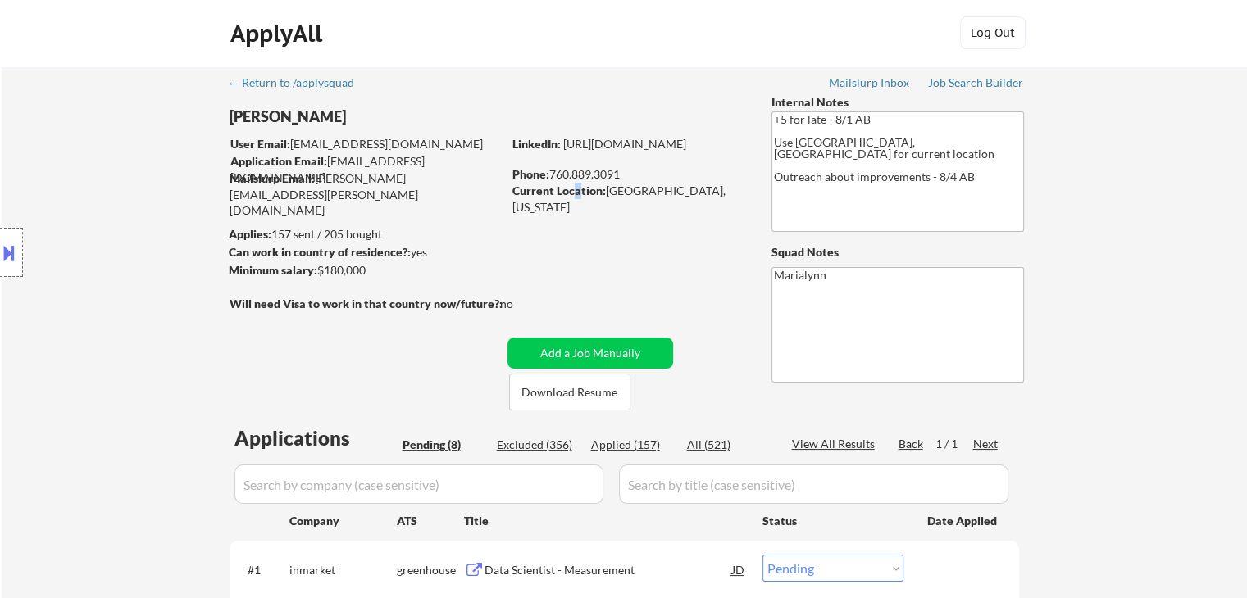
click at [625, 169] on div "Phone: [PHONE_NUMBER]" at bounding box center [628, 174] width 232 height 16
copy div "760.889.3091"
drag, startPoint x: 596, startPoint y: 391, endPoint x: 625, endPoint y: 296, distance: 99.6
click at [596, 389] on button "Download Resume" at bounding box center [569, 392] width 121 height 37
click at [643, 151] on link "[URL][DOMAIN_NAME]" at bounding box center [624, 144] width 123 height 14
